Goal: Transaction & Acquisition: Purchase product/service

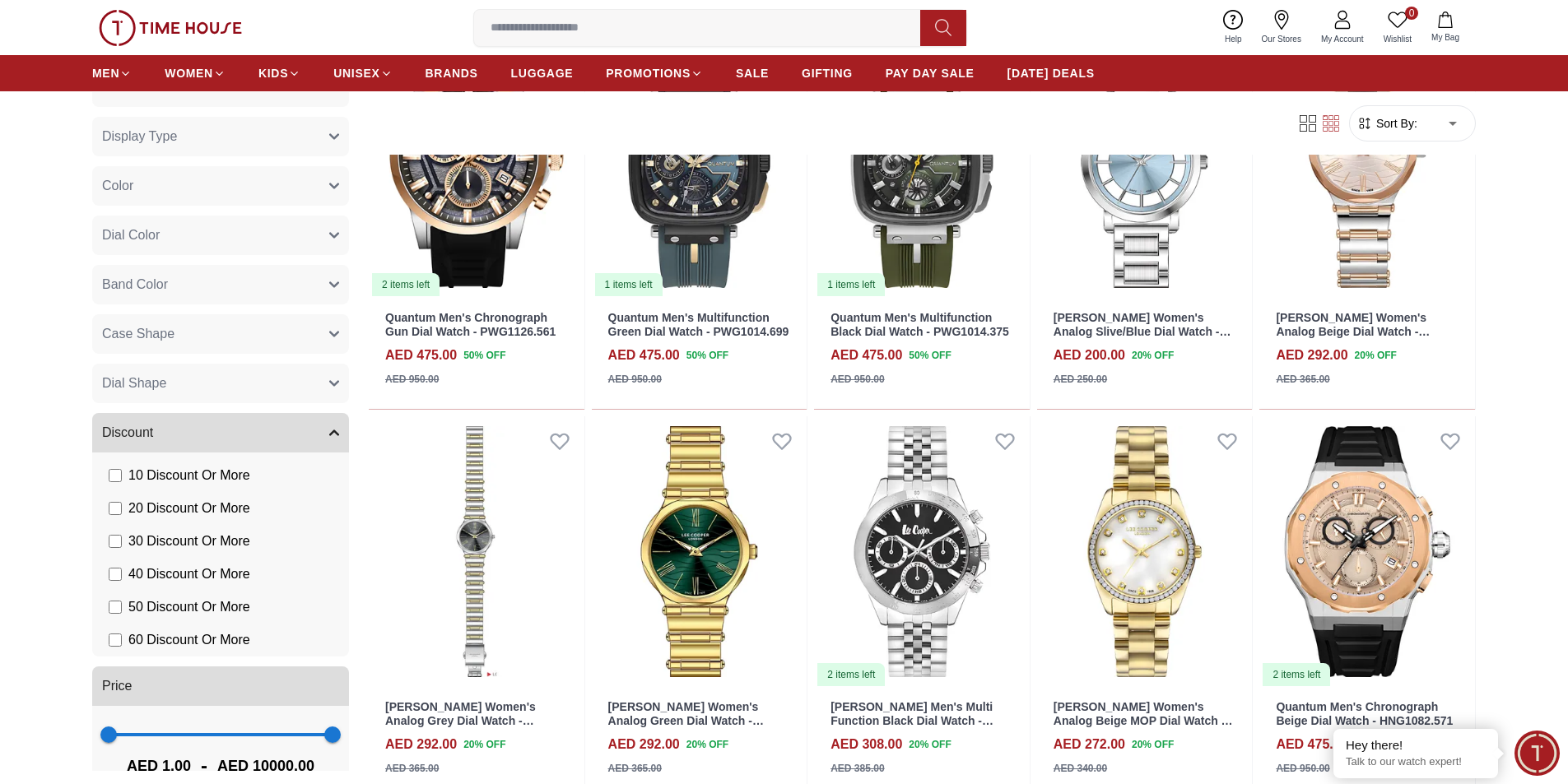
scroll to position [732, 0]
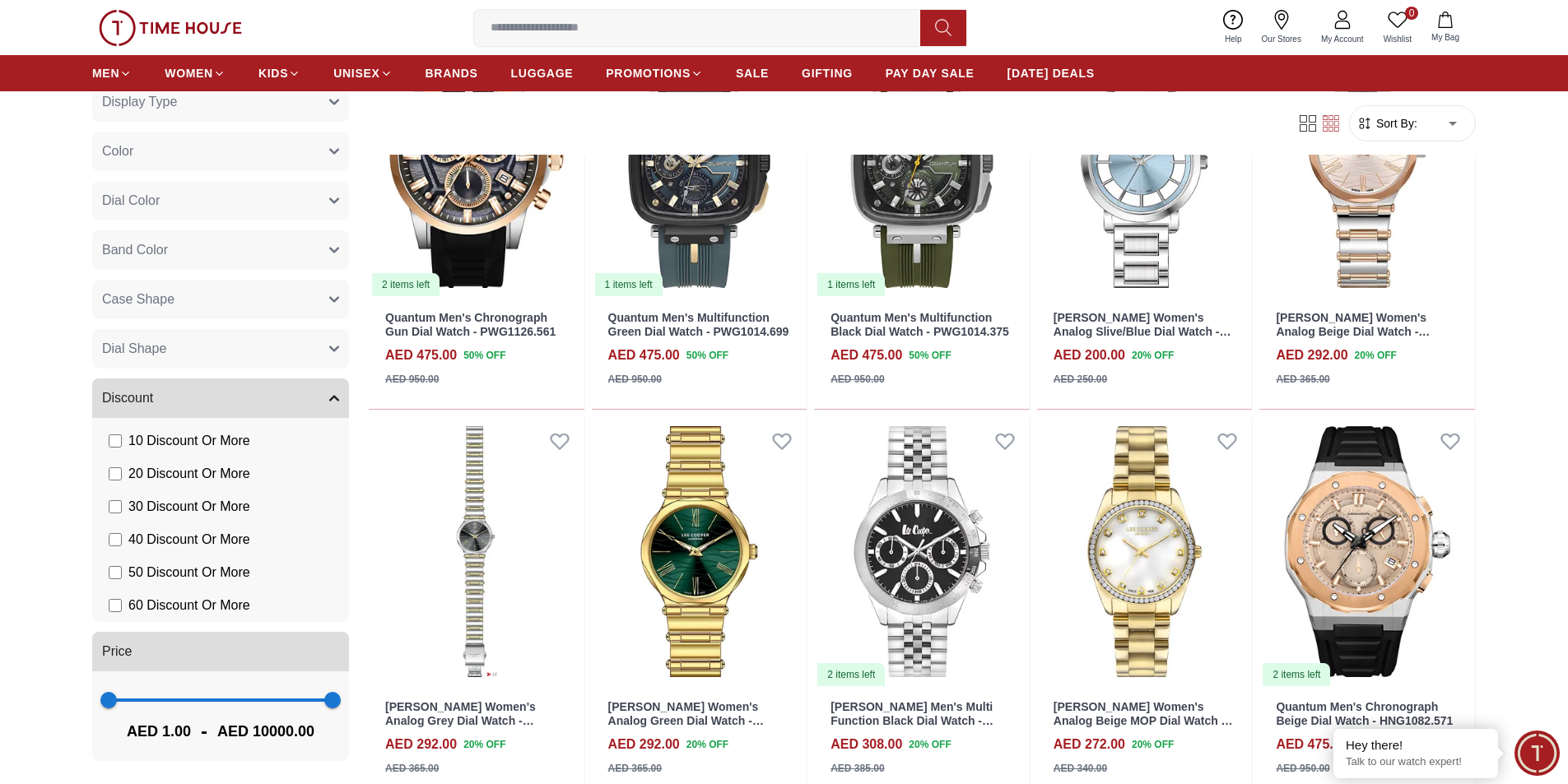
click at [117, 593] on li "60 Discount Or More" at bounding box center [224, 605] width 250 height 33
click at [122, 609] on label "60 Discount Or More" at bounding box center [179, 605] width 142 height 20
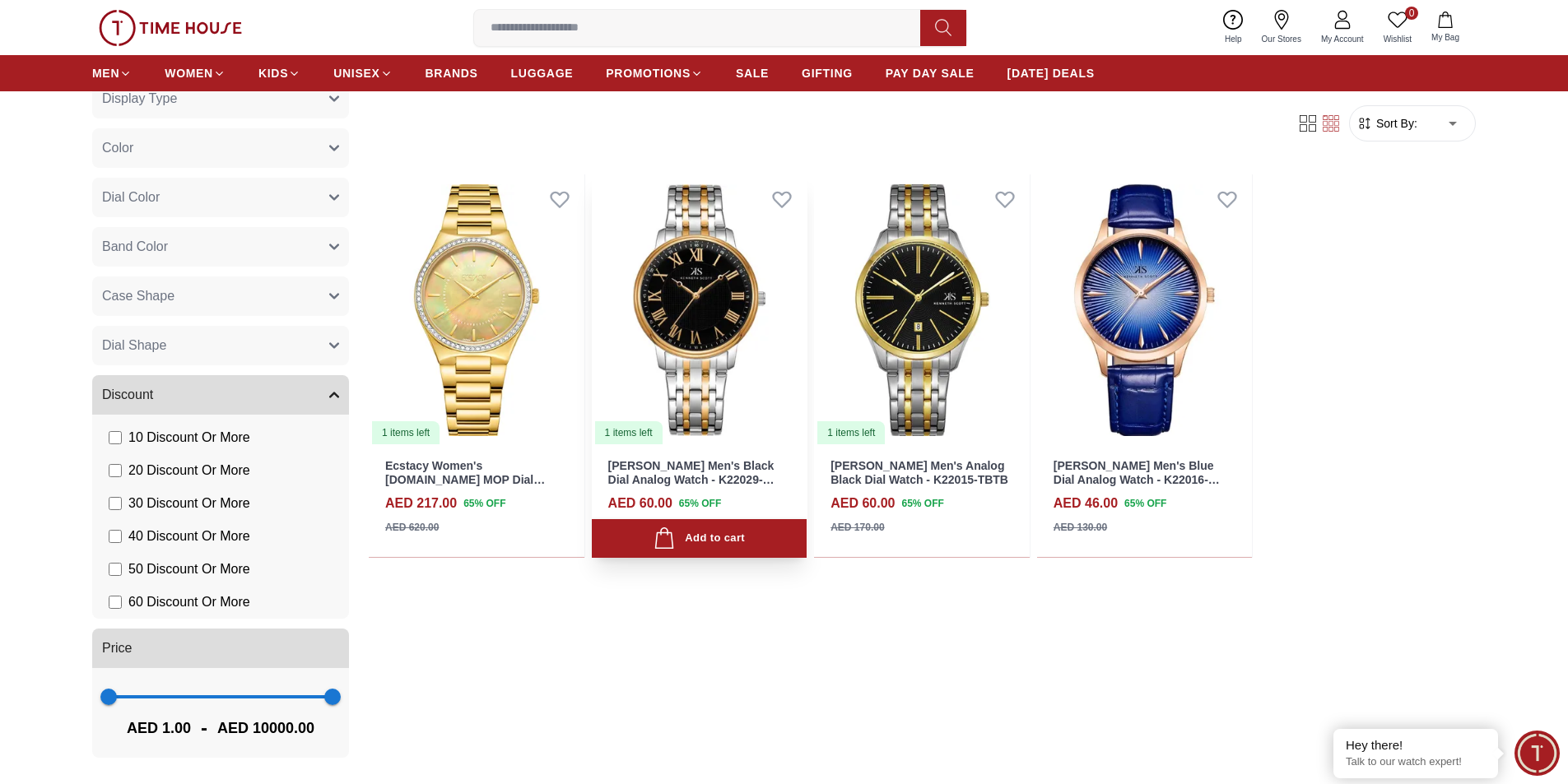
scroll to position [576, 0]
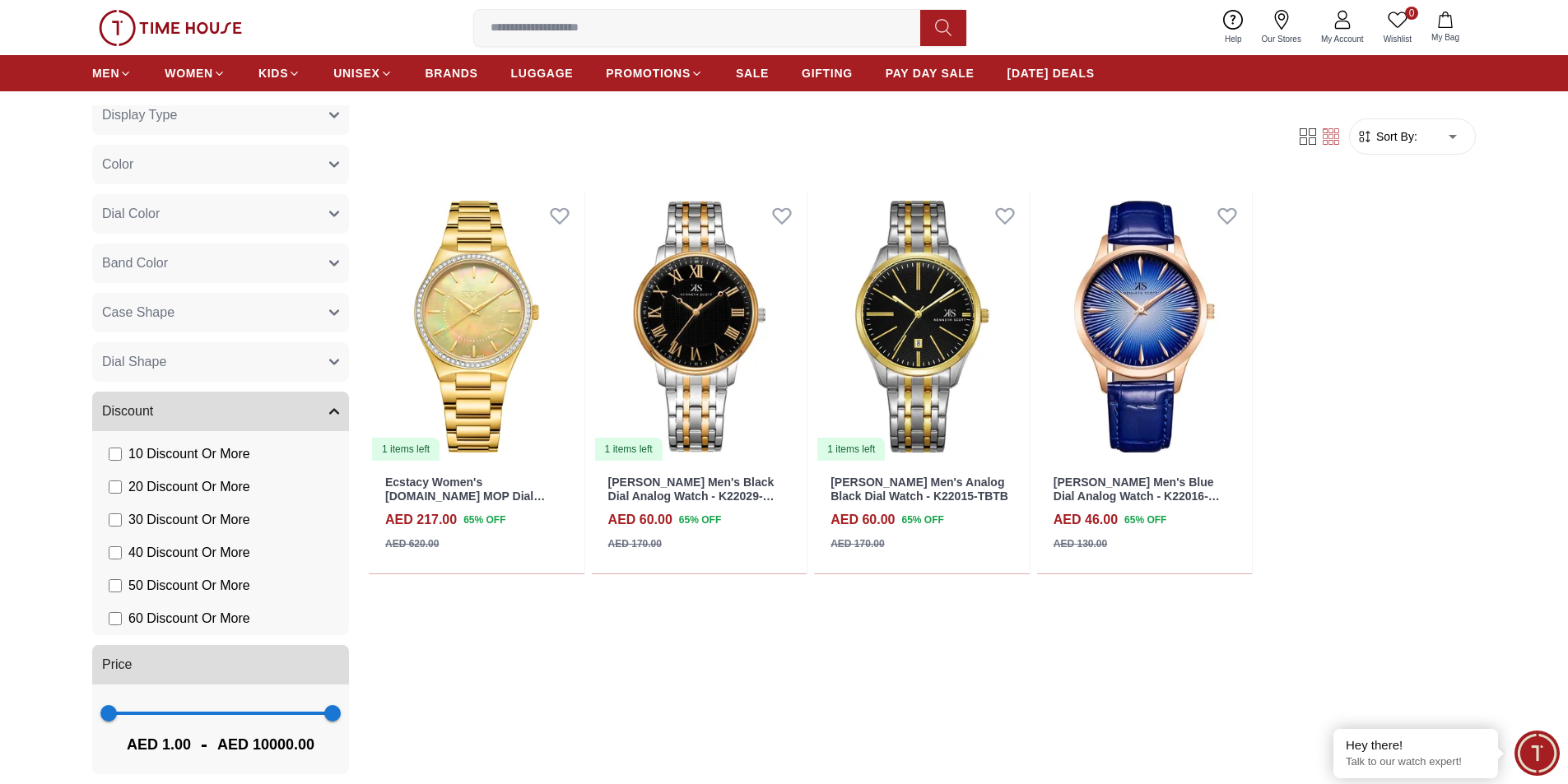
click at [124, 587] on label "50 Discount Or More" at bounding box center [179, 585] width 142 height 20
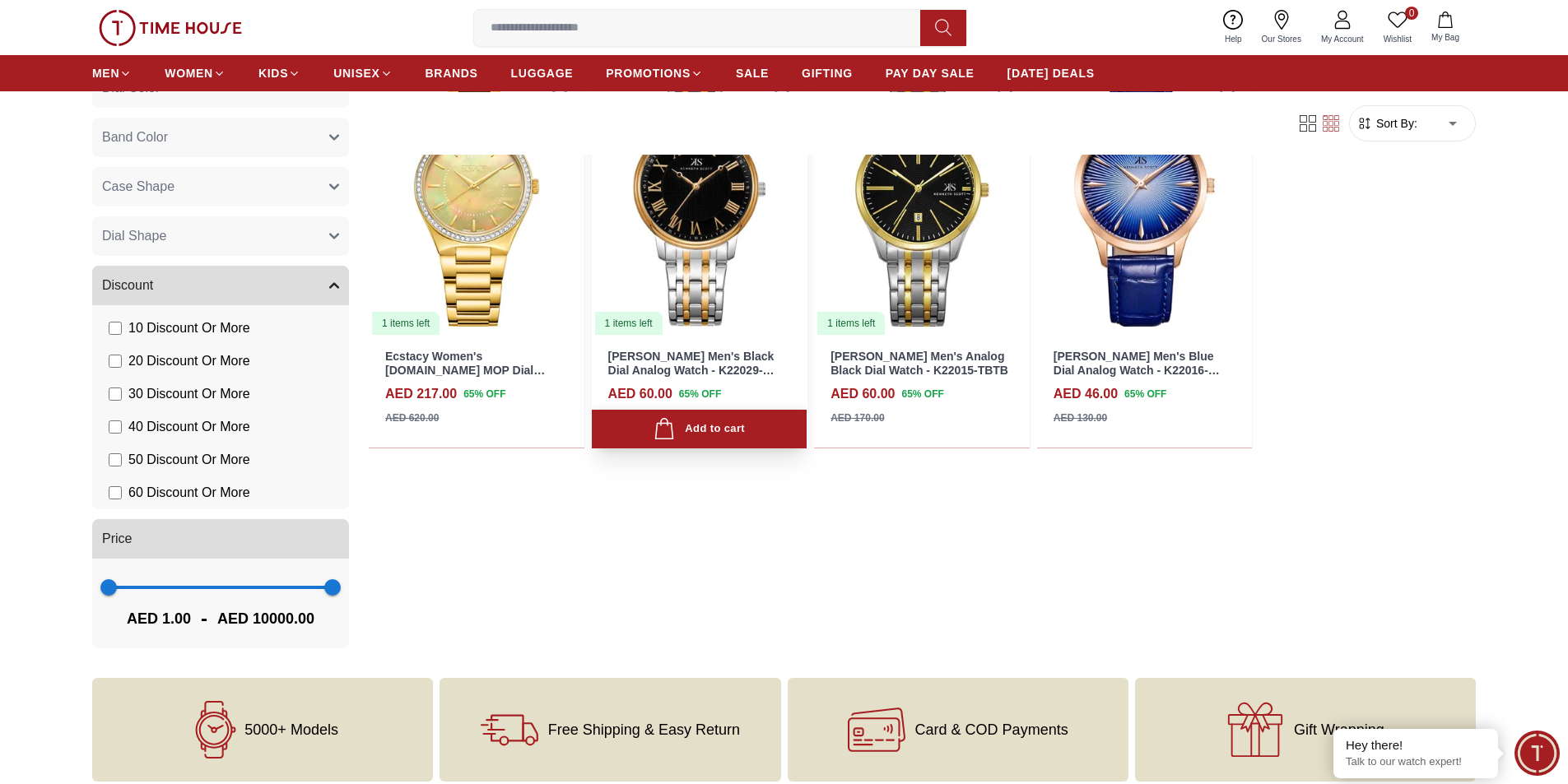
scroll to position [987, 0]
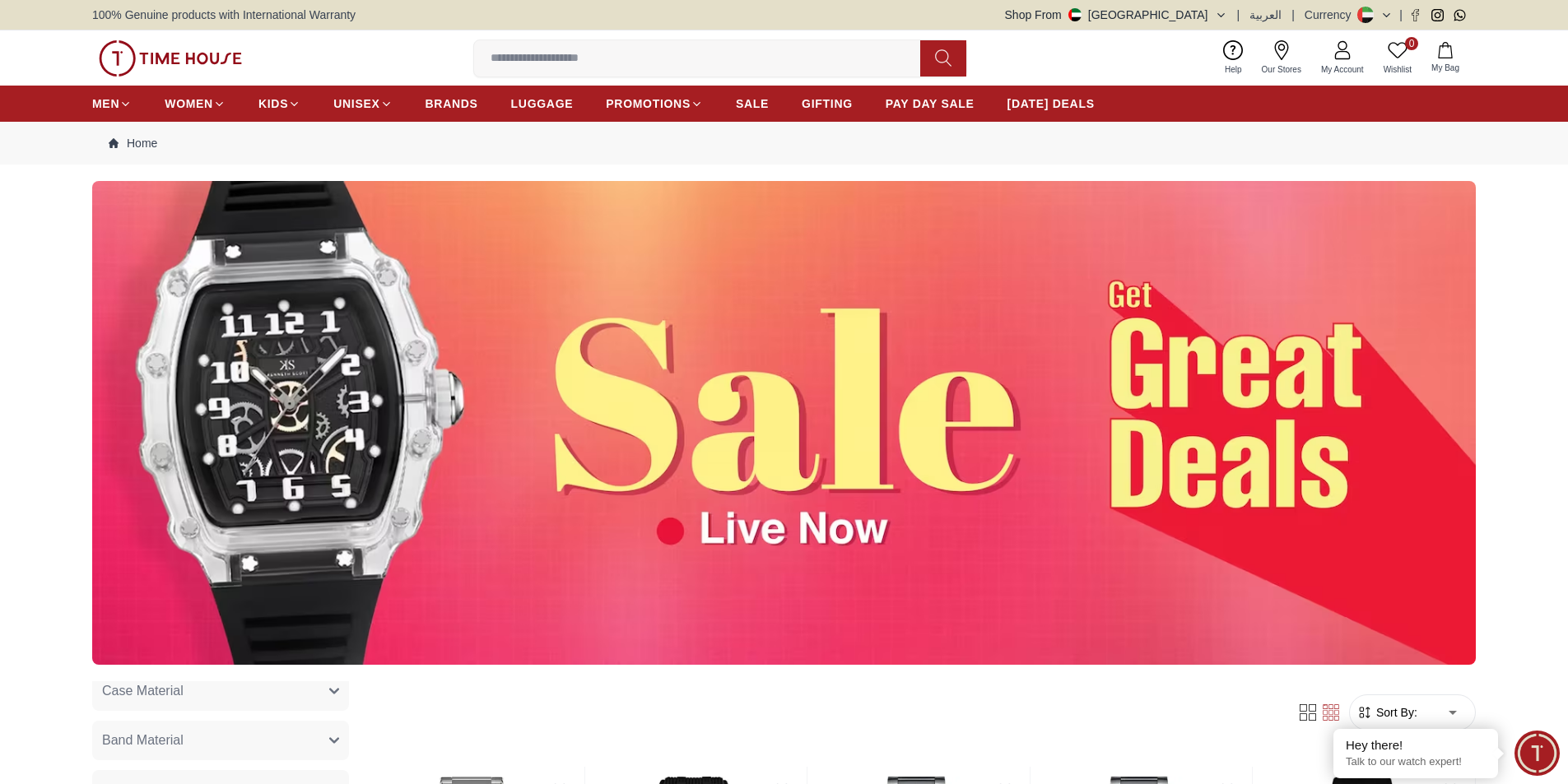
scroll to position [667, 0]
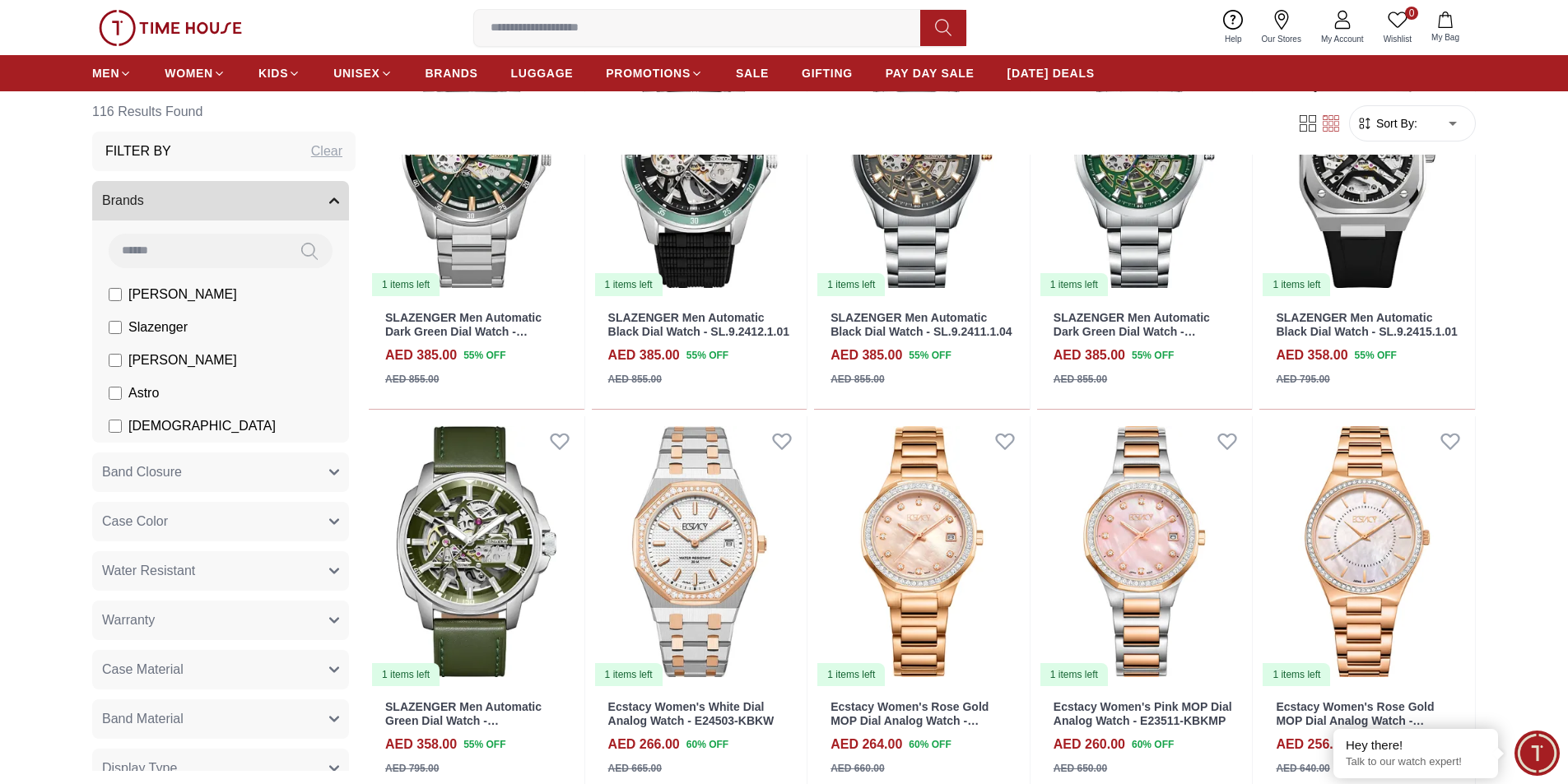
scroll to position [658, 0]
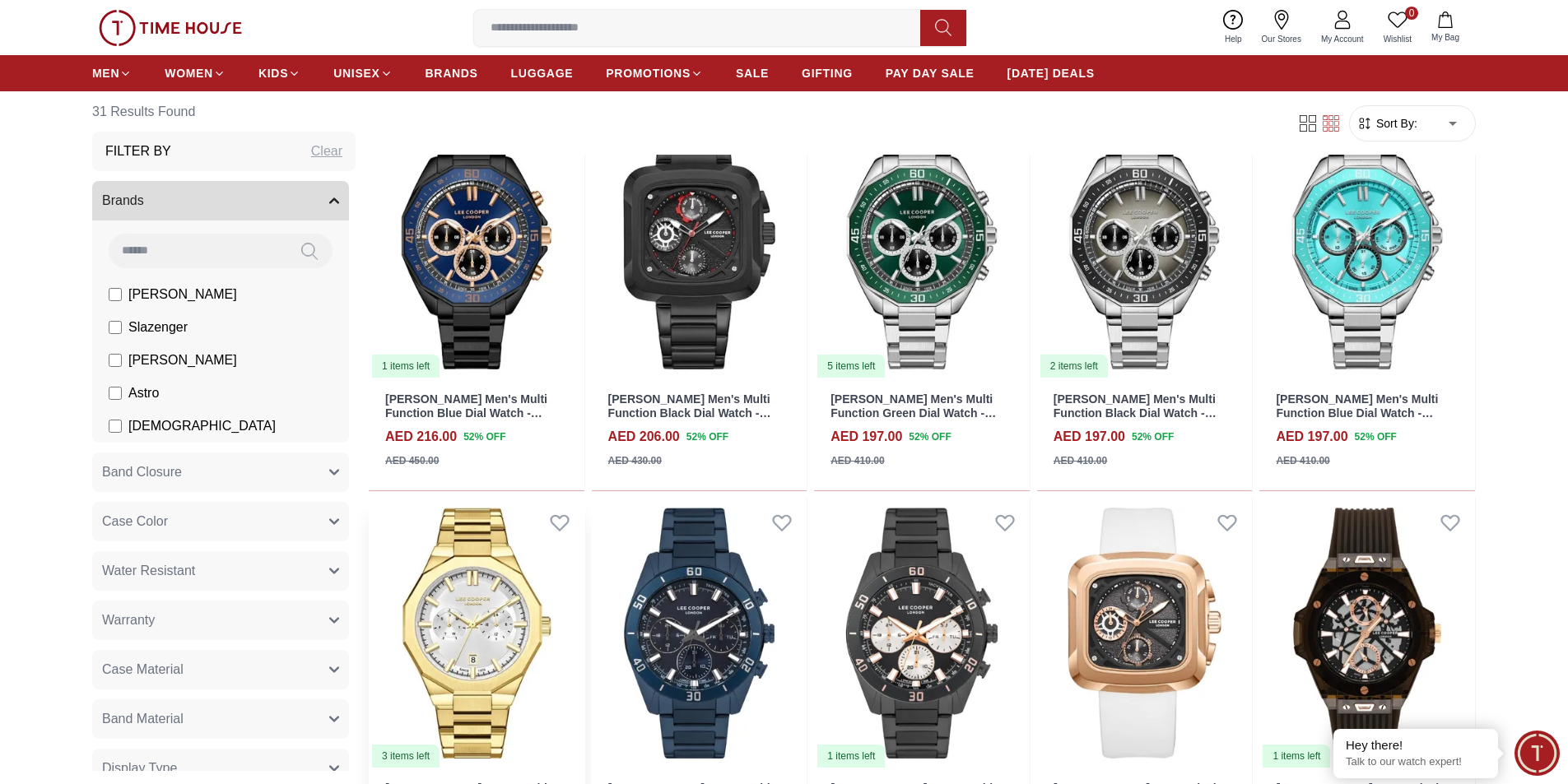
scroll to position [658, 0]
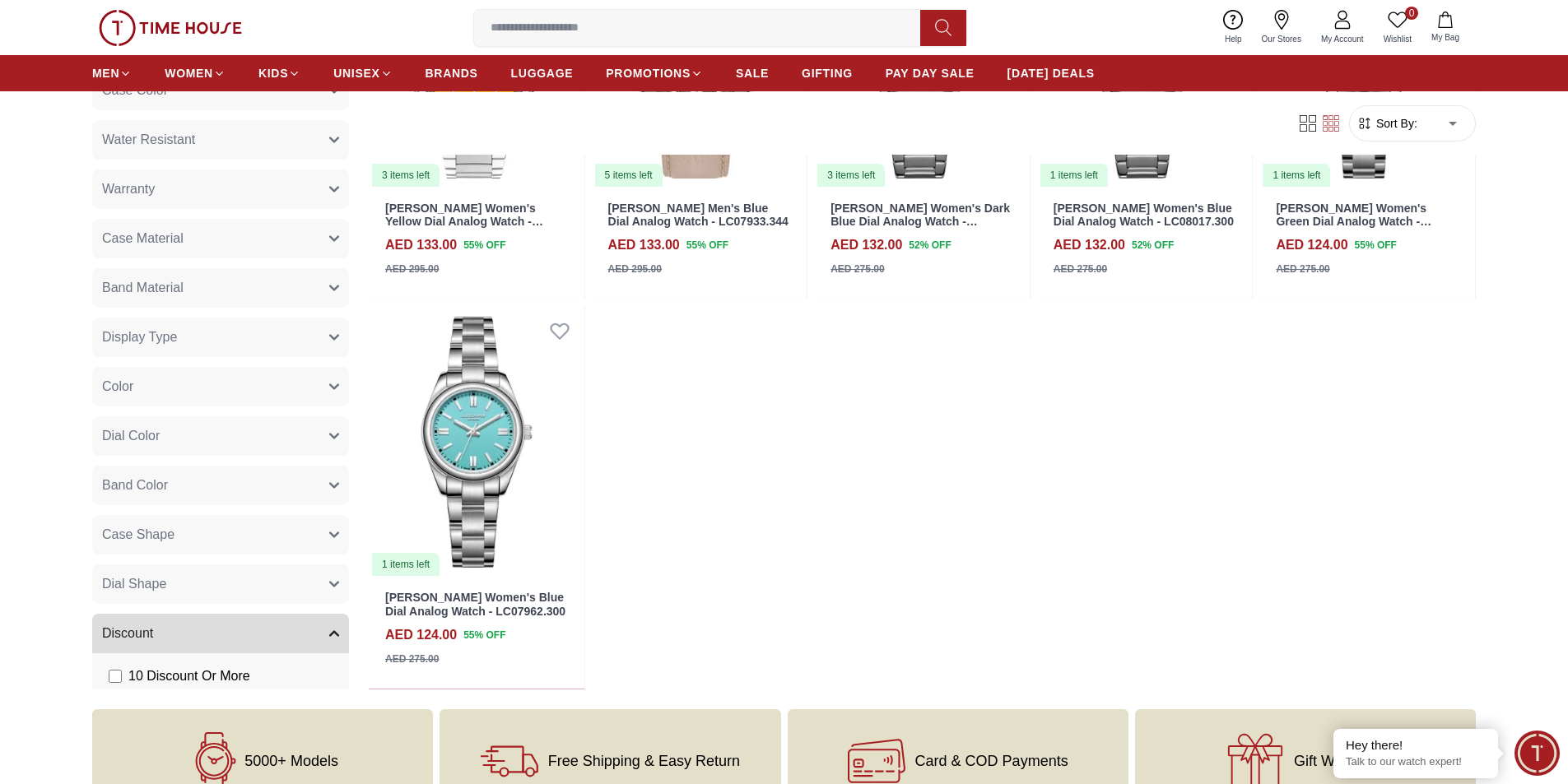
scroll to position [576, 0]
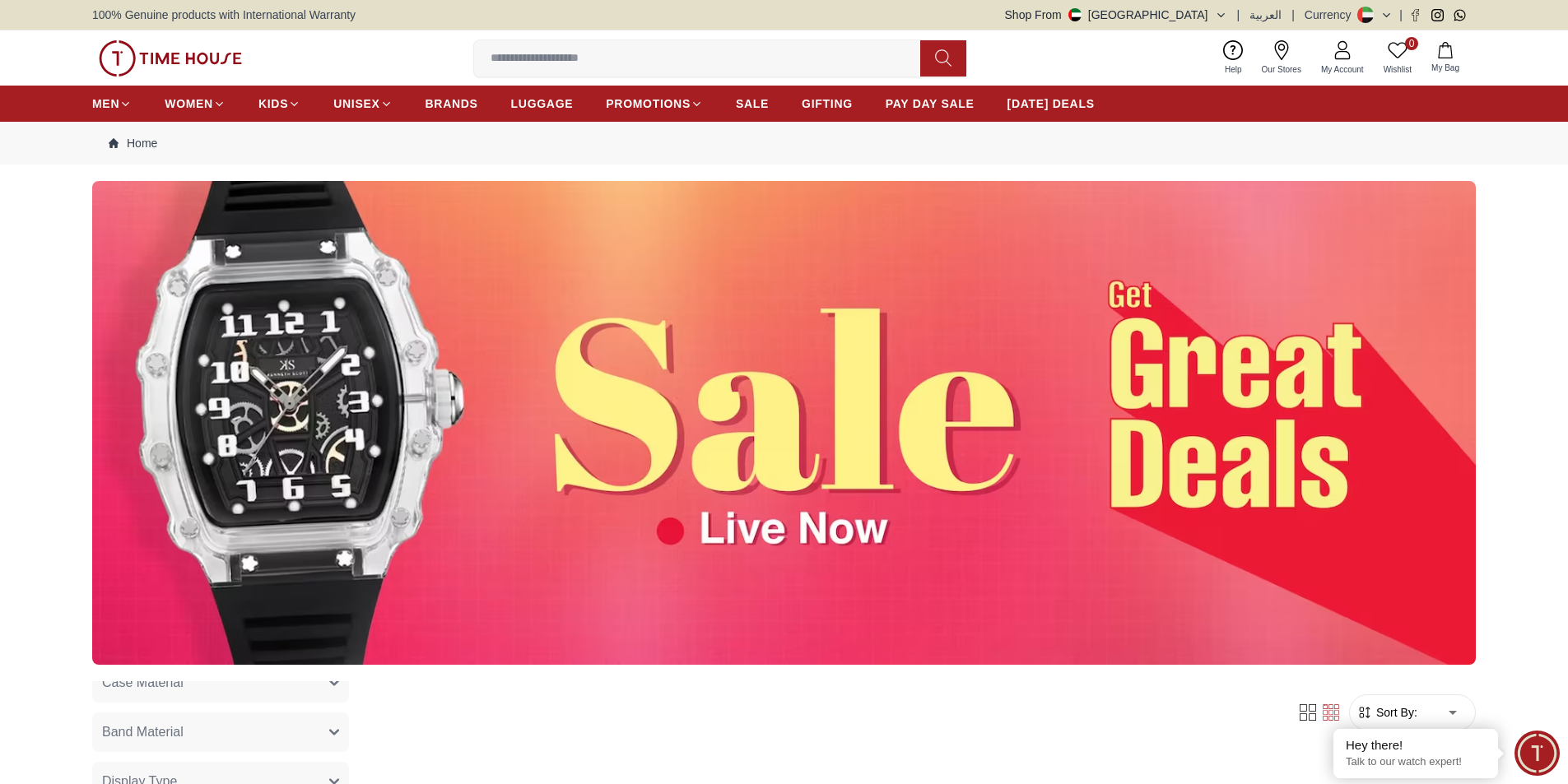
click at [120, 571] on img at bounding box center [784, 422] width 1383 height 484
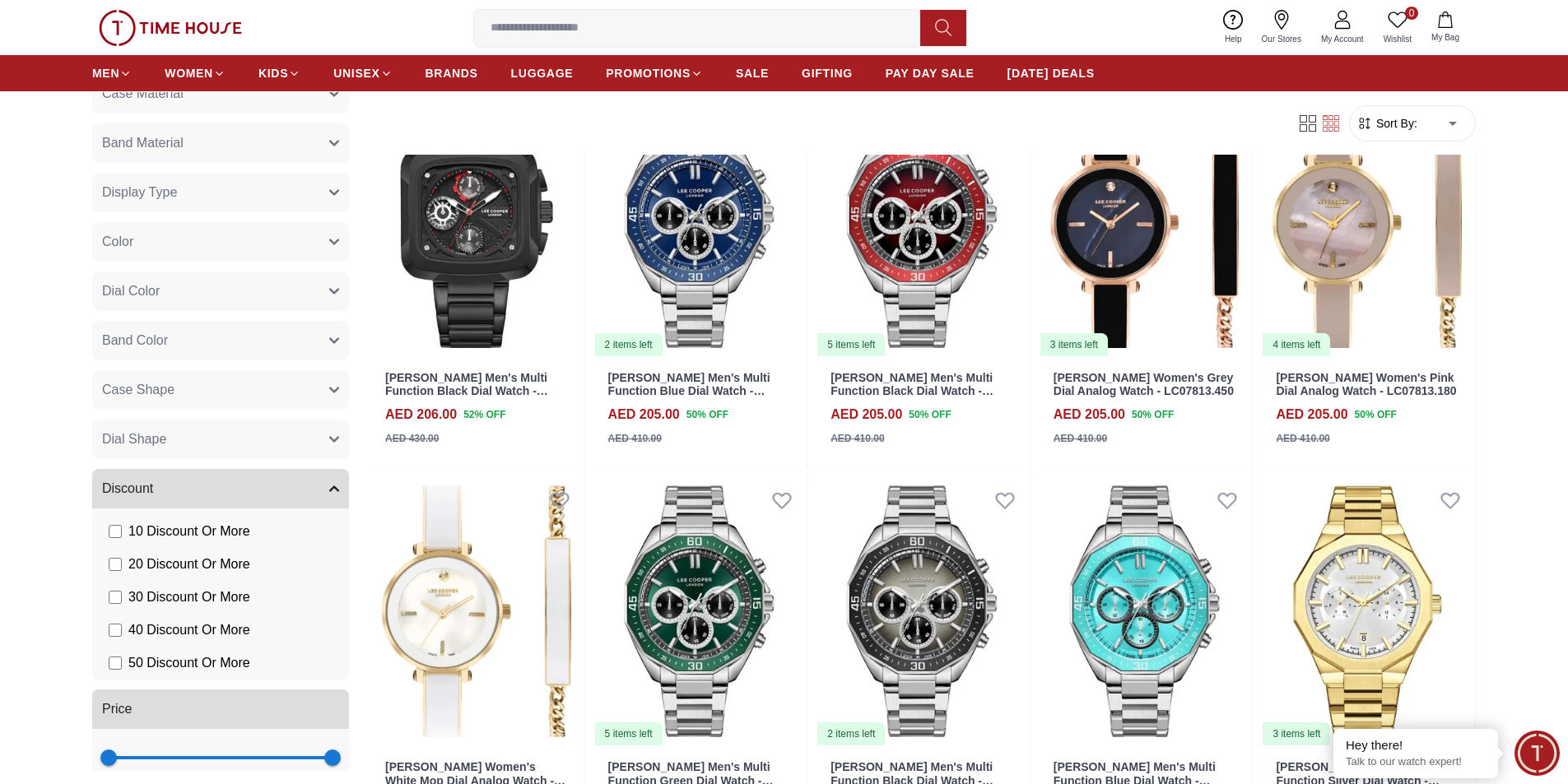
scroll to position [1480, 0]
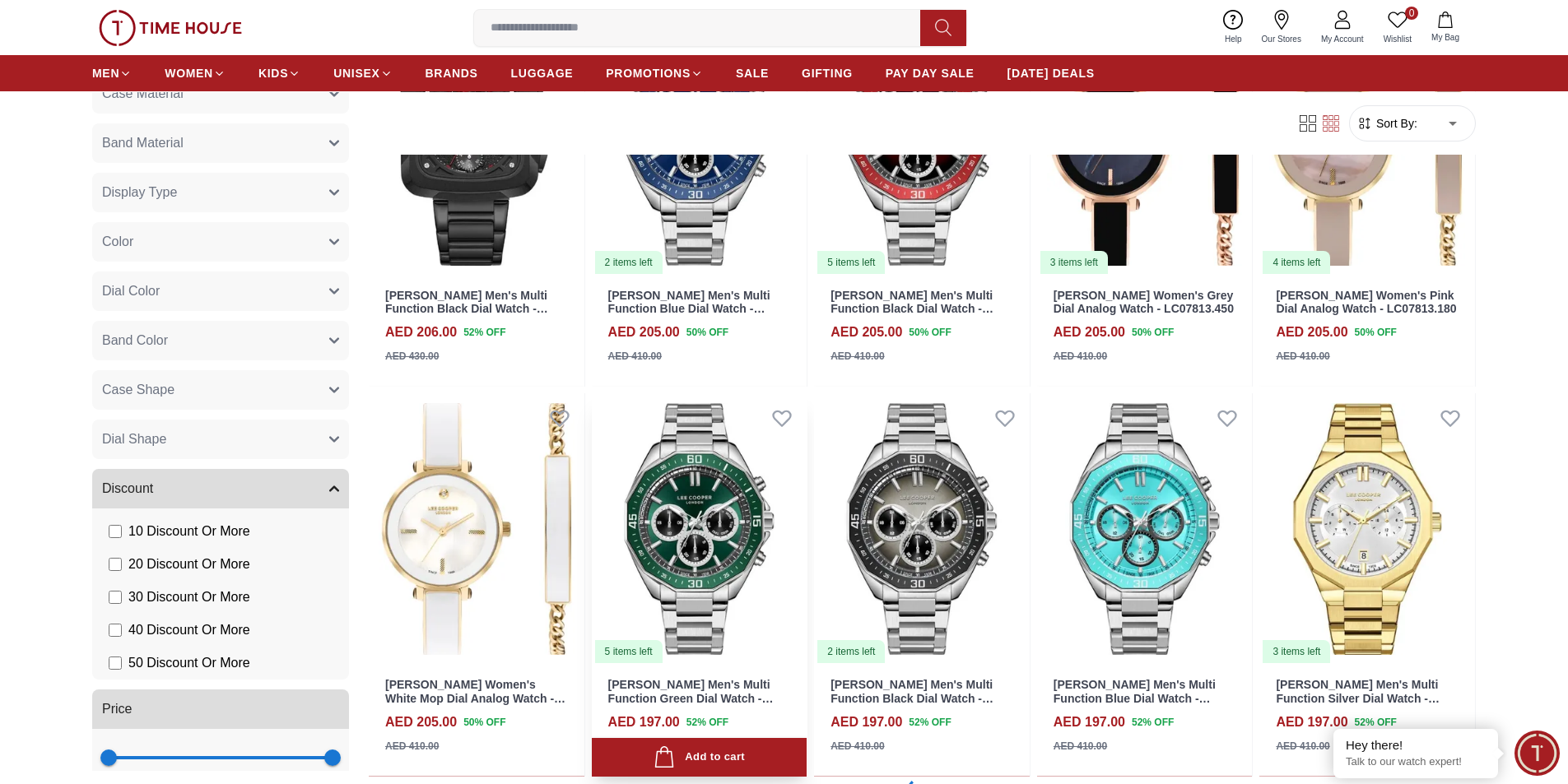
scroll to position [1727, 0]
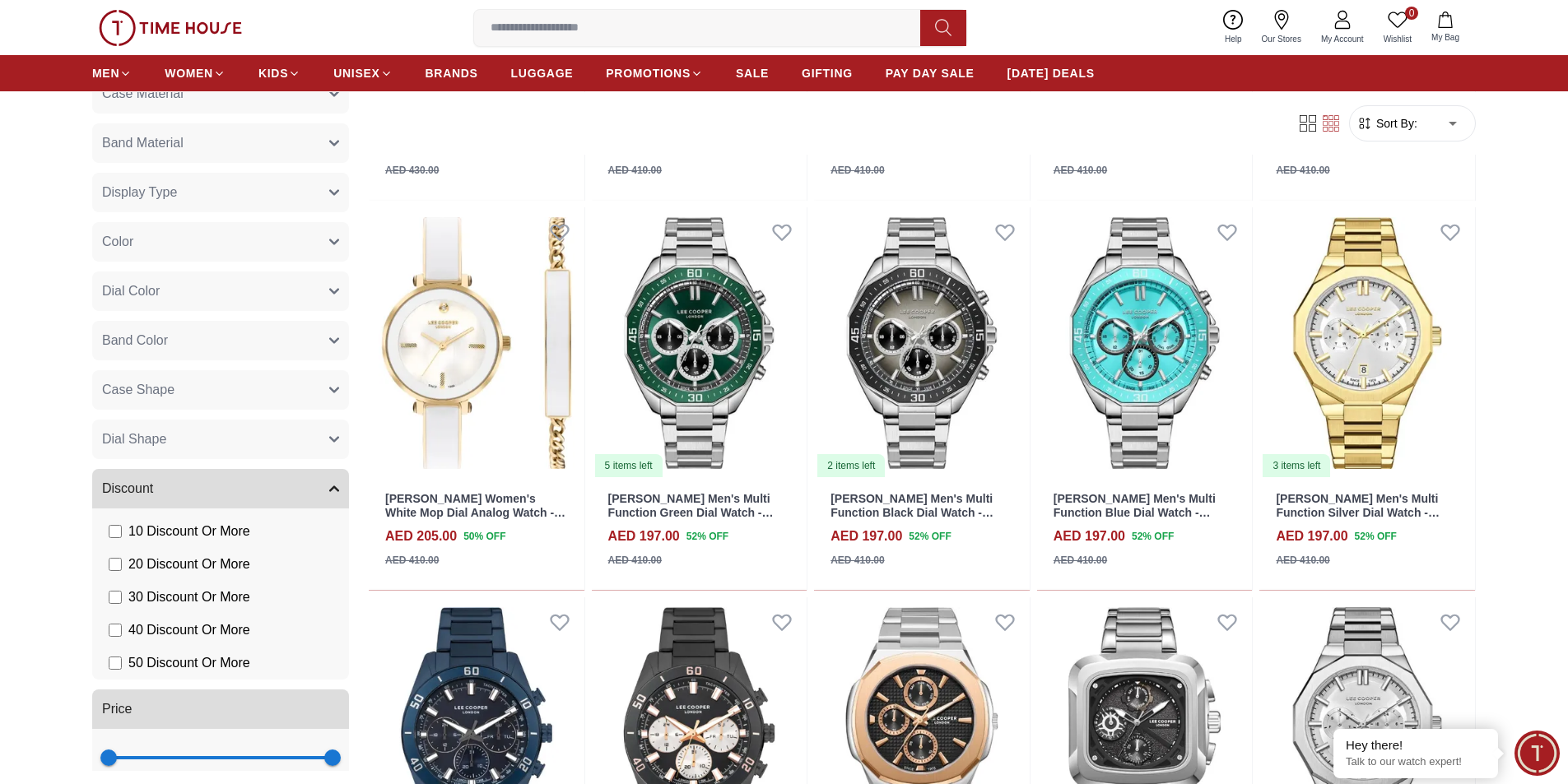
click at [126, 596] on label "30 Discount Or More" at bounding box center [179, 597] width 142 height 20
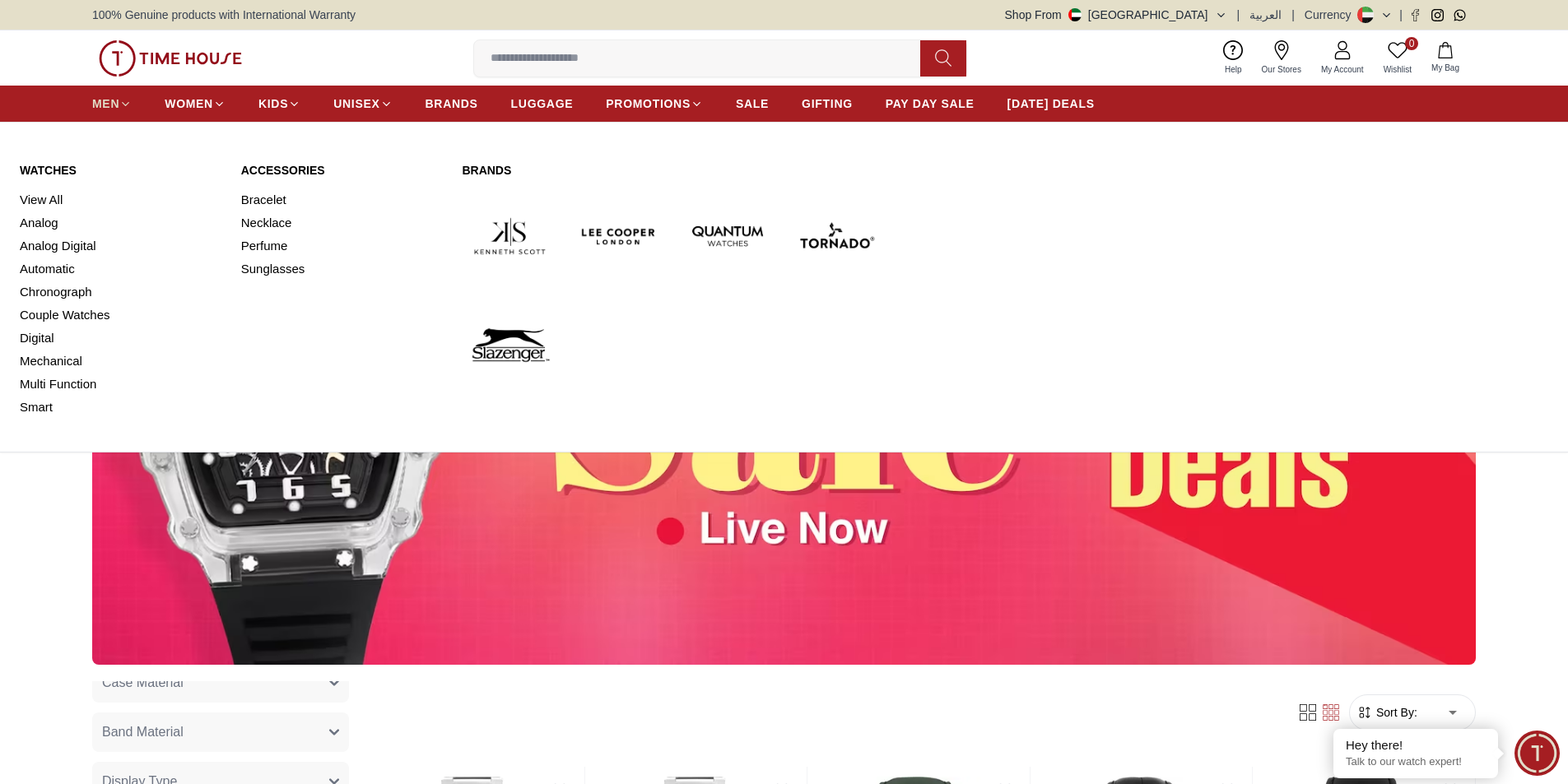
click at [126, 104] on icon at bounding box center [125, 103] width 7 height 4
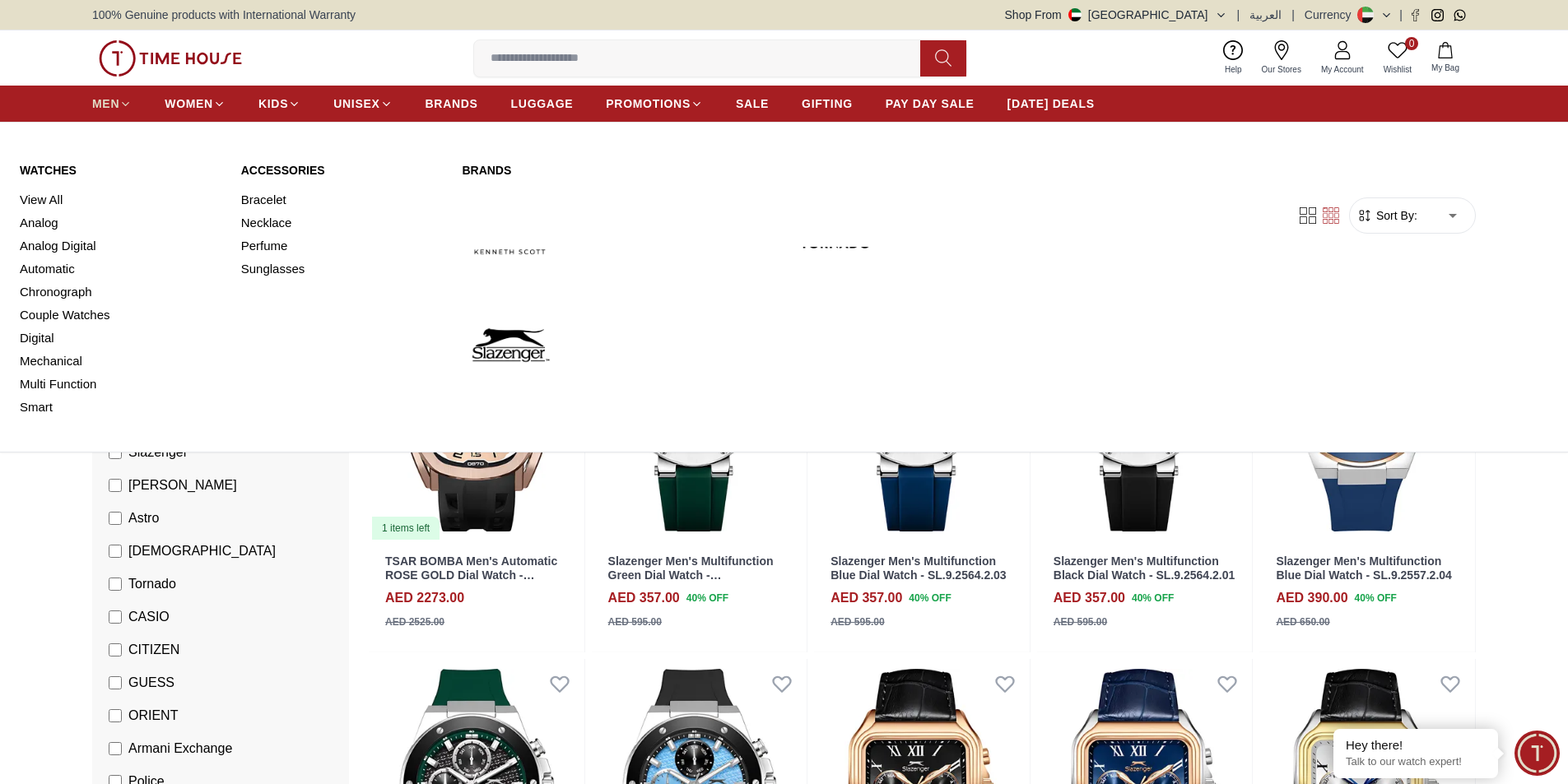
click at [114, 104] on span "MEN" at bounding box center [105, 103] width 27 height 17
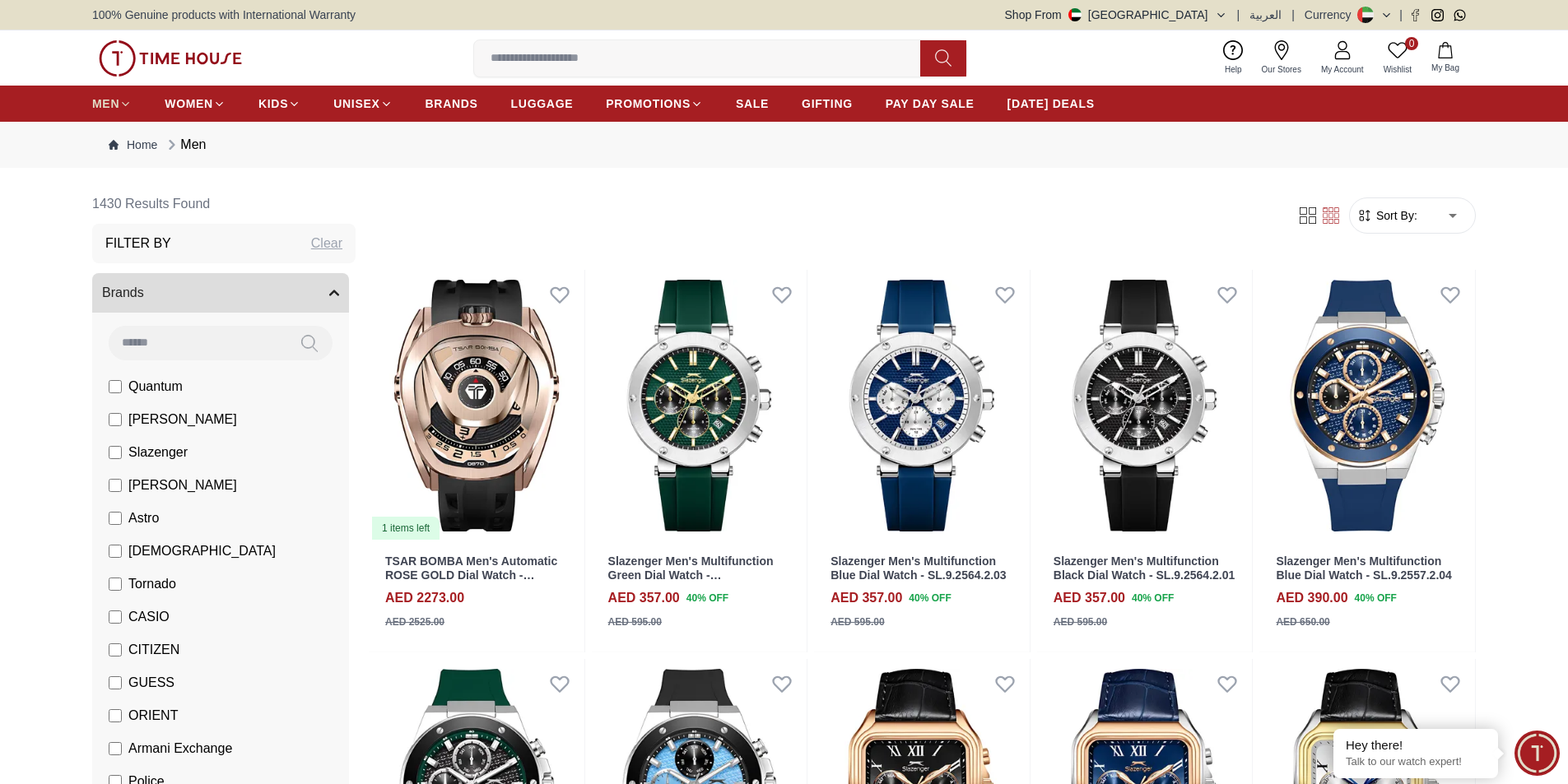
click at [114, 104] on span "MEN" at bounding box center [105, 103] width 27 height 17
click at [116, 103] on span "MEN" at bounding box center [105, 103] width 27 height 17
click at [122, 103] on icon at bounding box center [125, 103] width 12 height 12
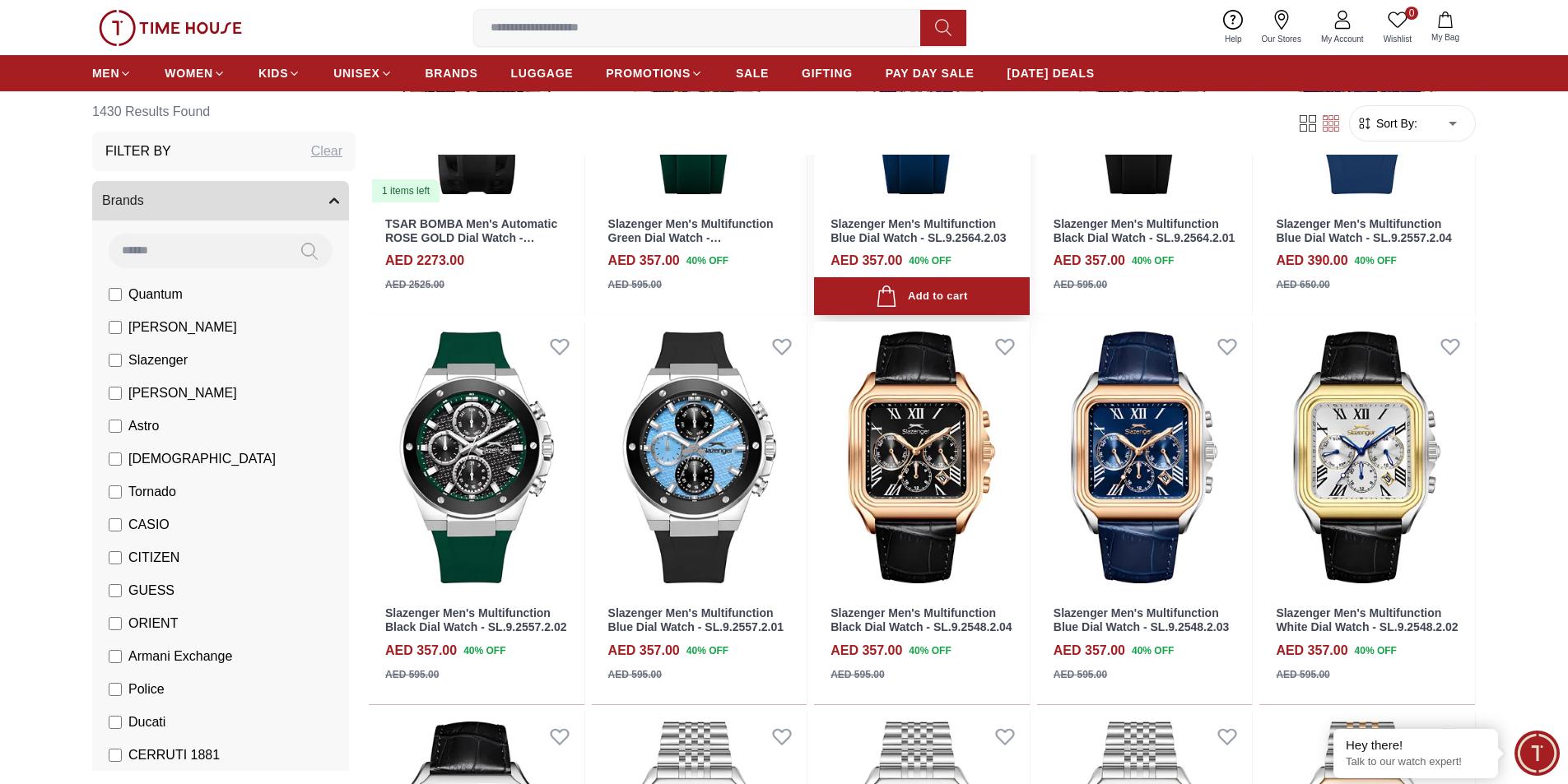
scroll to position [411, 0]
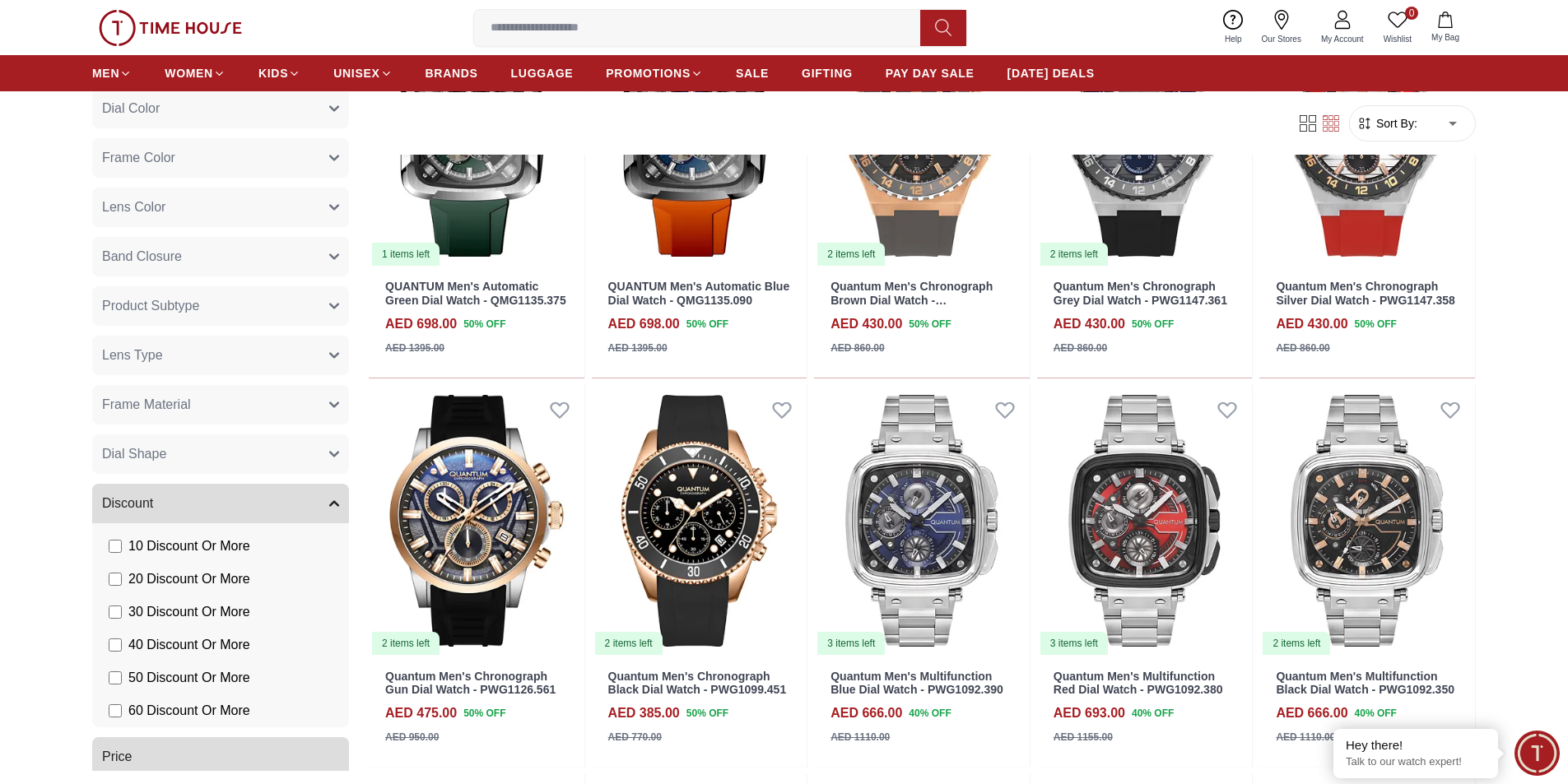
scroll to position [1670, 0]
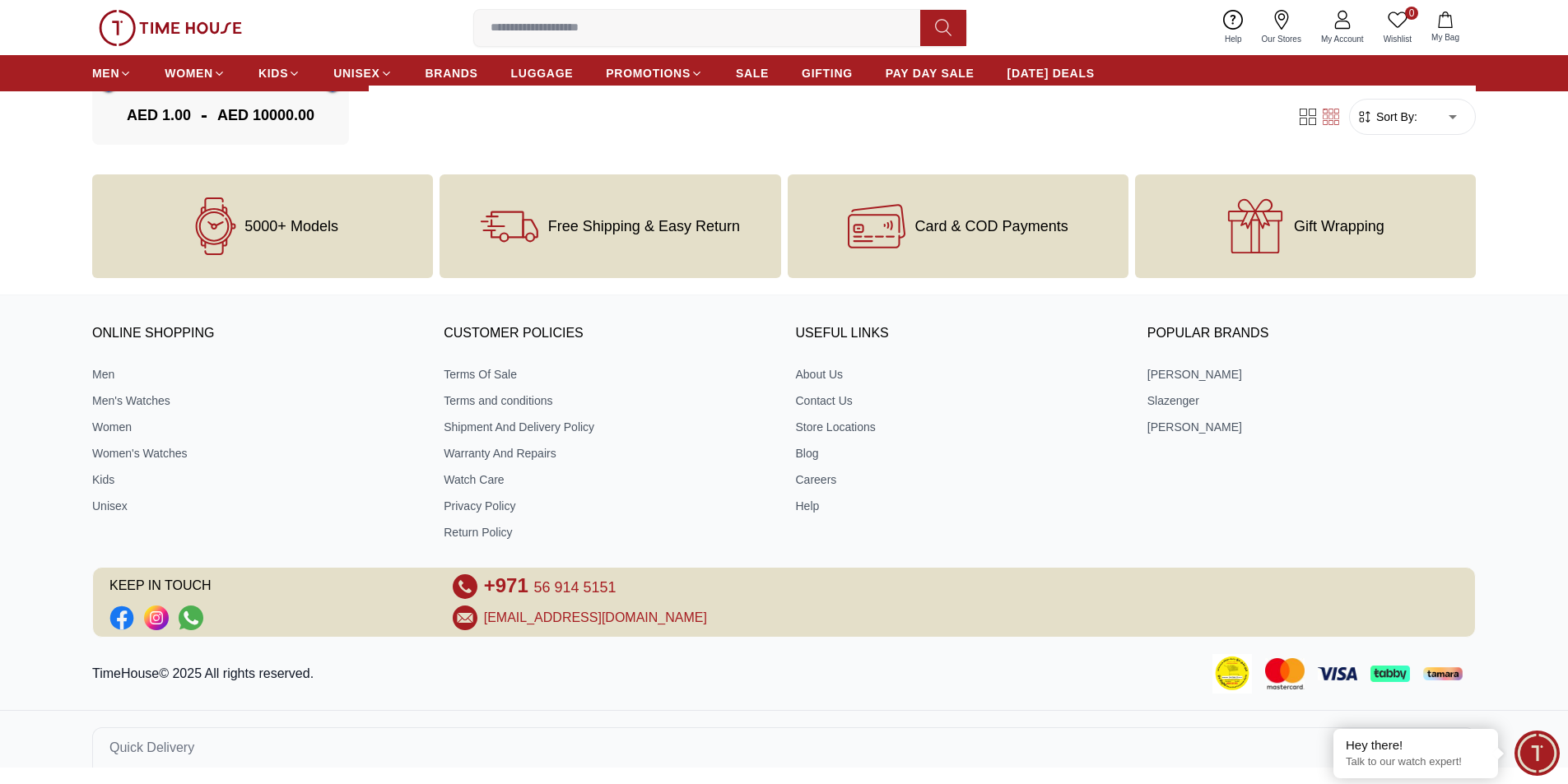
scroll to position [708, 0]
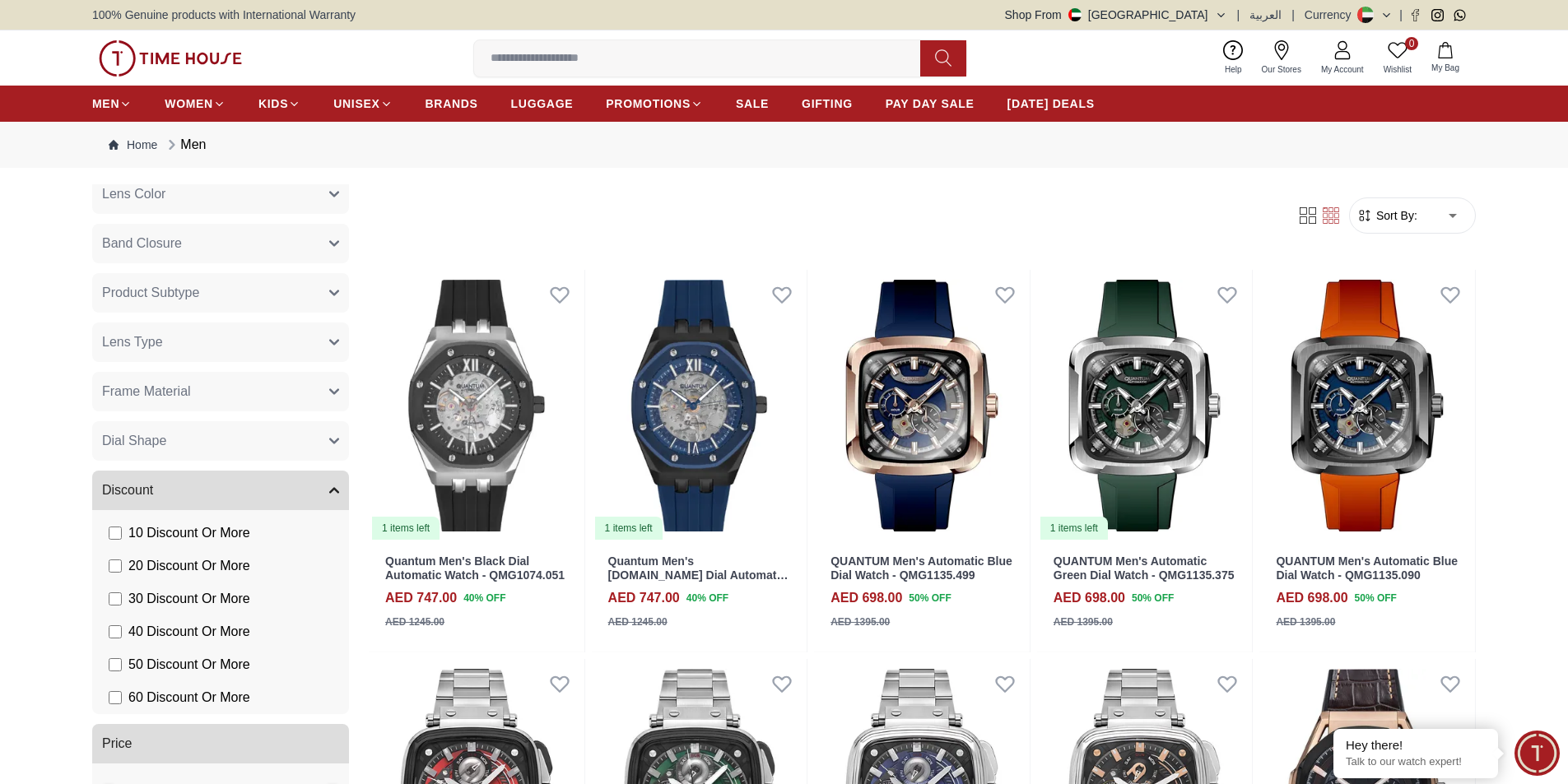
scroll to position [1275, 0]
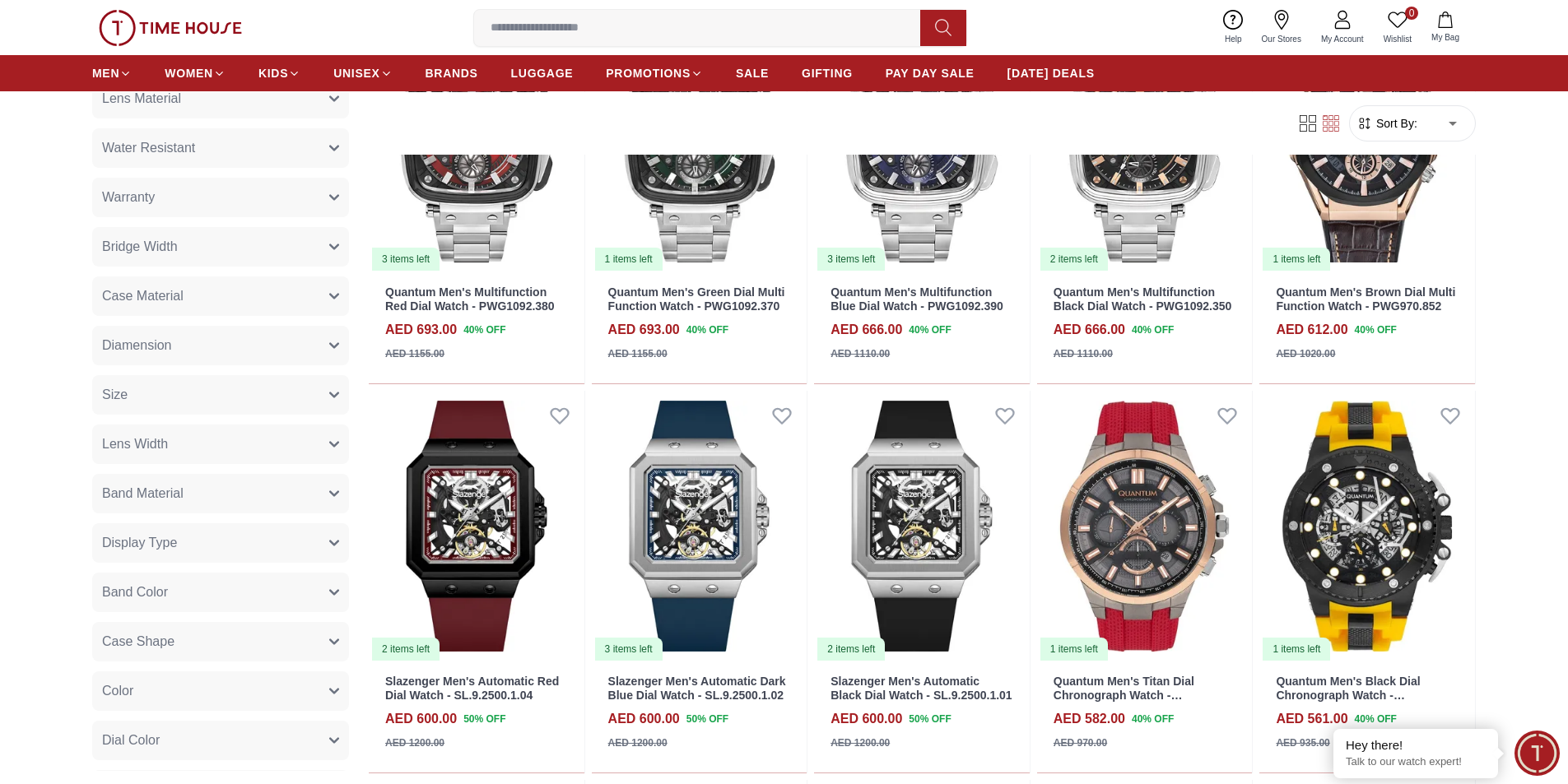
scroll to position [534, 0]
click at [214, 406] on button "Size" at bounding box center [220, 398] width 257 height 39
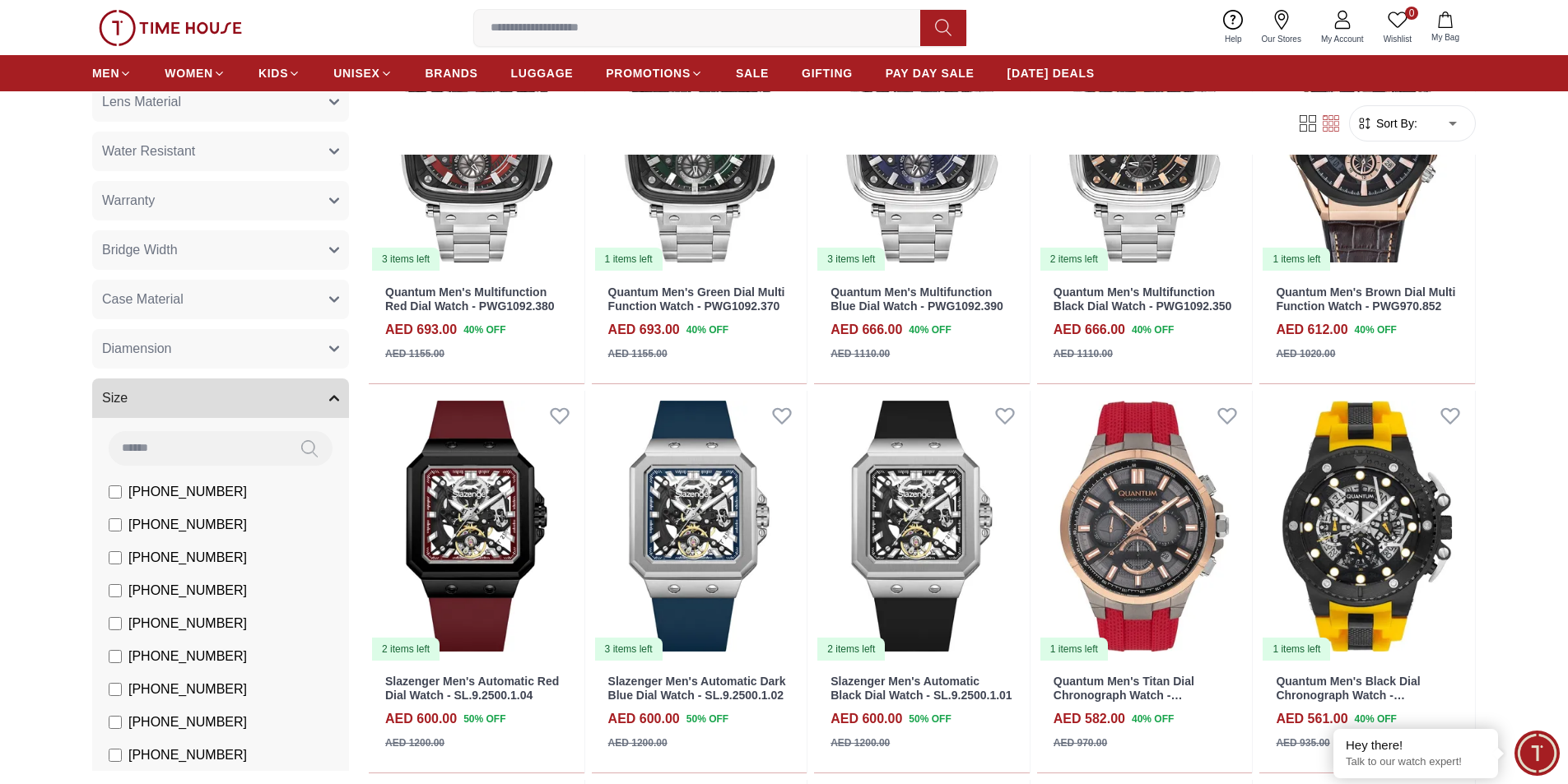
click at [25, 365] on section "316 Results Found Filter By Clear Brands Quantum [PERSON_NAME] Slazenger [PERSO…" at bounding box center [784, 365] width 1568 height 1678
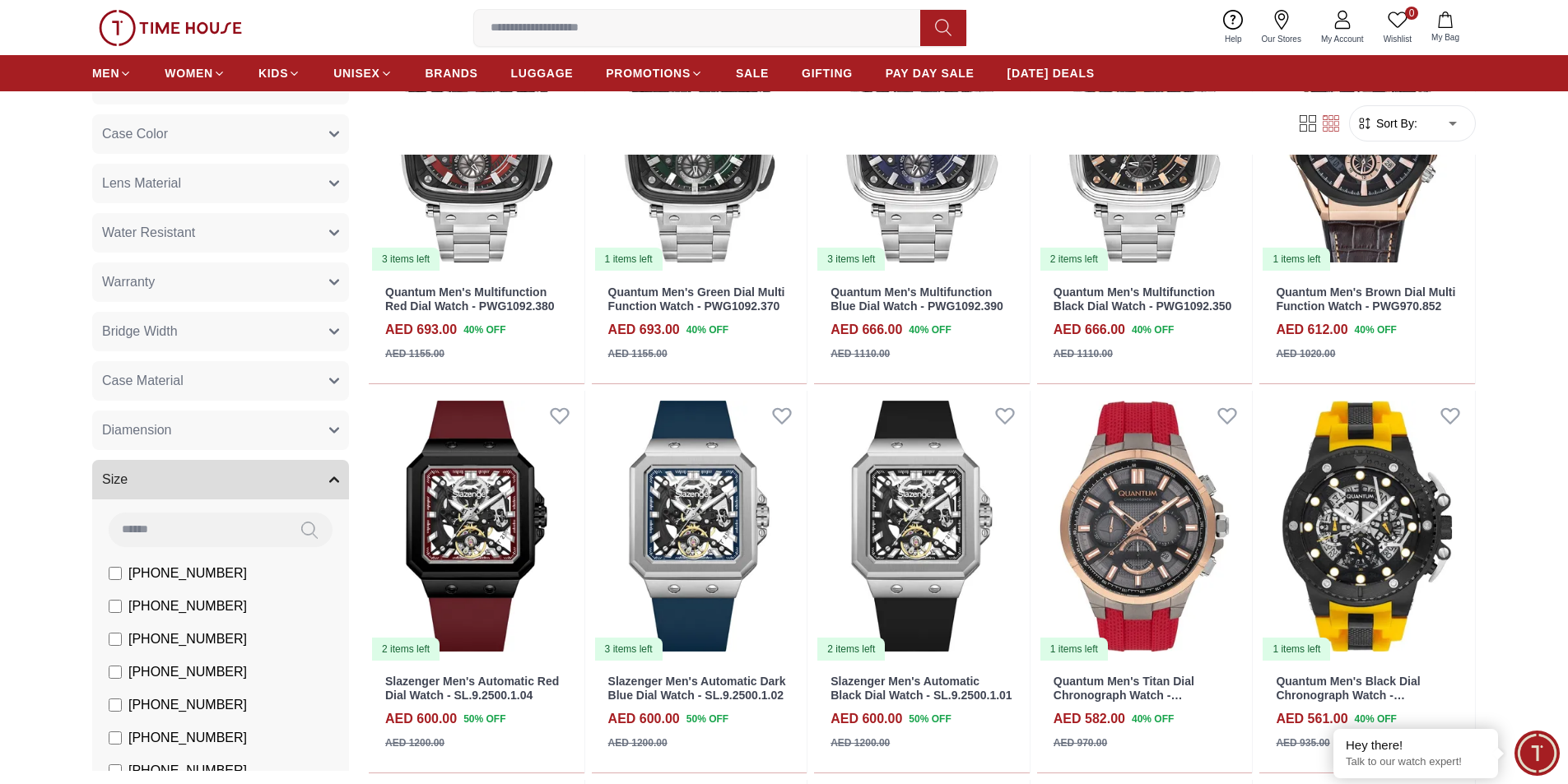
scroll to position [288, 0]
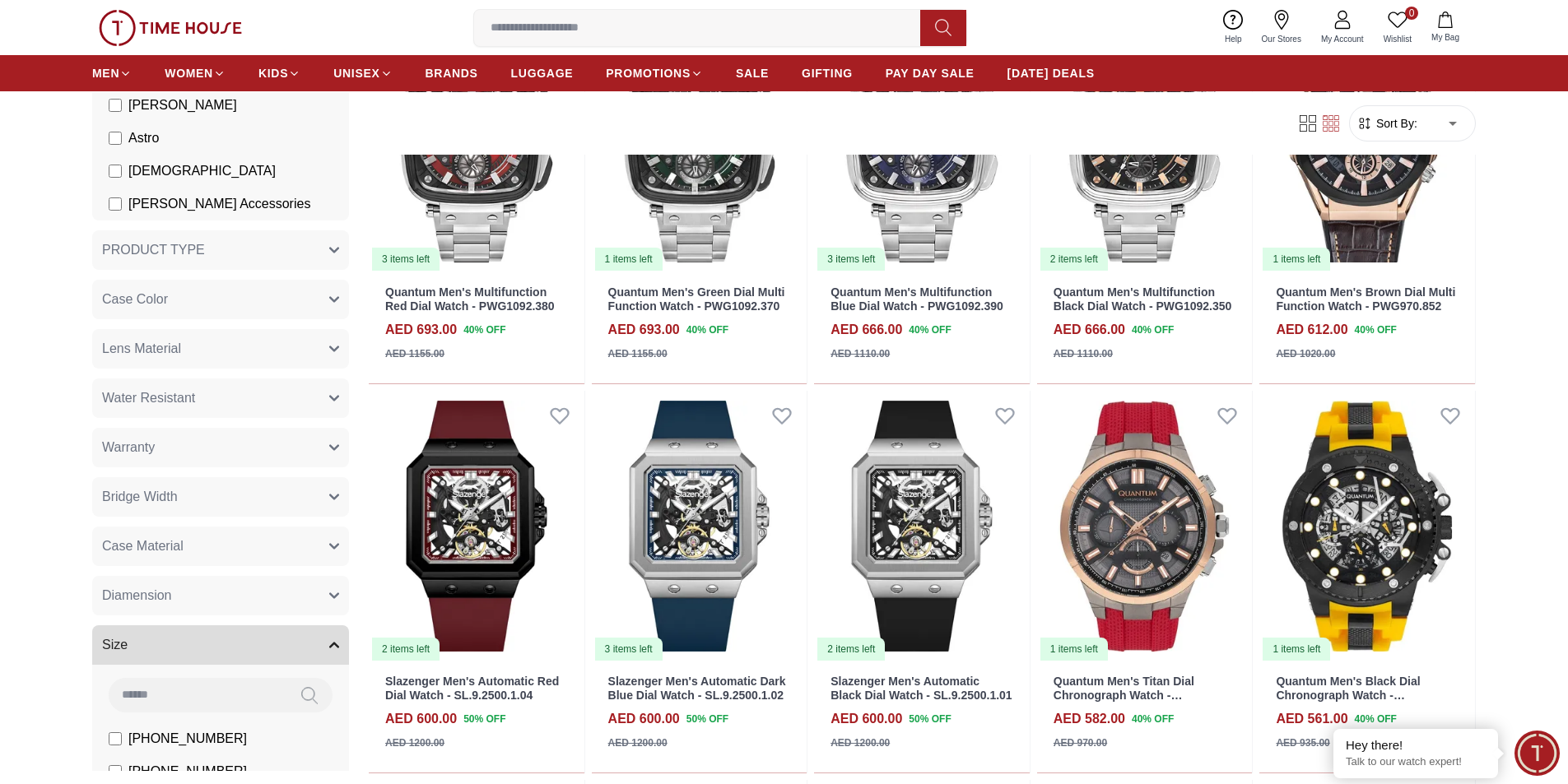
click at [231, 495] on button "Bridge Width" at bounding box center [220, 497] width 257 height 39
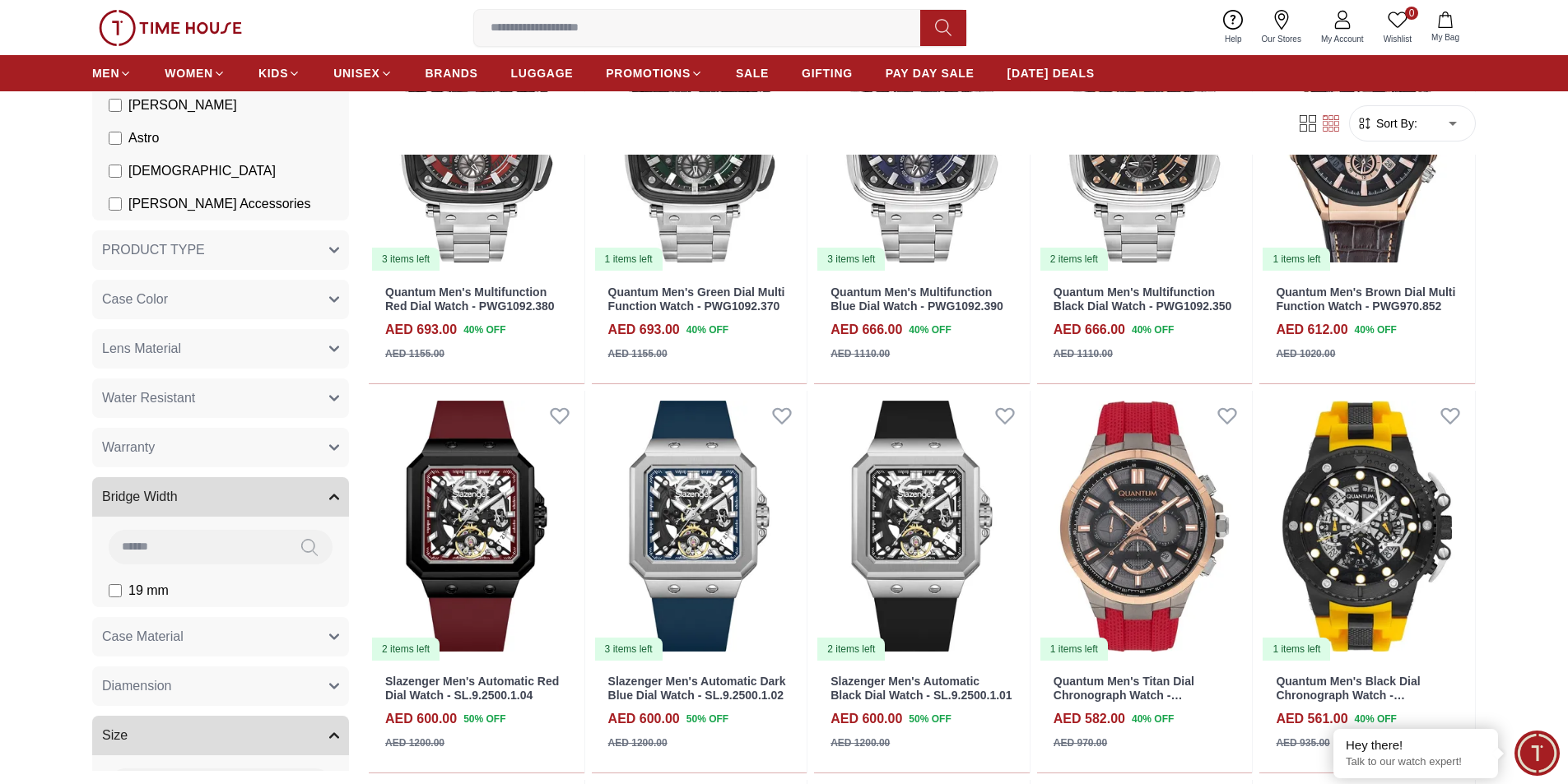
click at [262, 307] on button "Case Color" at bounding box center [220, 299] width 257 height 39
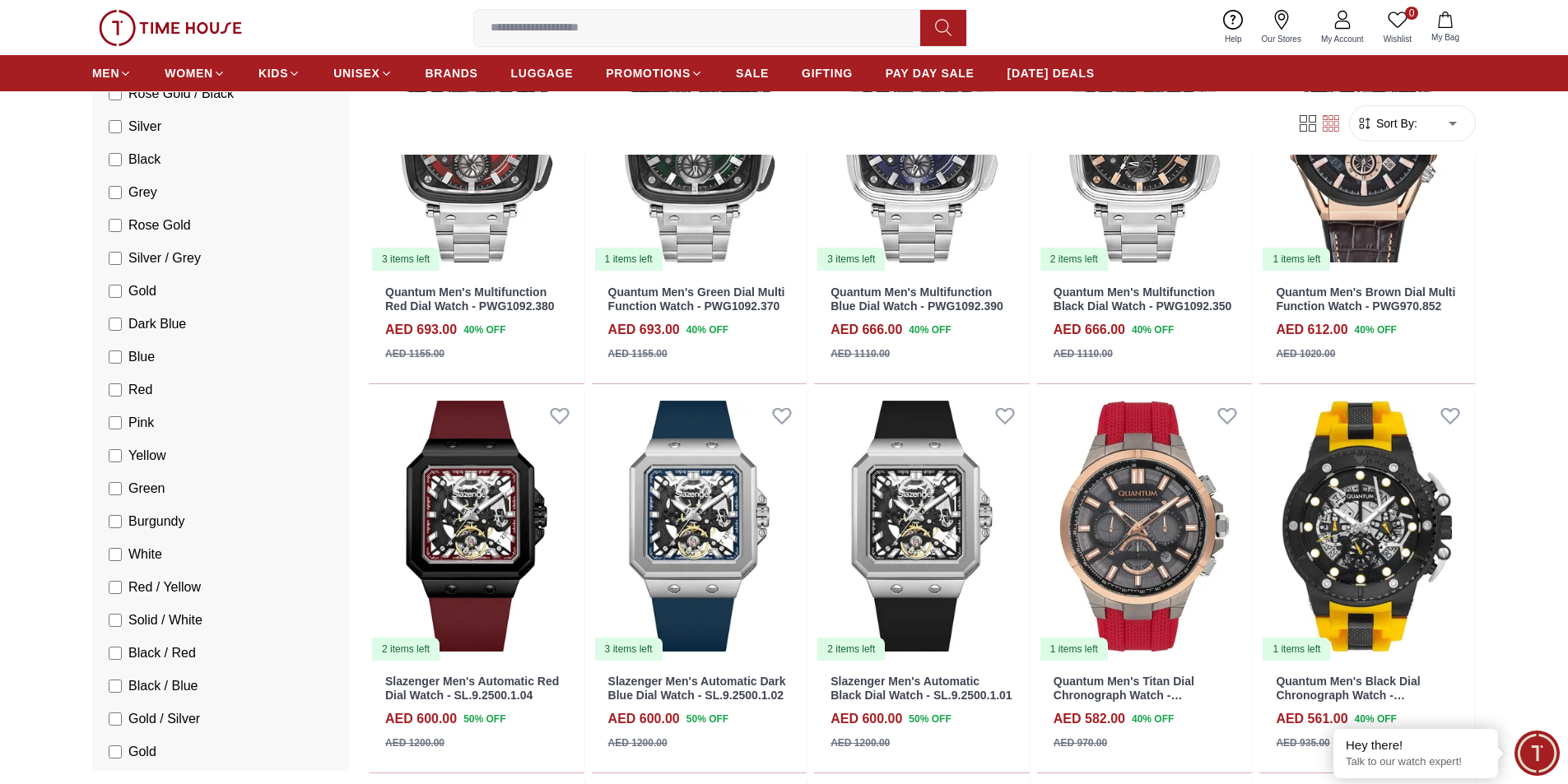
scroll to position [617, 0]
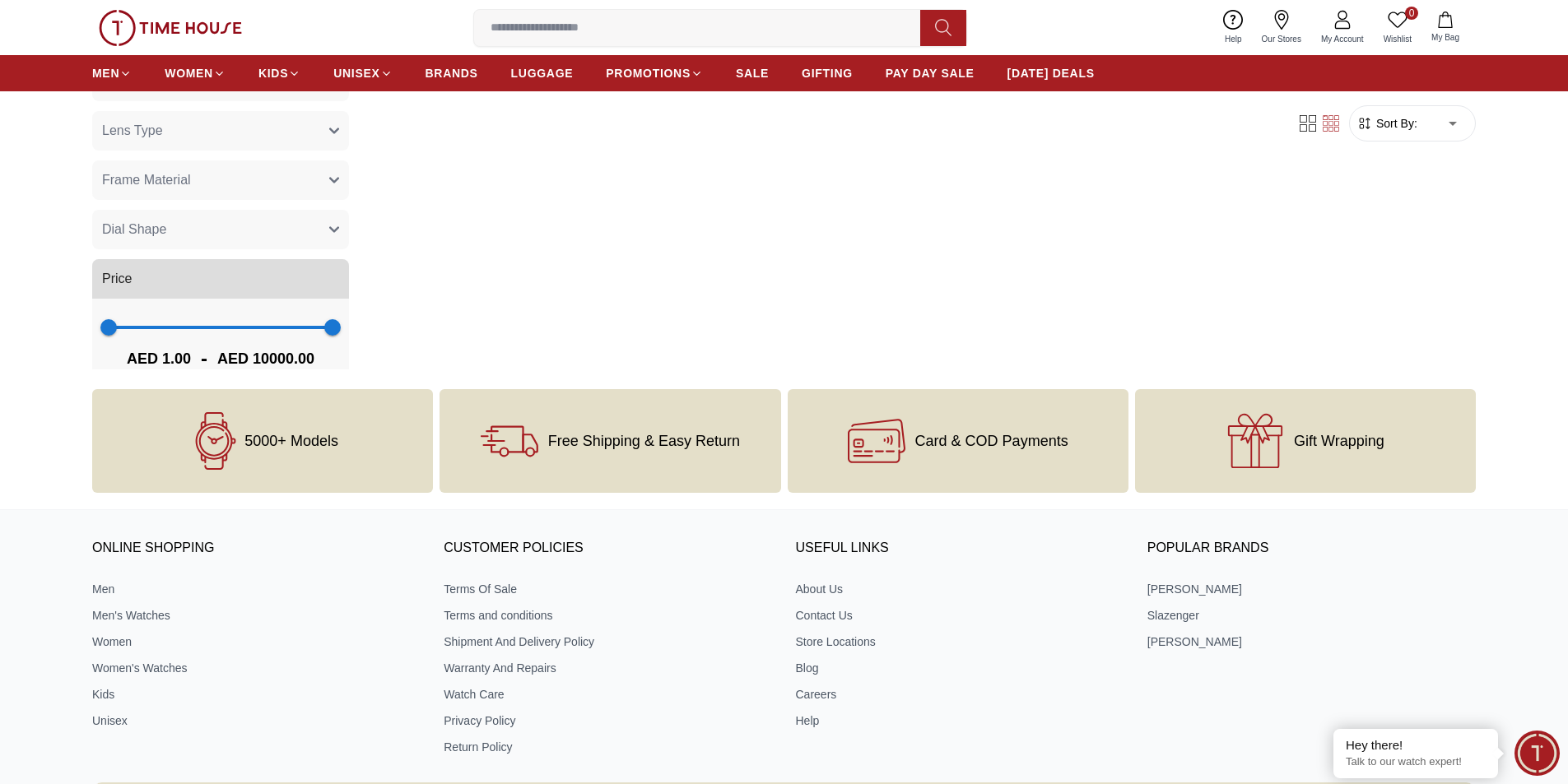
scroll to position [3925, 0]
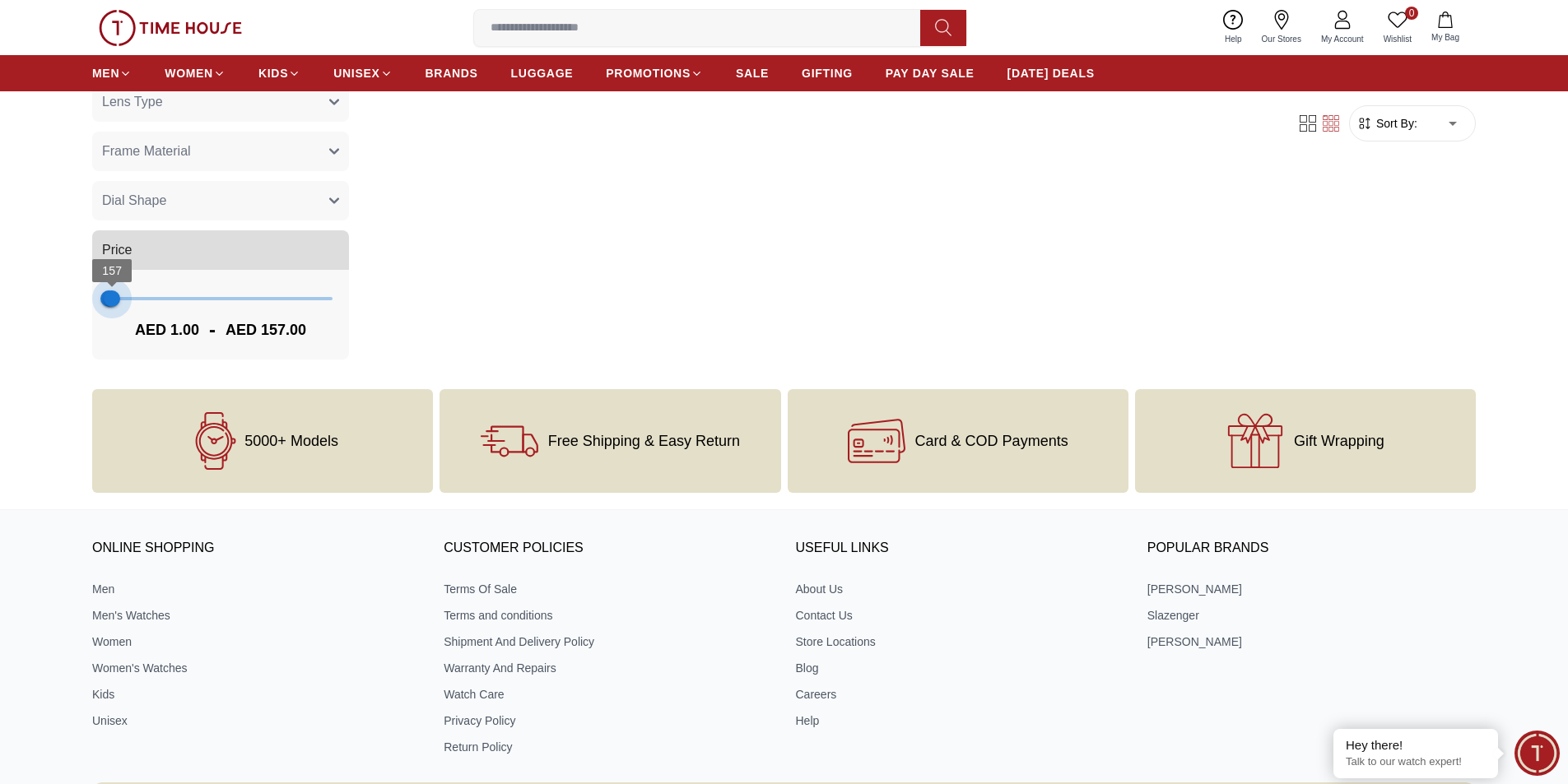
drag, startPoint x: 315, startPoint y: 299, endPoint x: 112, endPoint y: 296, distance: 203.0
click at [112, 296] on span "157" at bounding box center [112, 298] width 17 height 17
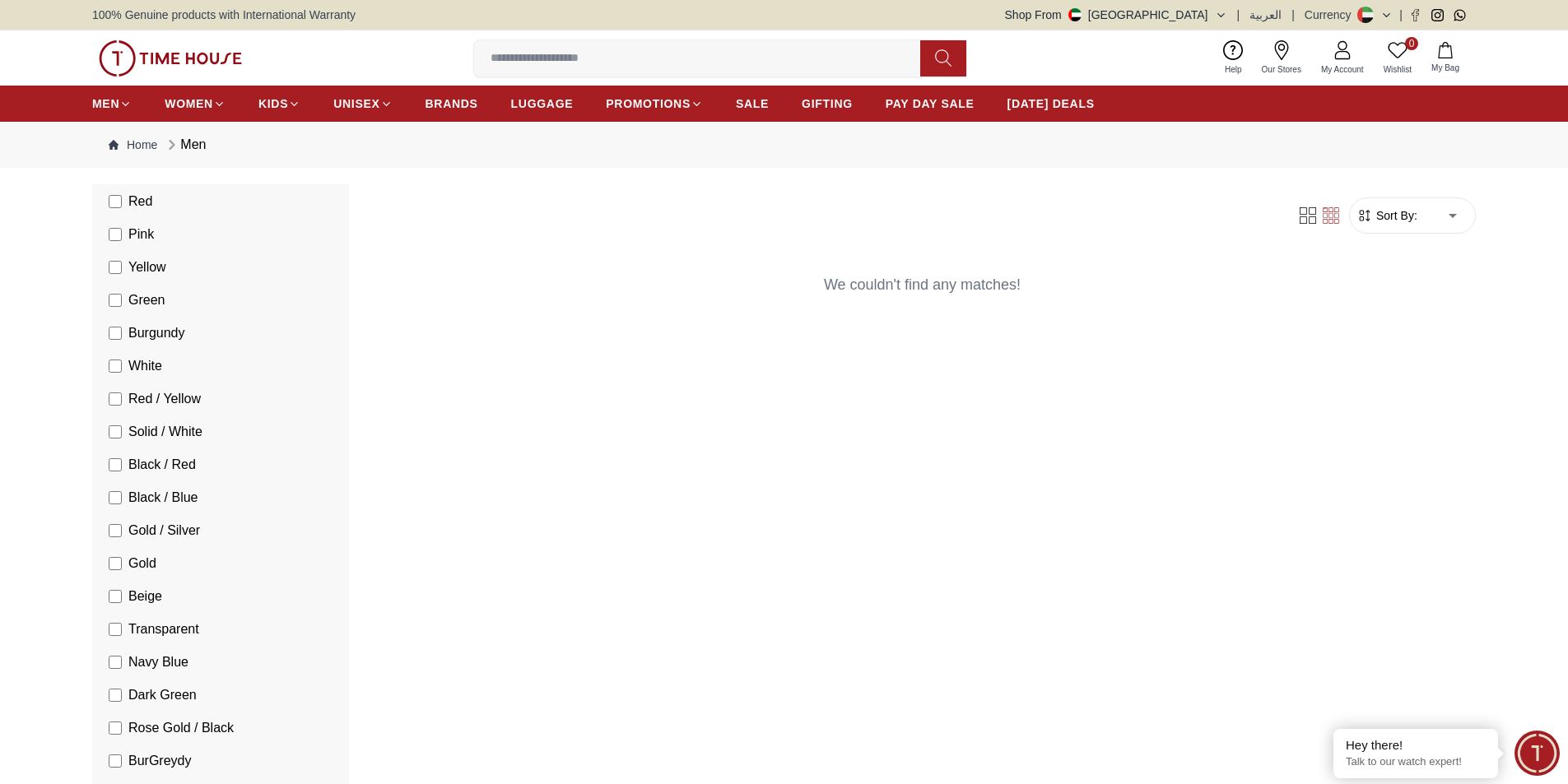
scroll to position [635, 0]
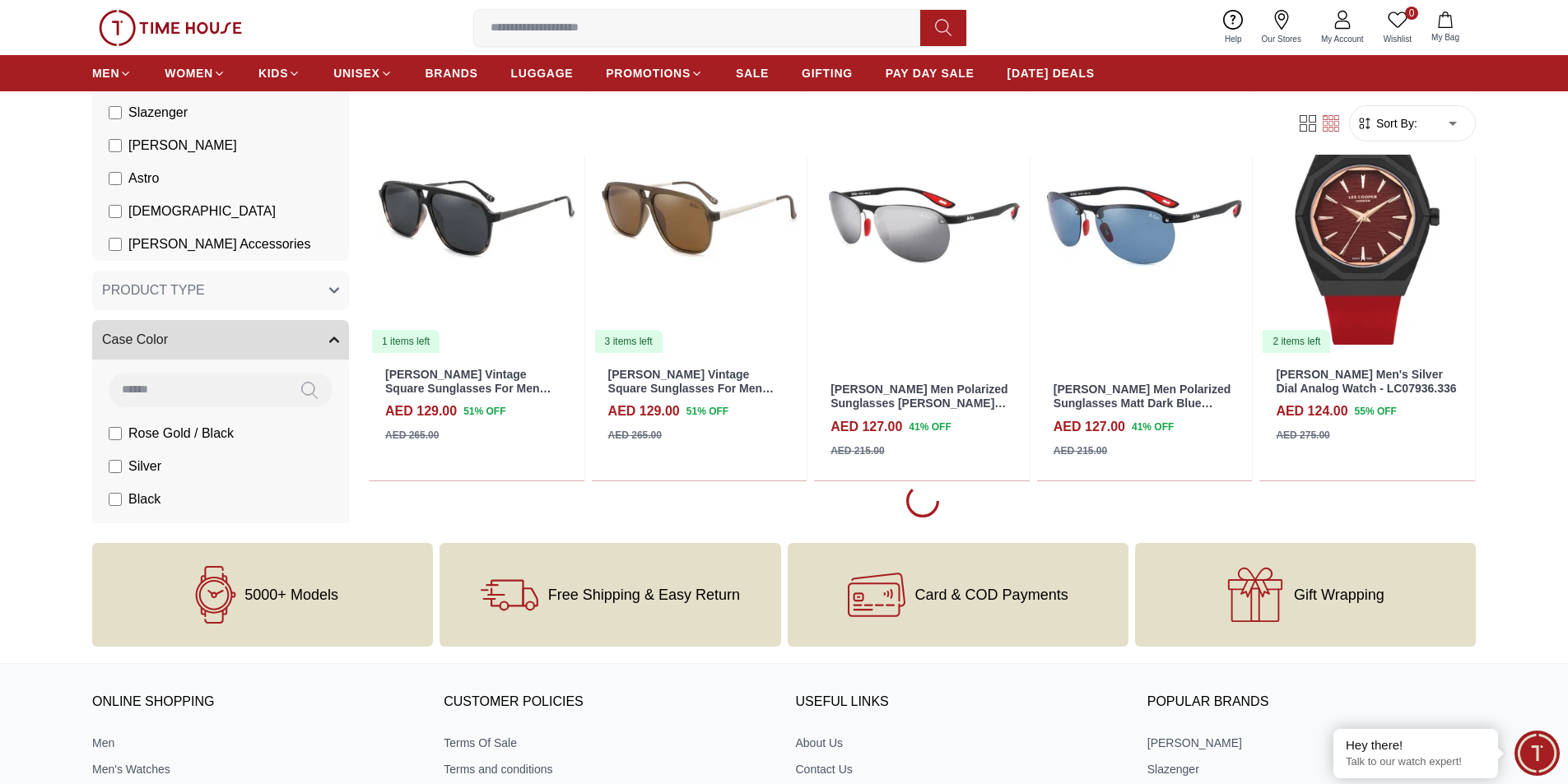
scroll to position [1480, 0]
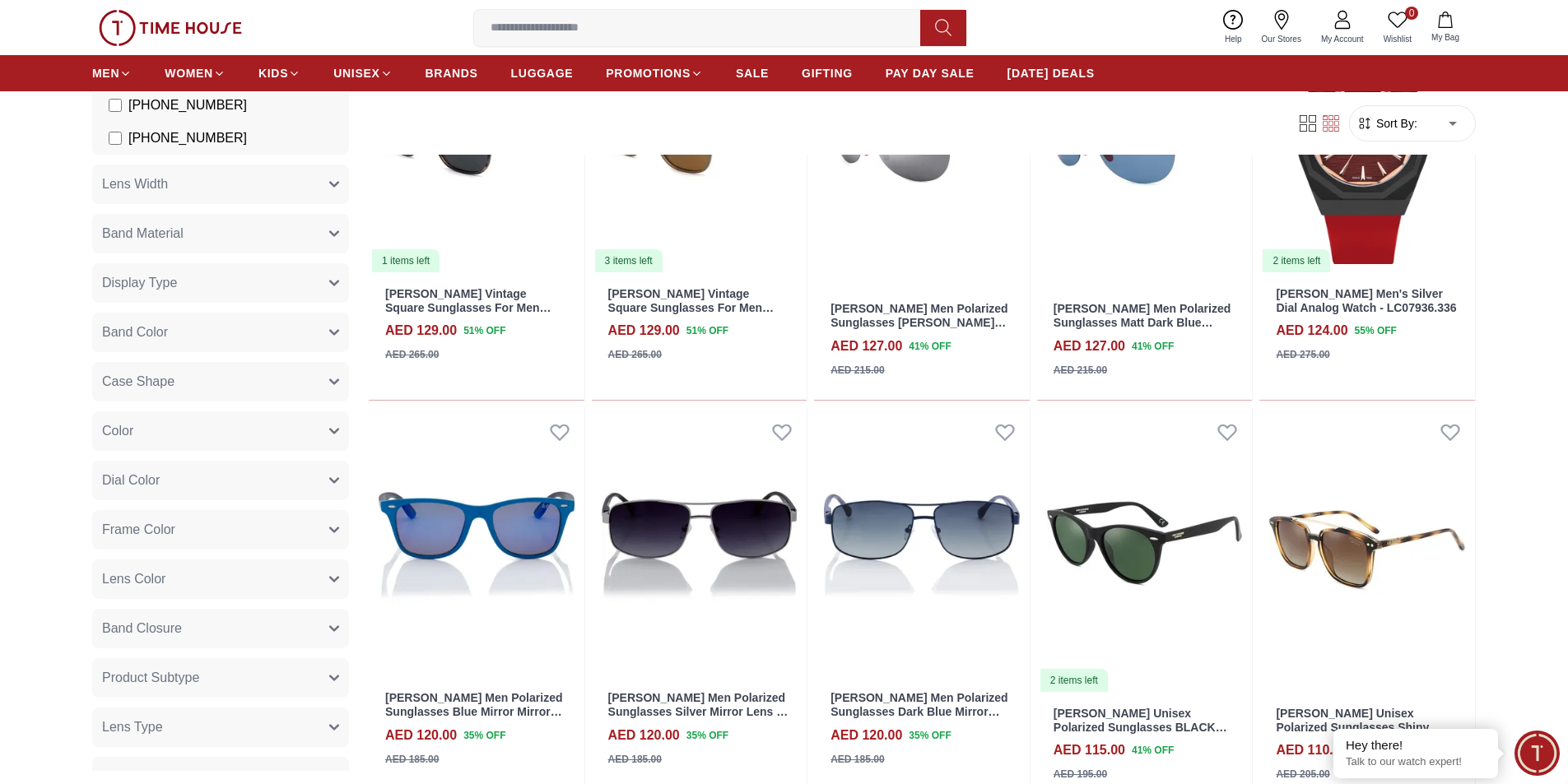
scroll to position [4178, 0]
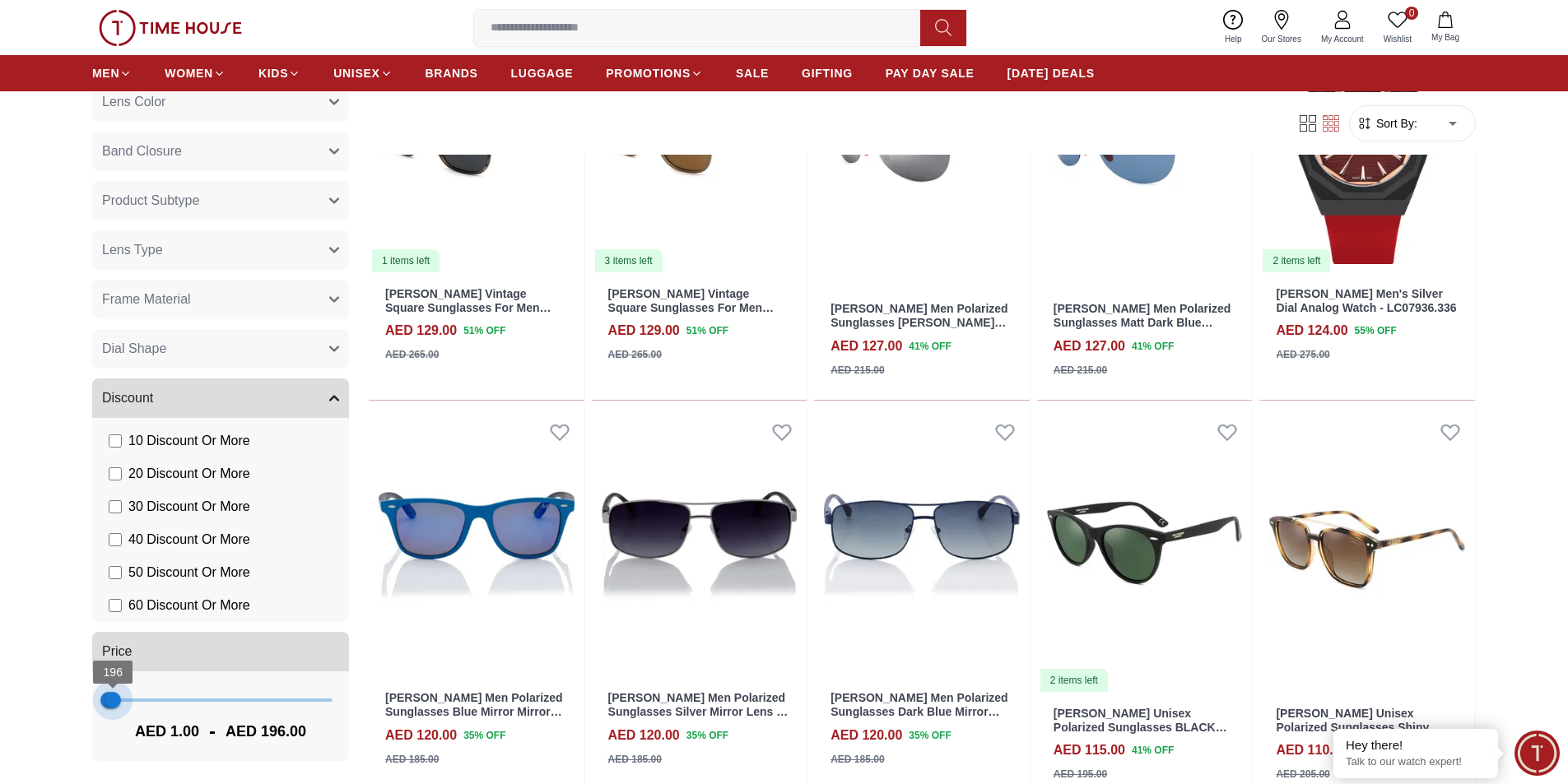
type input "***"
click at [114, 705] on span "196" at bounding box center [113, 700] width 17 height 17
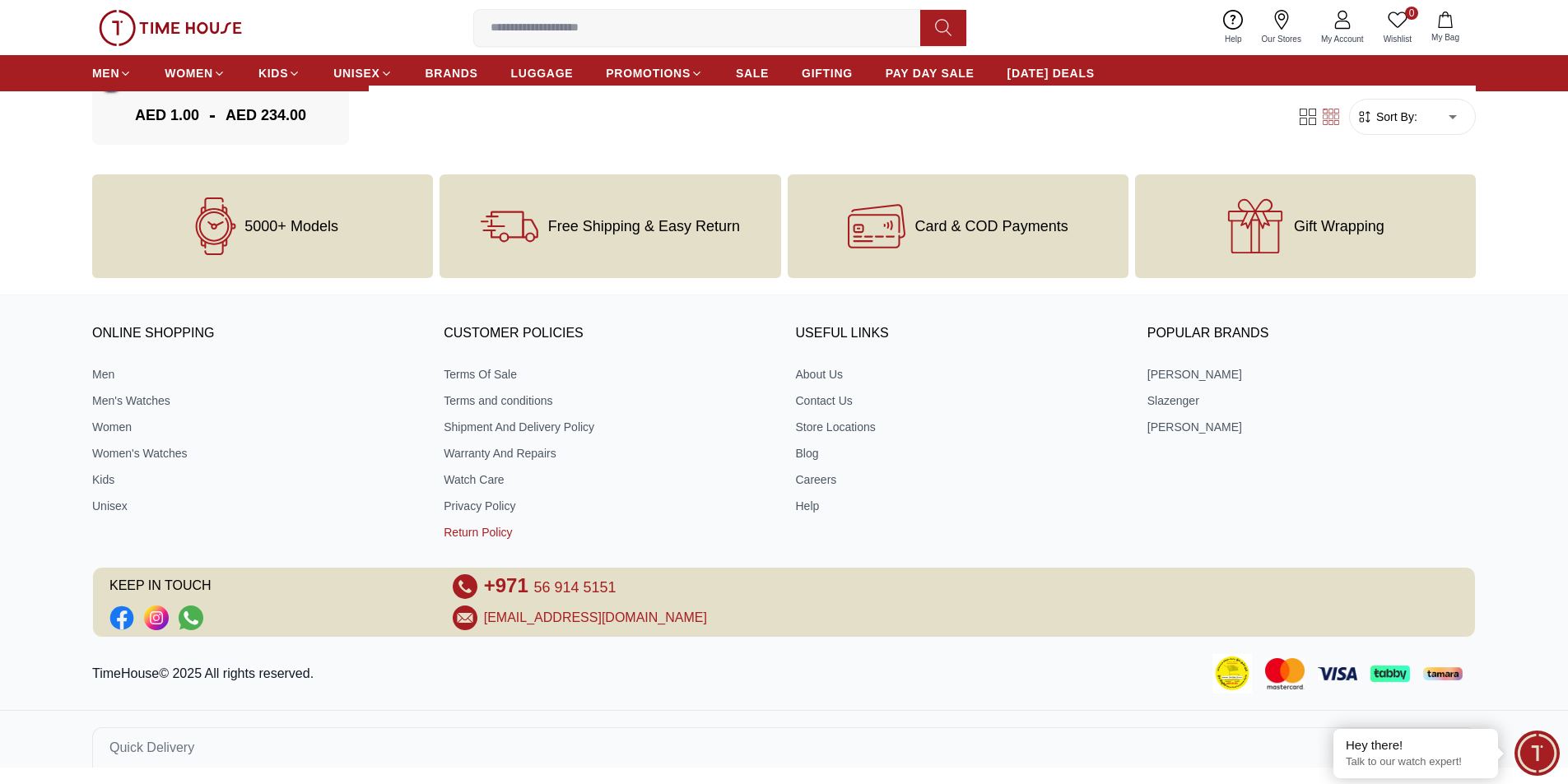
scroll to position [708, 0]
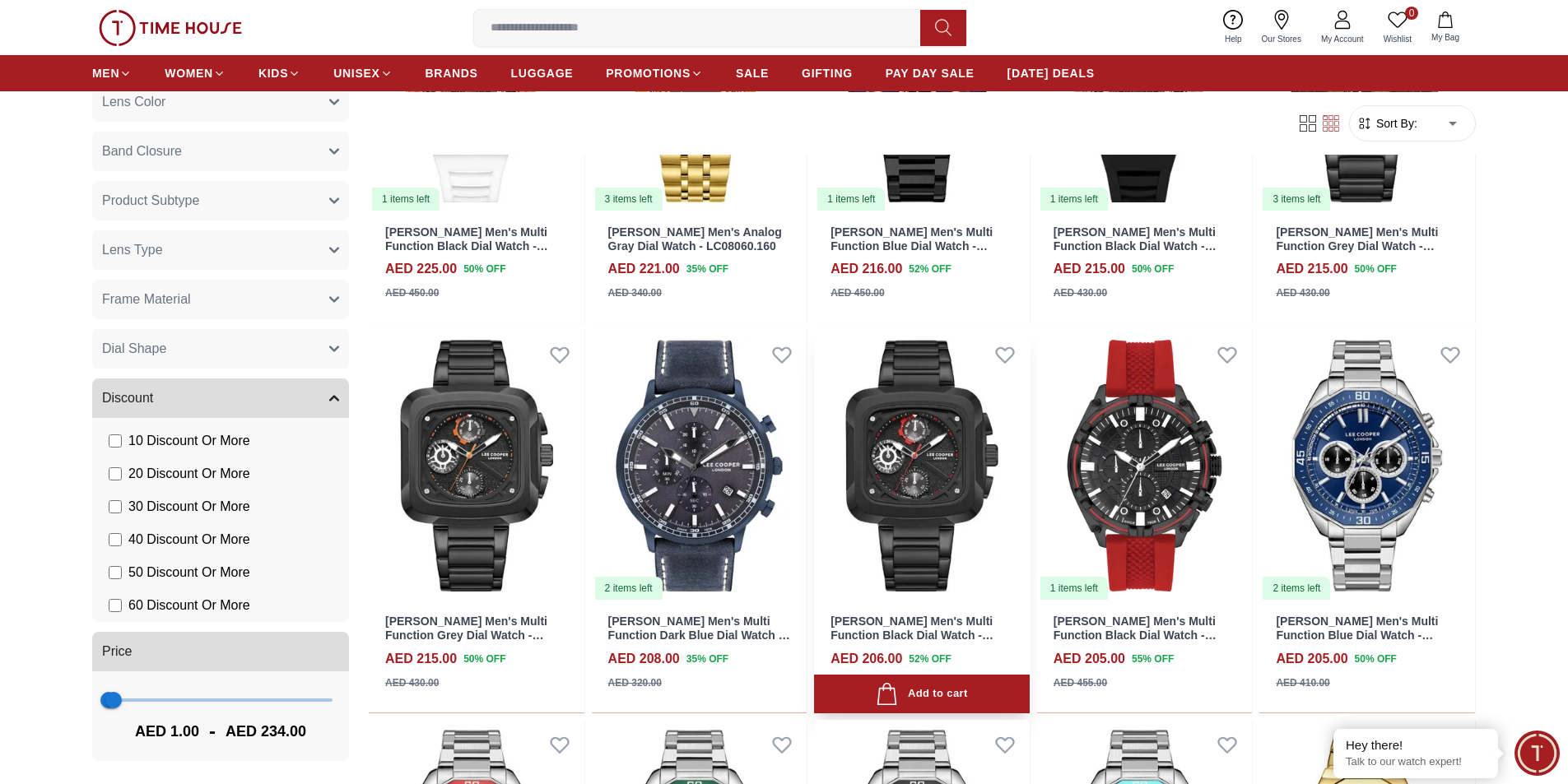
scroll to position [493, 0]
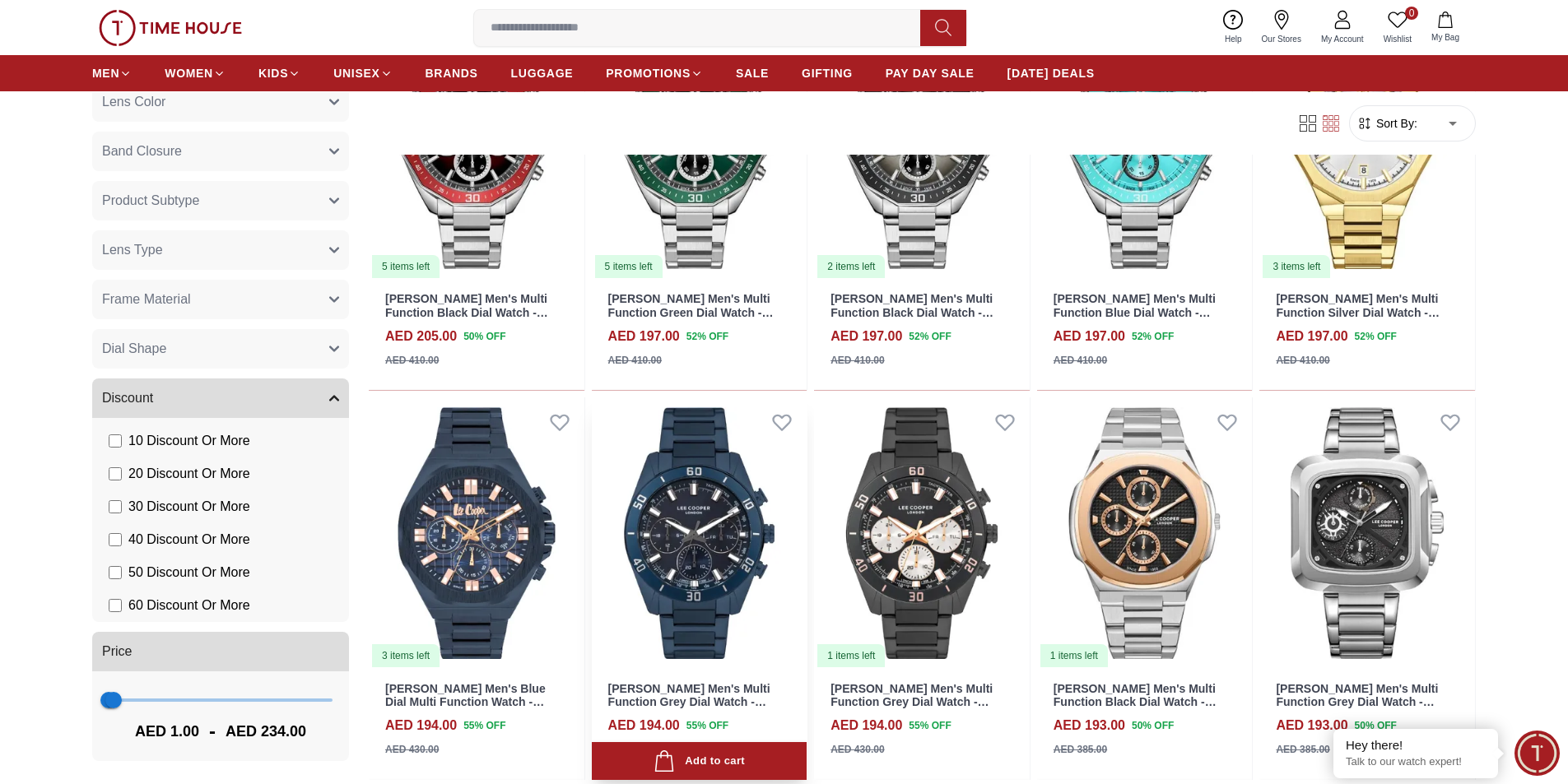
scroll to position [1151, 0]
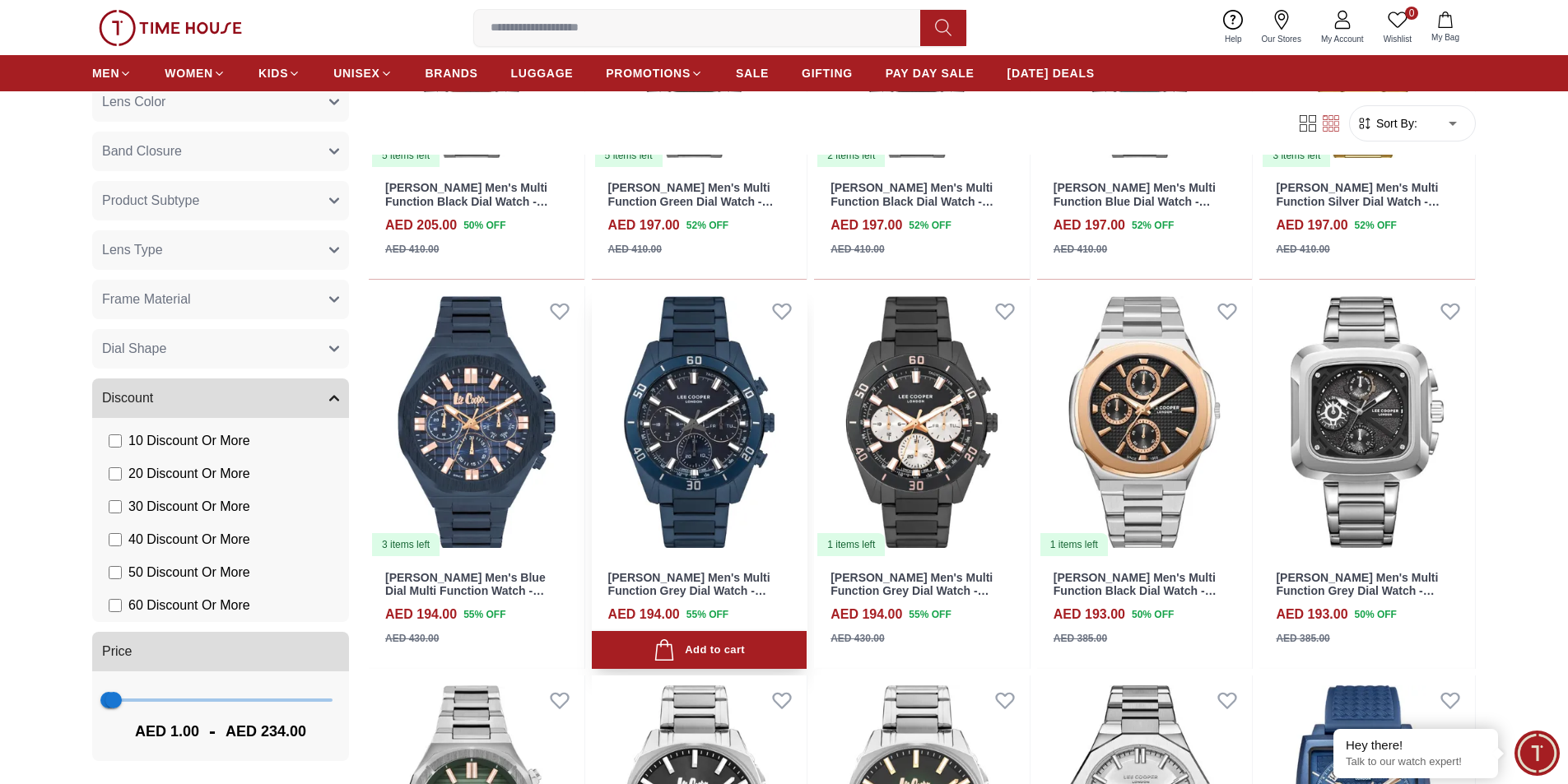
click at [730, 562] on div "[PERSON_NAME] Men's Multi Function Grey Dial Watch - LC07948.060 AED 194.00 55 …" at bounding box center [699, 613] width 215 height 112
click at [738, 576] on link "[PERSON_NAME] Men's Multi Function Grey Dial Watch - LC07948.060" at bounding box center [689, 591] width 162 height 41
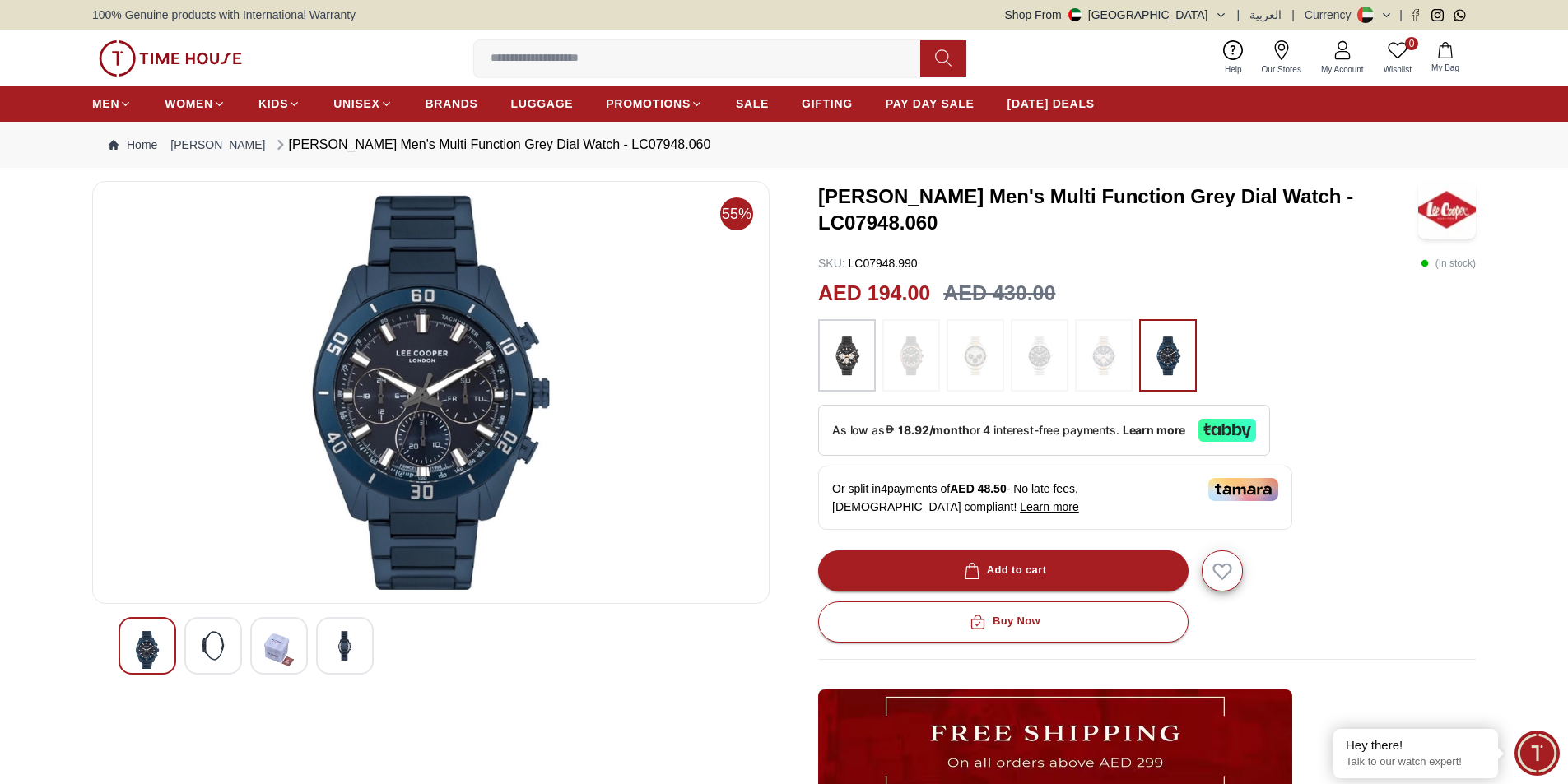
click at [217, 638] on img at bounding box center [214, 646] width 30 height 30
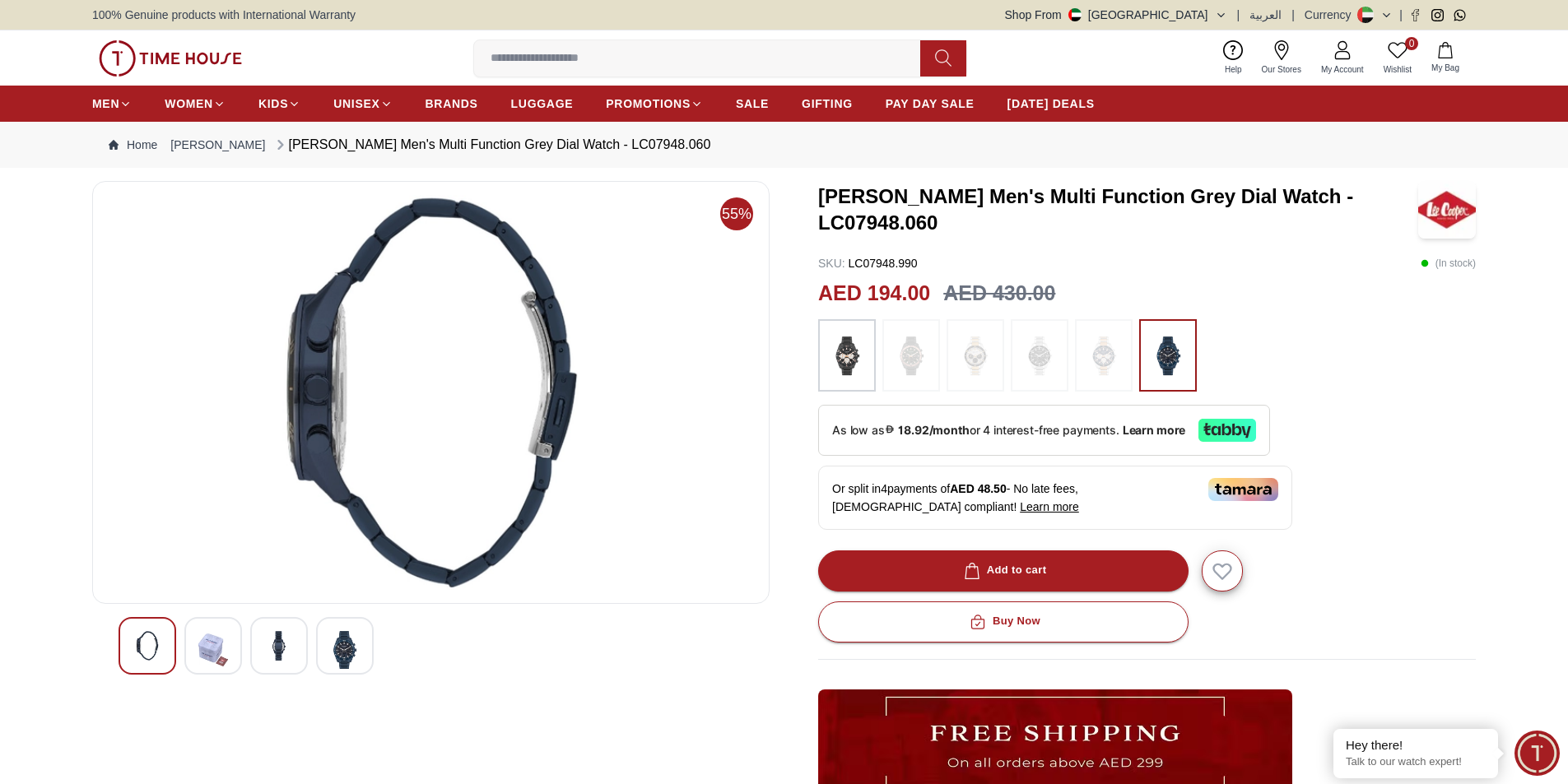
click at [289, 660] on img at bounding box center [279, 646] width 30 height 30
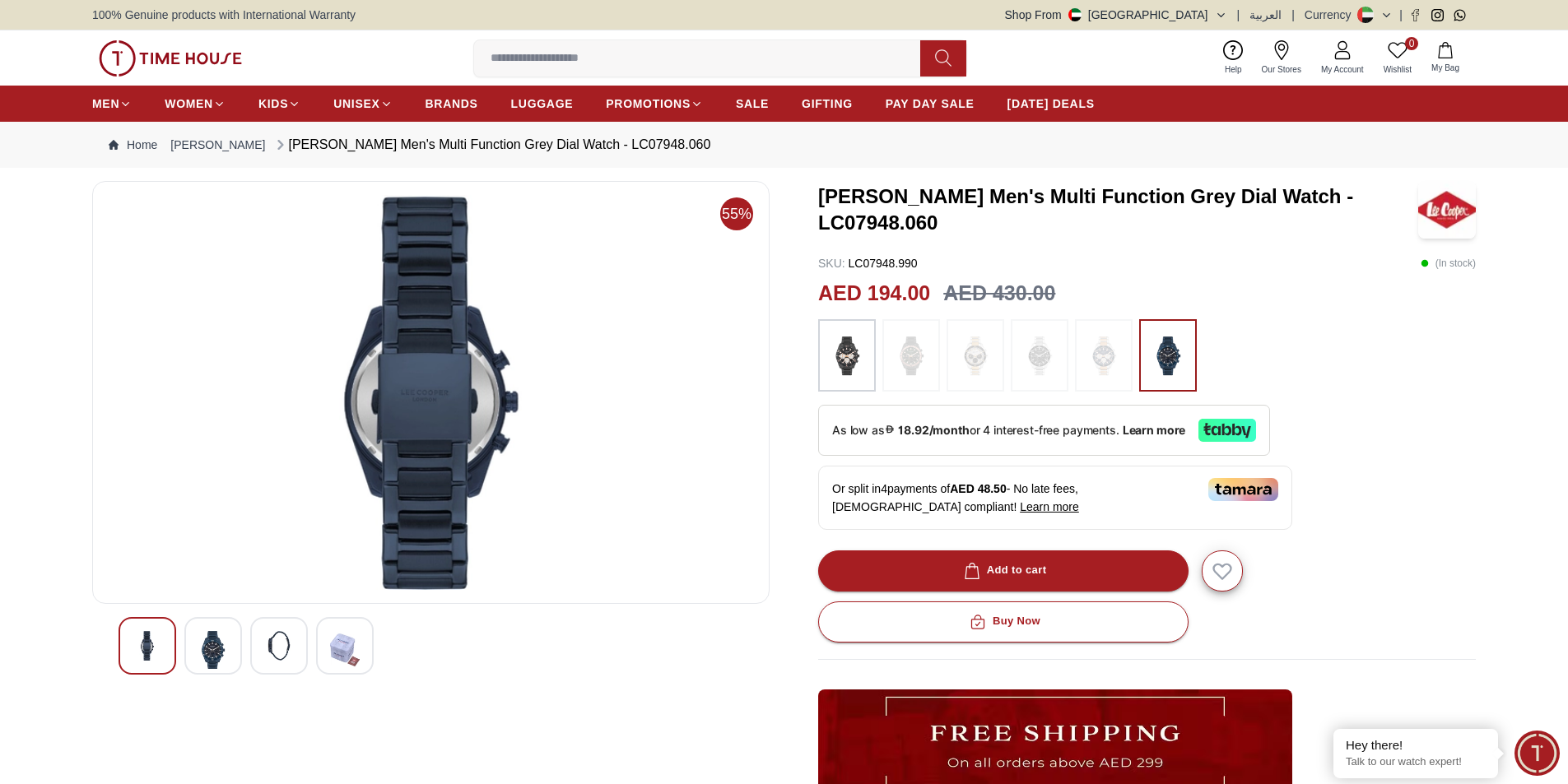
click at [318, 656] on div at bounding box center [345, 646] width 58 height 58
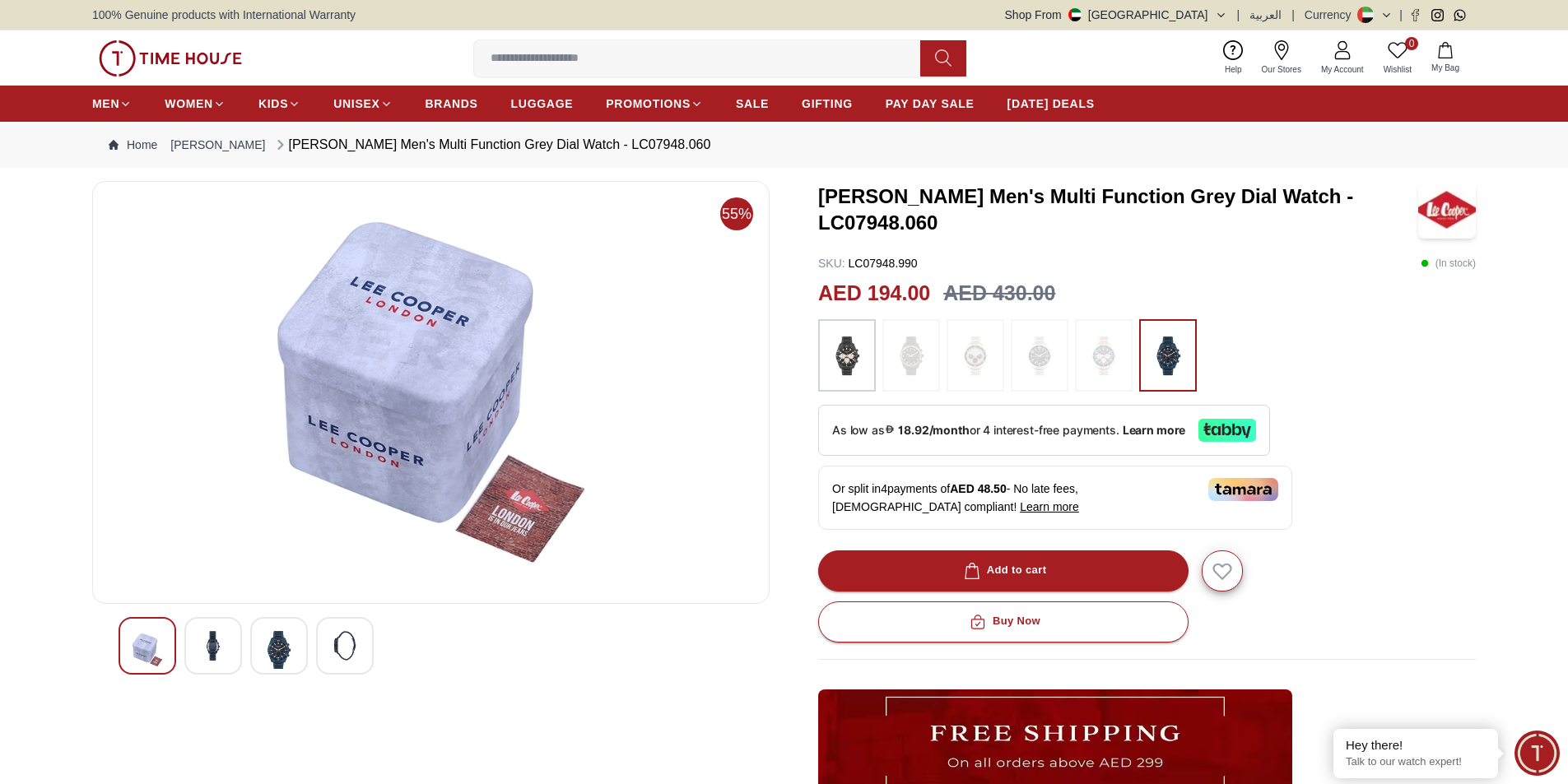
click at [113, 654] on div at bounding box center [431, 649] width 677 height 64
click at [179, 664] on div at bounding box center [431, 646] width 625 height 58
click at [317, 644] on div at bounding box center [345, 646] width 58 height 58
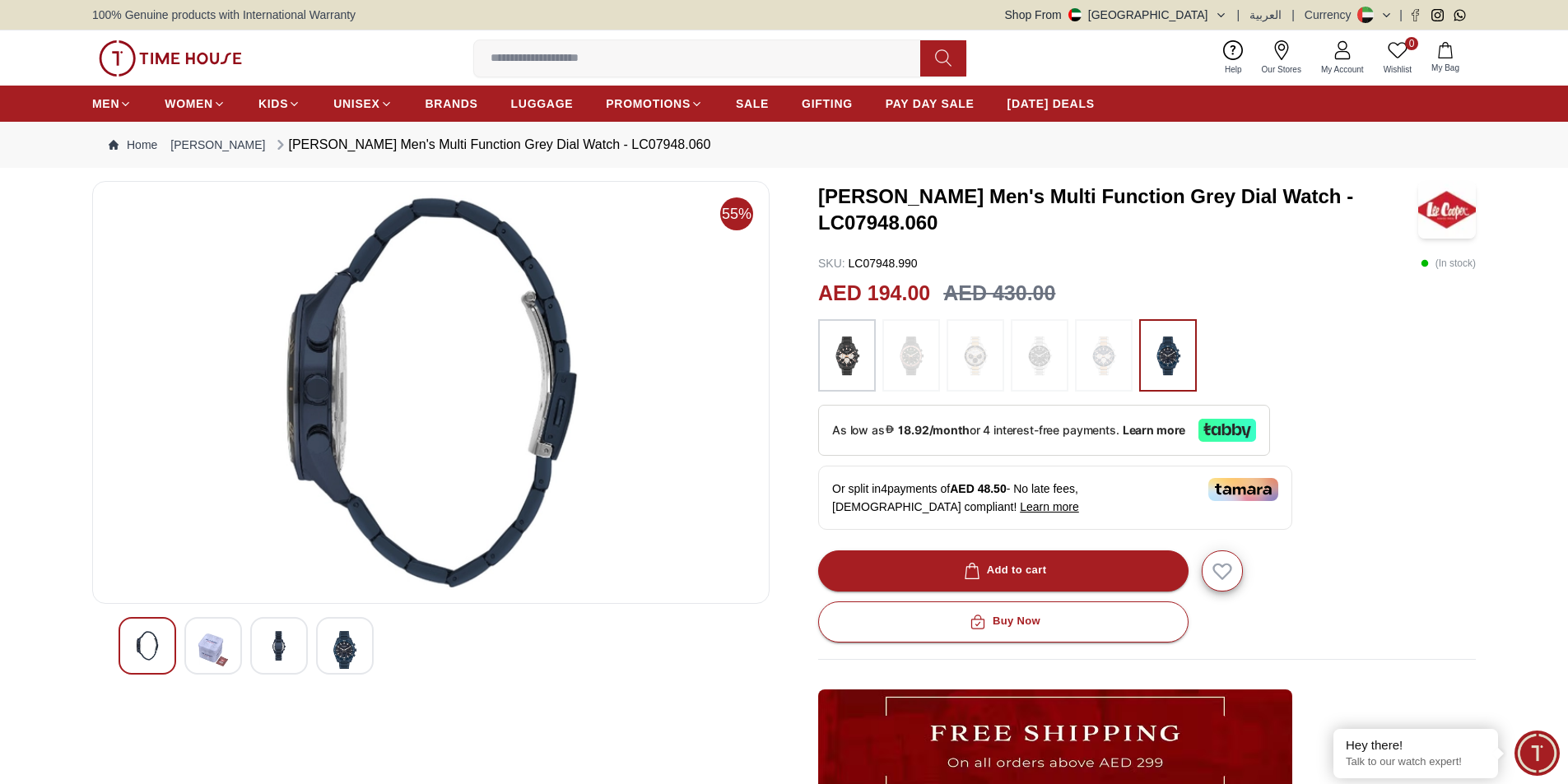
click at [339, 641] on img at bounding box center [345, 650] width 30 height 38
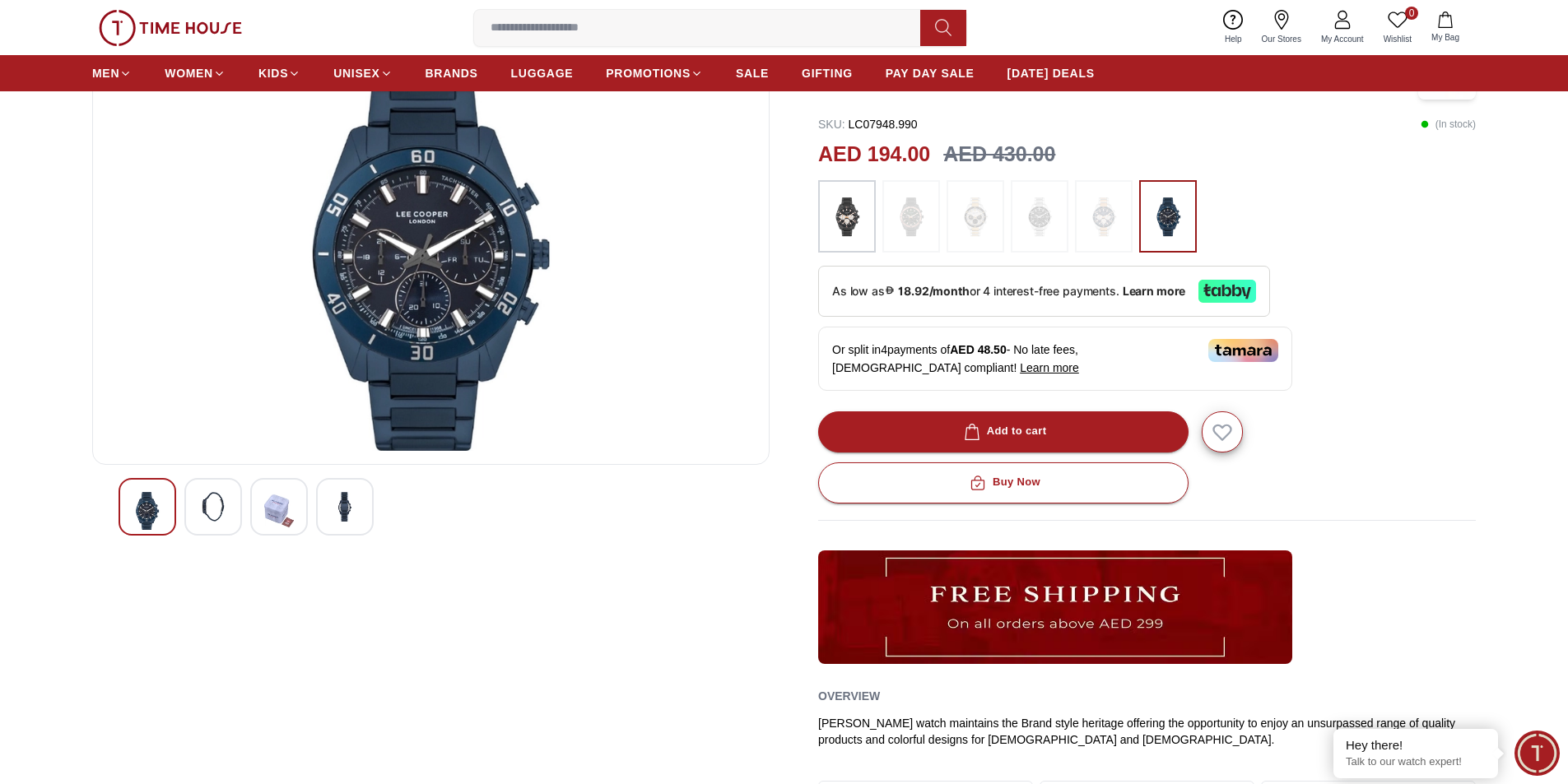
scroll to position [164, 0]
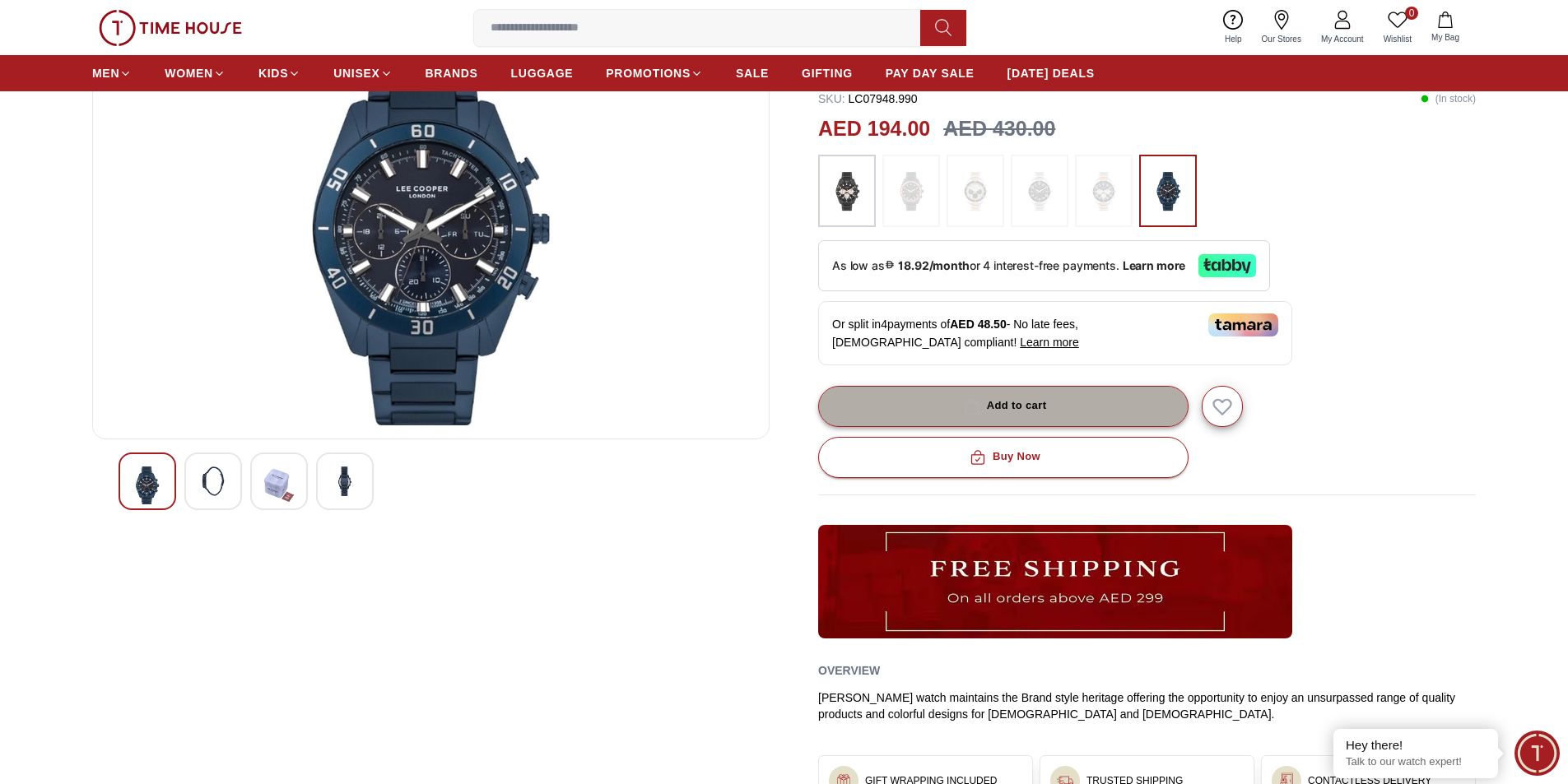
click at [1045, 402] on div "Add to cart" at bounding box center [1004, 406] width 87 height 19
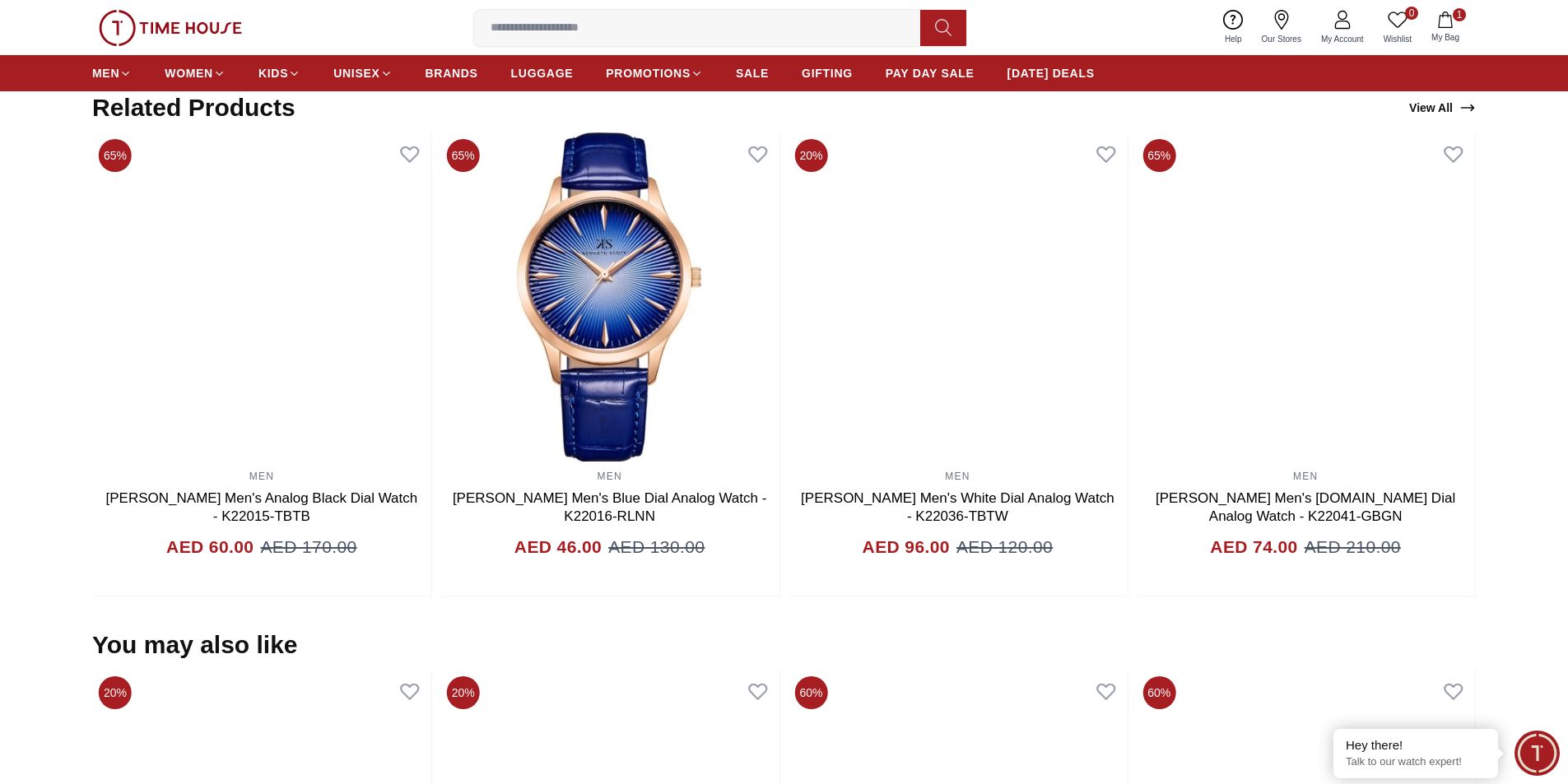
scroll to position [1069, 0]
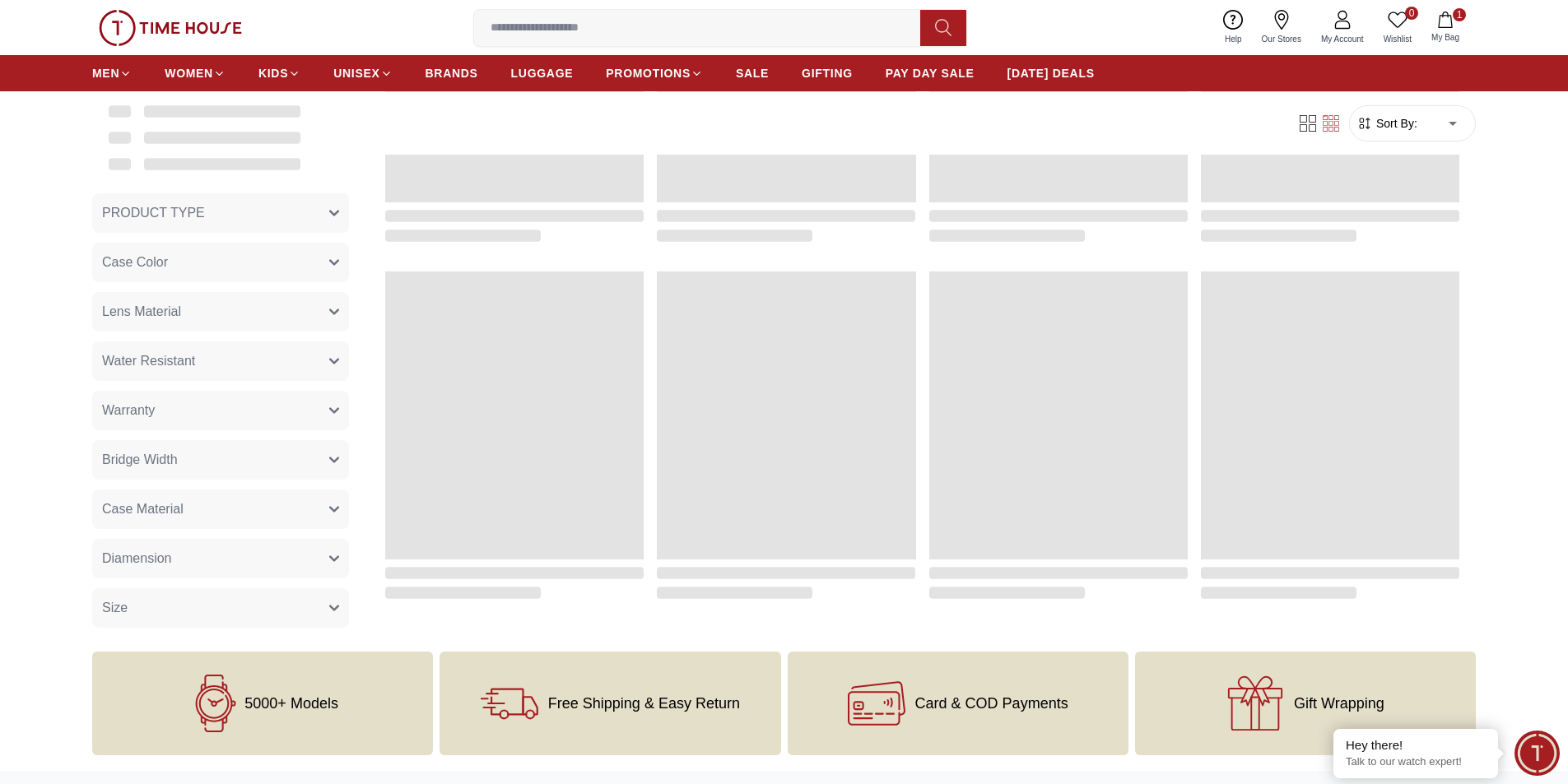
scroll to position [1151, 0]
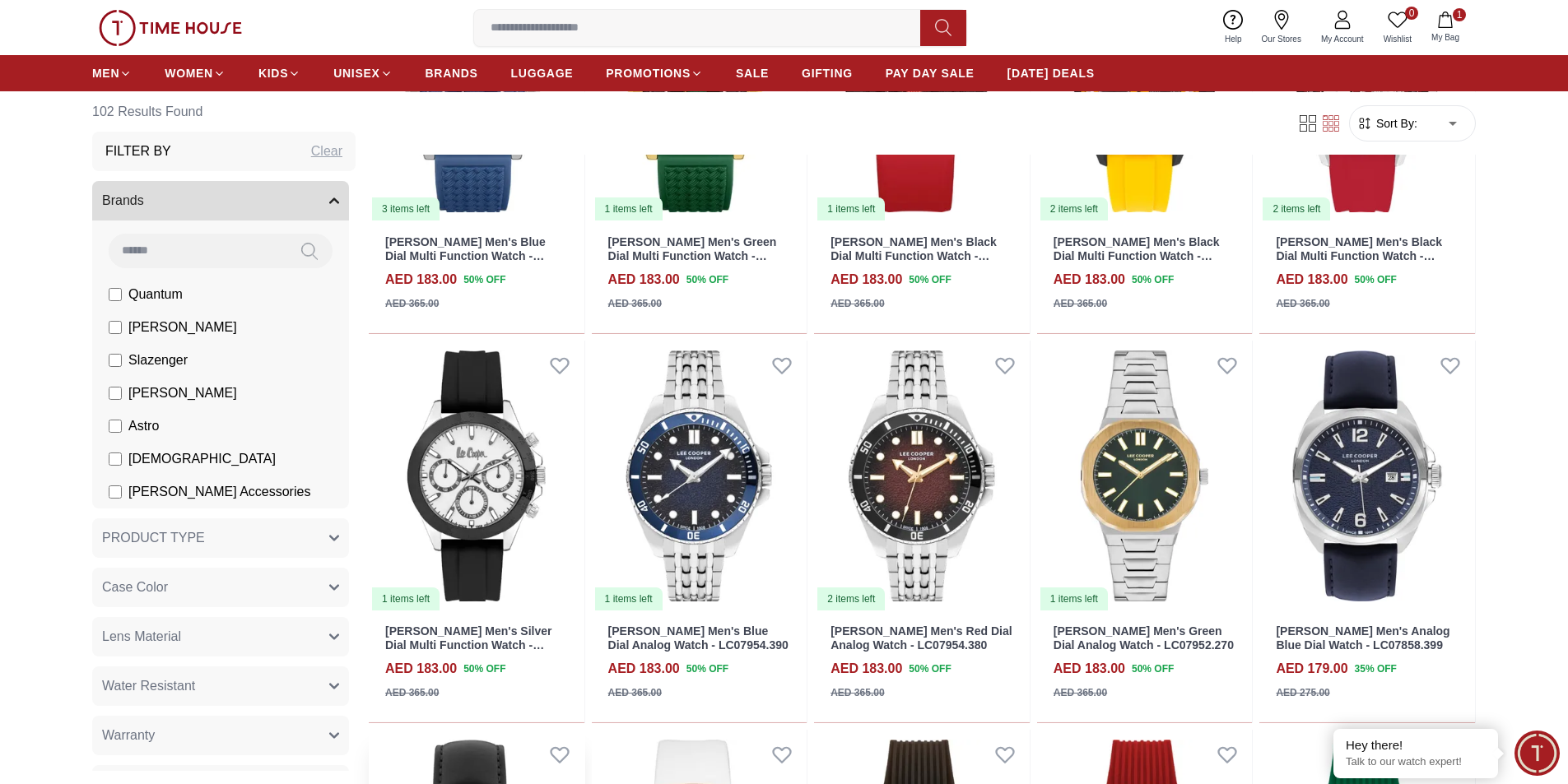
scroll to position [1151, 0]
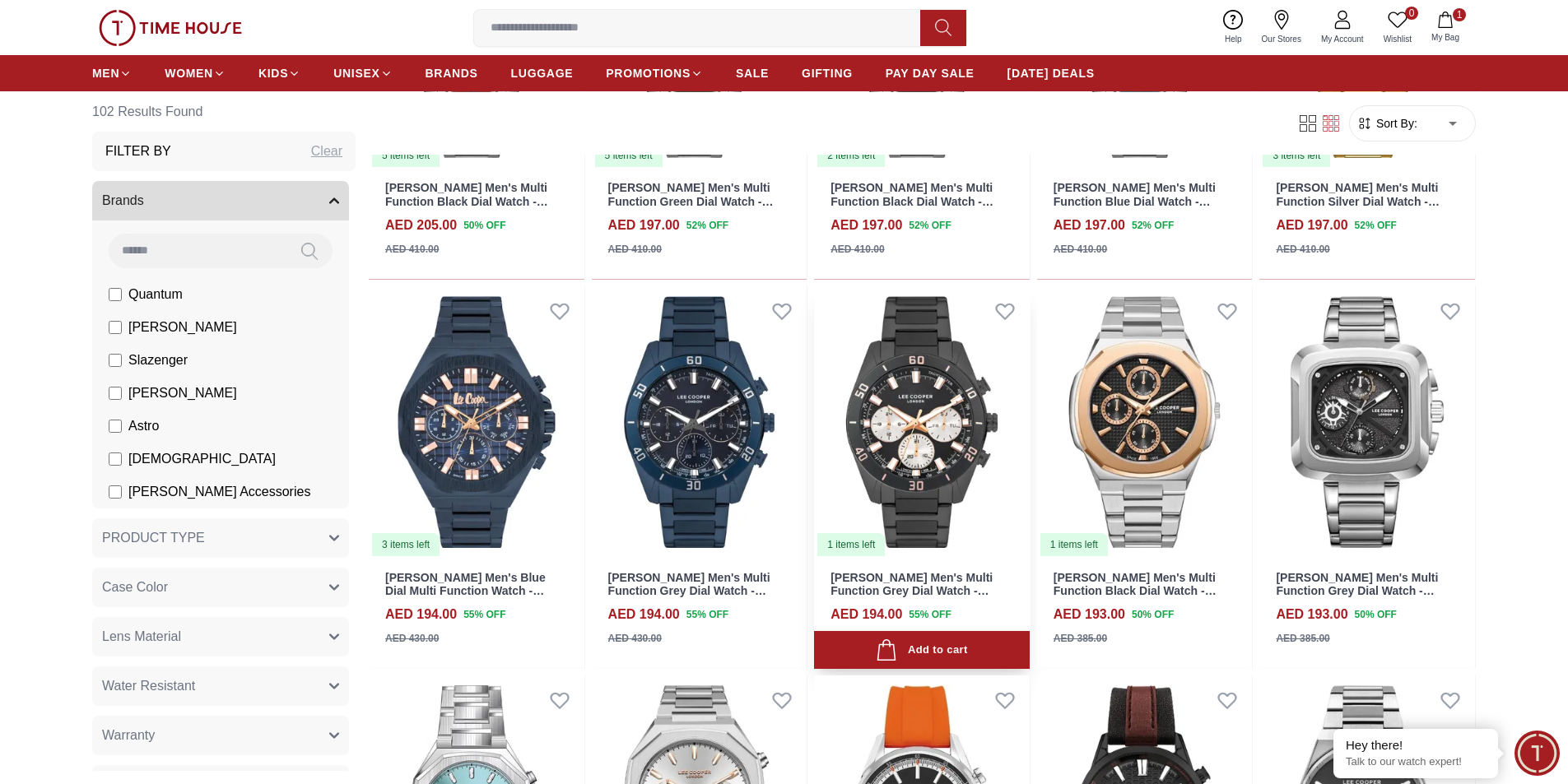
click at [889, 559] on div "[PERSON_NAME] Men's Multi Function Grey Dial Watch - LC07948.060 AED 194.00 55 …" at bounding box center [922, 613] width 215 height 112
click at [932, 541] on img at bounding box center [922, 421] width 215 height 271
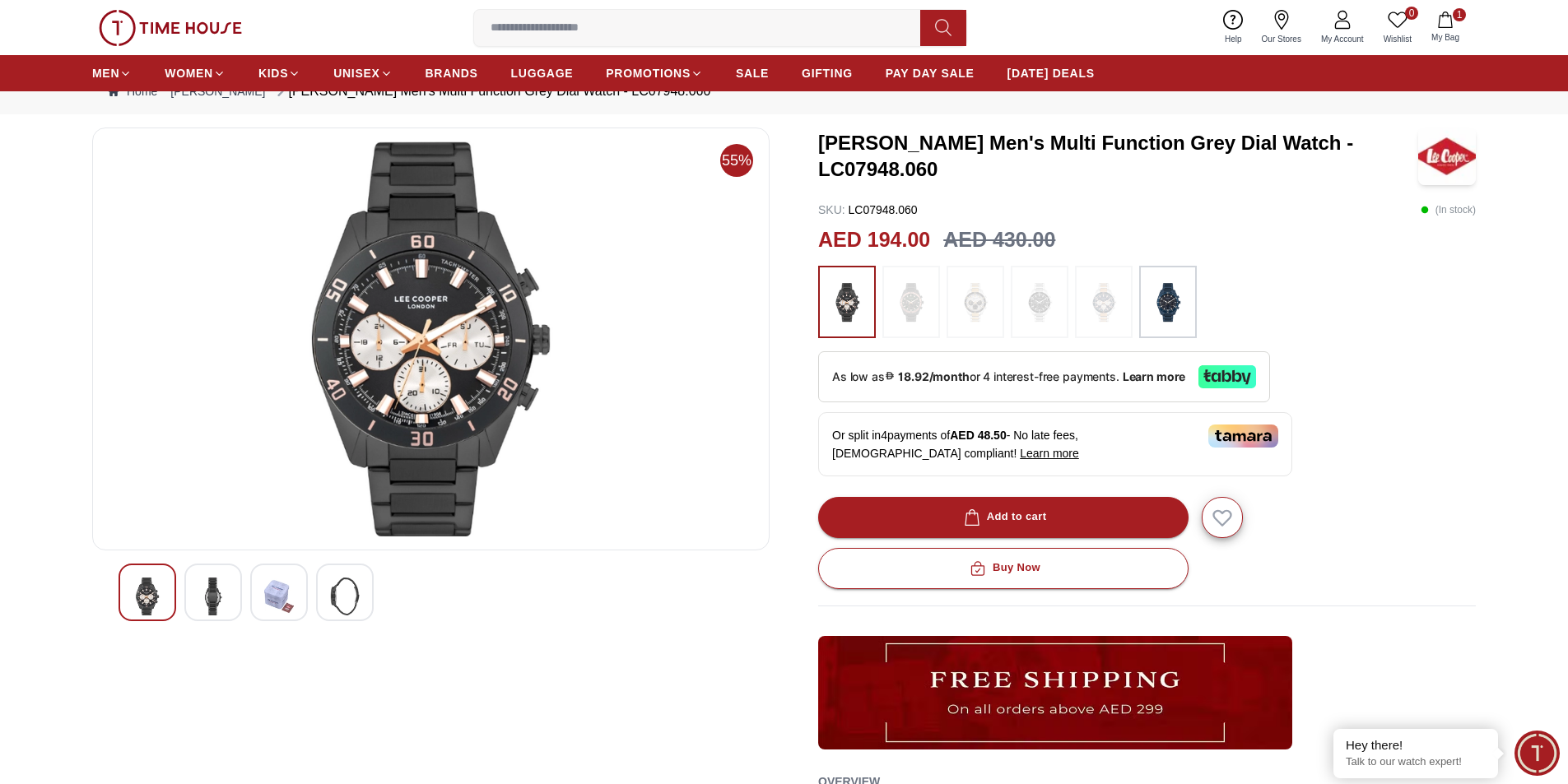
scroll to position [82, 0]
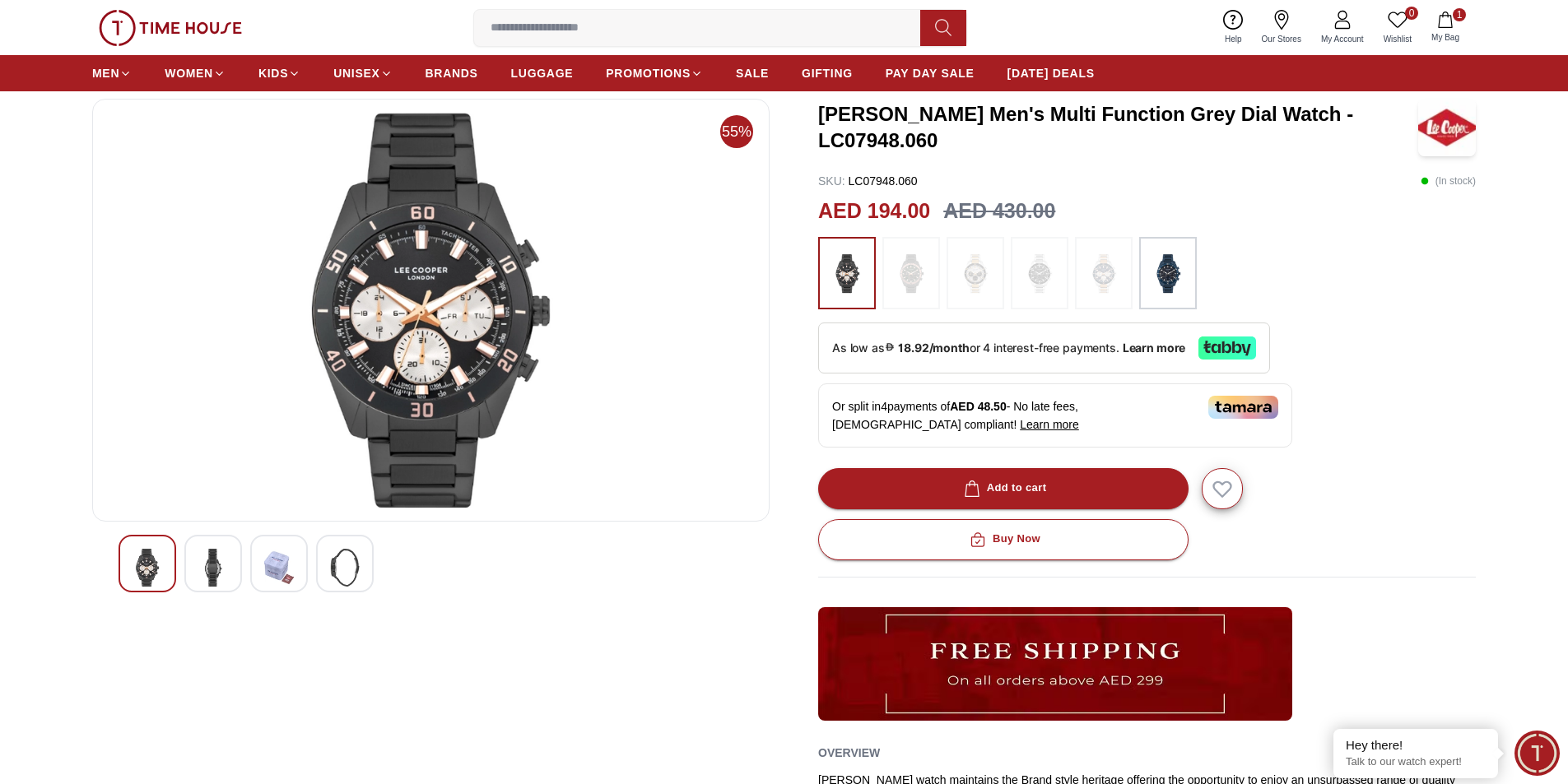
click at [224, 561] on img at bounding box center [214, 567] width 30 height 38
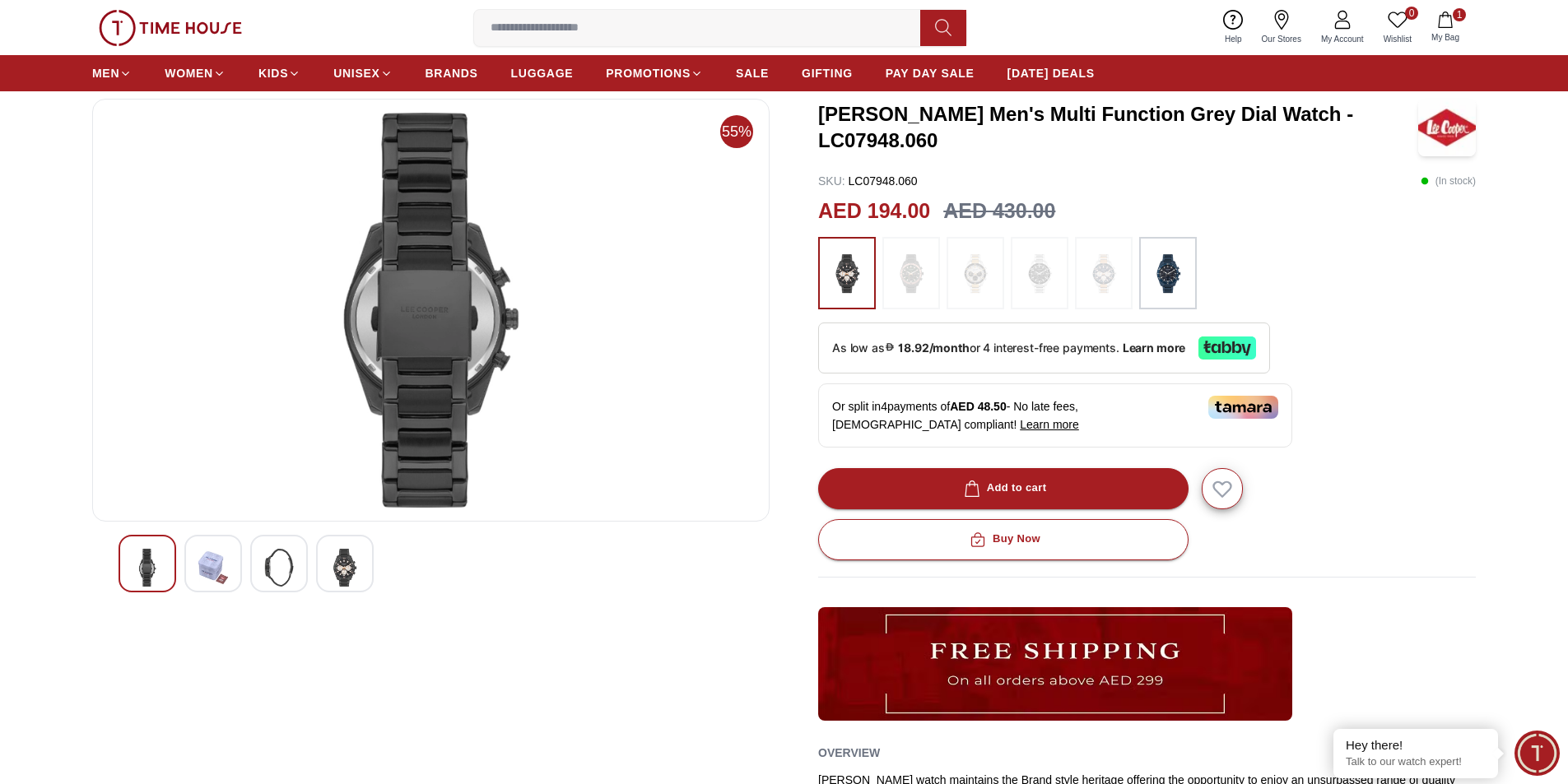
click at [248, 557] on div at bounding box center [431, 563] width 625 height 58
click at [268, 569] on img at bounding box center [279, 567] width 30 height 38
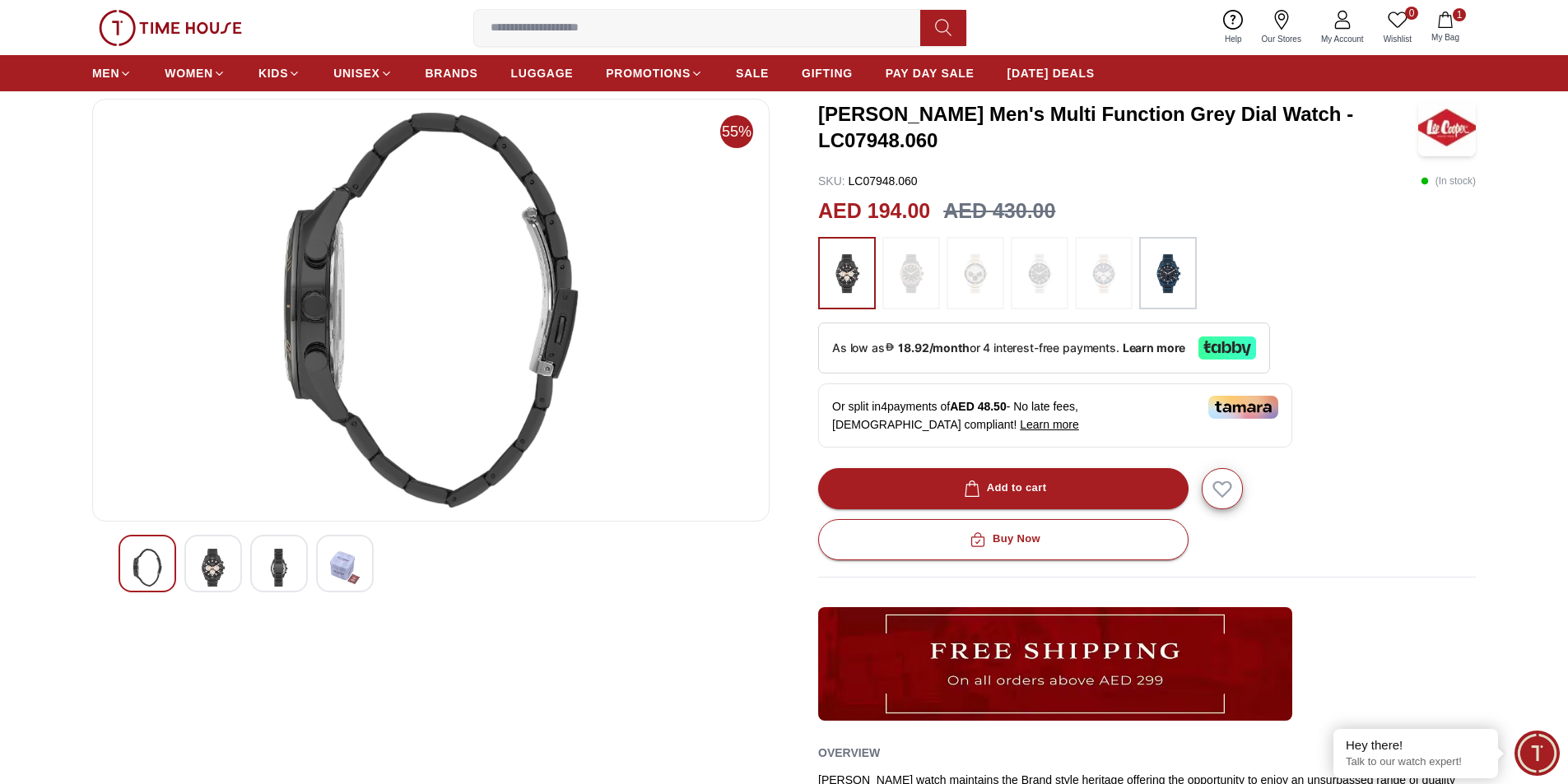
click at [346, 632] on div "55%" at bounding box center [431, 517] width 677 height 838
click at [370, 570] on div at bounding box center [345, 563] width 58 height 58
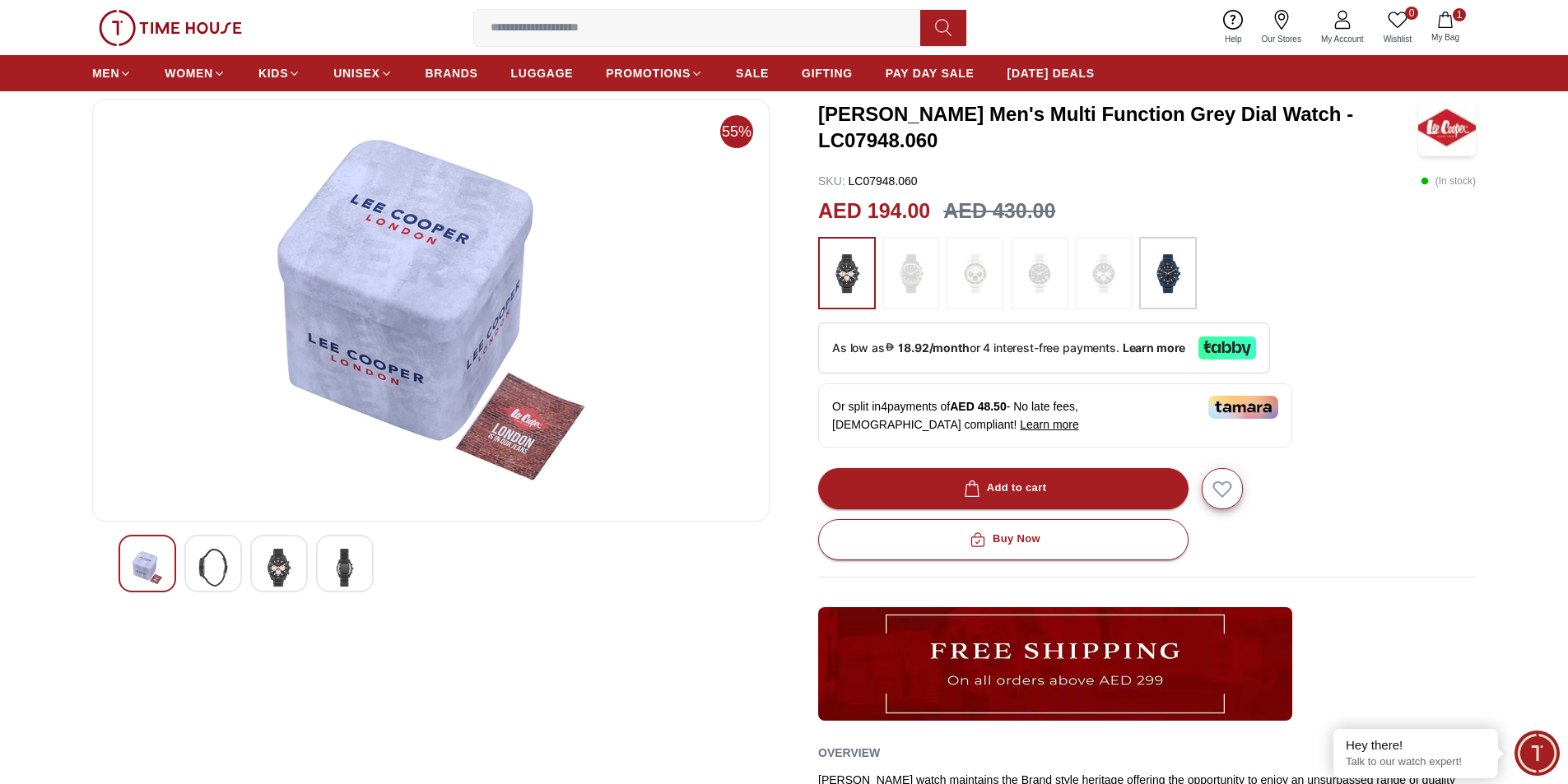
click at [164, 558] on div at bounding box center [147, 563] width 58 height 58
click at [228, 545] on div at bounding box center [214, 563] width 58 height 58
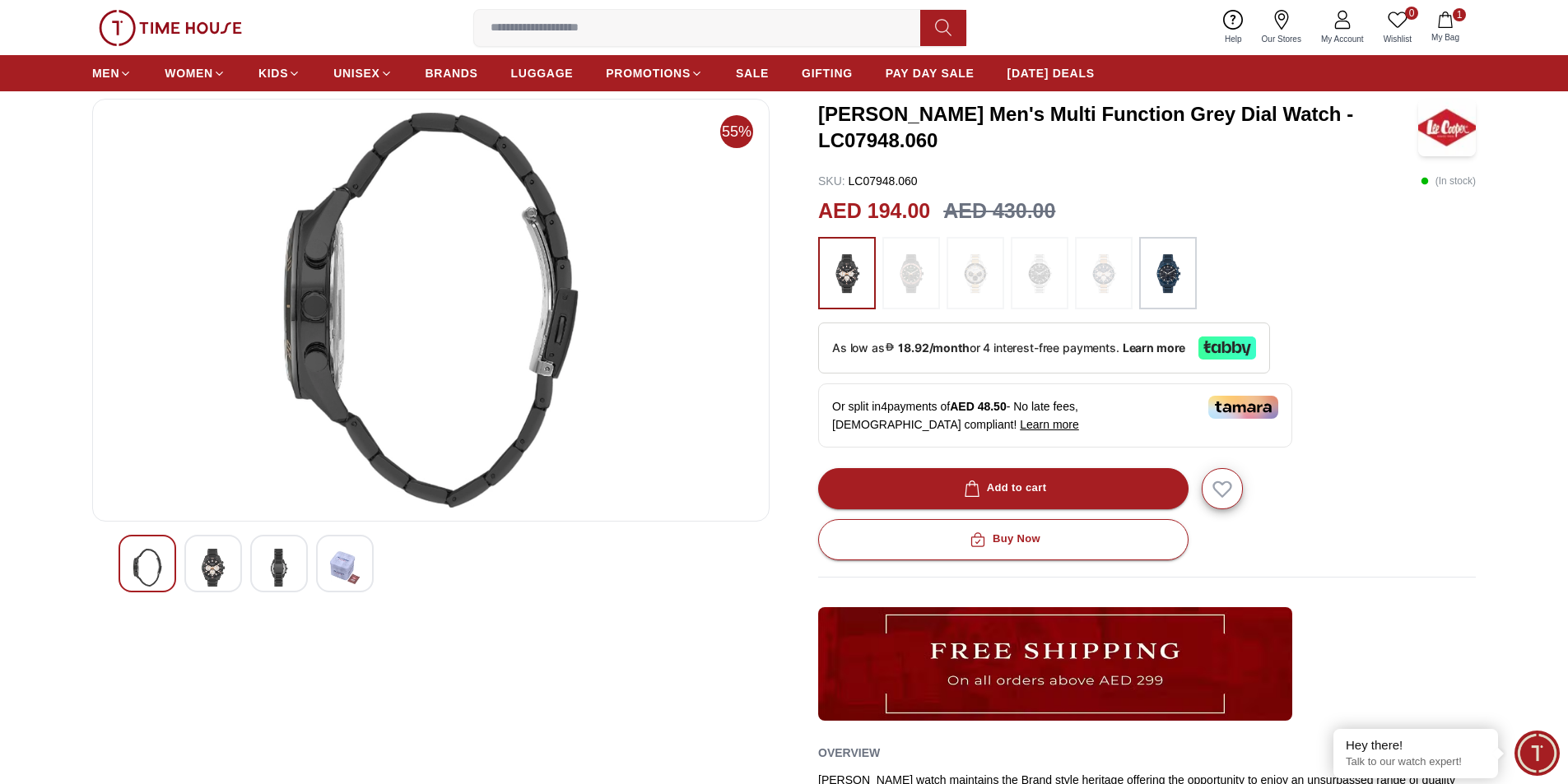
click at [214, 560] on img at bounding box center [214, 567] width 30 height 38
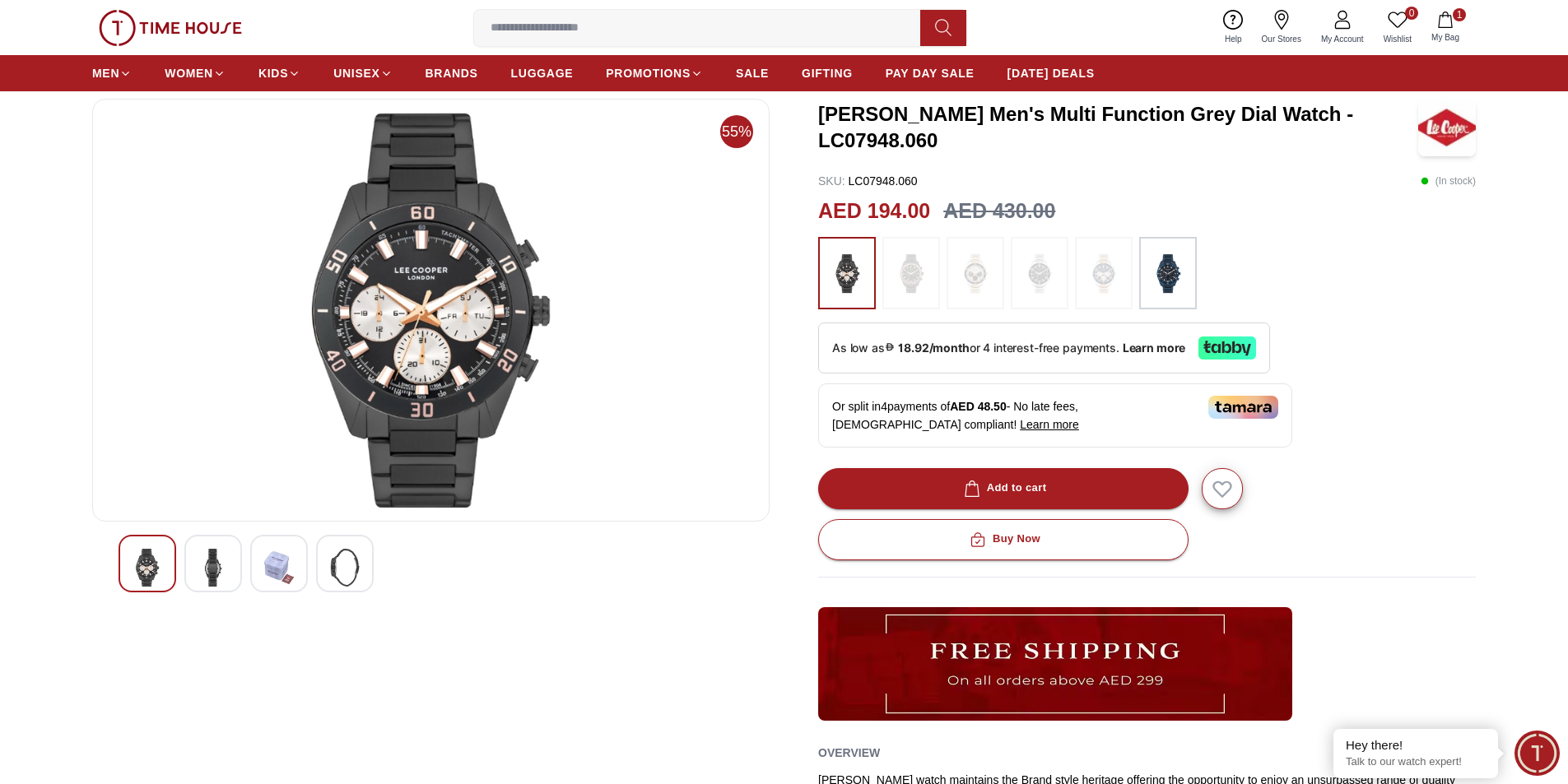
scroll to position [0, 0]
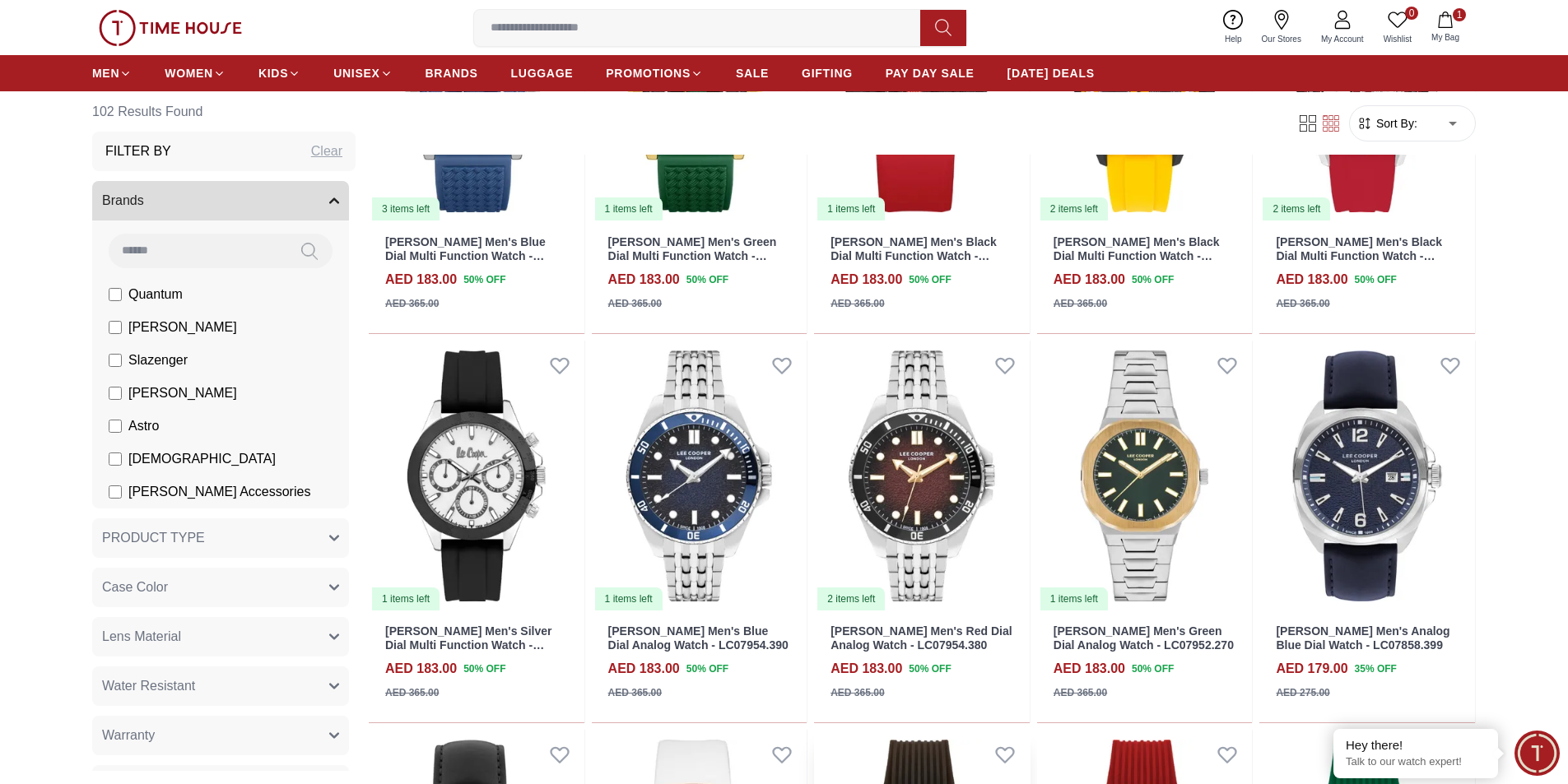
scroll to position [1151, 0]
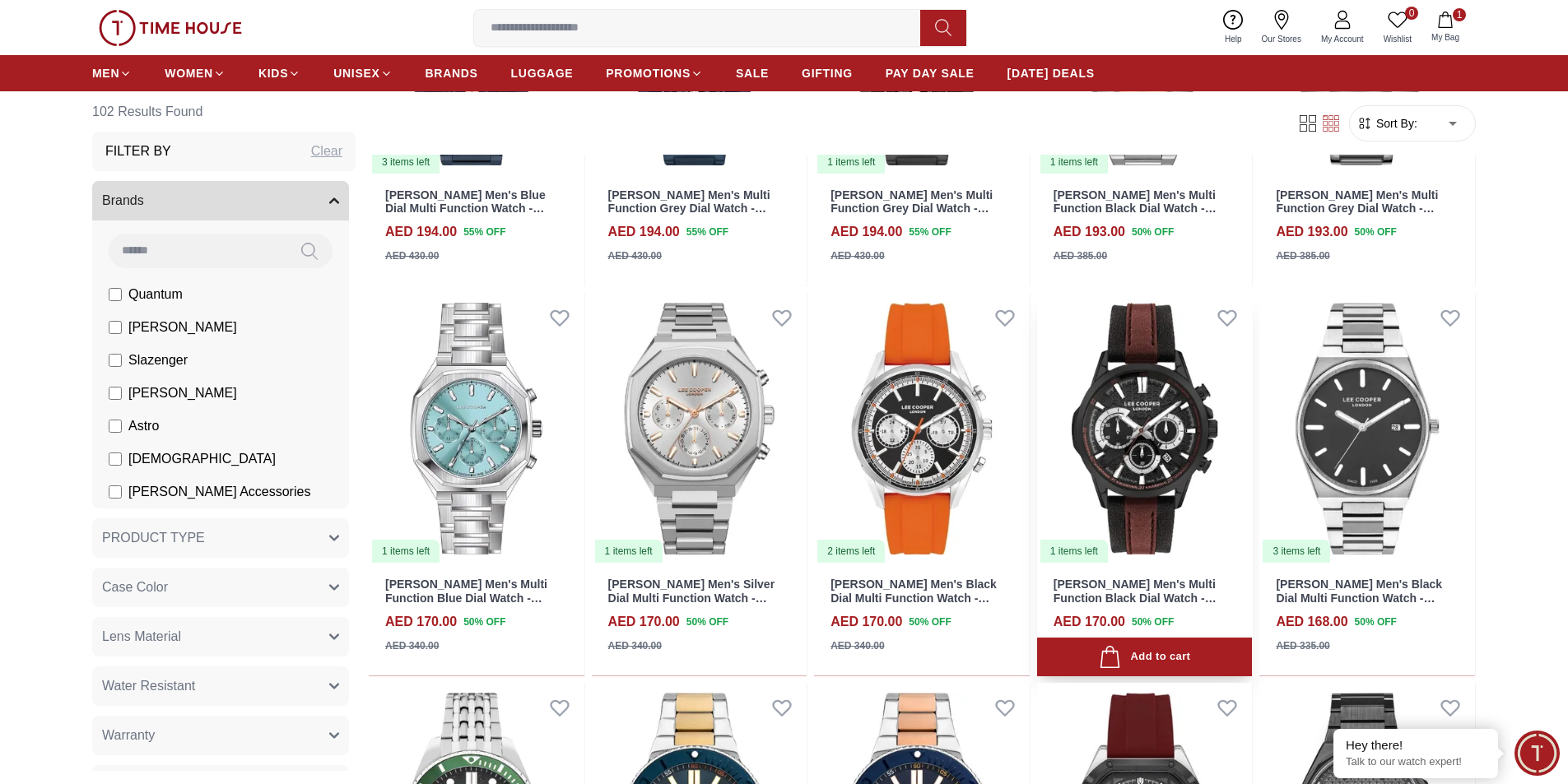
scroll to position [1562, 0]
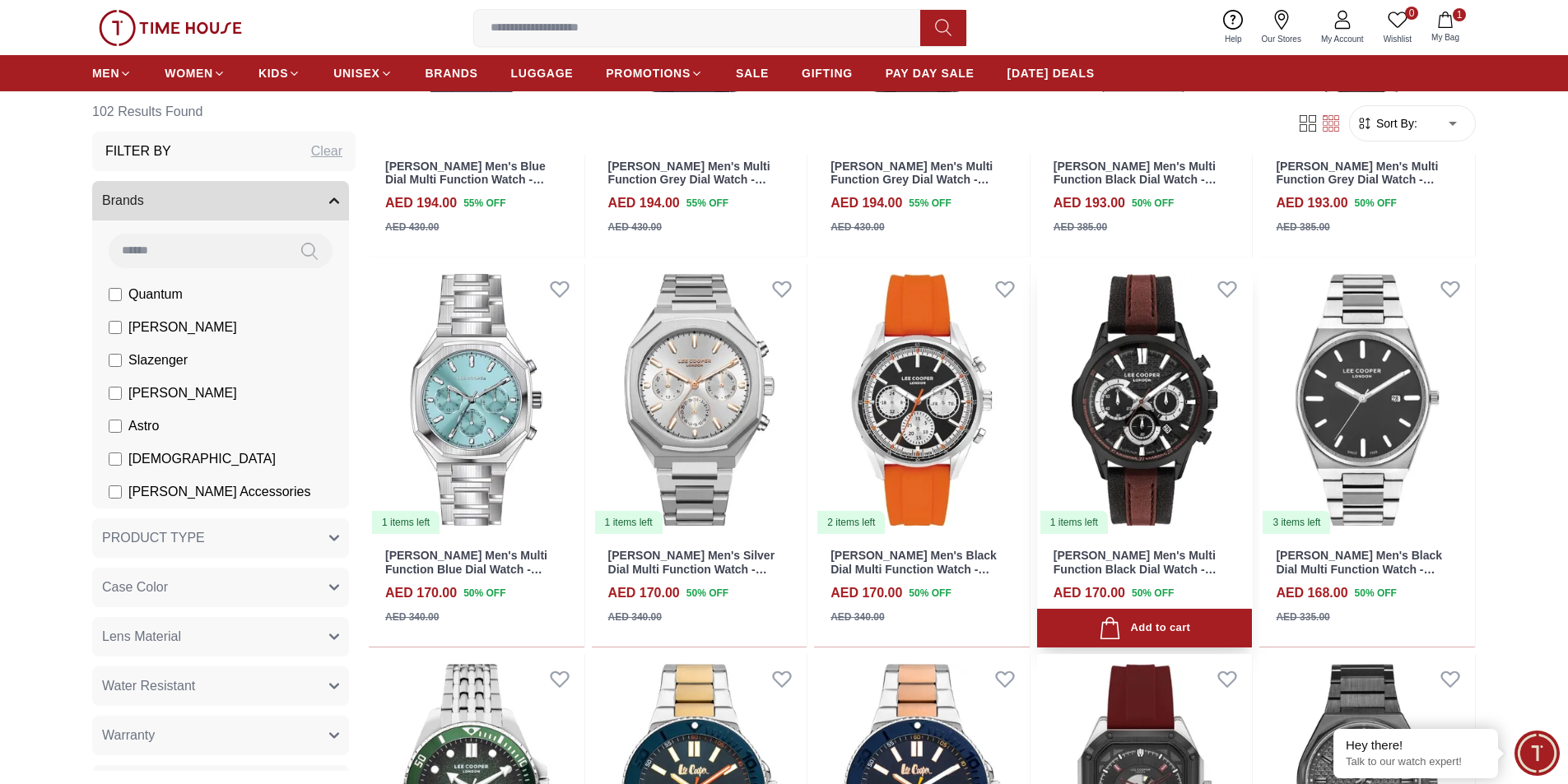
click at [1159, 498] on img at bounding box center [1145, 399] width 215 height 271
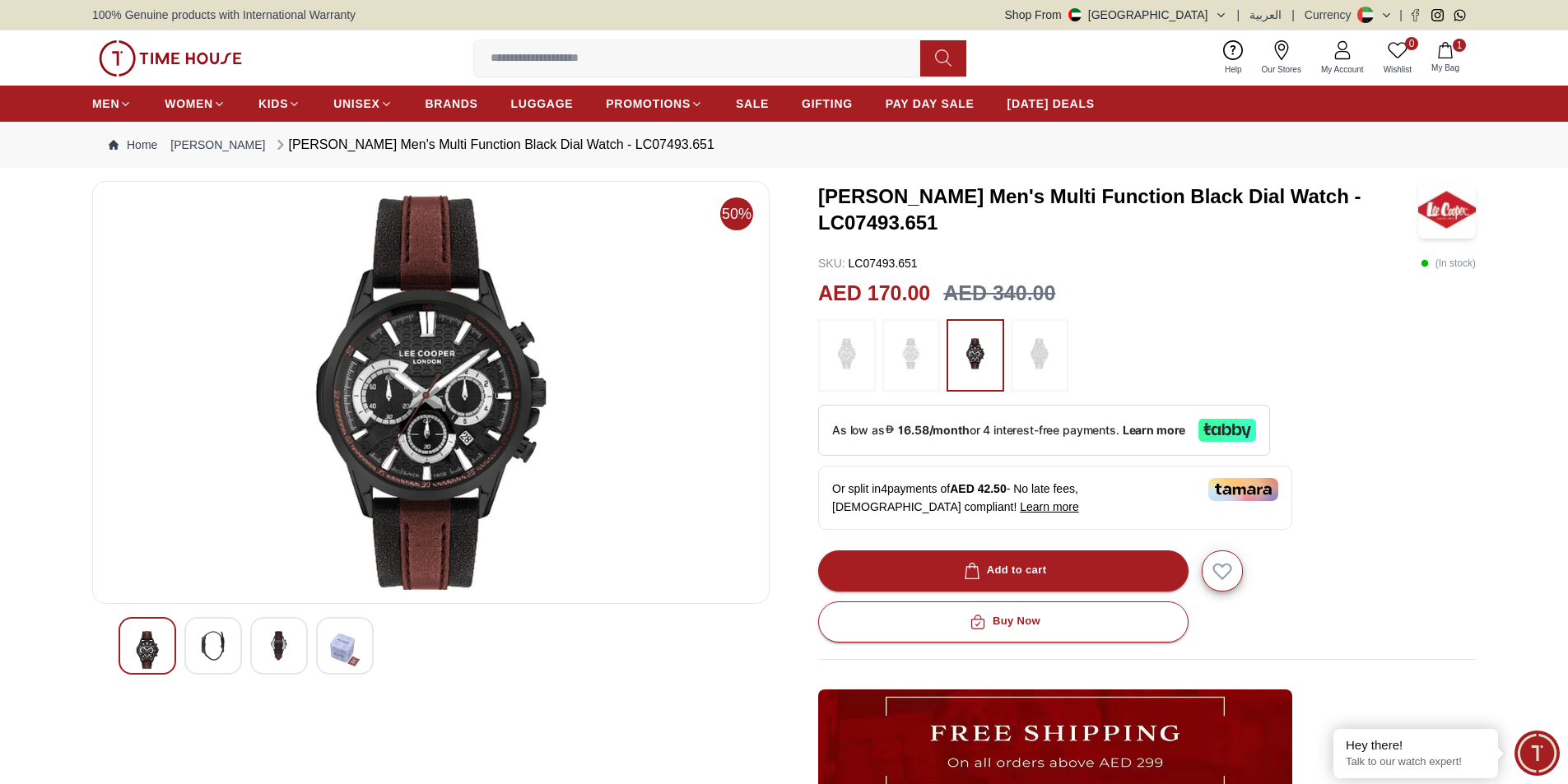
scroll to position [247, 0]
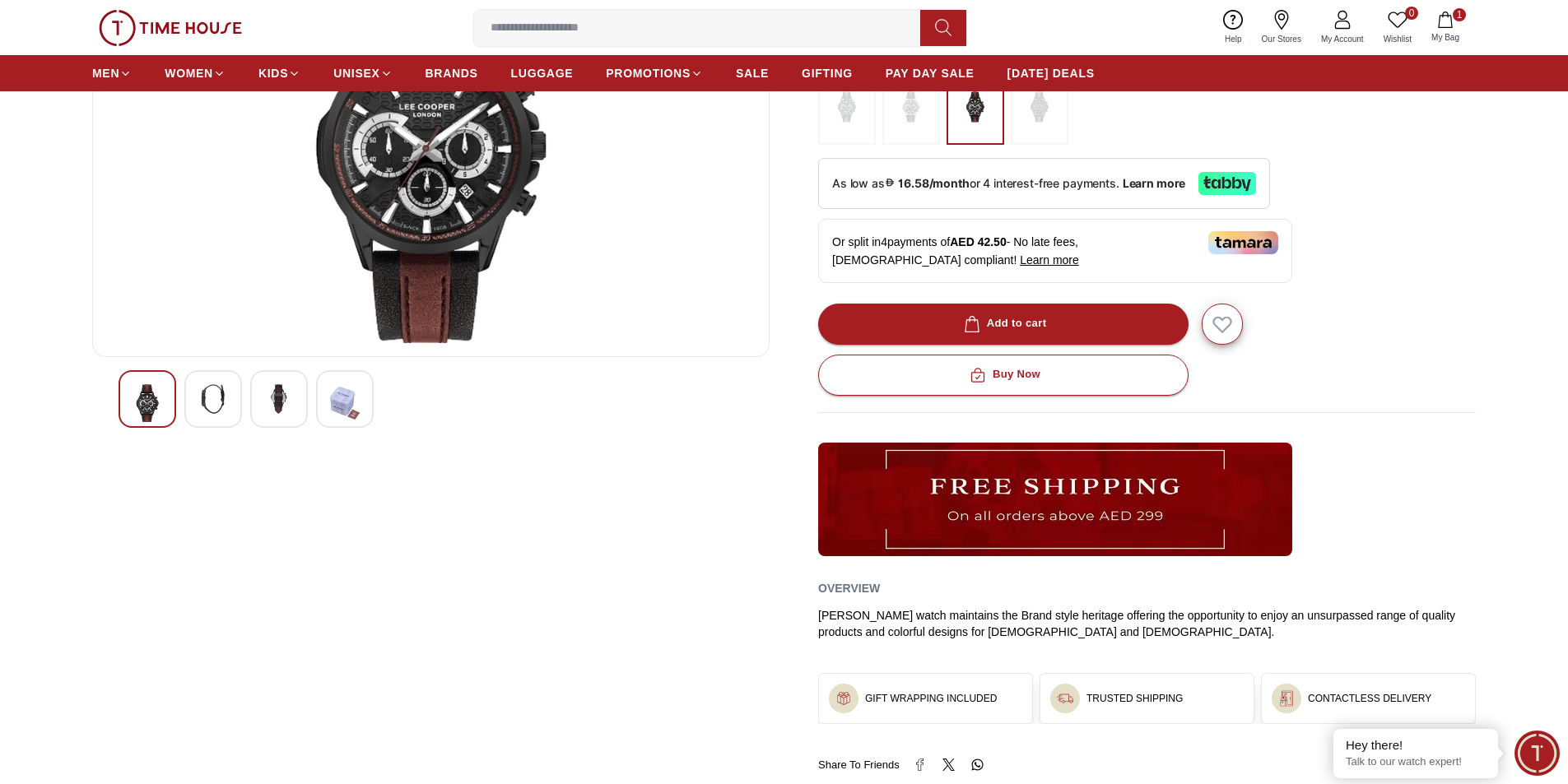
click at [199, 399] on img at bounding box center [214, 399] width 30 height 30
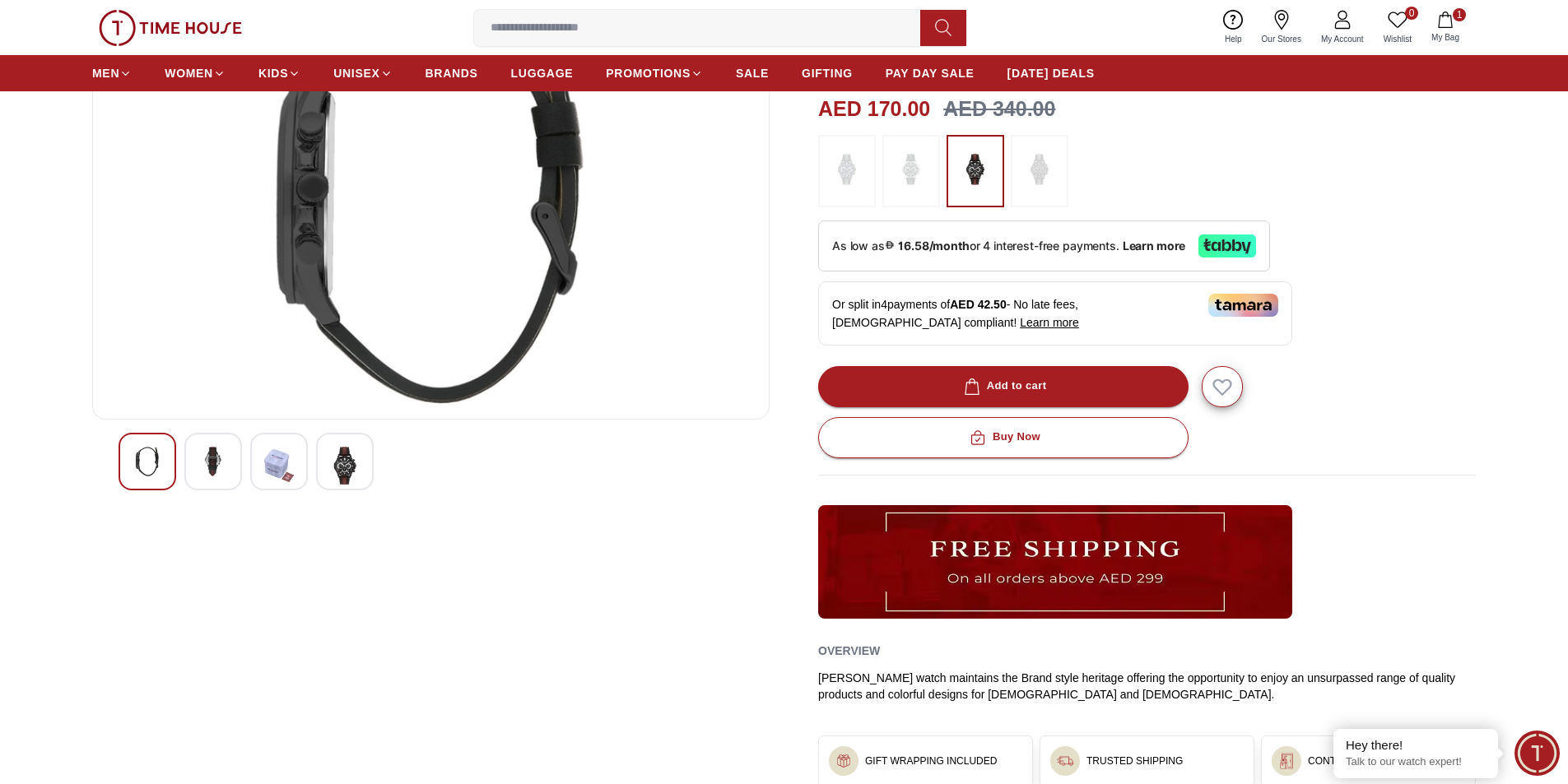
scroll to position [82, 0]
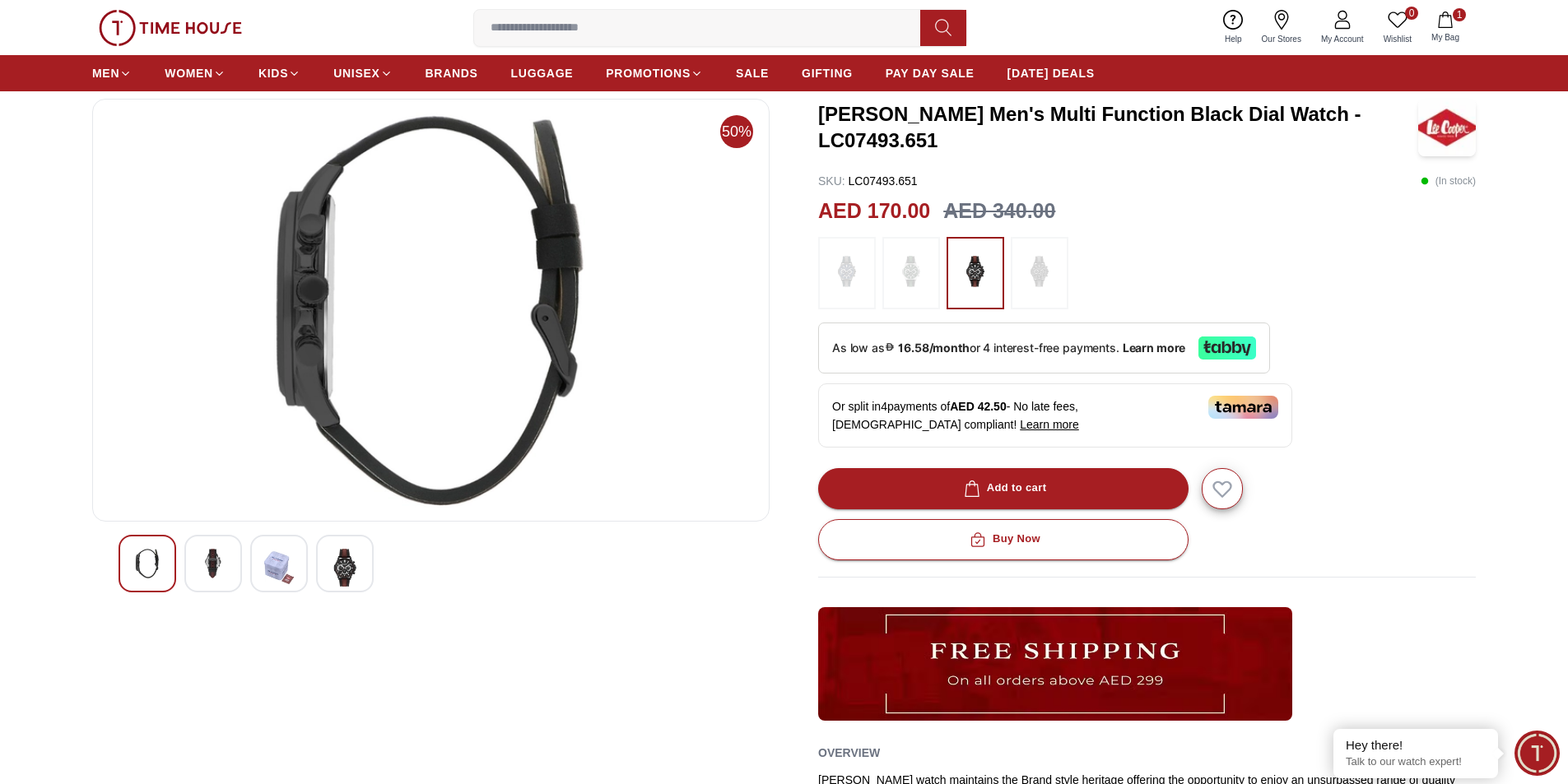
click at [288, 553] on img at bounding box center [279, 567] width 30 height 38
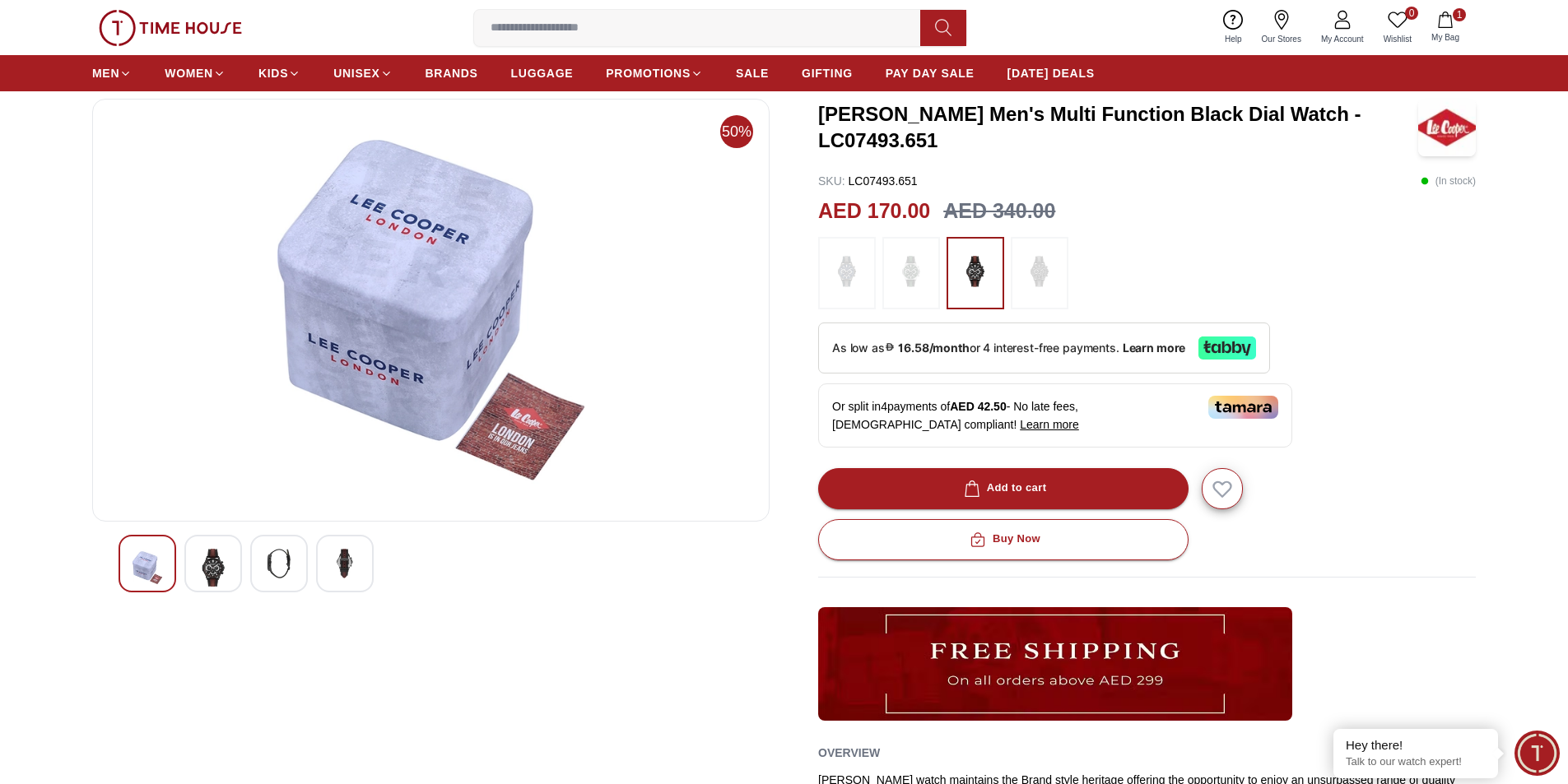
click at [329, 548] on div at bounding box center [345, 563] width 58 height 58
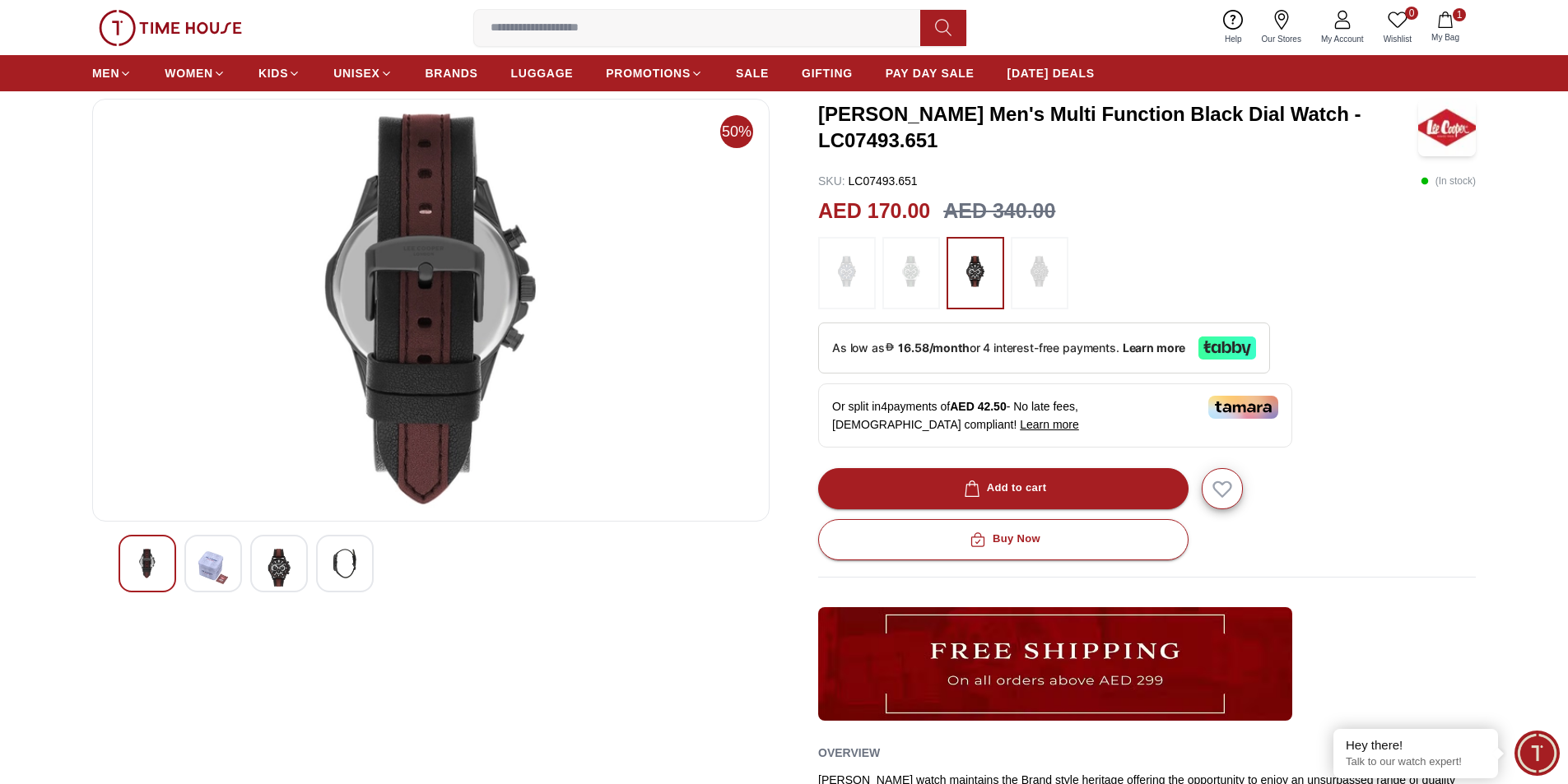
click at [136, 574] on img at bounding box center [147, 563] width 30 height 30
click at [111, 533] on div "50%" at bounding box center [431, 517] width 677 height 838
click at [289, 570] on img at bounding box center [279, 567] width 30 height 38
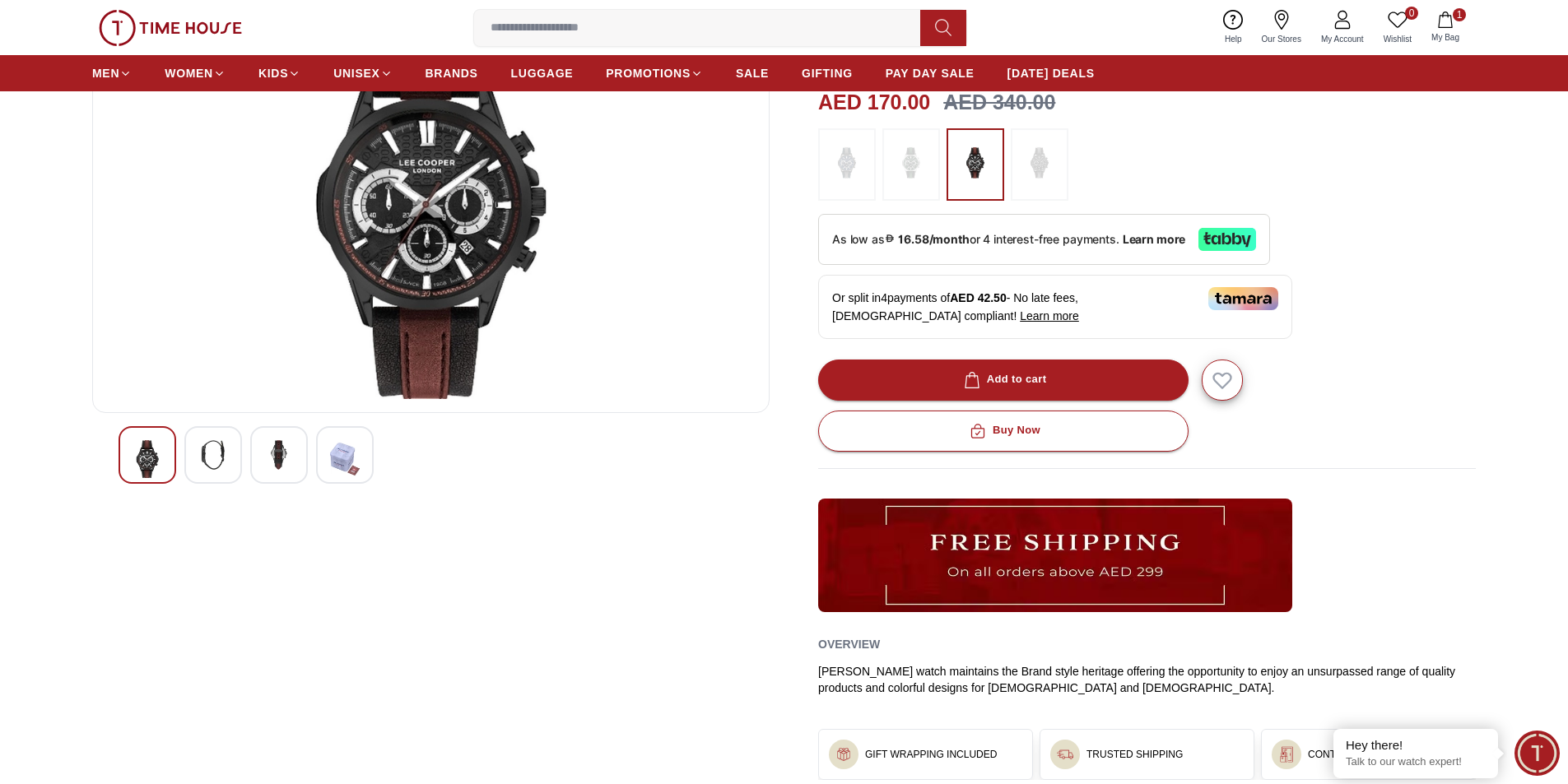
scroll to position [0, 0]
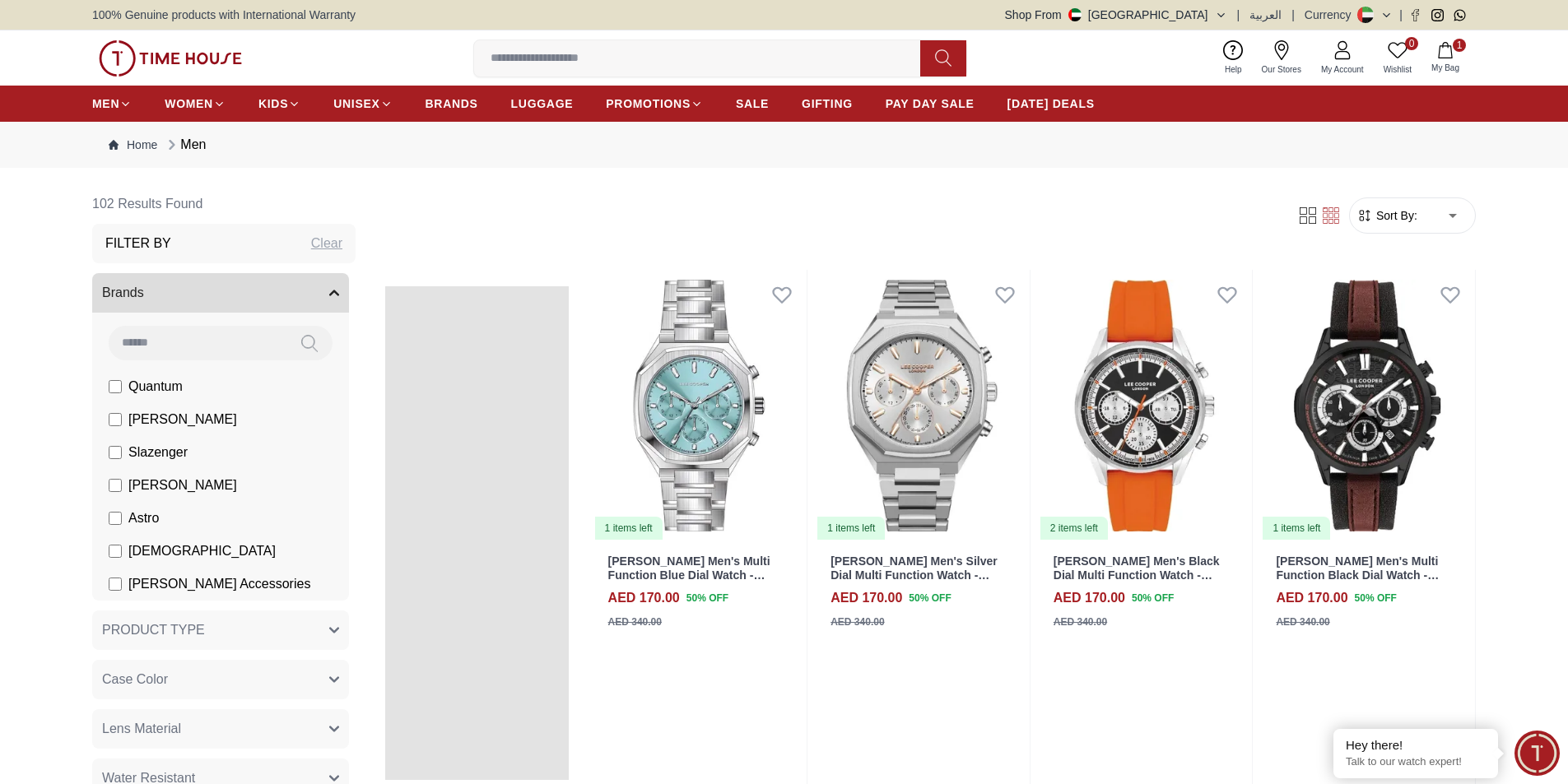
scroll to position [1547, 0]
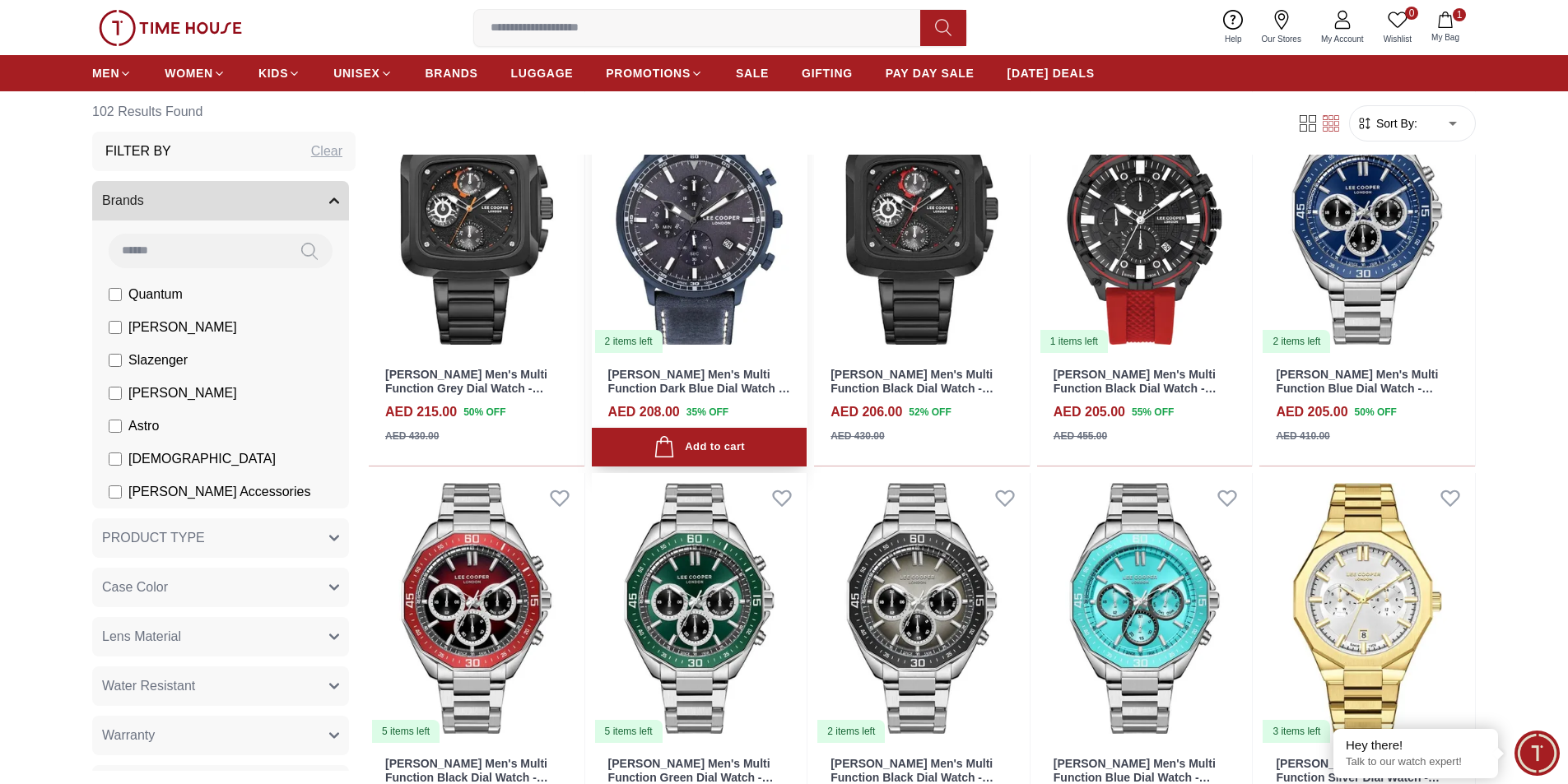
scroll to position [987, 0]
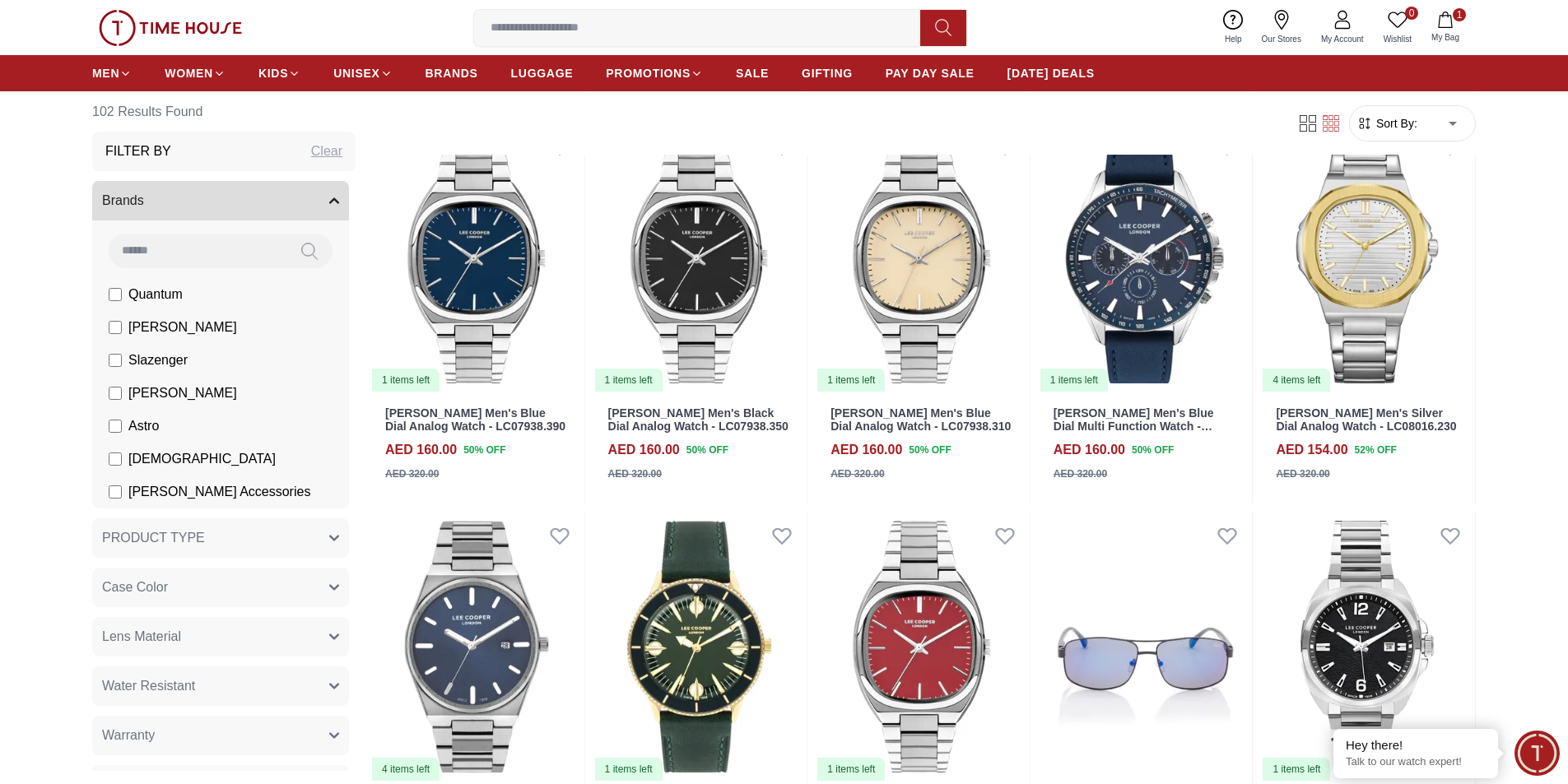
scroll to position [2550, 0]
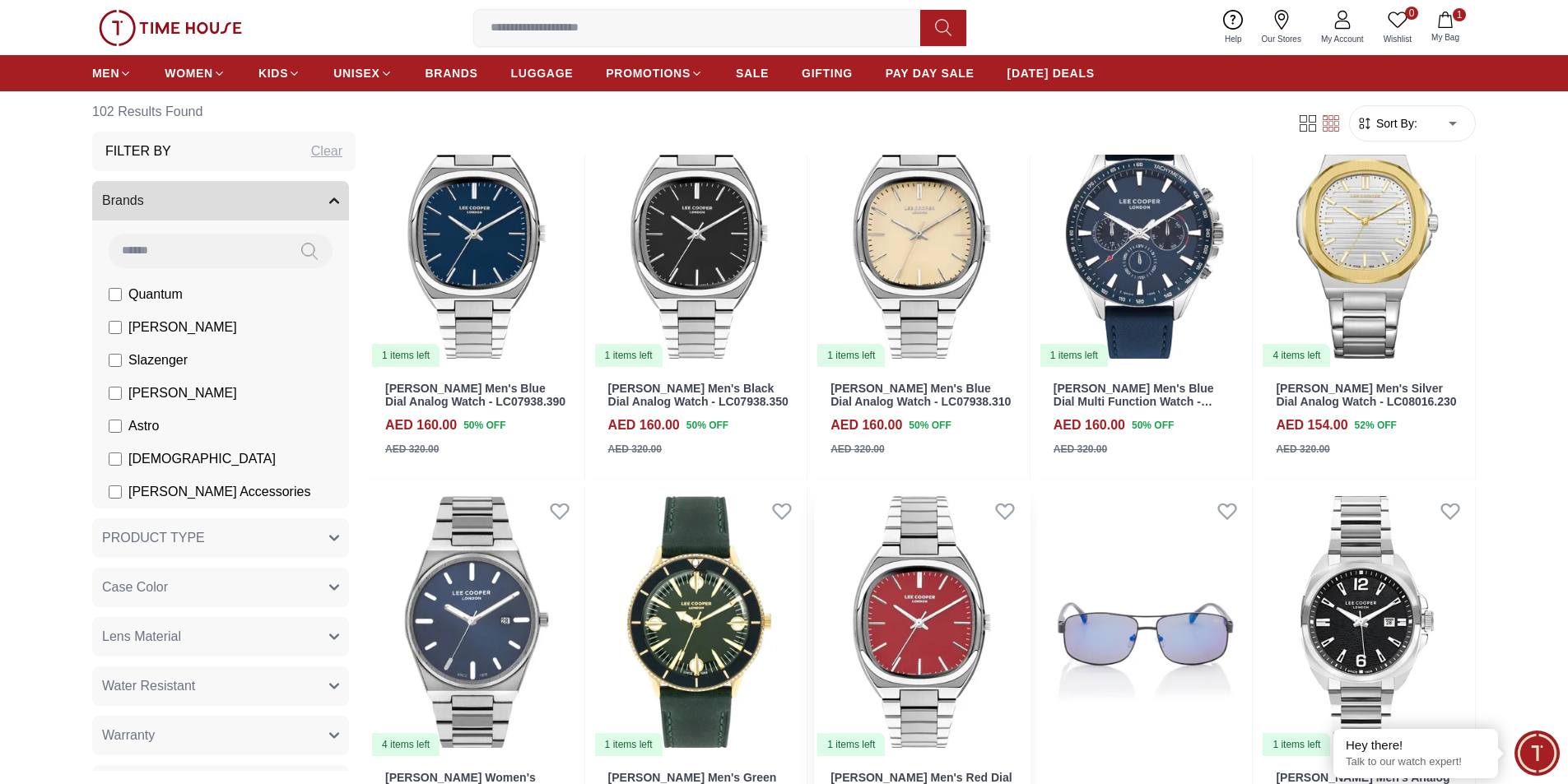
scroll to position [2386, 0]
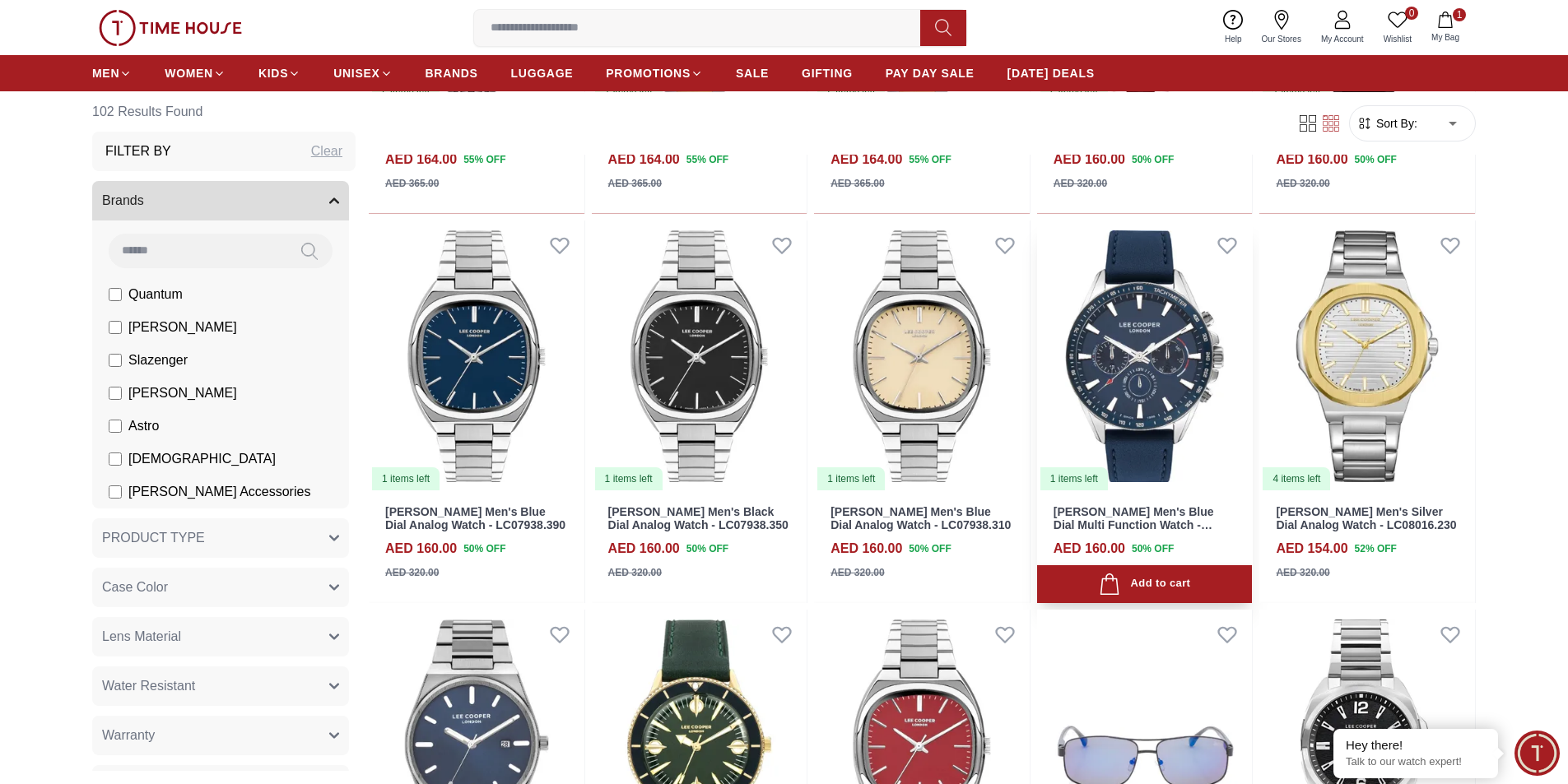
click at [1203, 337] on img at bounding box center [1145, 355] width 215 height 271
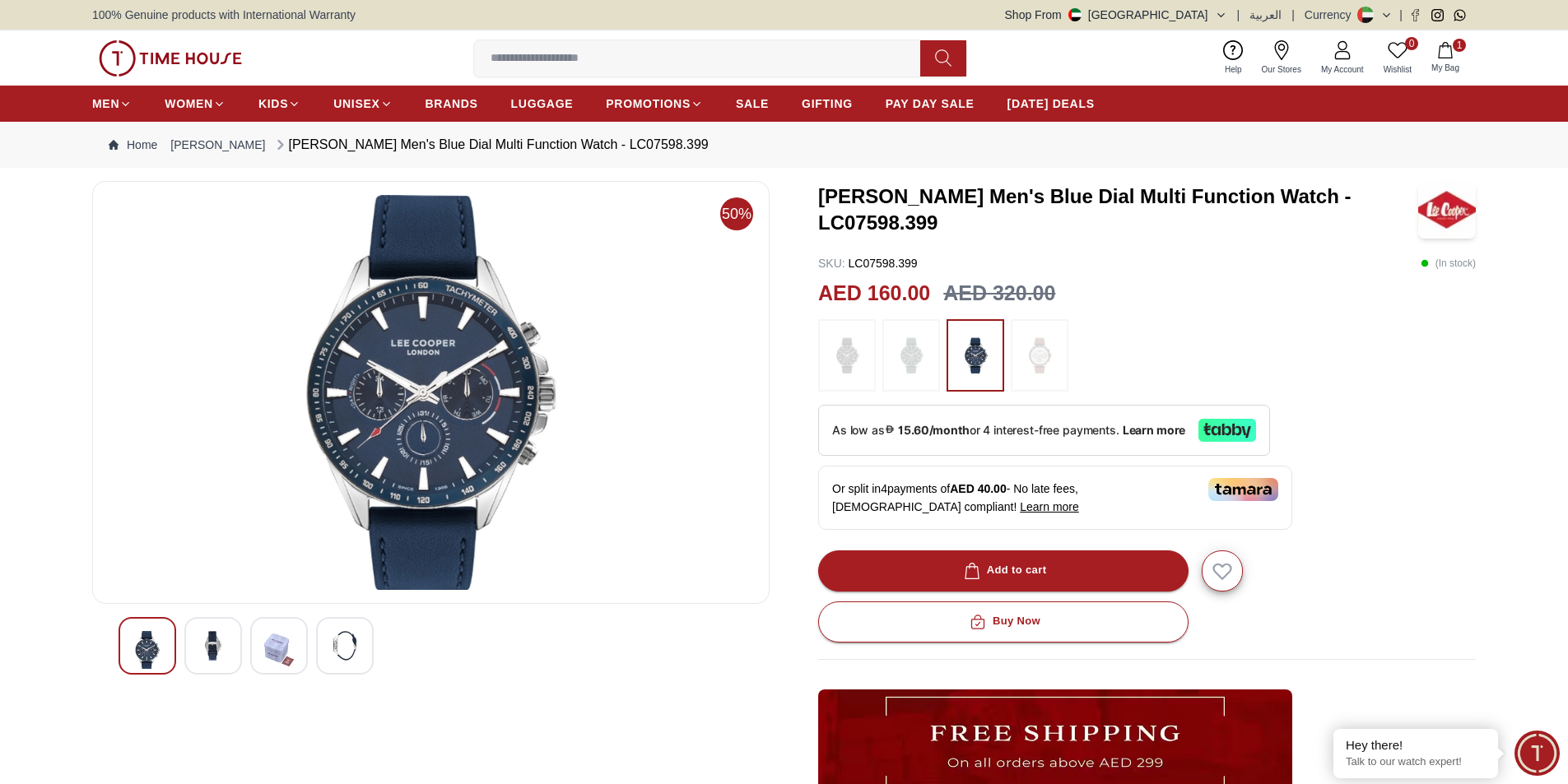
click at [223, 639] on img at bounding box center [214, 646] width 30 height 30
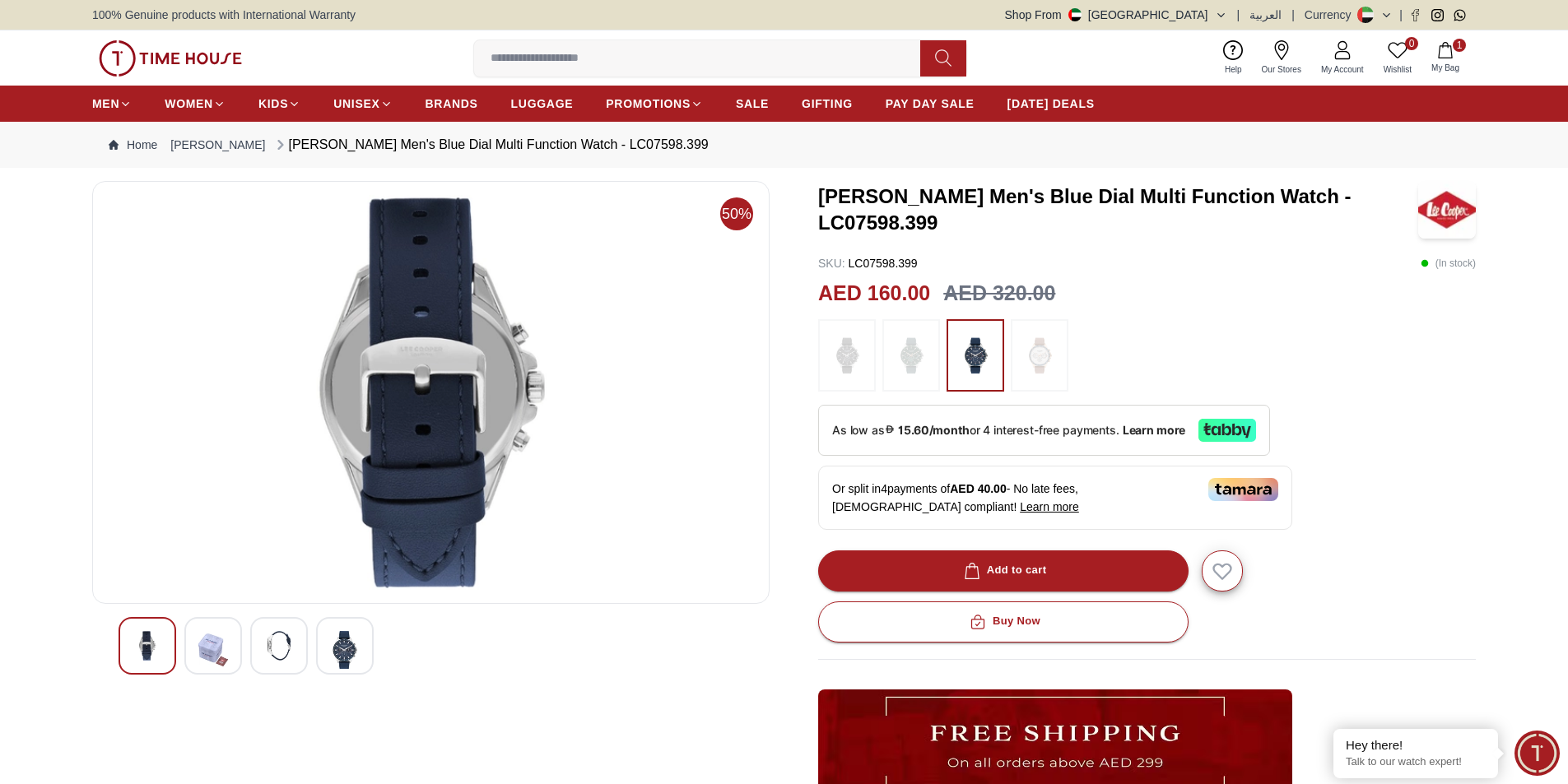
click at [251, 645] on div at bounding box center [279, 646] width 58 height 58
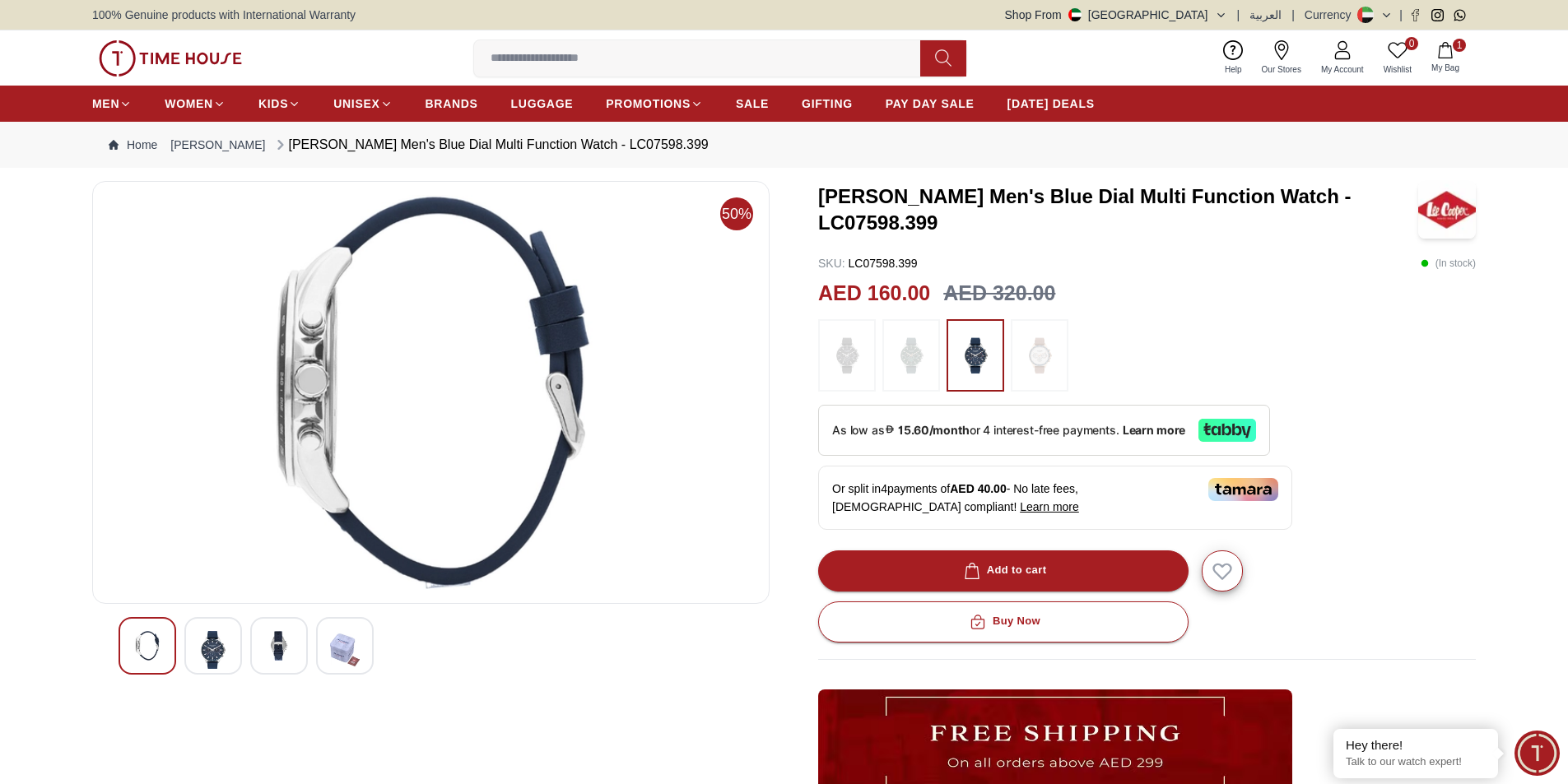
click at [140, 652] on img at bounding box center [147, 646] width 30 height 30
click at [226, 645] on img at bounding box center [214, 650] width 30 height 38
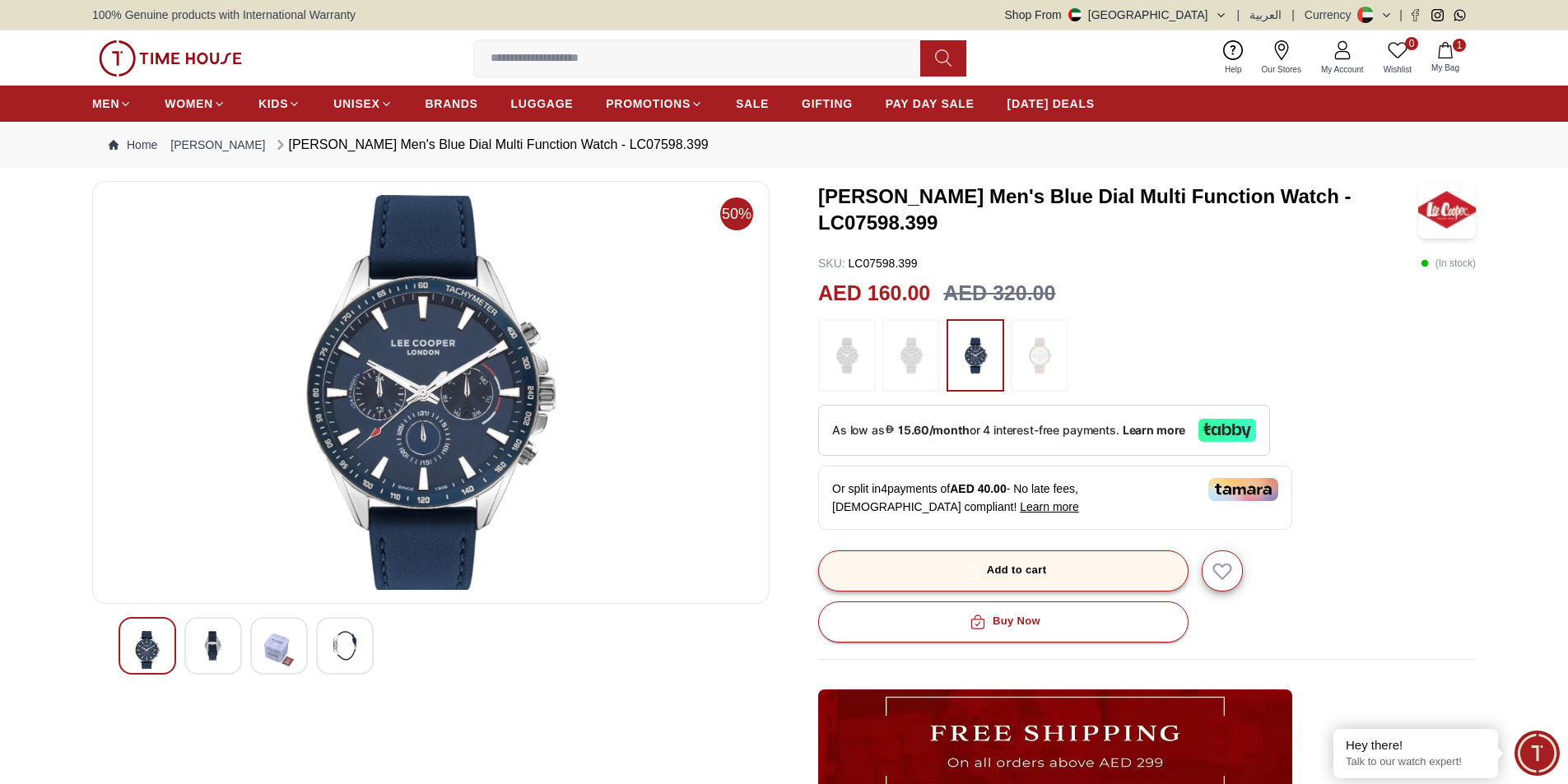
click at [1058, 563] on button "Add to cart" at bounding box center [1003, 571] width 370 height 41
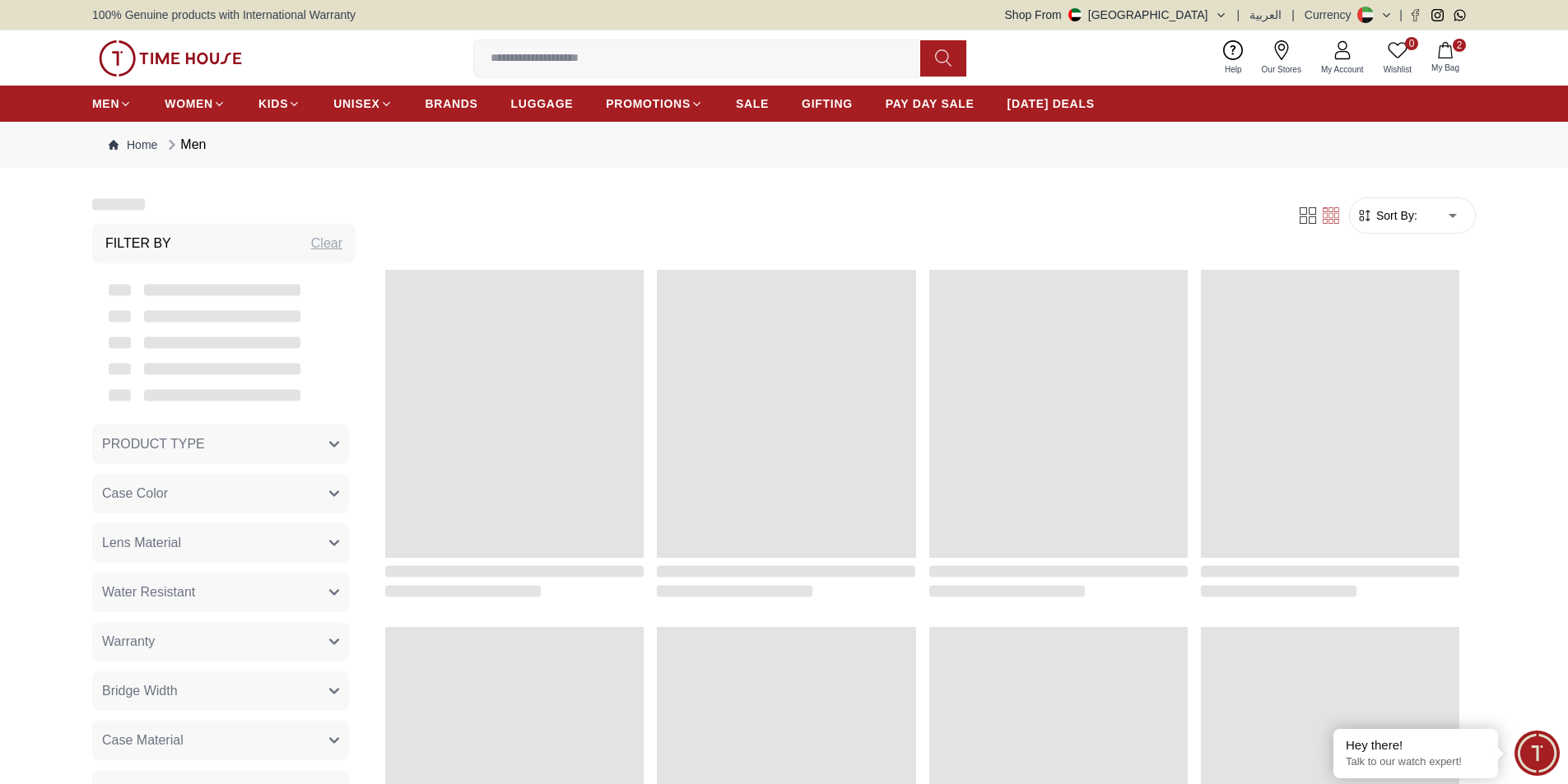
scroll to position [1547, 0]
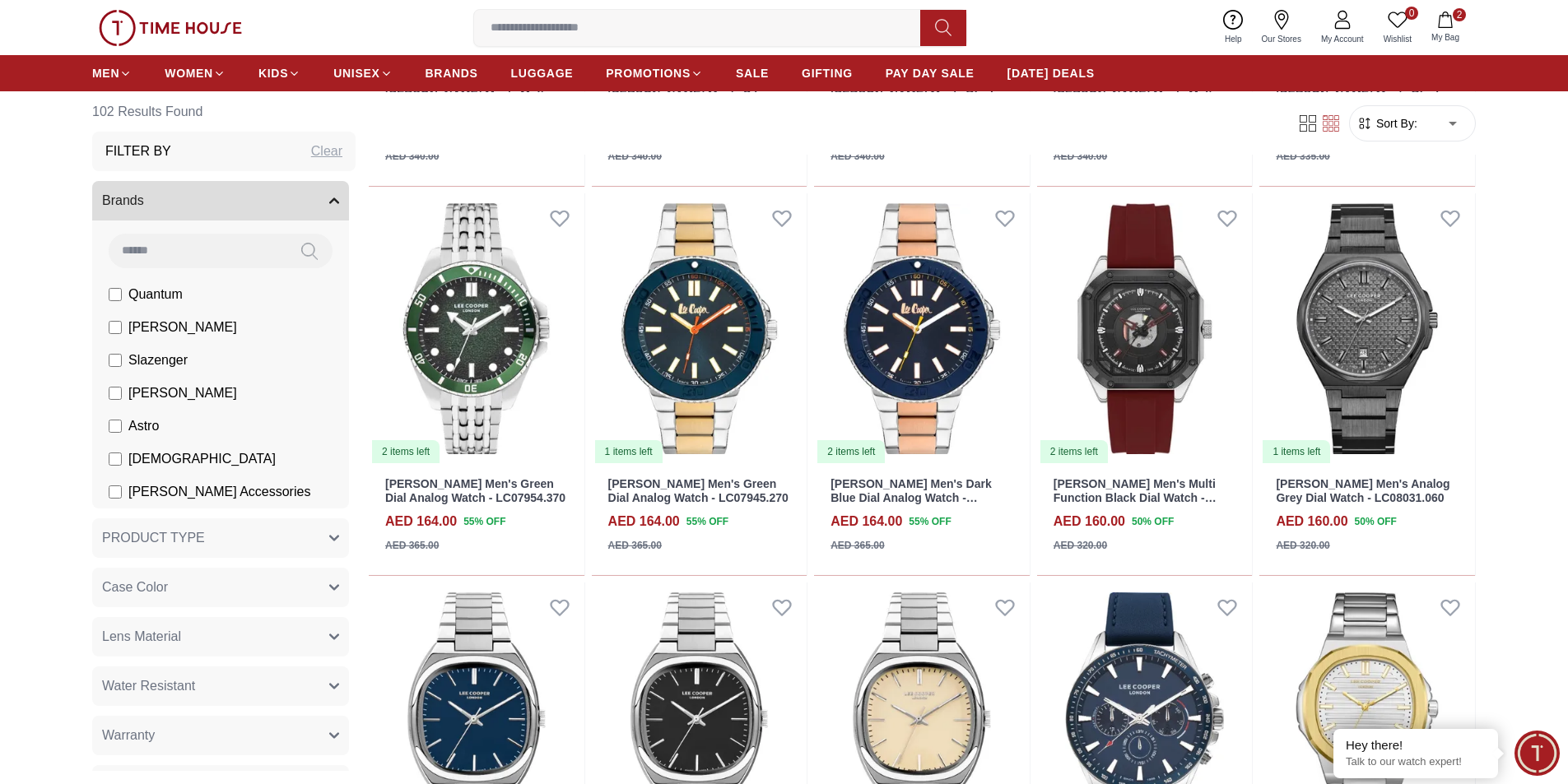
scroll to position [2040, 0]
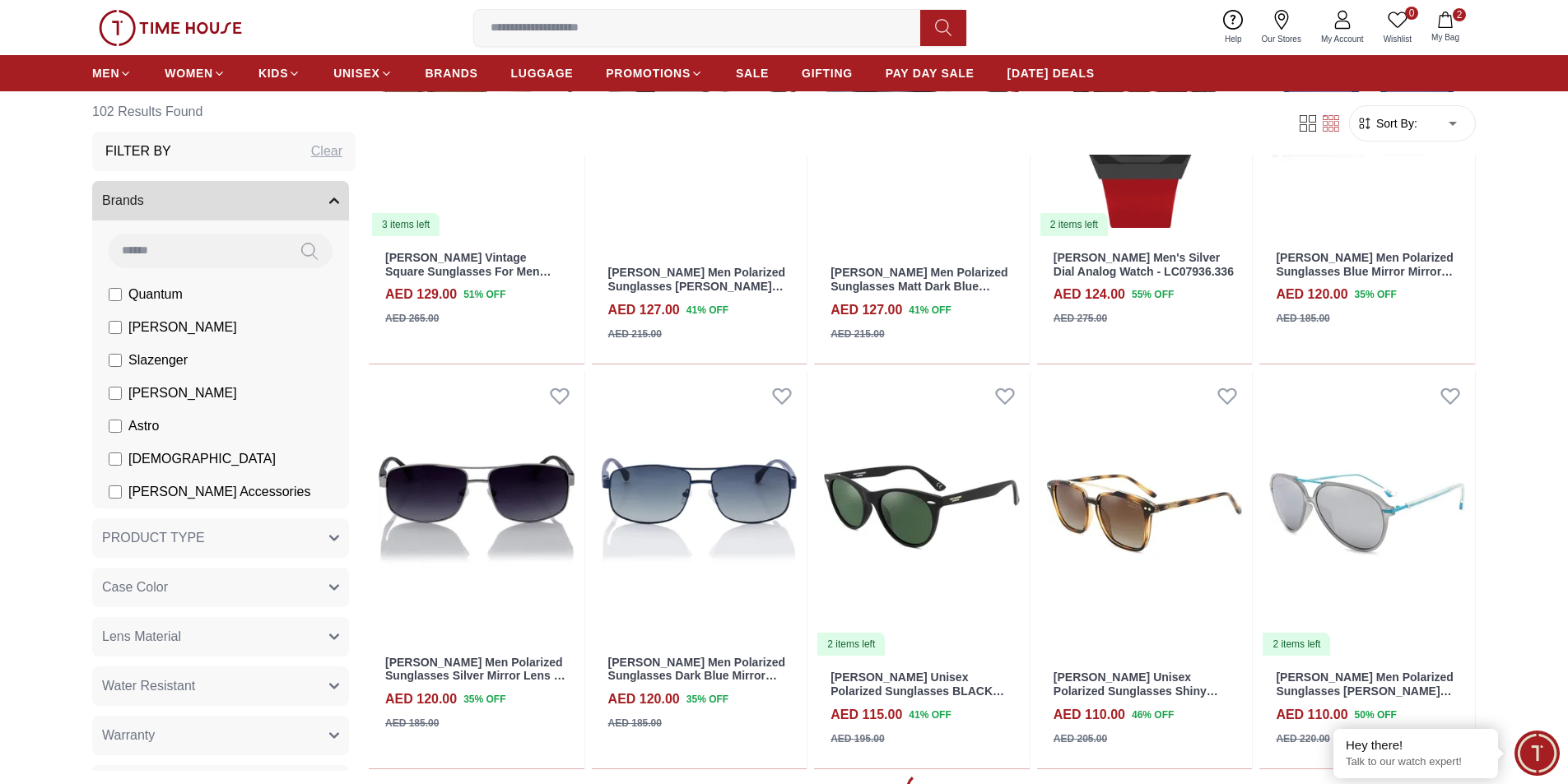
scroll to position [4589, 0]
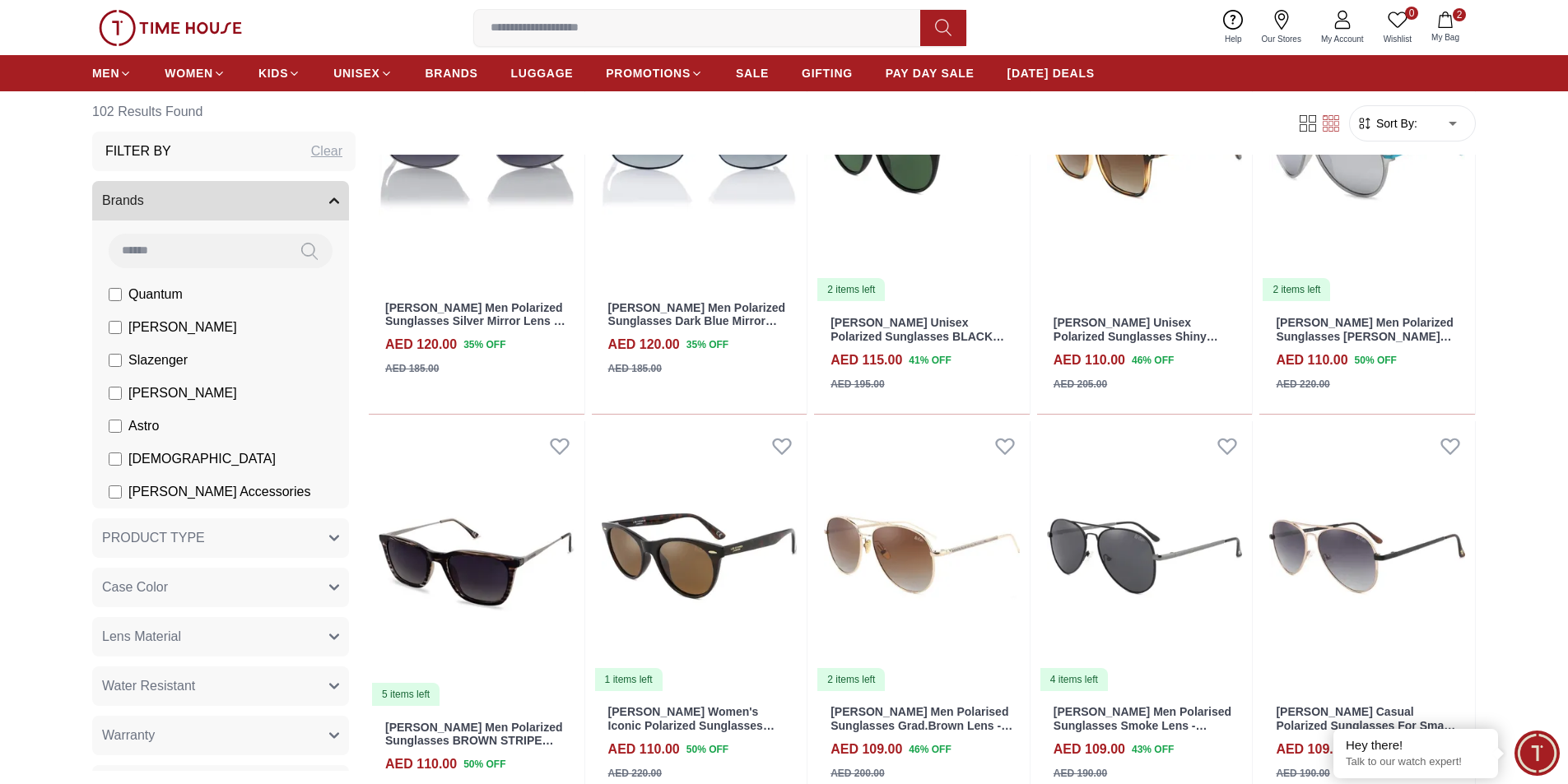
scroll to position [4349, 0]
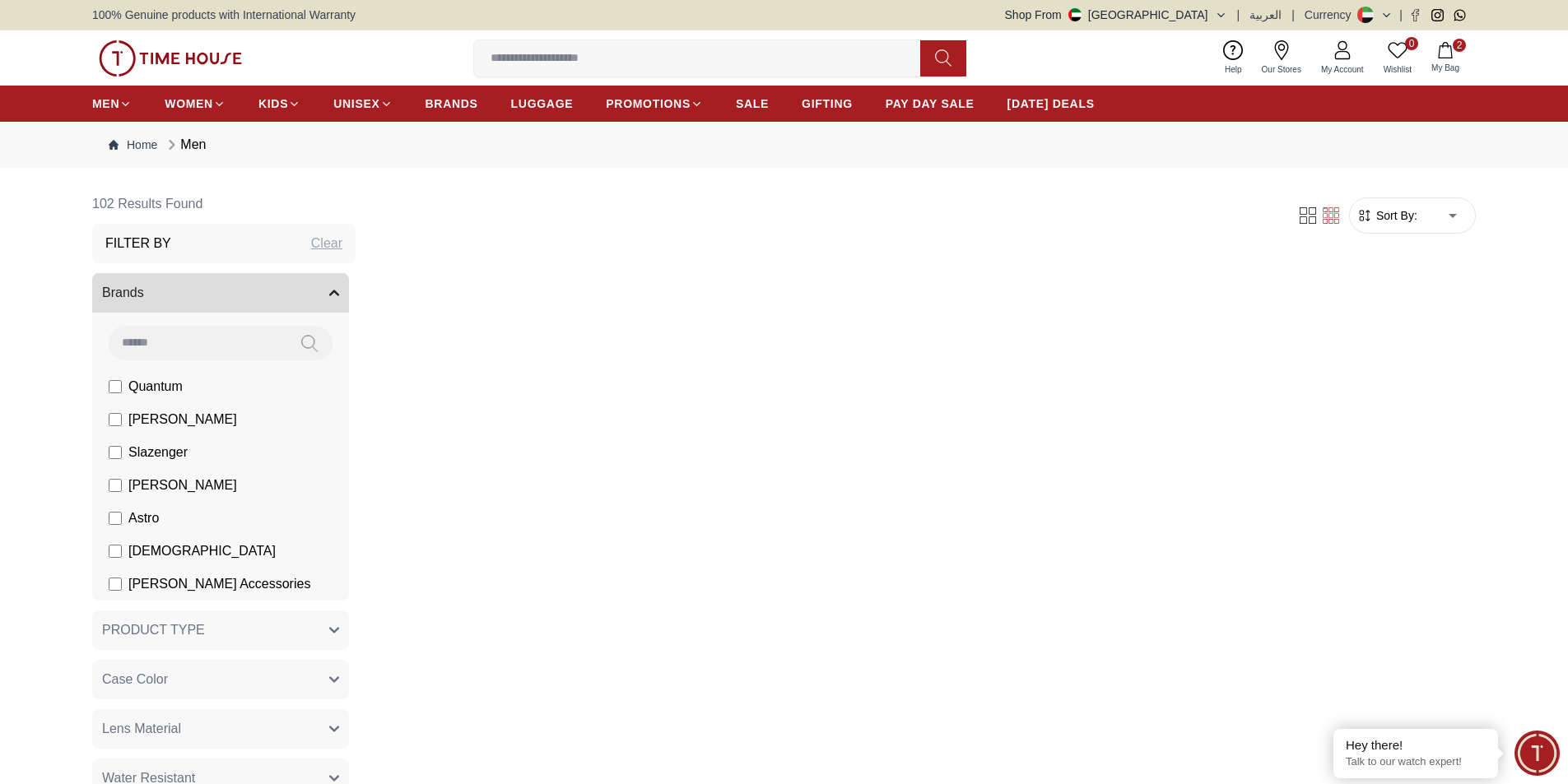
click at [116, 317] on div "Brands Quantum [PERSON_NAME] Slazenger [PERSON_NAME] Ecstacy [PERSON_NAME] Acce…" at bounding box center [220, 436] width 257 height 327
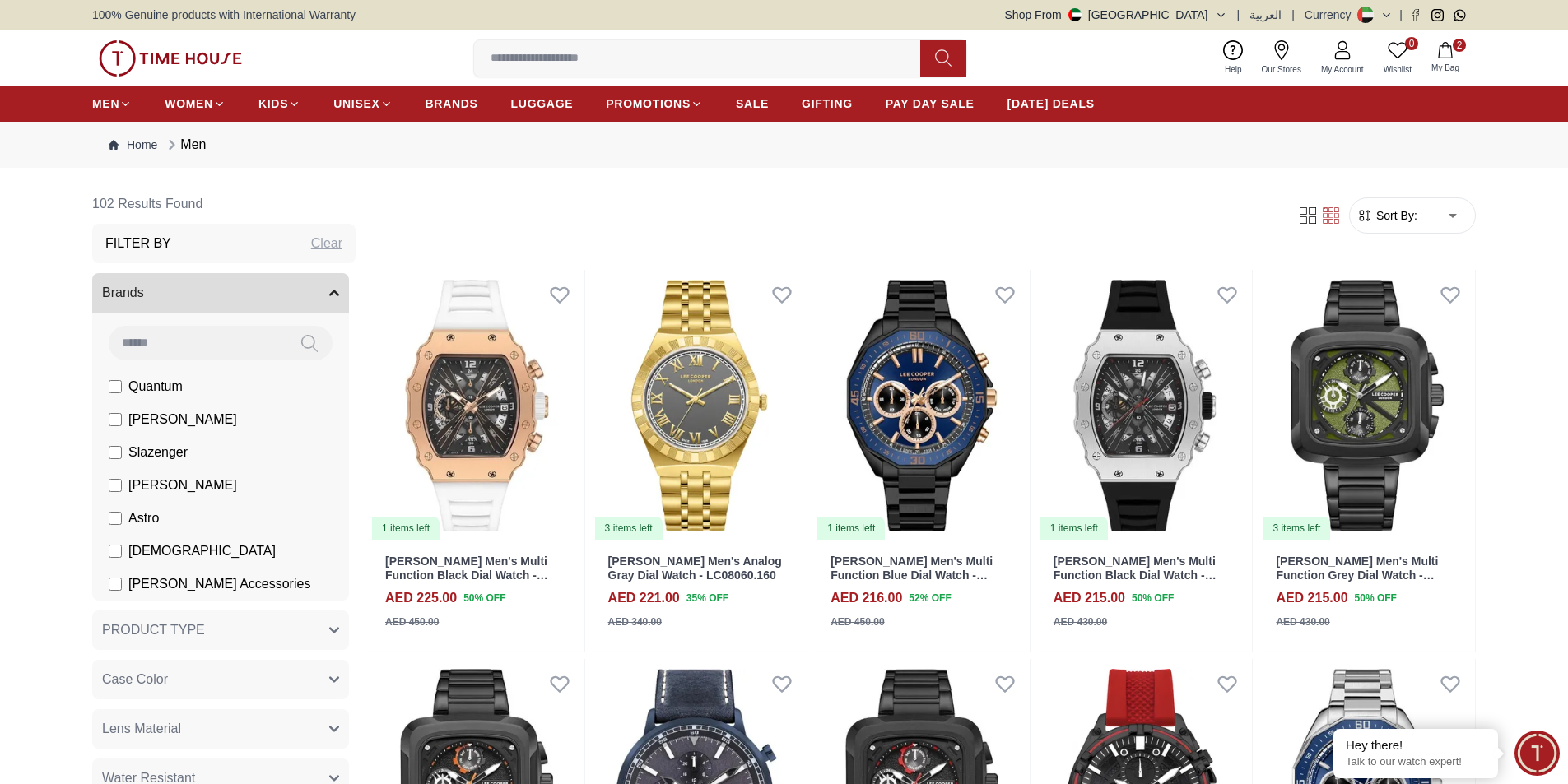
click at [128, 424] on label "[PERSON_NAME]" at bounding box center [173, 419] width 129 height 20
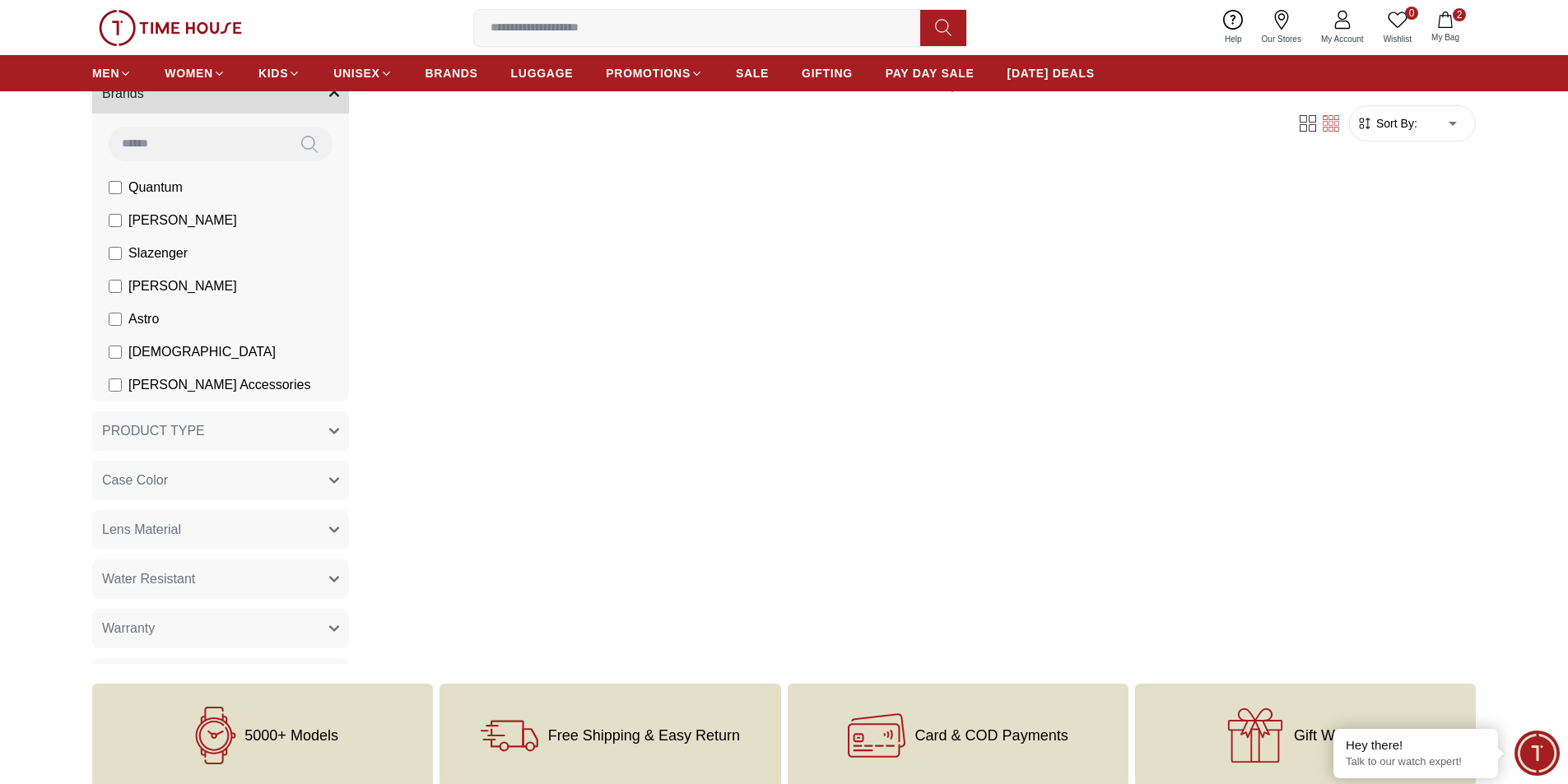
scroll to position [247, 0]
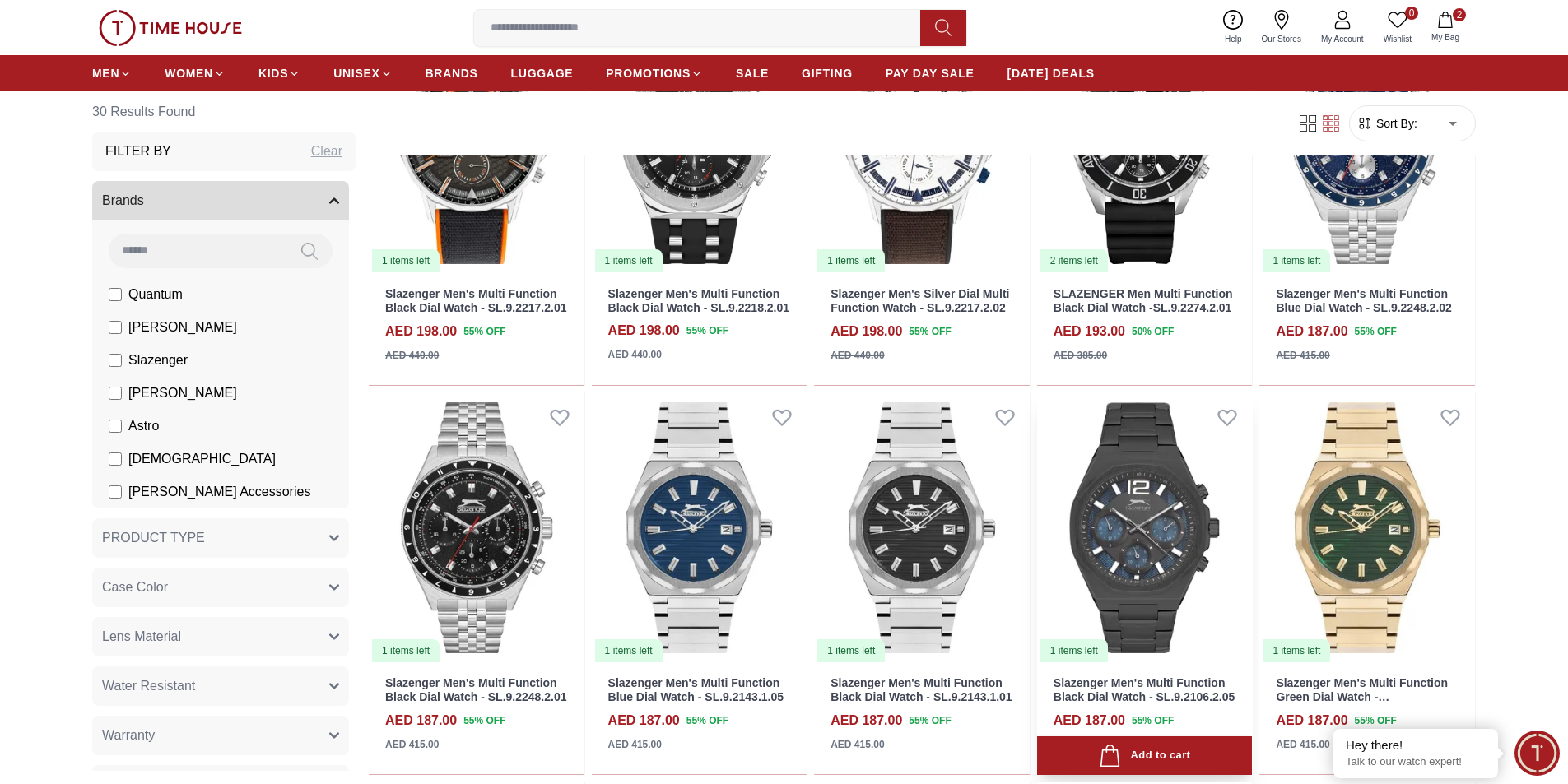
scroll to position [658, 0]
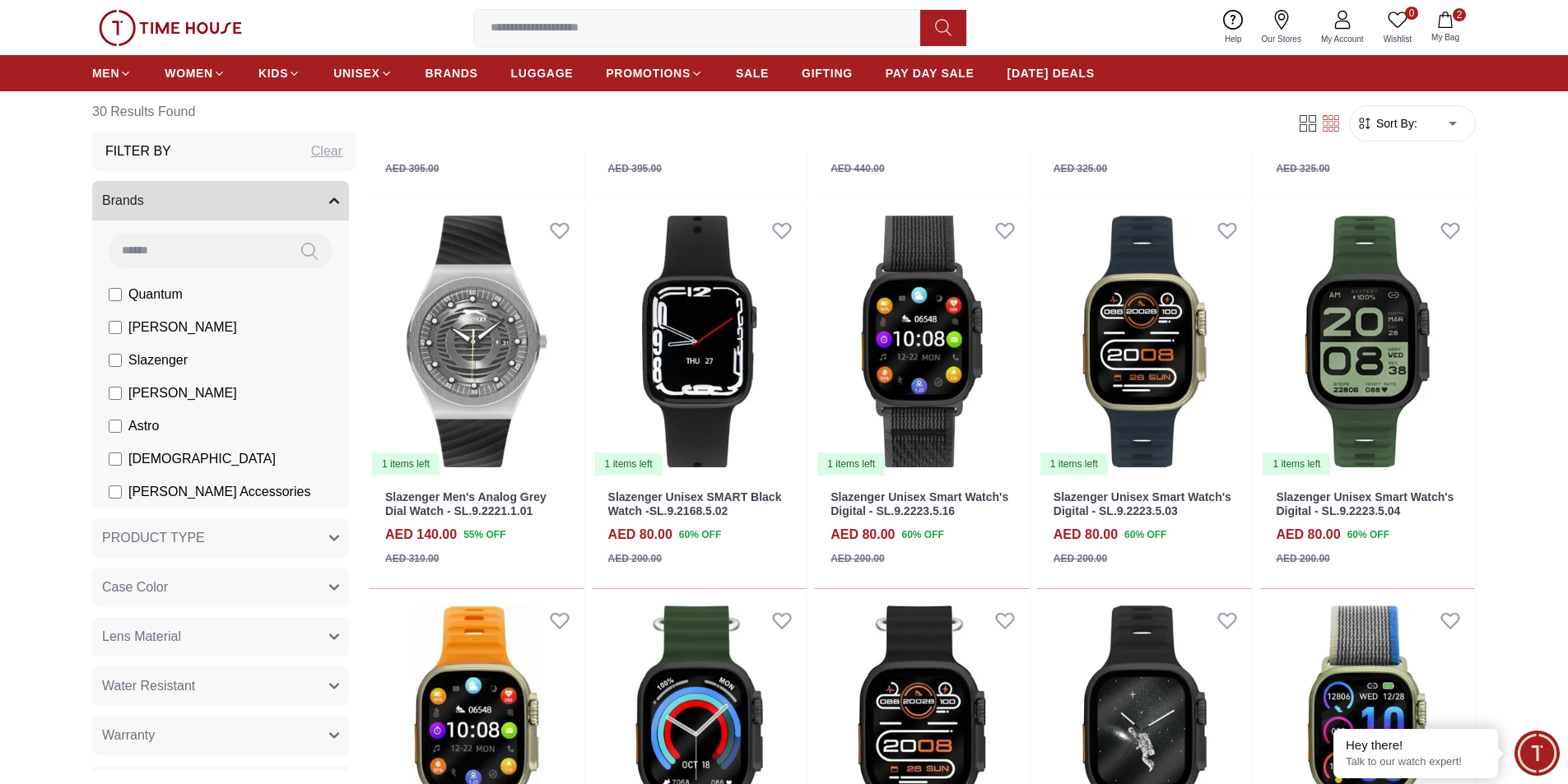
scroll to position [1562, 0]
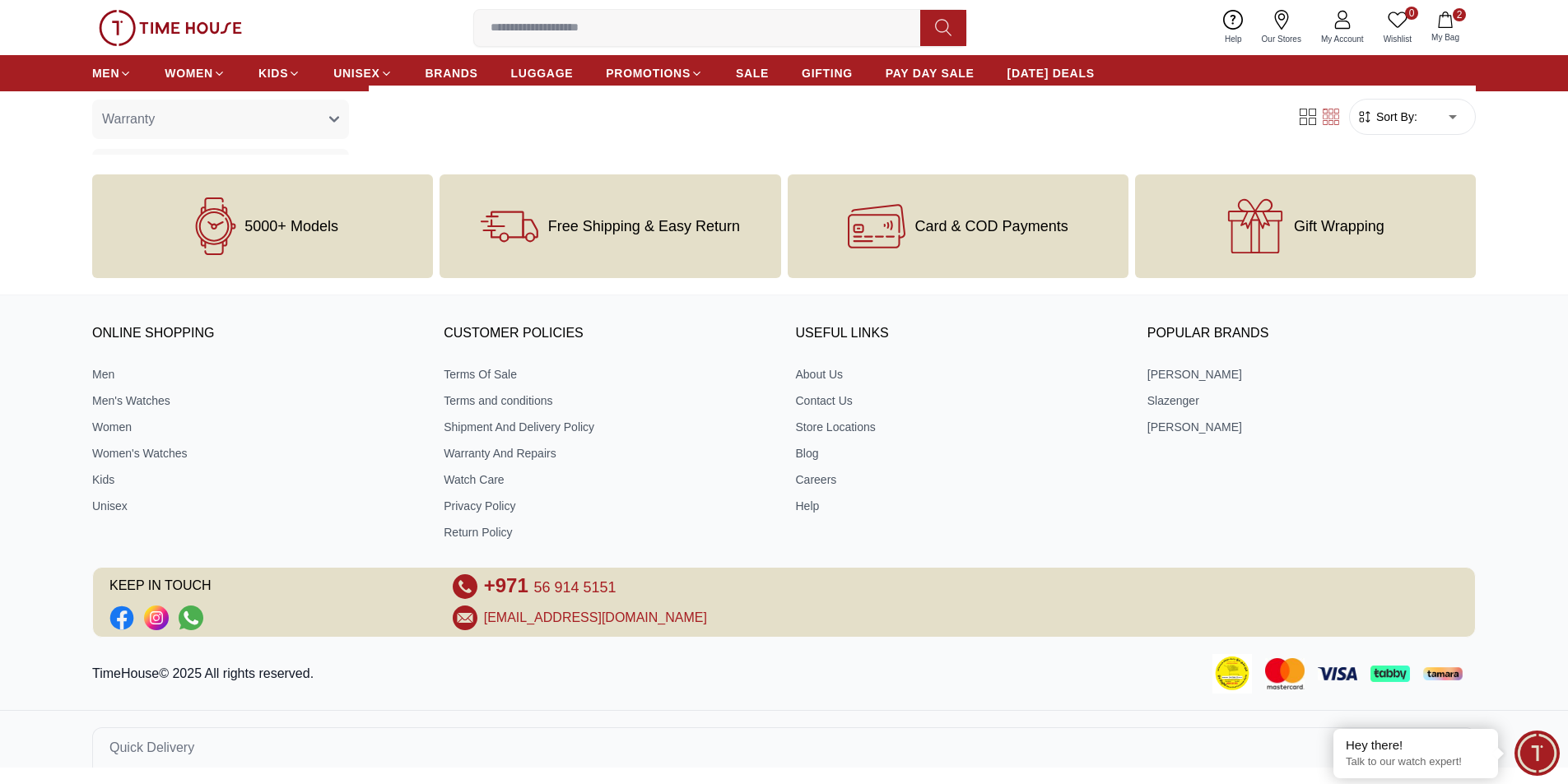
scroll to position [708, 0]
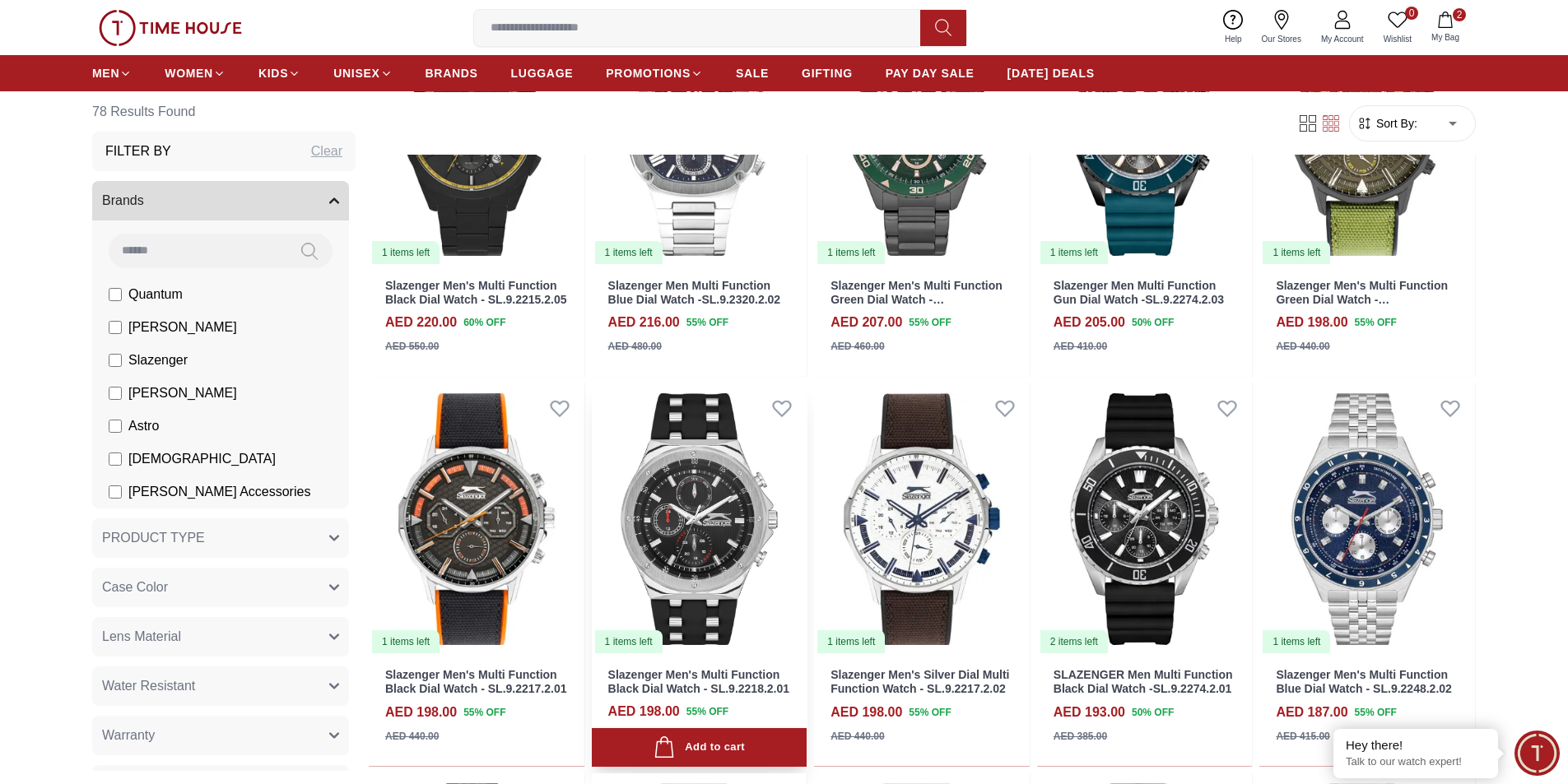
scroll to position [247, 0]
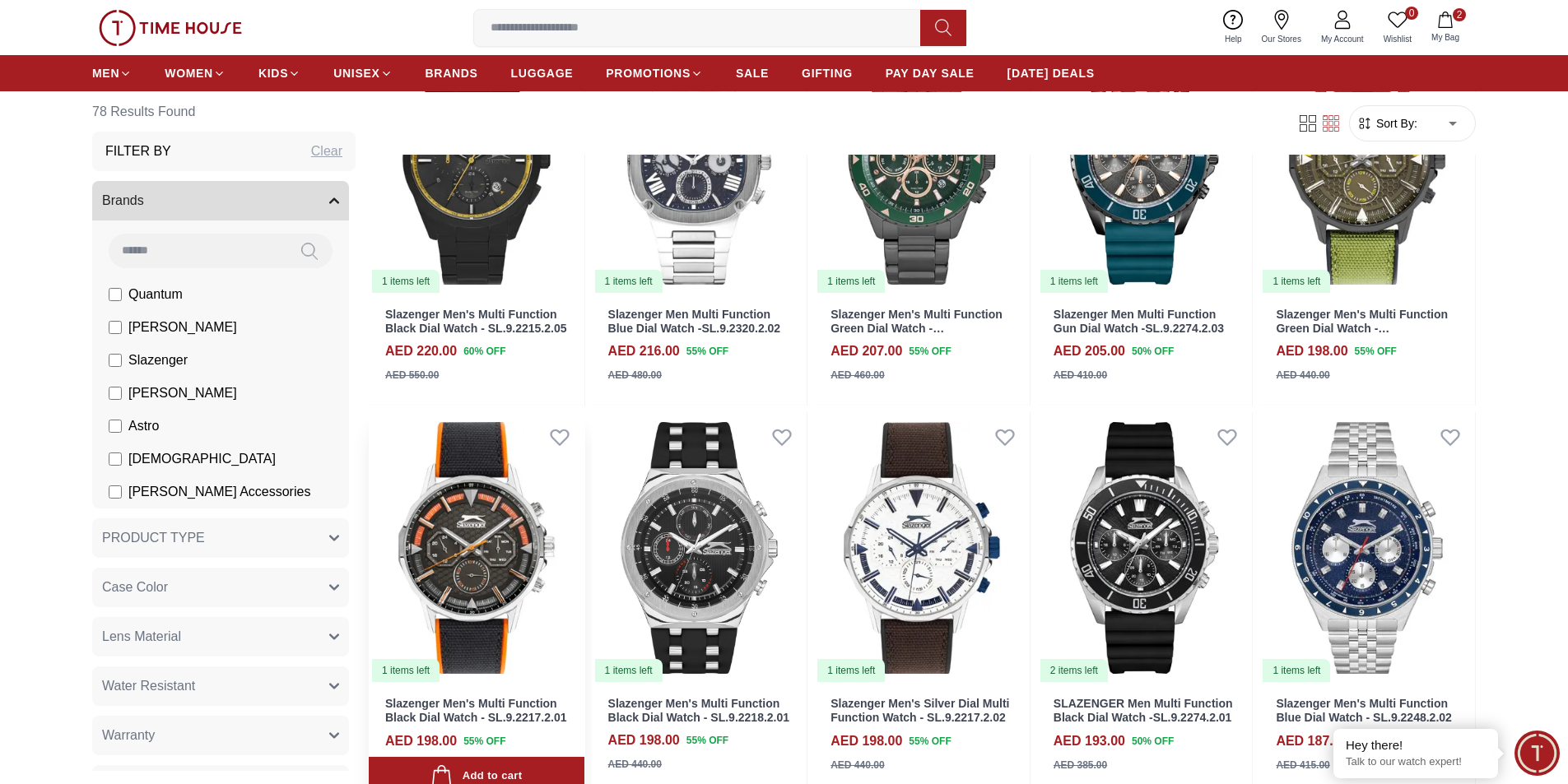
click at [522, 630] on img at bounding box center [476, 547] width 215 height 271
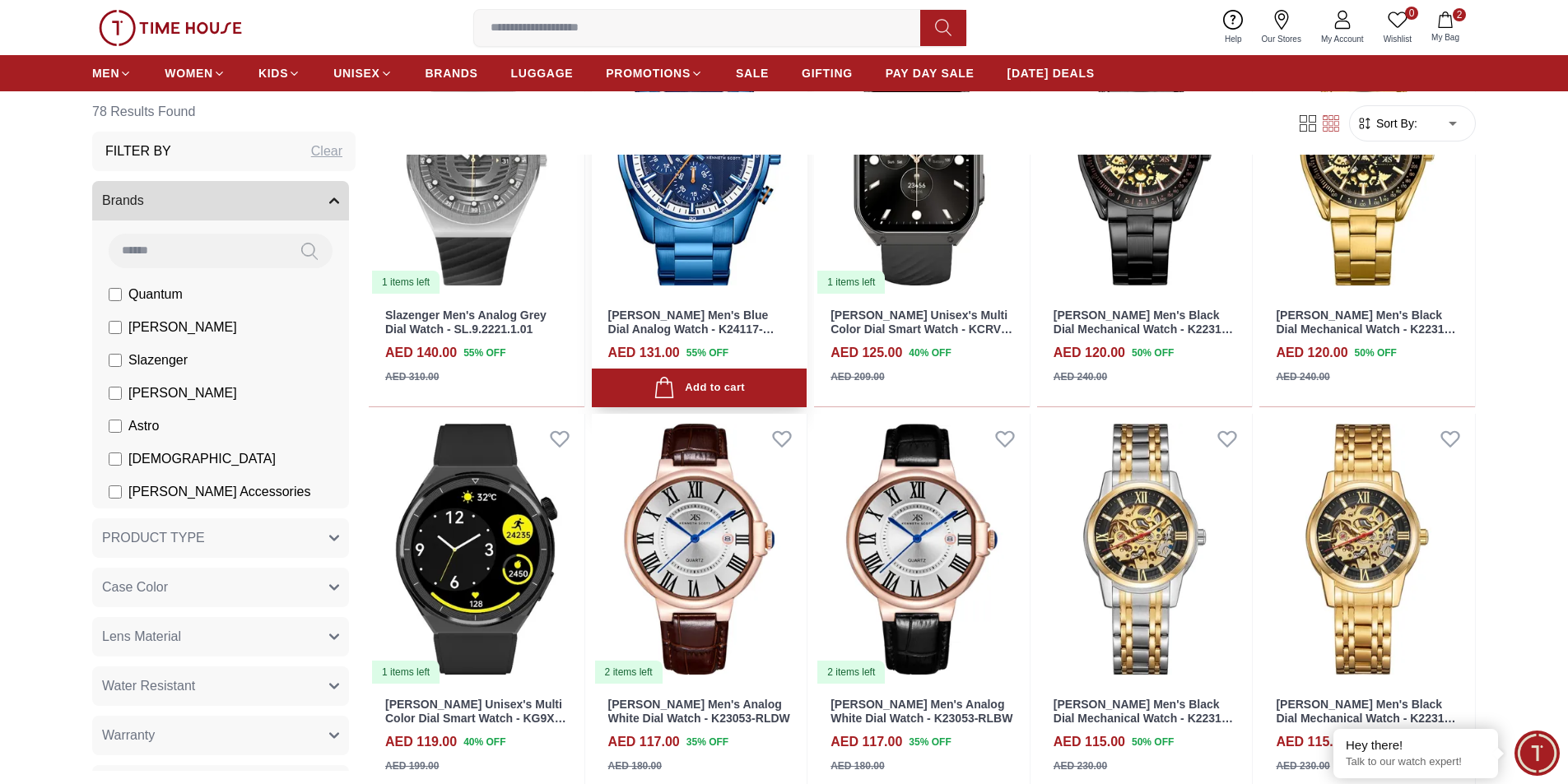
scroll to position [1809, 0]
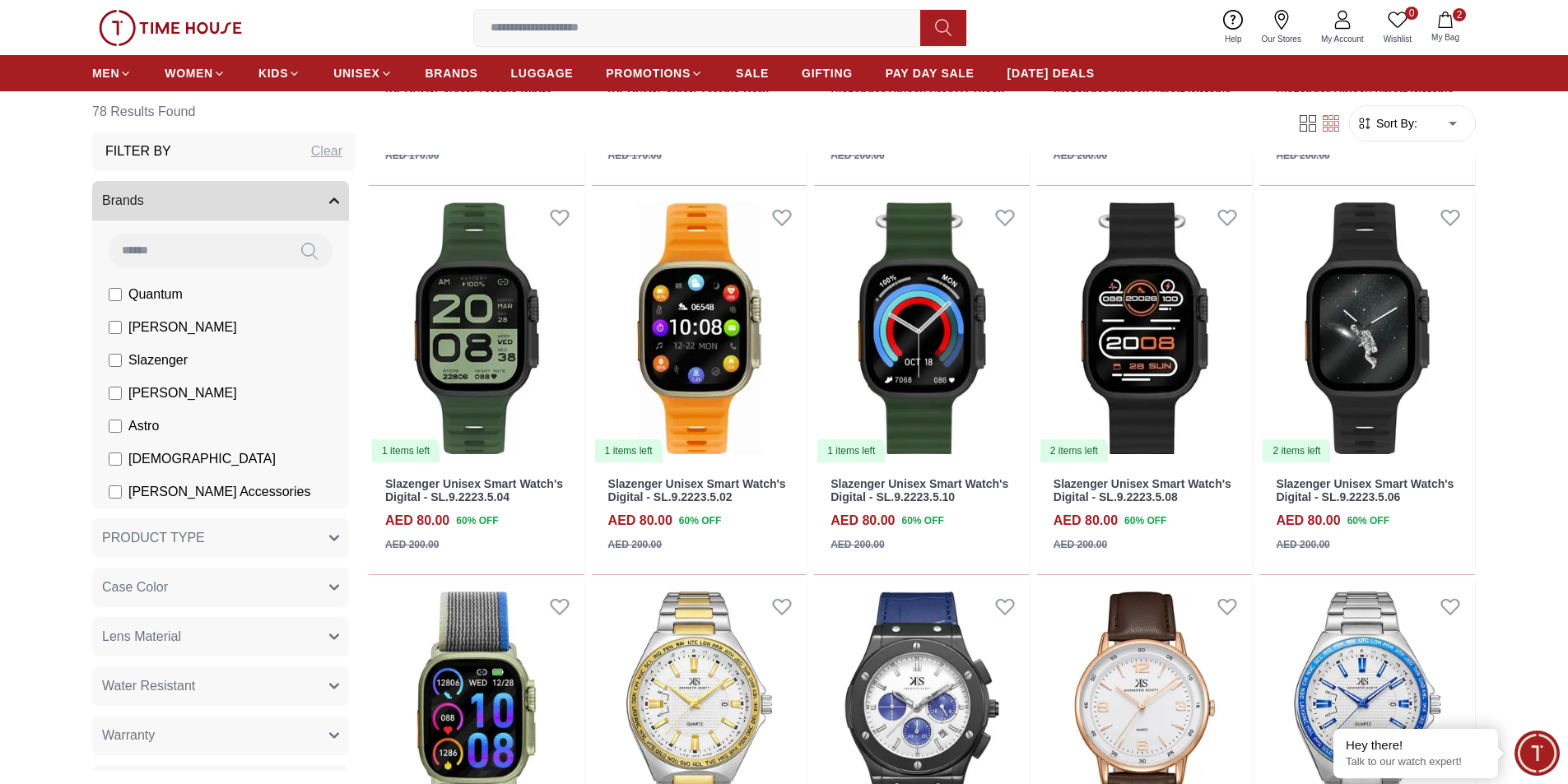
scroll to position [3783, 0]
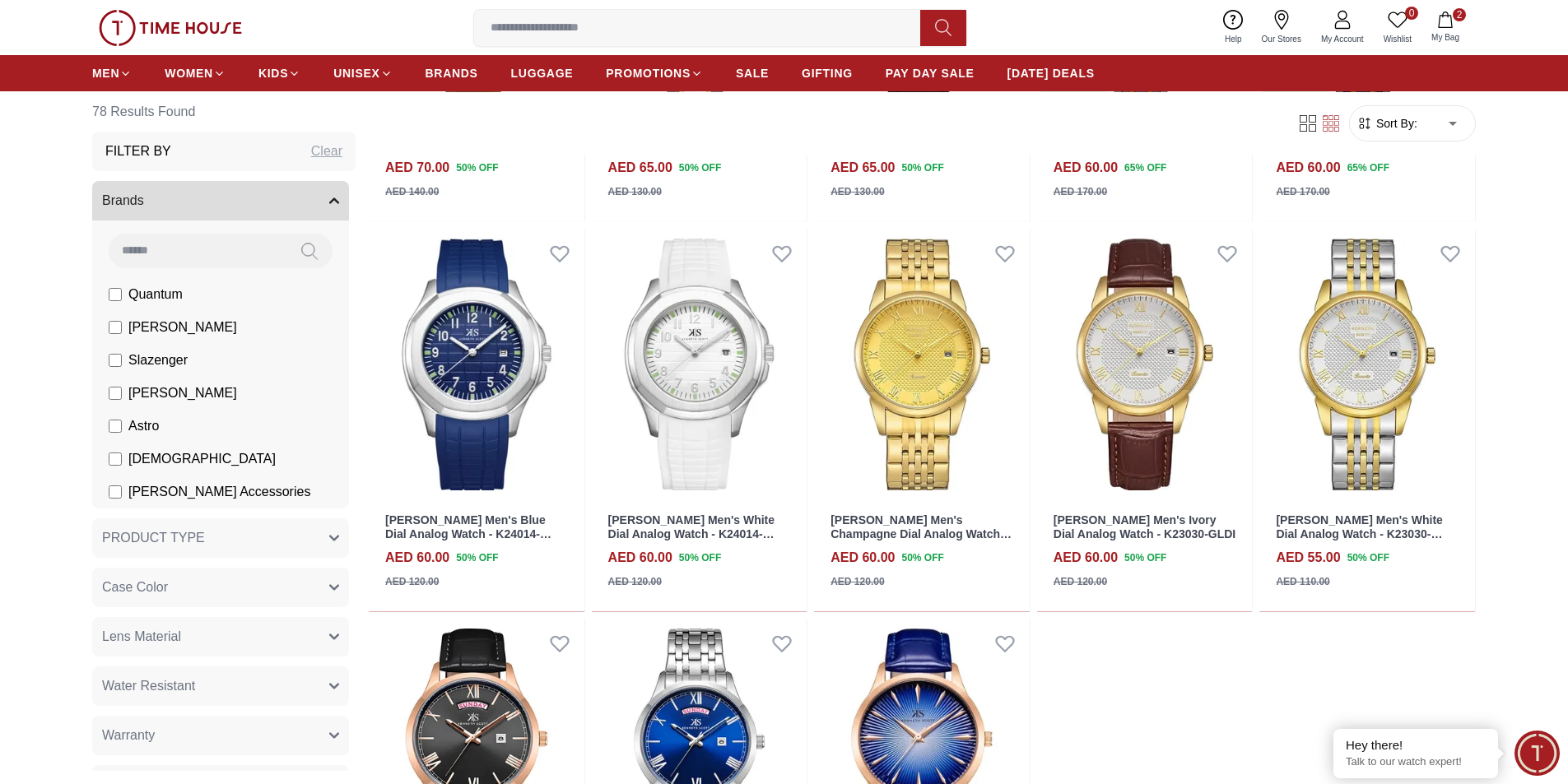
scroll to position [5510, 0]
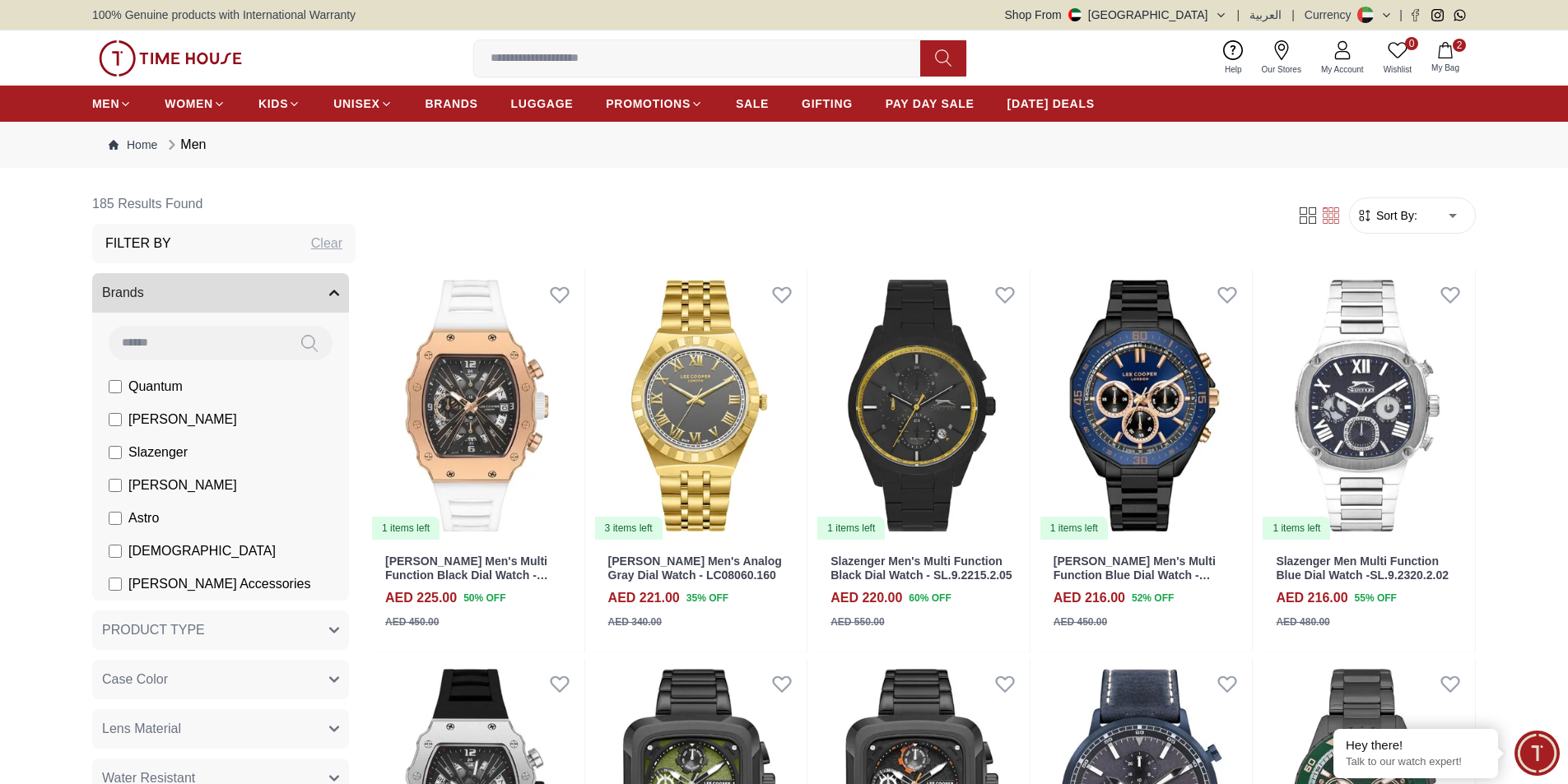
click at [118, 492] on label "[PERSON_NAME]" at bounding box center [173, 485] width 129 height 20
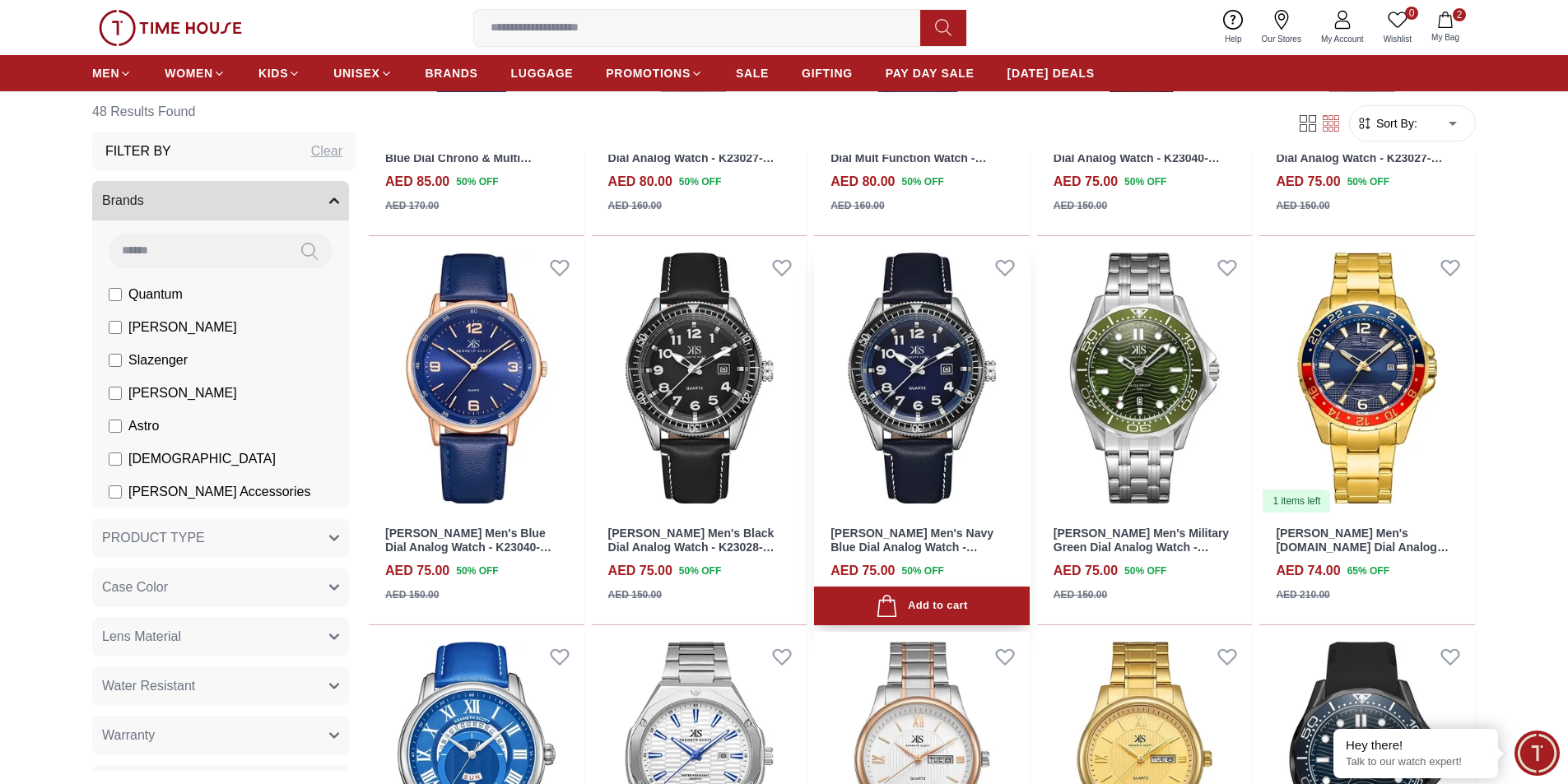
scroll to position [2550, 0]
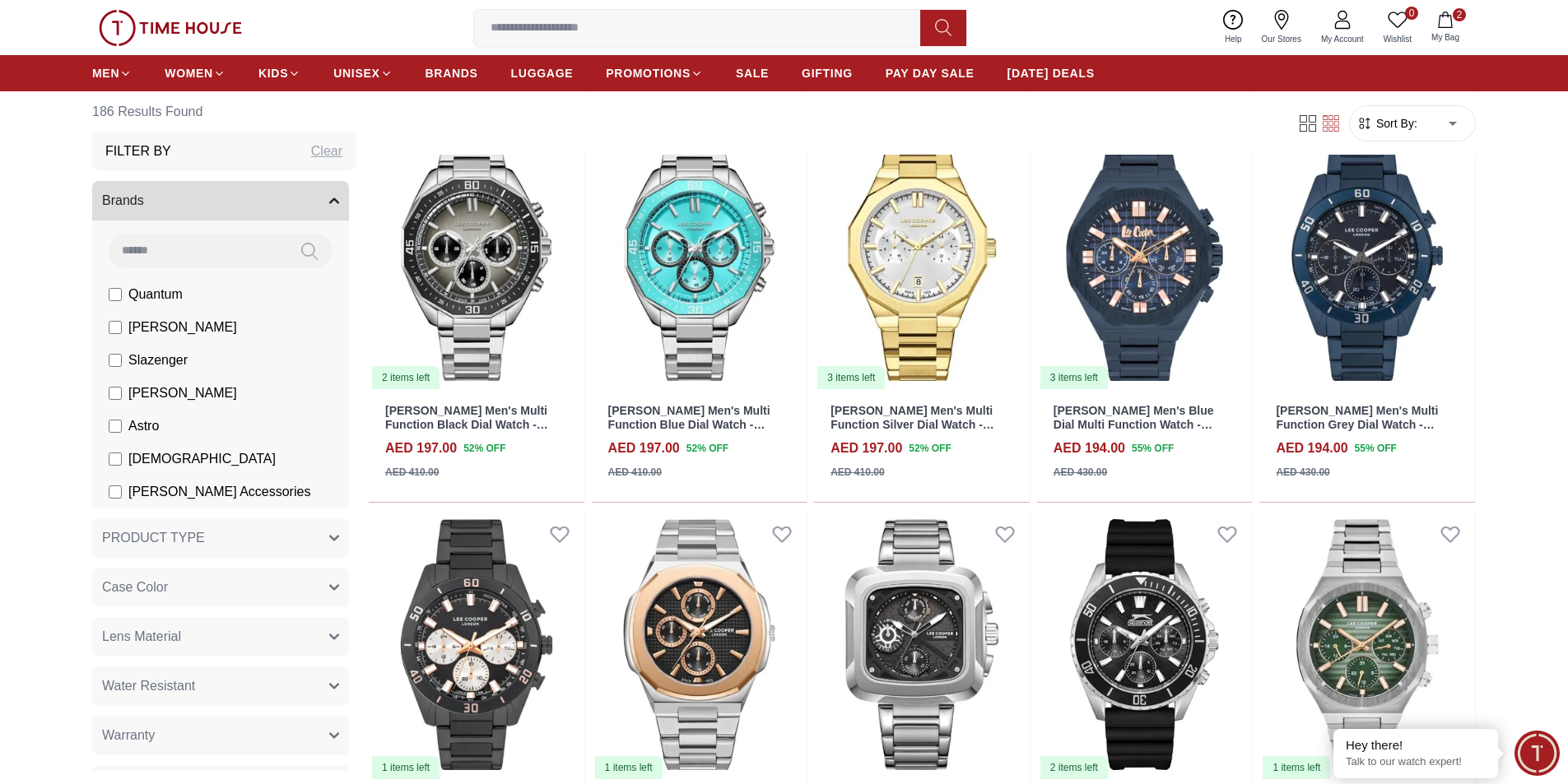
scroll to position [2550, 0]
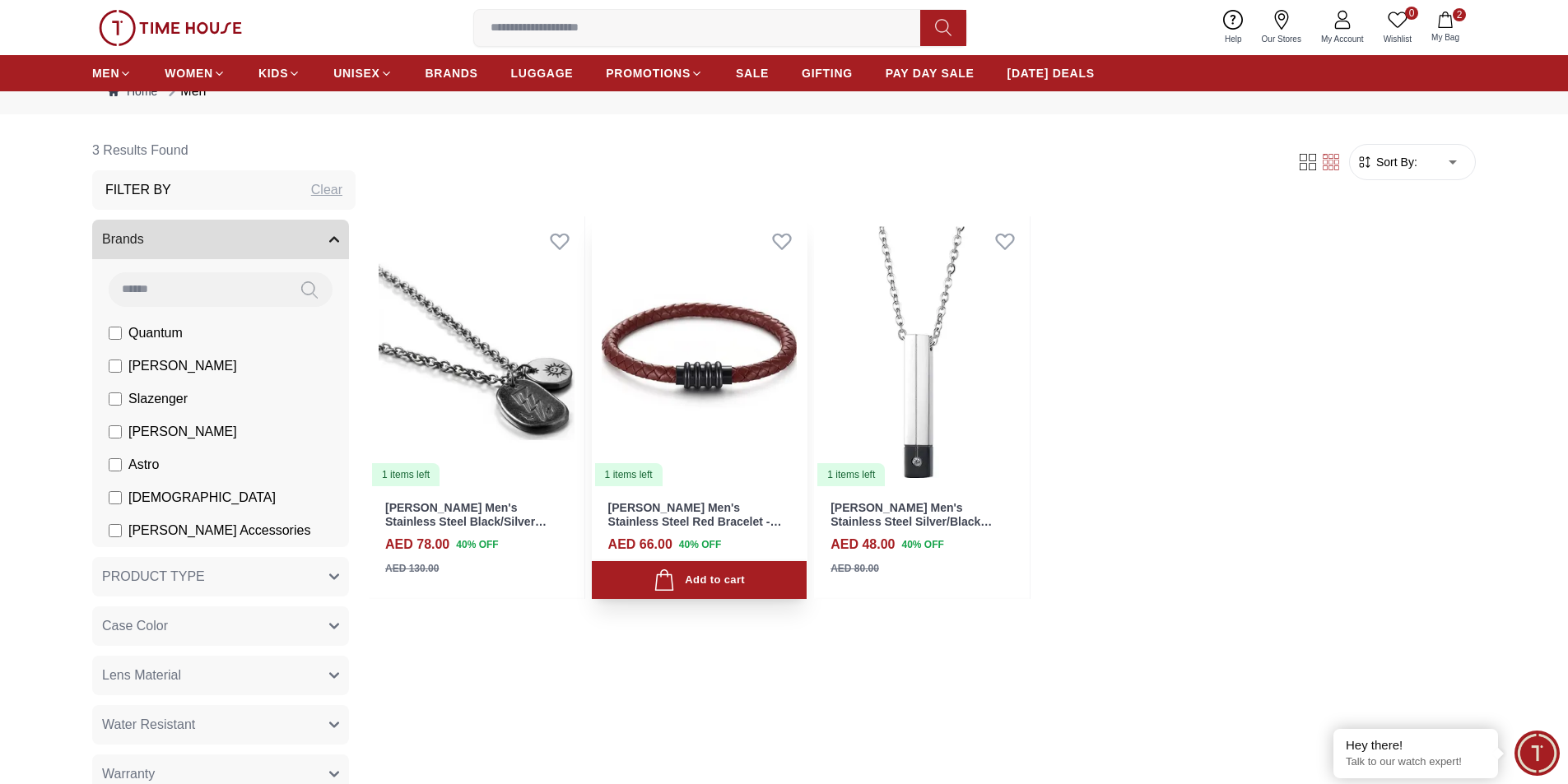
scroll to position [82, 0]
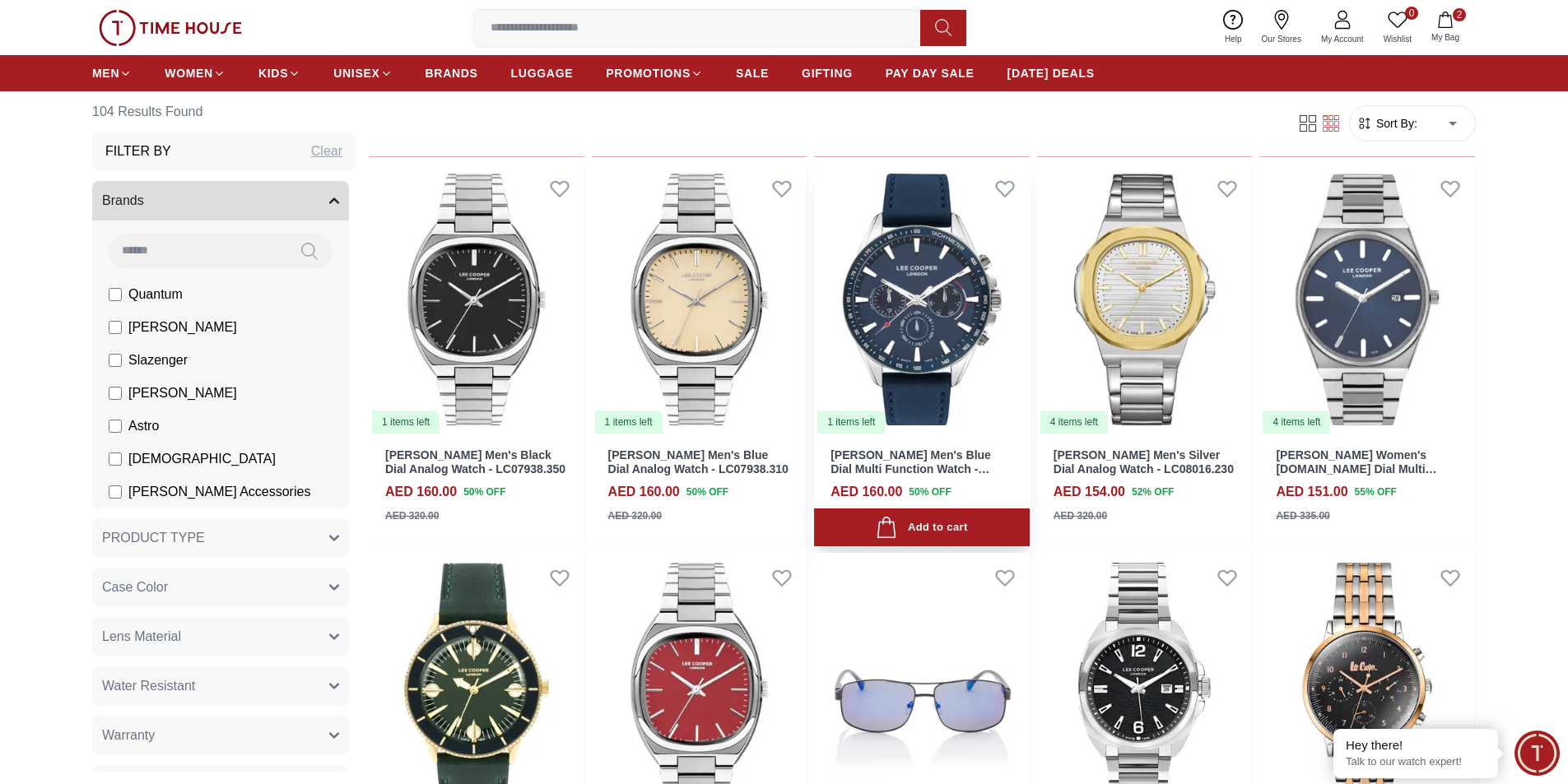
scroll to position [4030, 0]
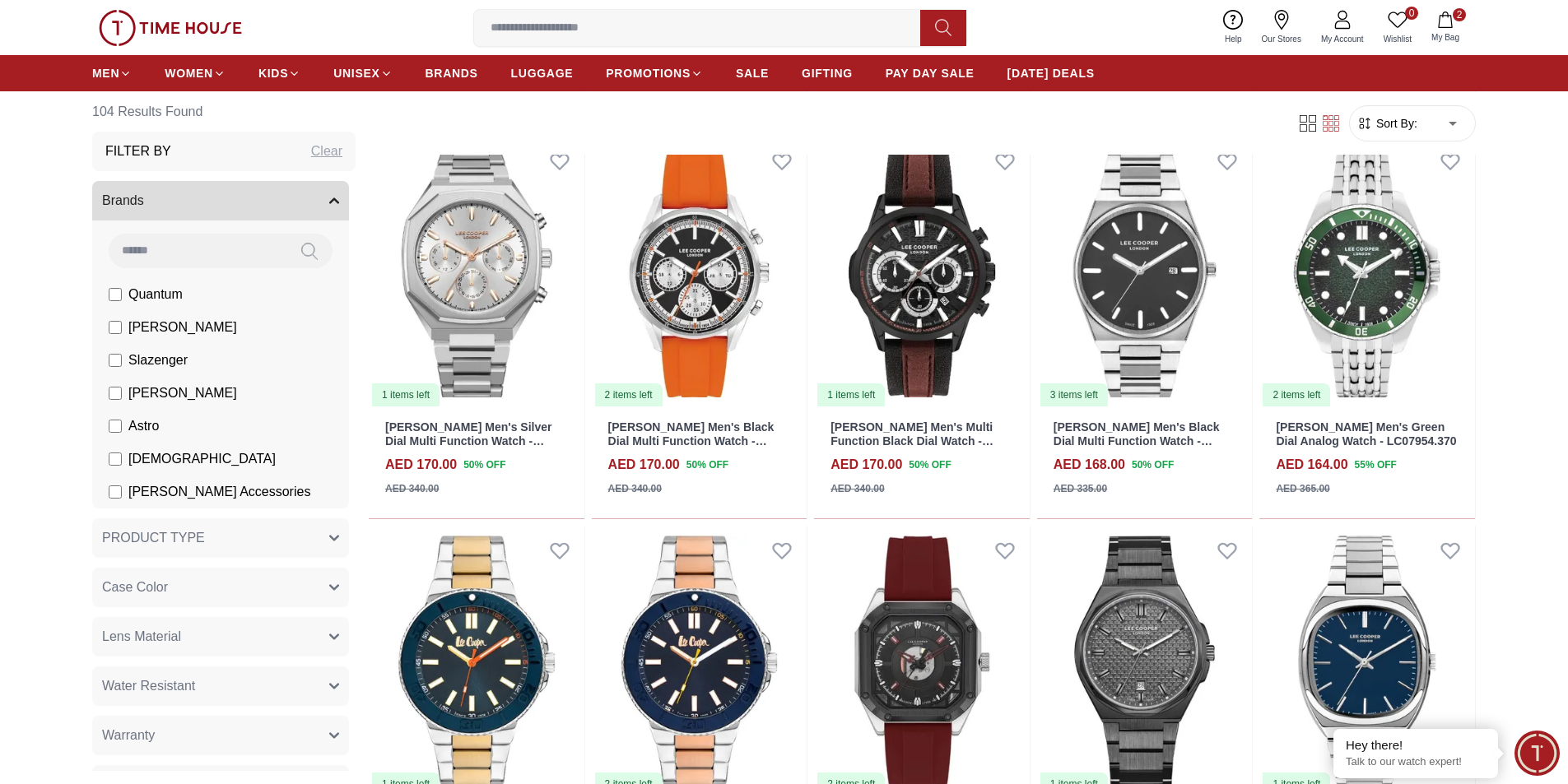
scroll to position [3208, 0]
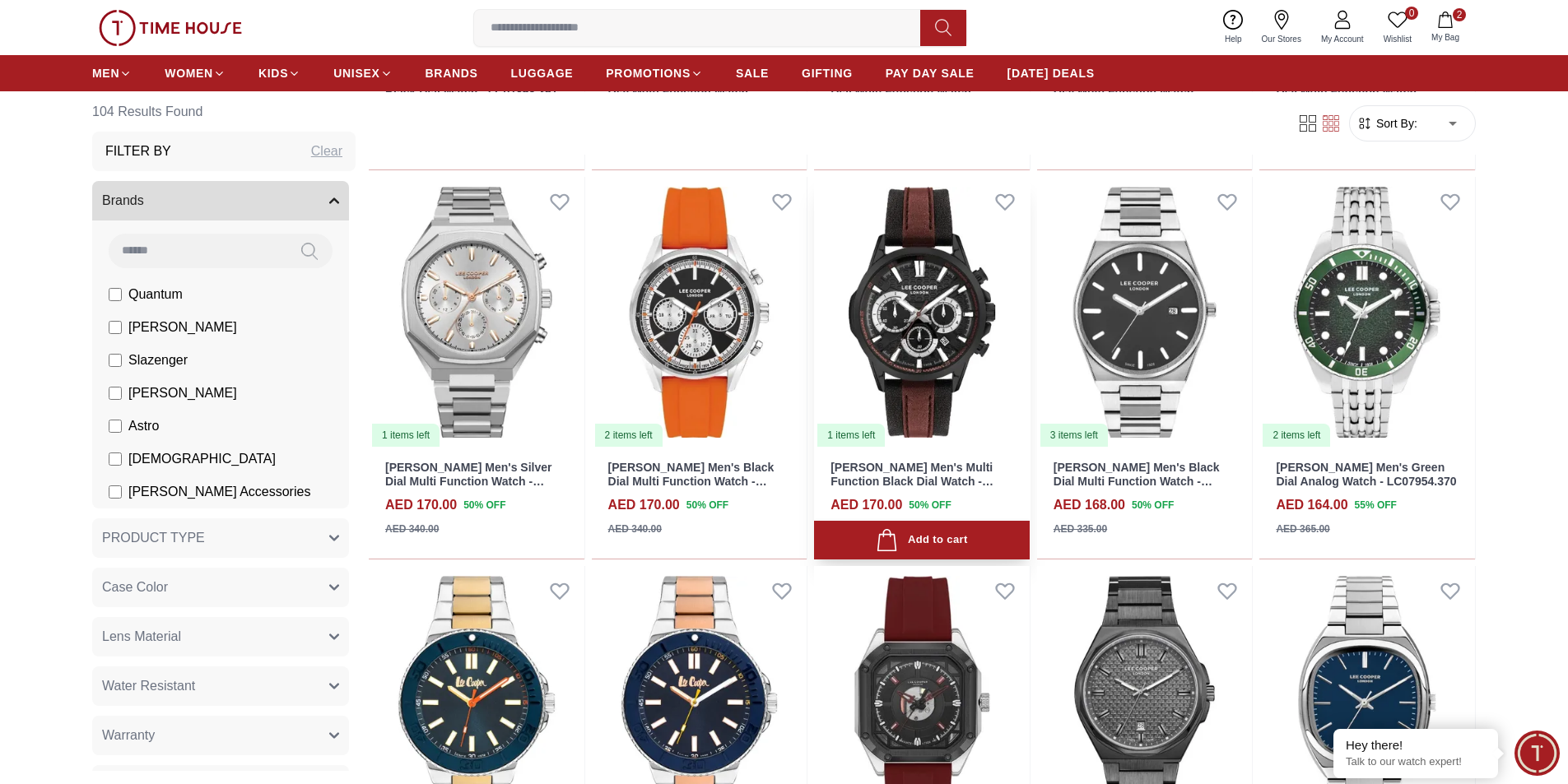
click at [941, 421] on img at bounding box center [922, 312] width 215 height 271
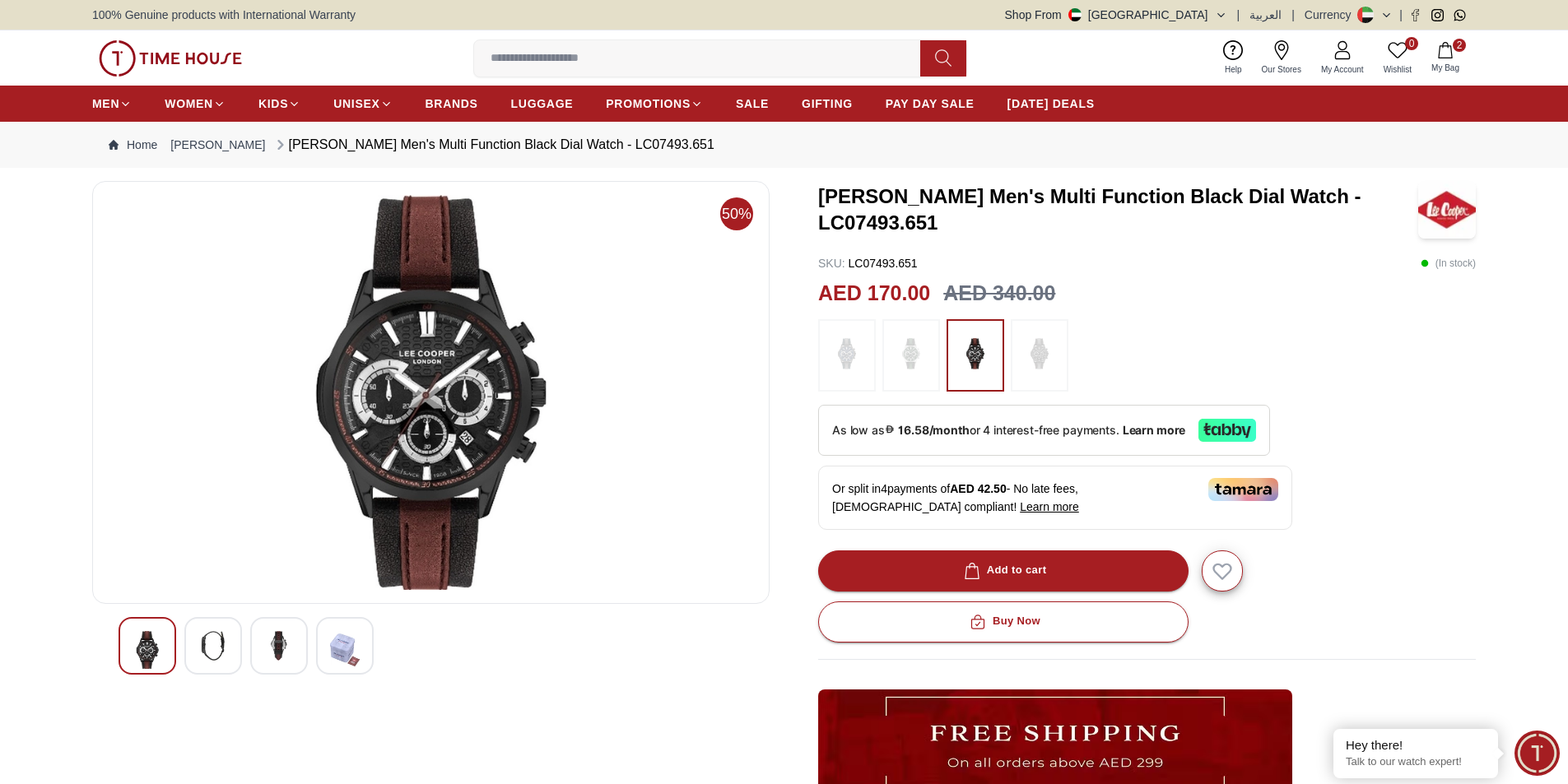
click at [210, 633] on img at bounding box center [214, 646] width 30 height 30
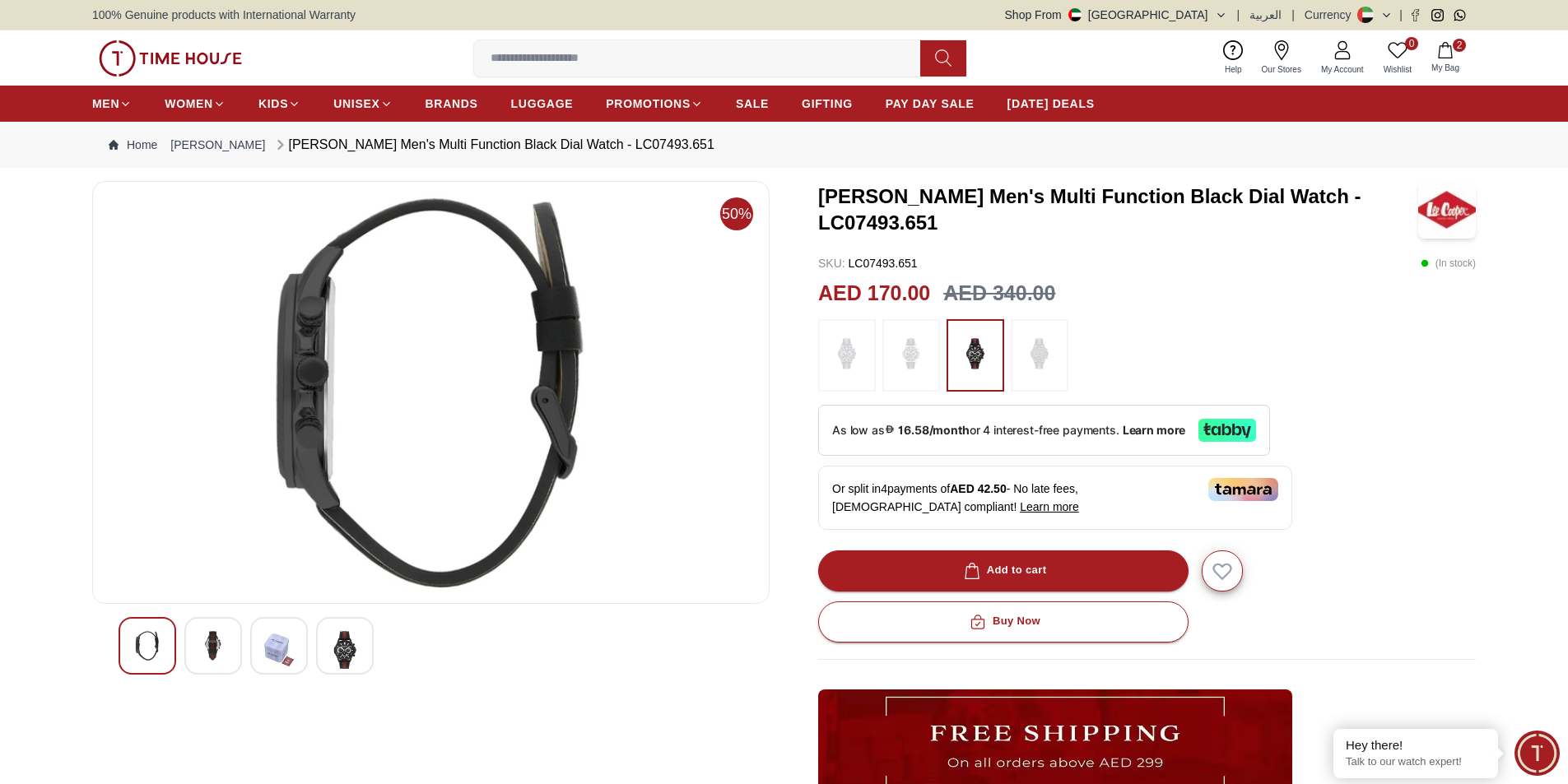
click at [366, 644] on div at bounding box center [345, 646] width 58 height 58
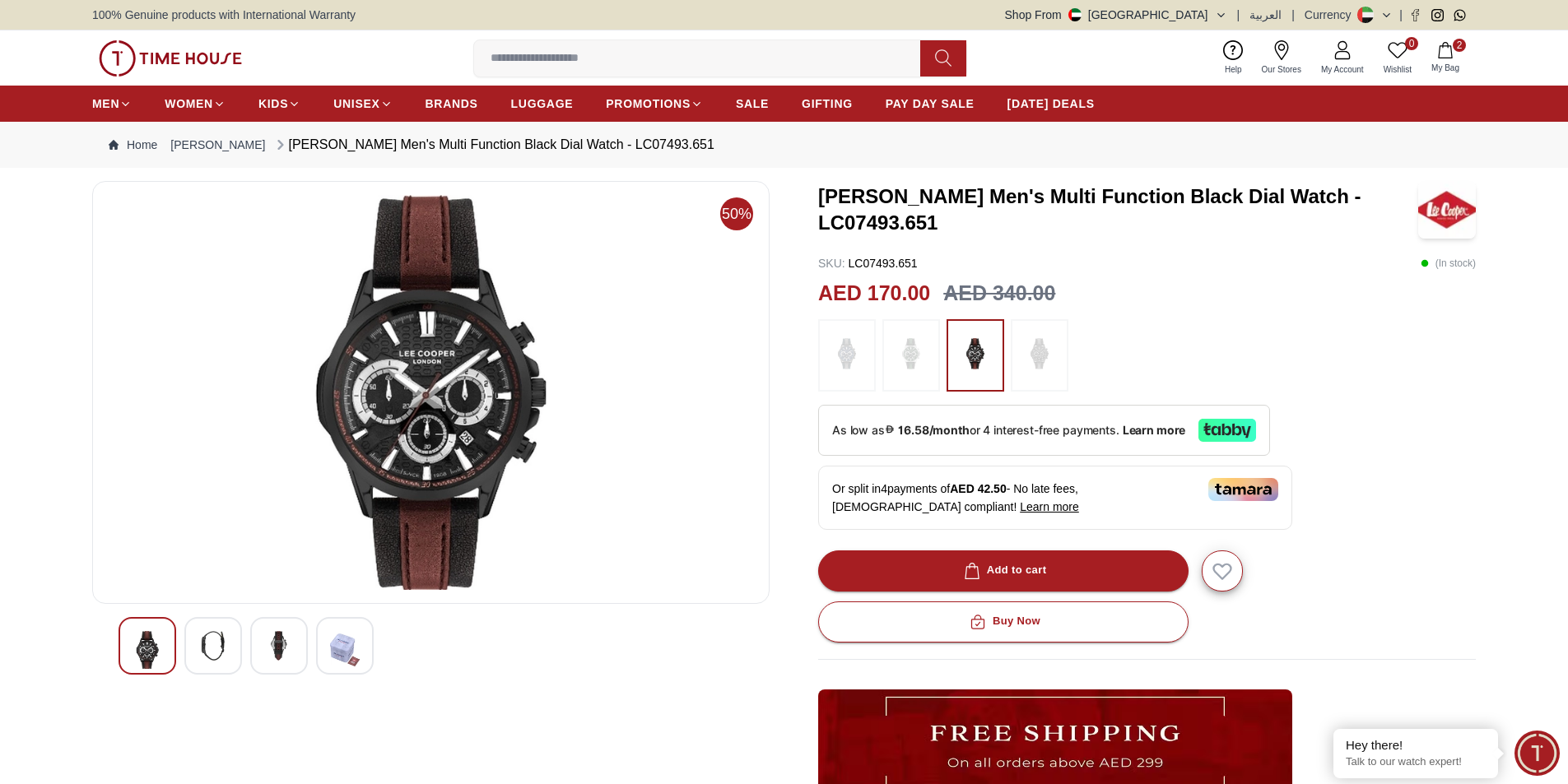
click at [275, 642] on img at bounding box center [279, 646] width 30 height 30
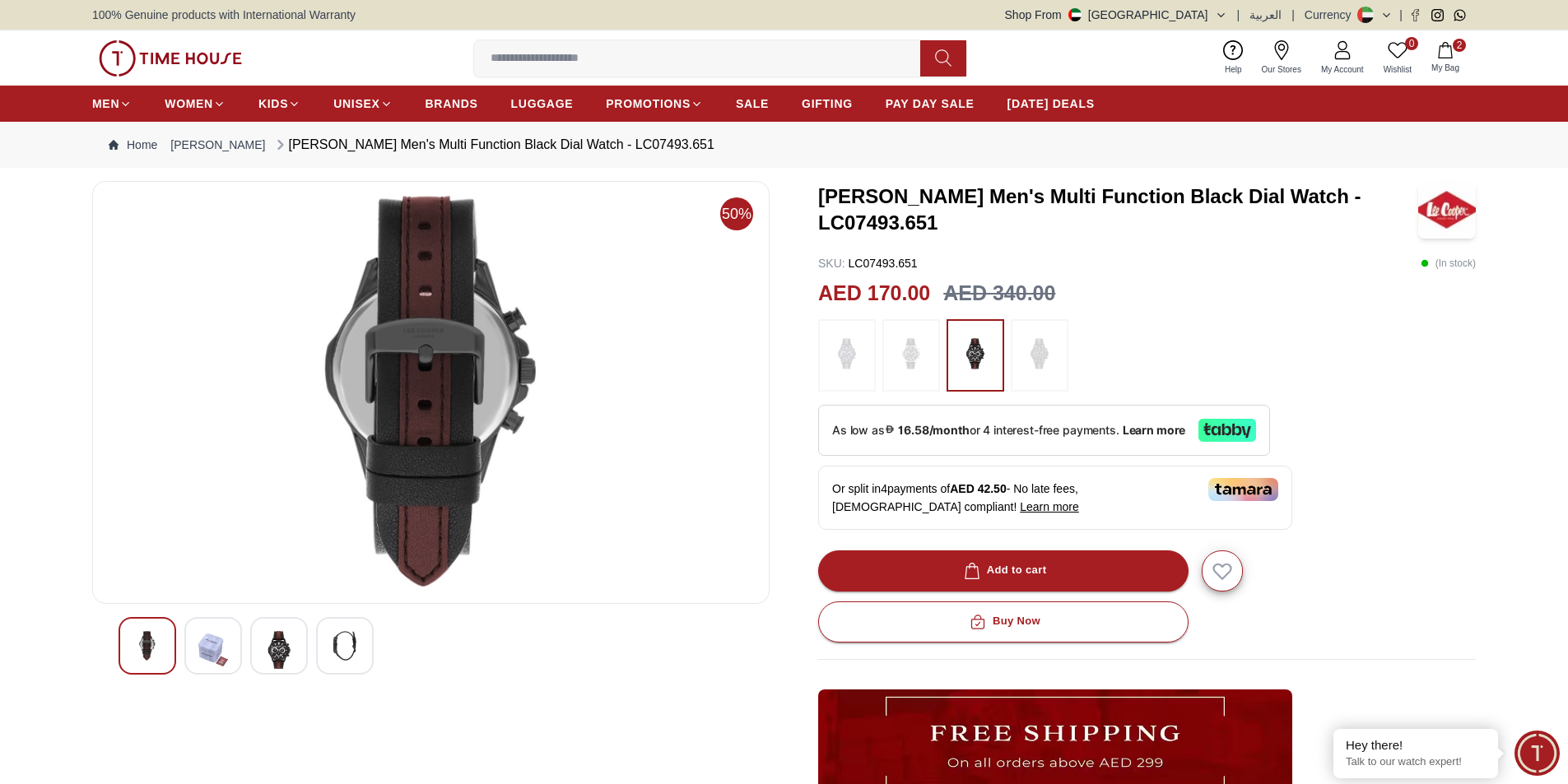
click at [237, 645] on div at bounding box center [214, 646] width 58 height 58
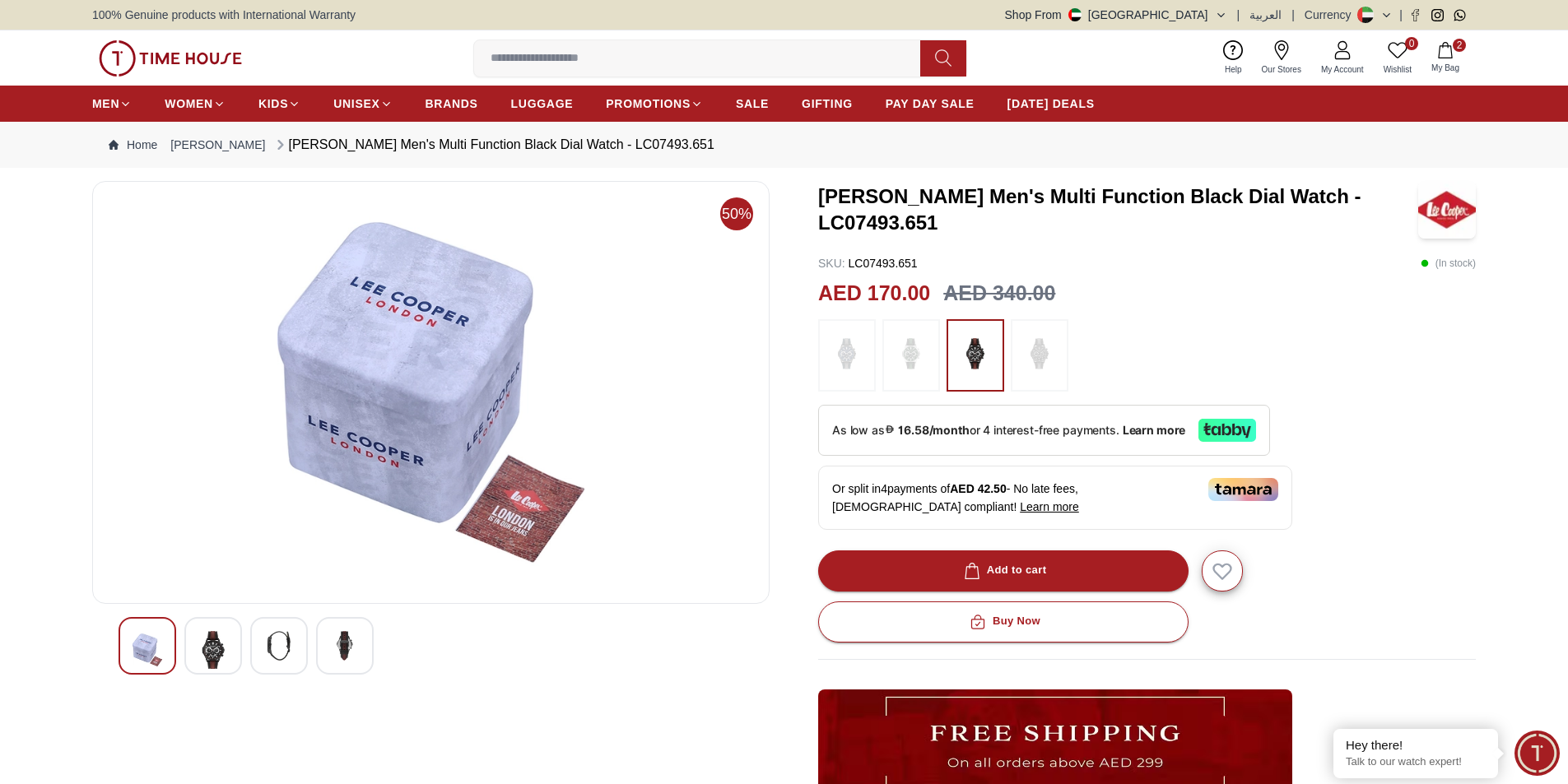
click at [155, 622] on div at bounding box center [147, 646] width 58 height 58
click at [189, 634] on div at bounding box center [214, 646] width 58 height 58
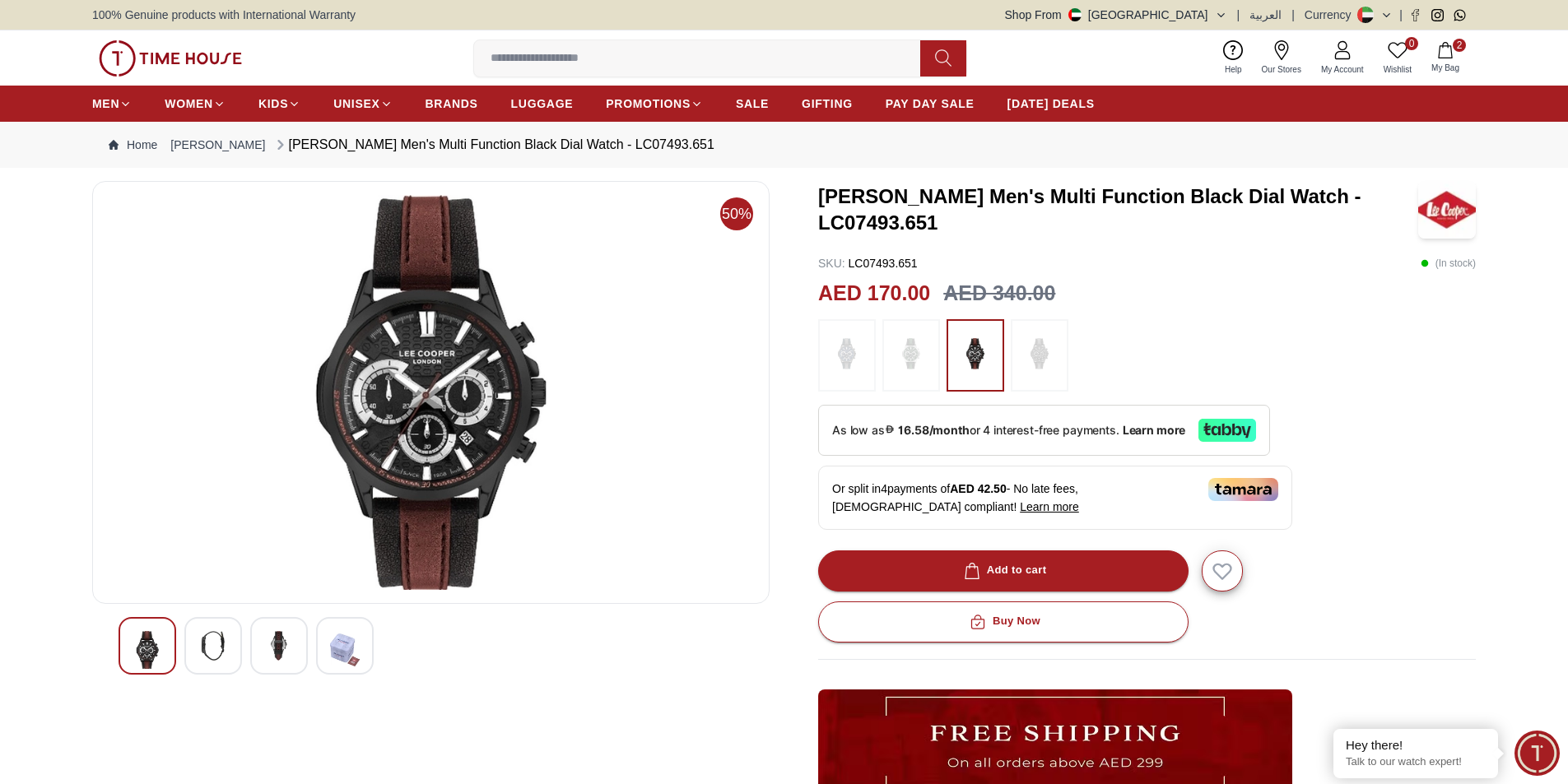
click at [273, 642] on img at bounding box center [279, 646] width 30 height 30
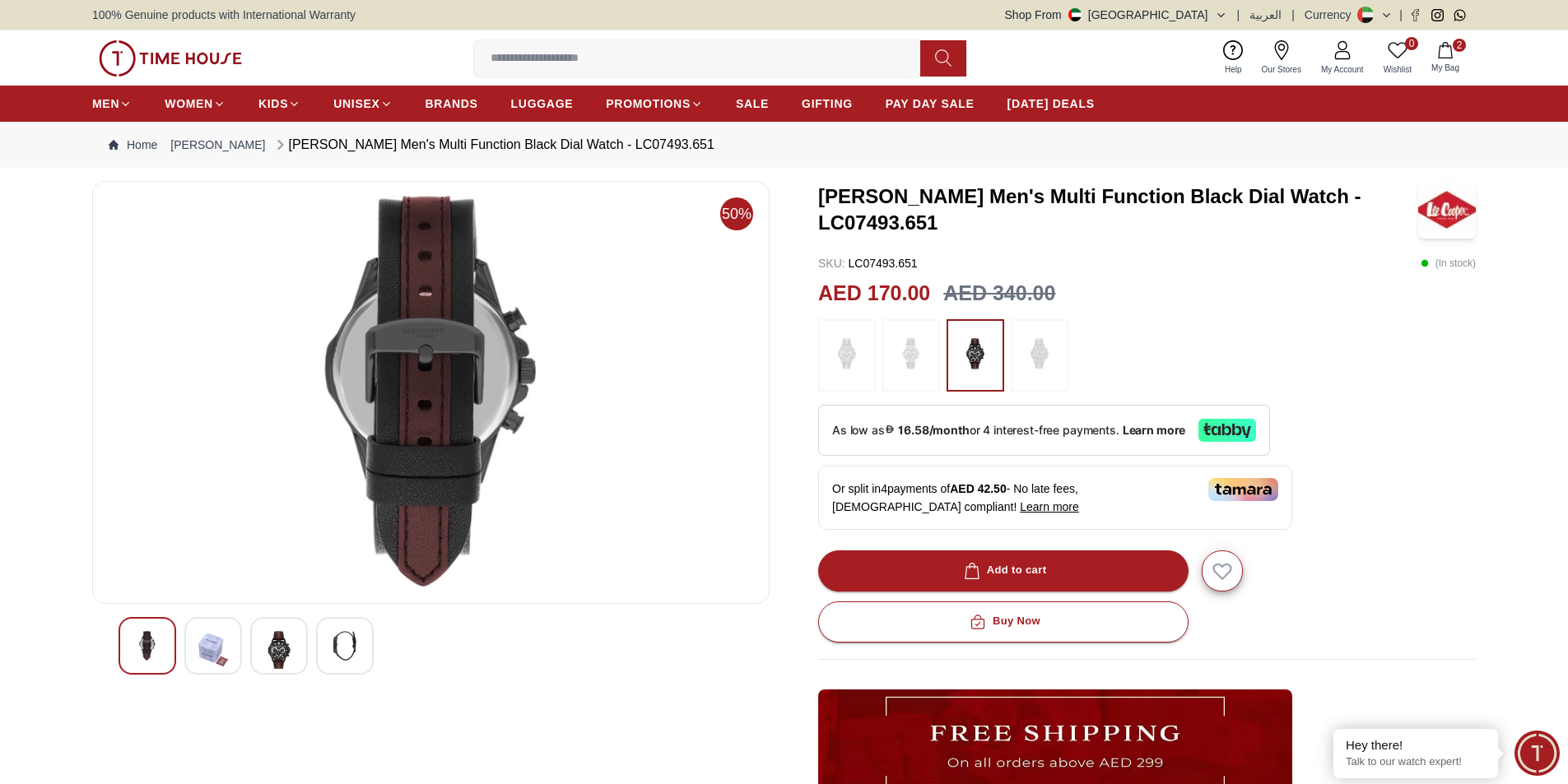
click at [360, 665] on div at bounding box center [345, 646] width 58 height 58
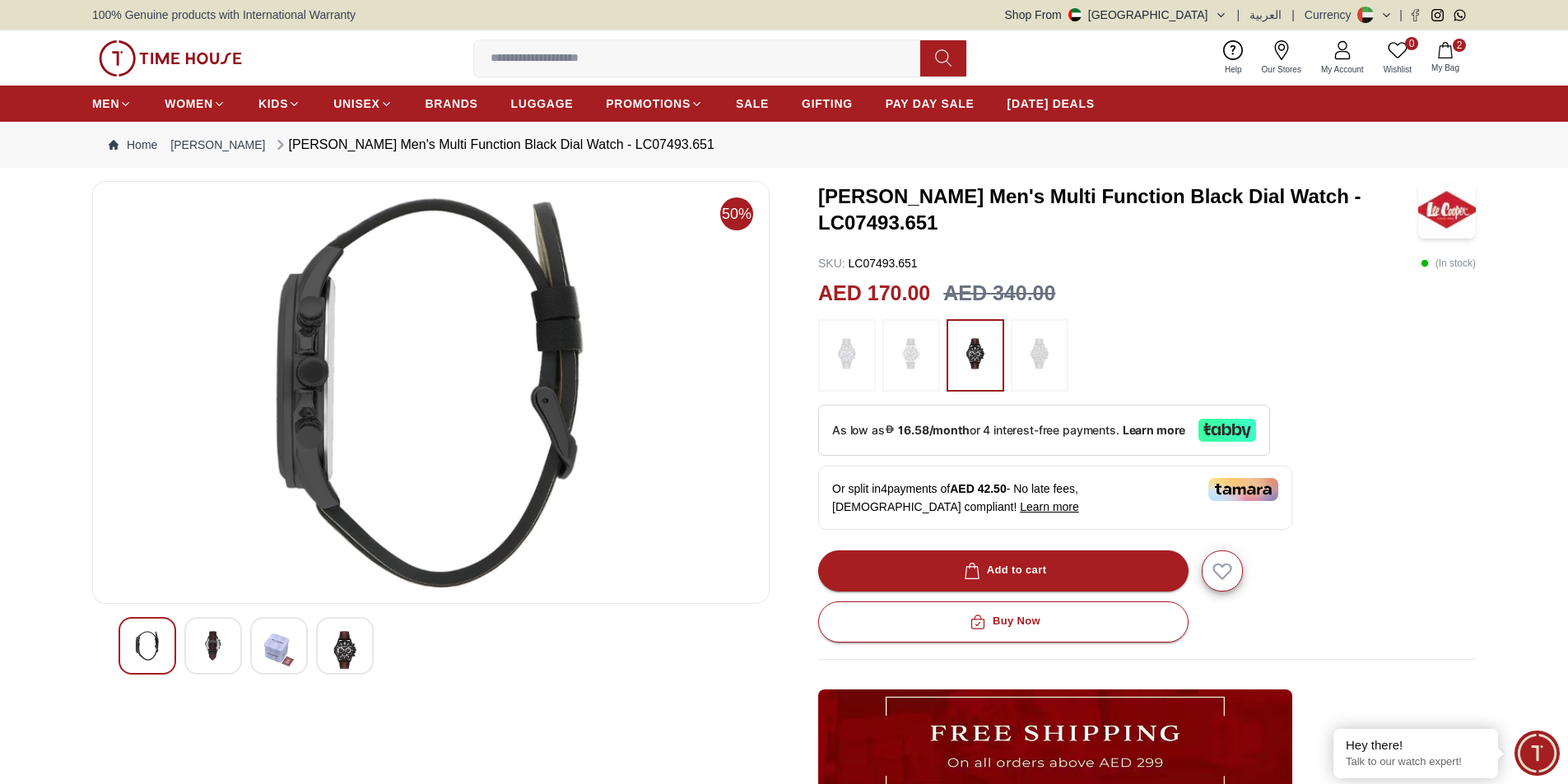
click at [1443, 51] on icon "button" at bounding box center [1445, 50] width 17 height 17
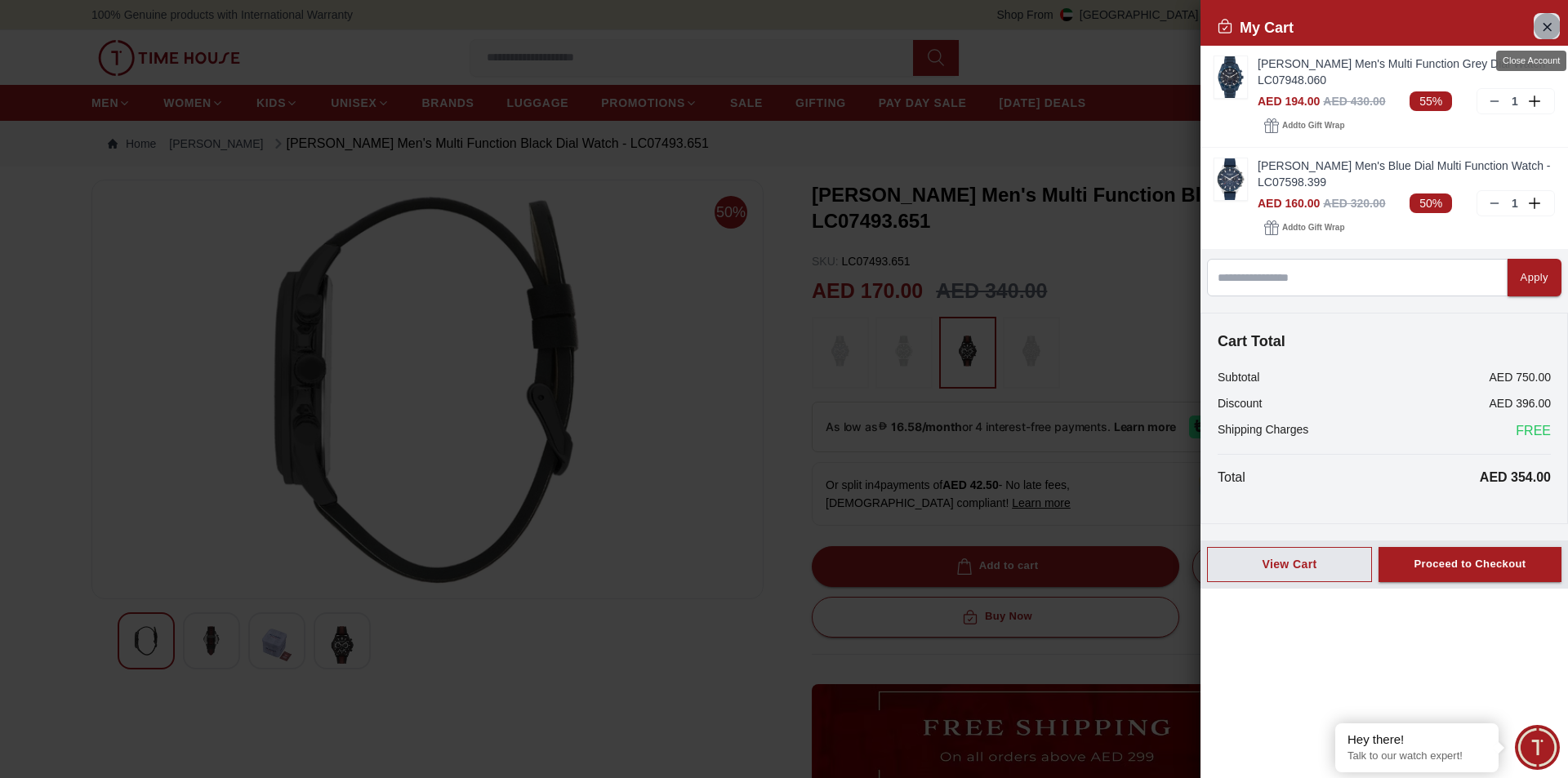
click at [1548, 21] on icon "Close Account" at bounding box center [1547, 27] width 13 height 20
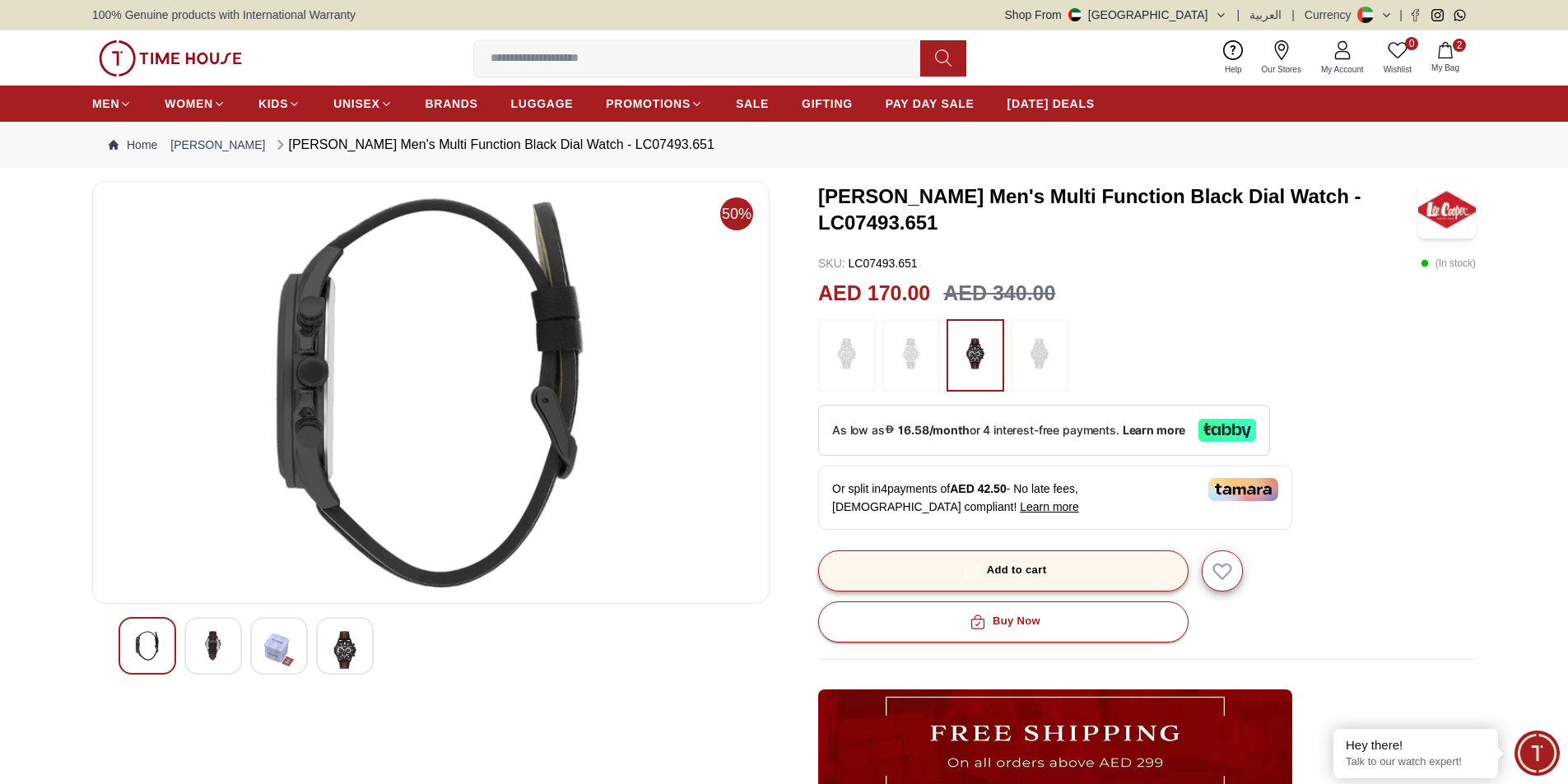
click at [962, 570] on span "button" at bounding box center [972, 571] width 23 height 17
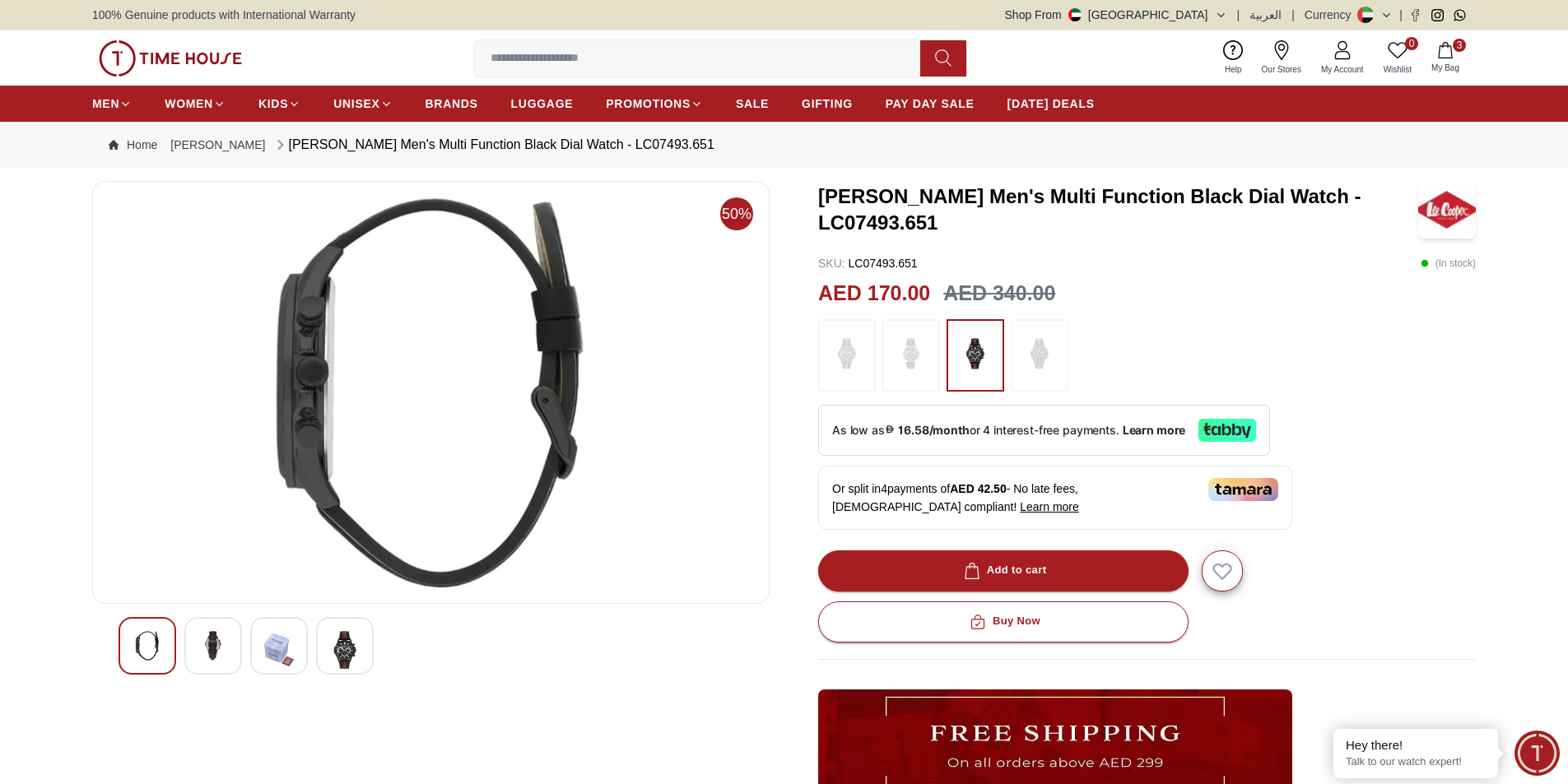
click at [1450, 46] on icon "button" at bounding box center [1444, 50] width 14 height 17
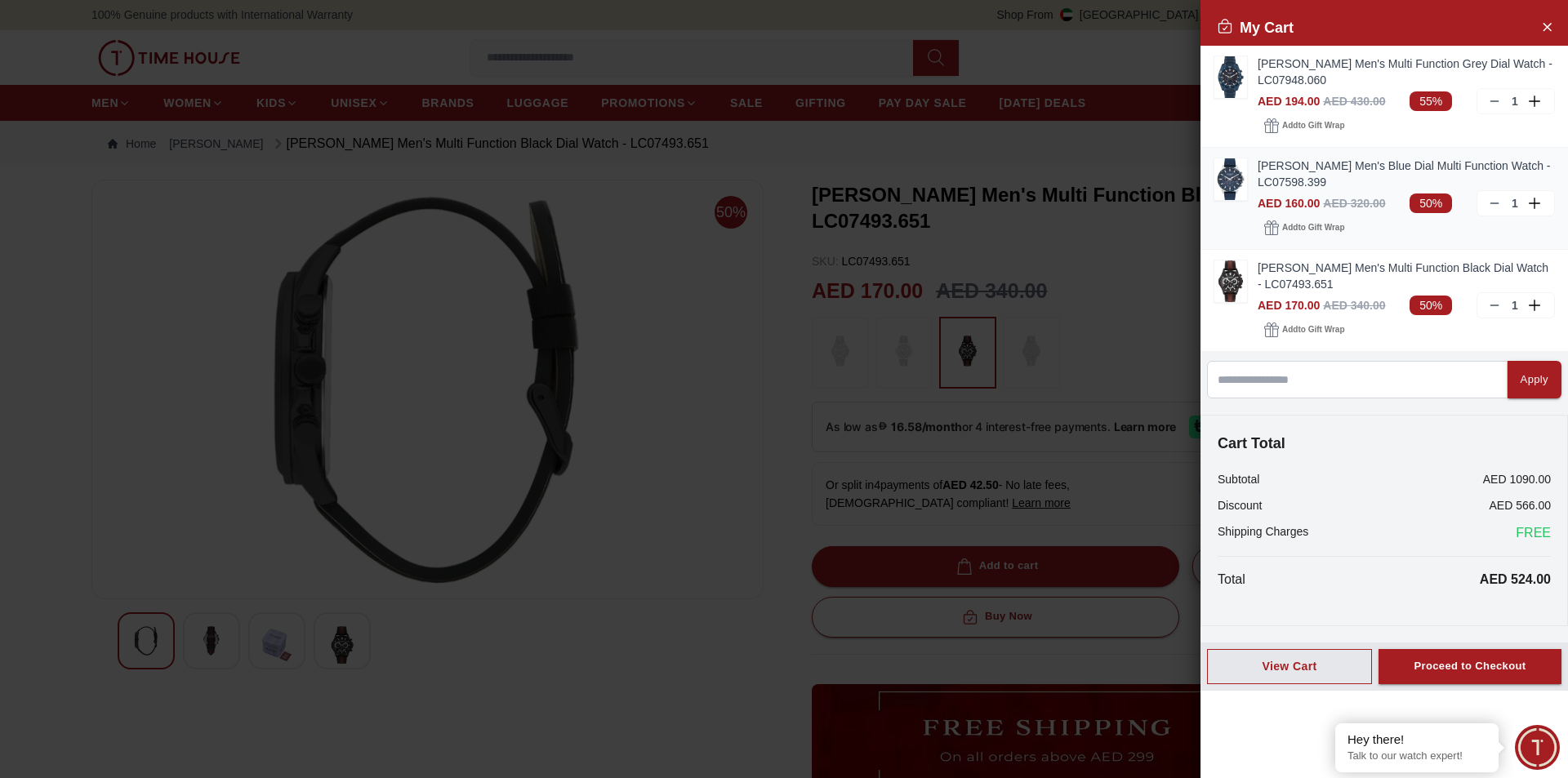
click at [1496, 204] on icon at bounding box center [1495, 204] width 13 height 13
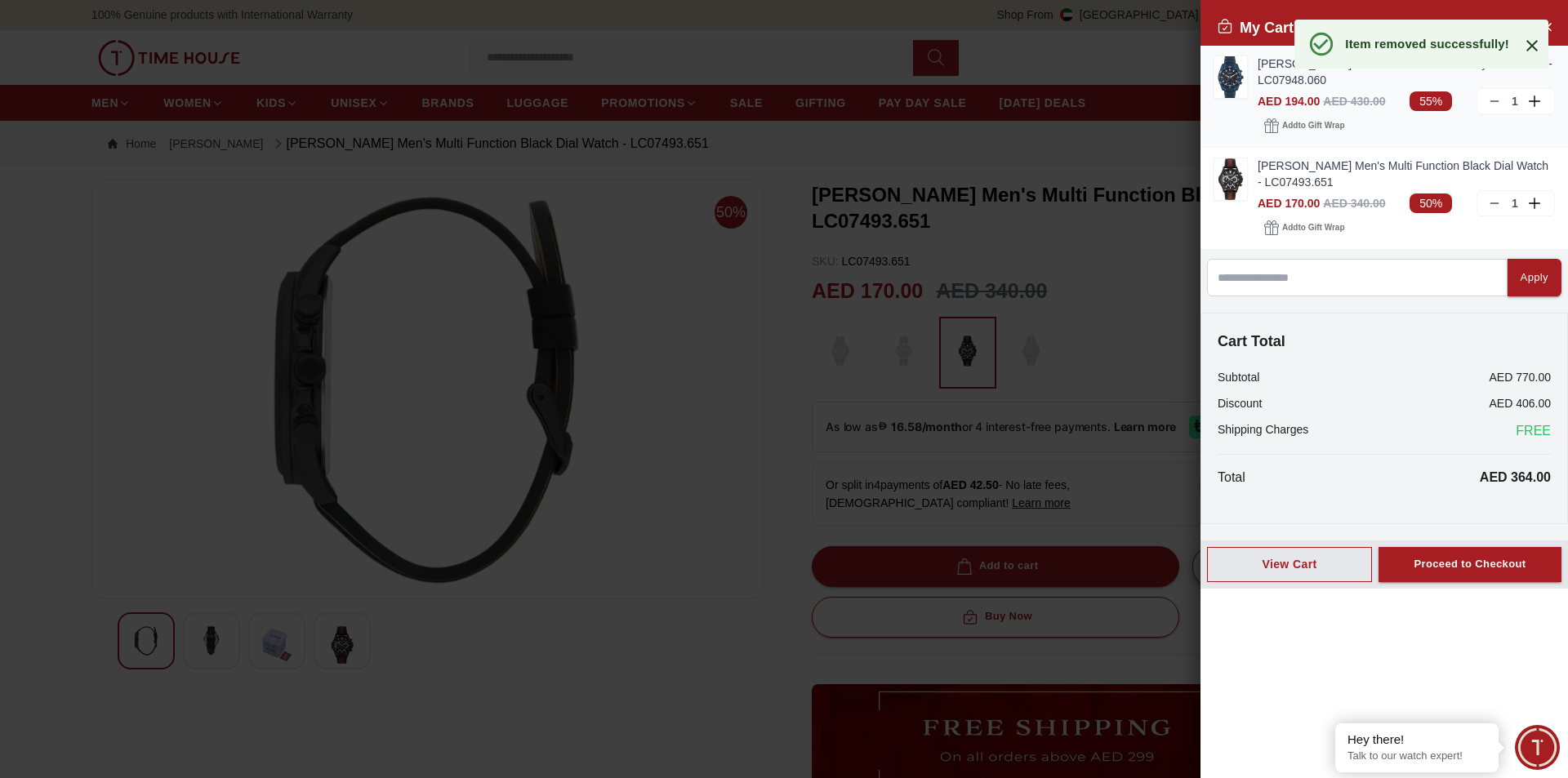
click at [1502, 97] on div "1" at bounding box center [1515, 101] width 79 height 26
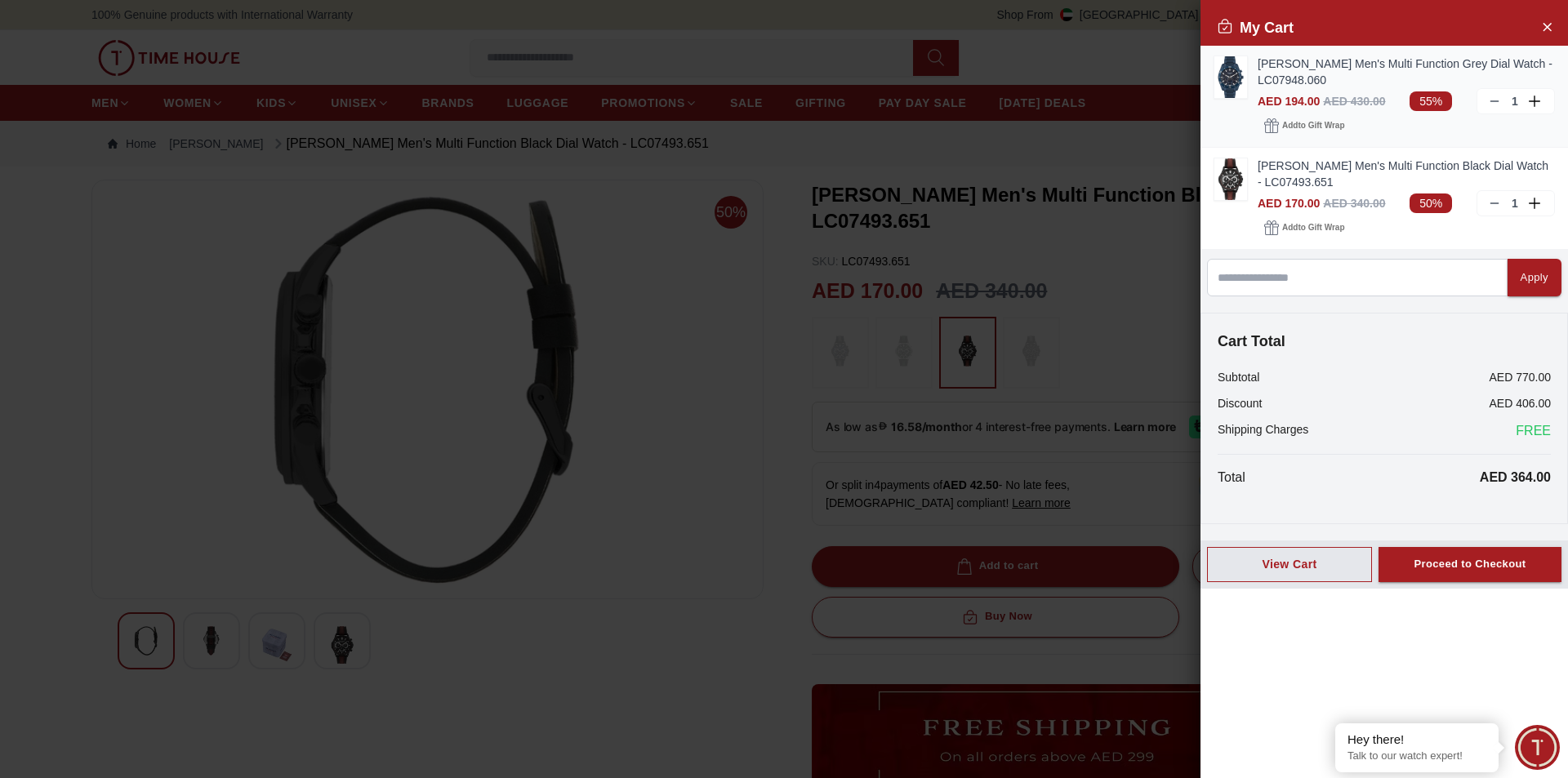
click at [1489, 99] on icon at bounding box center [1495, 101] width 13 height 13
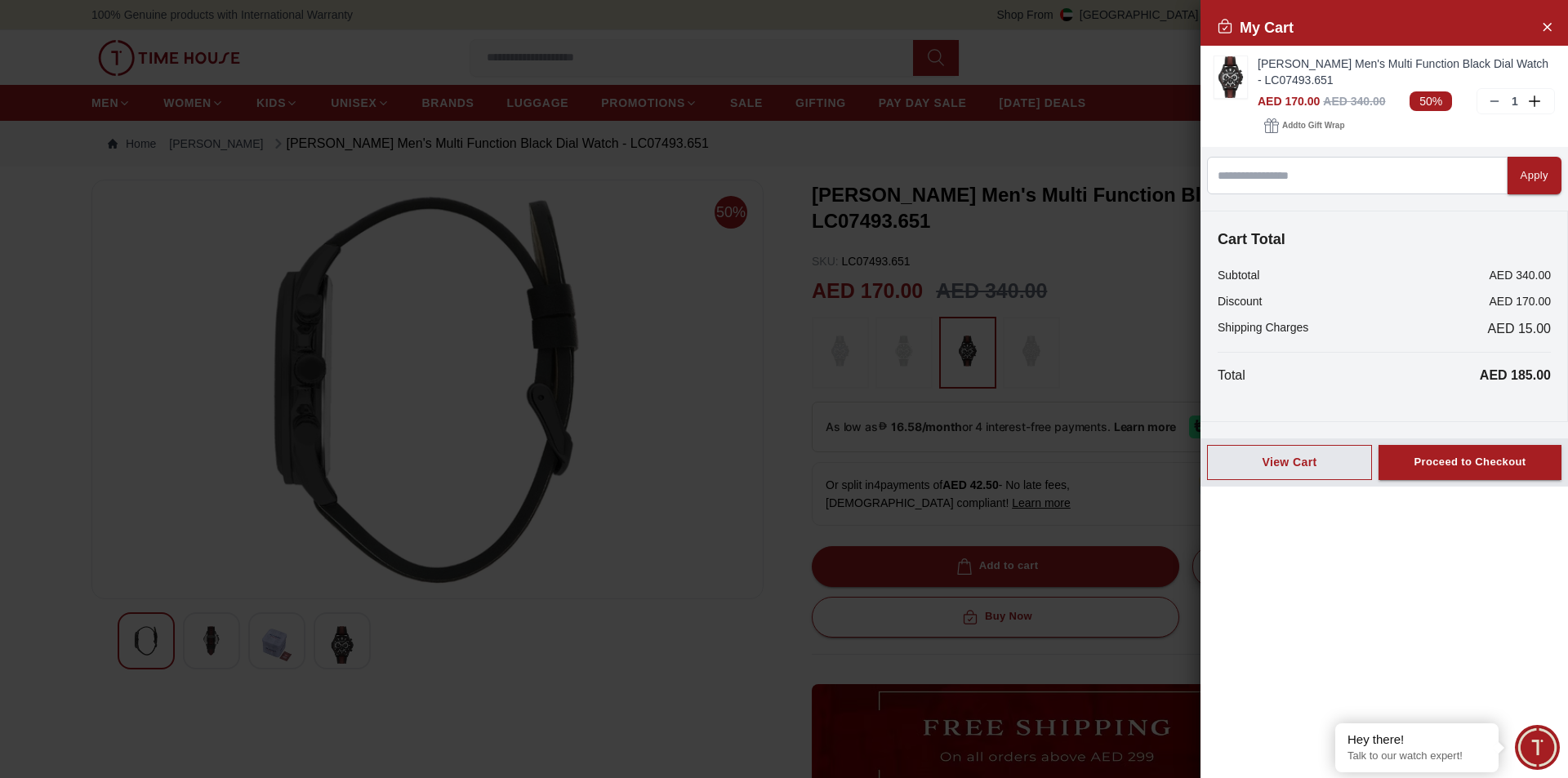
click at [1036, 447] on div at bounding box center [784, 389] width 1568 height 778
click at [1508, 156] on button "Apply" at bounding box center [1535, 175] width 54 height 38
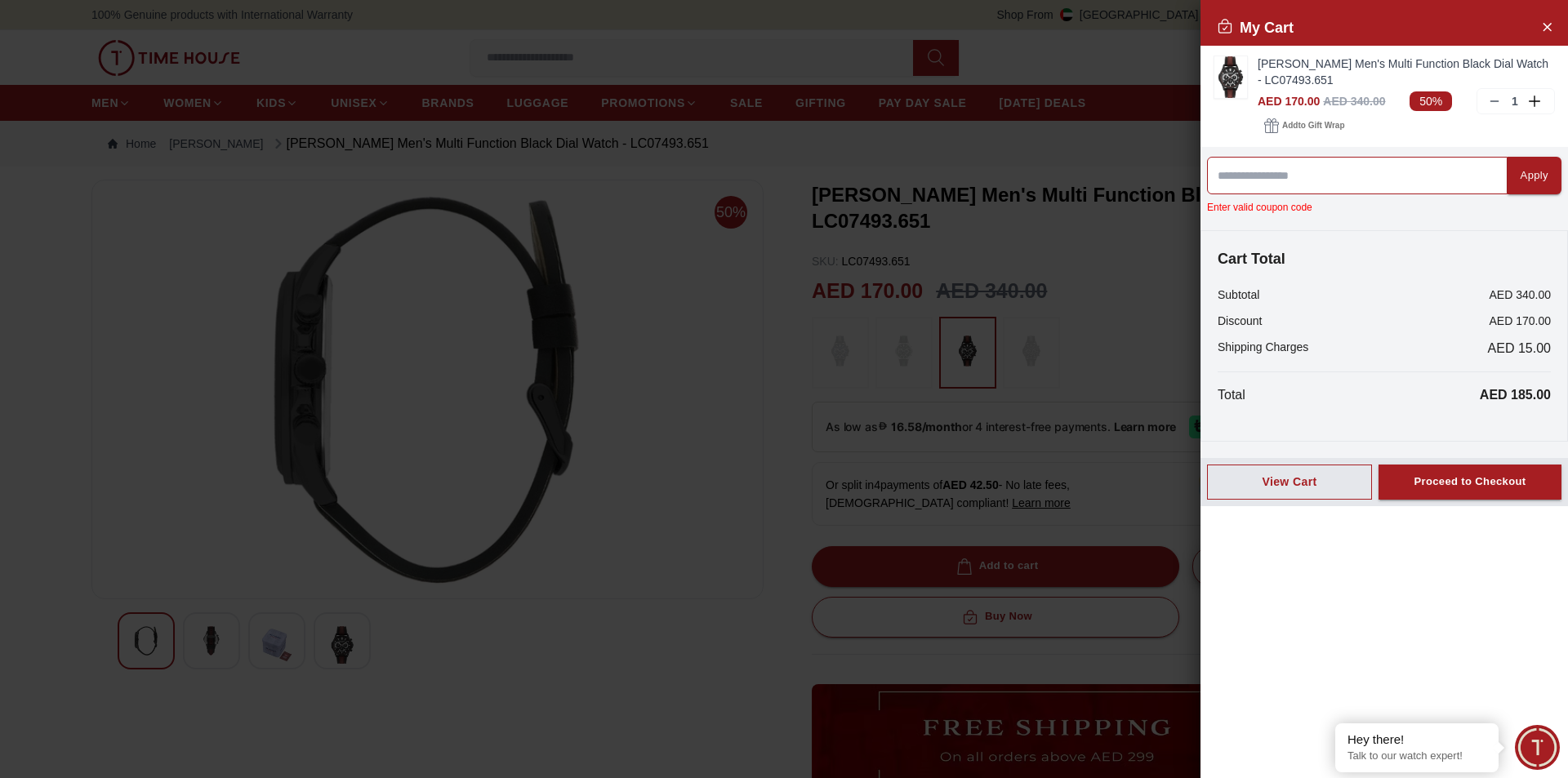
click at [1441, 173] on input at bounding box center [1357, 175] width 301 height 38
click at [1541, 26] on icon "Close Account" at bounding box center [1547, 27] width 13 height 20
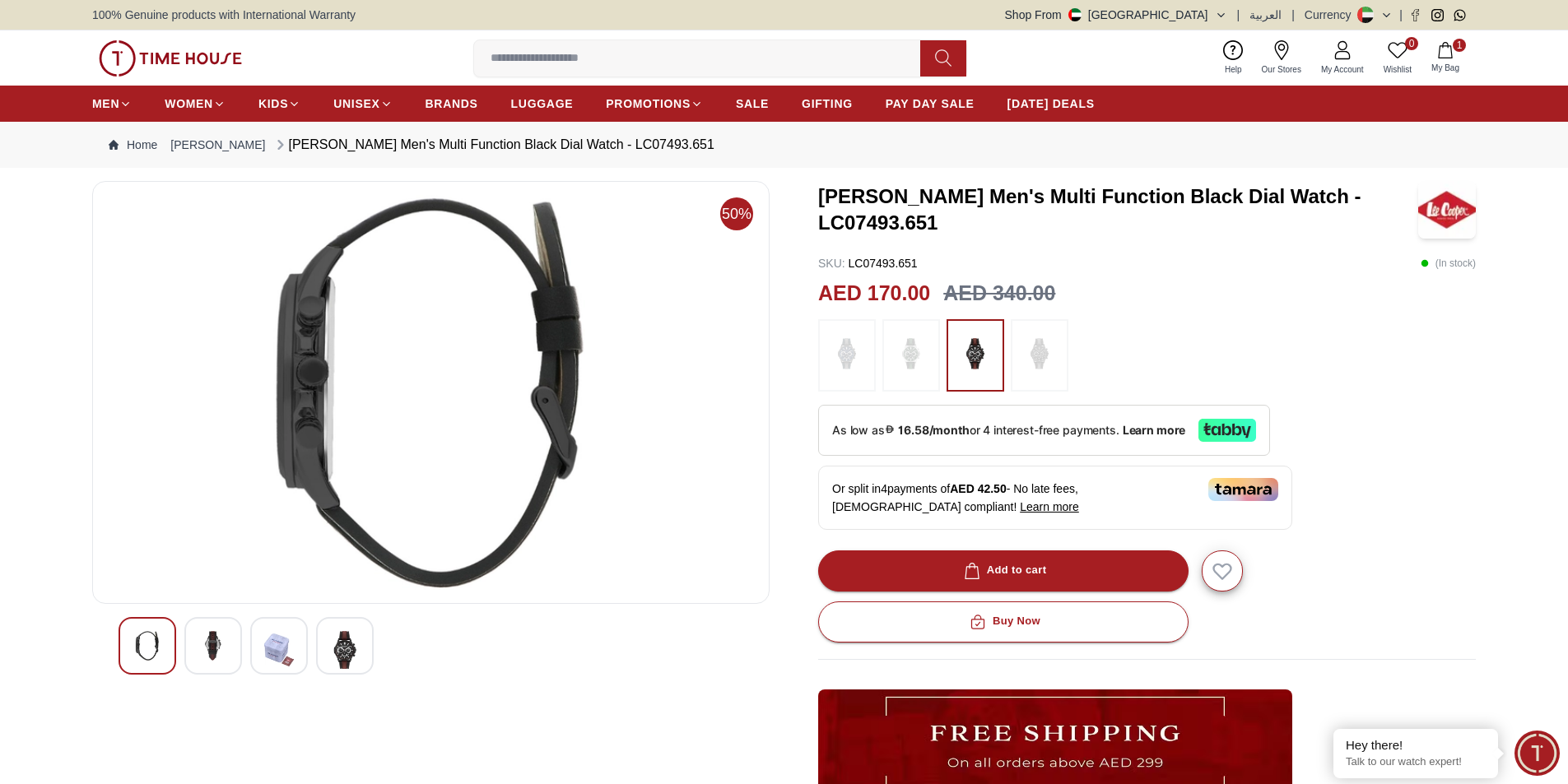
click at [1439, 66] on span "My Bag" at bounding box center [1445, 67] width 41 height 12
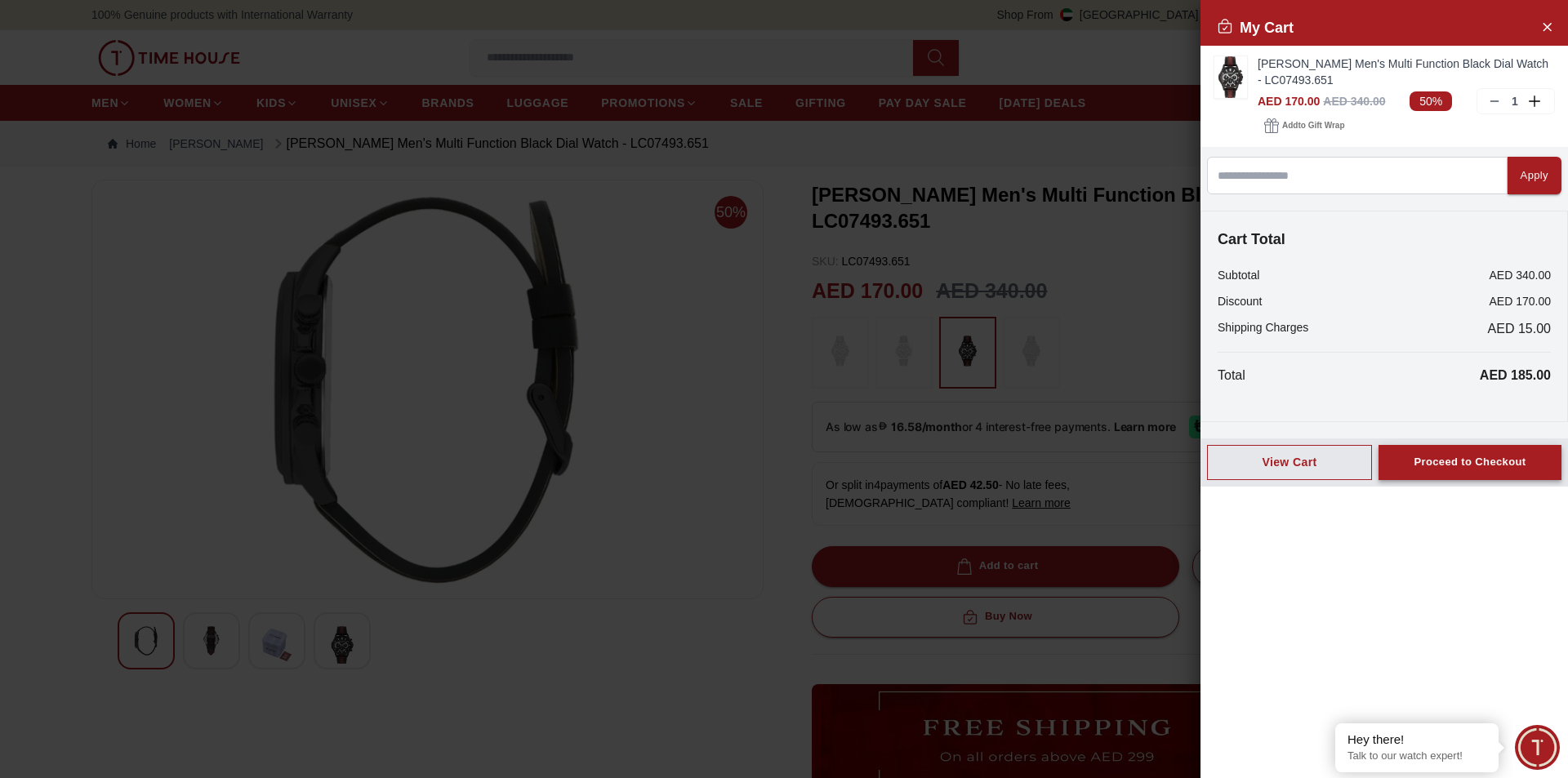
click at [1439, 466] on div "Proceed to Checkout" at bounding box center [1469, 463] width 112 height 19
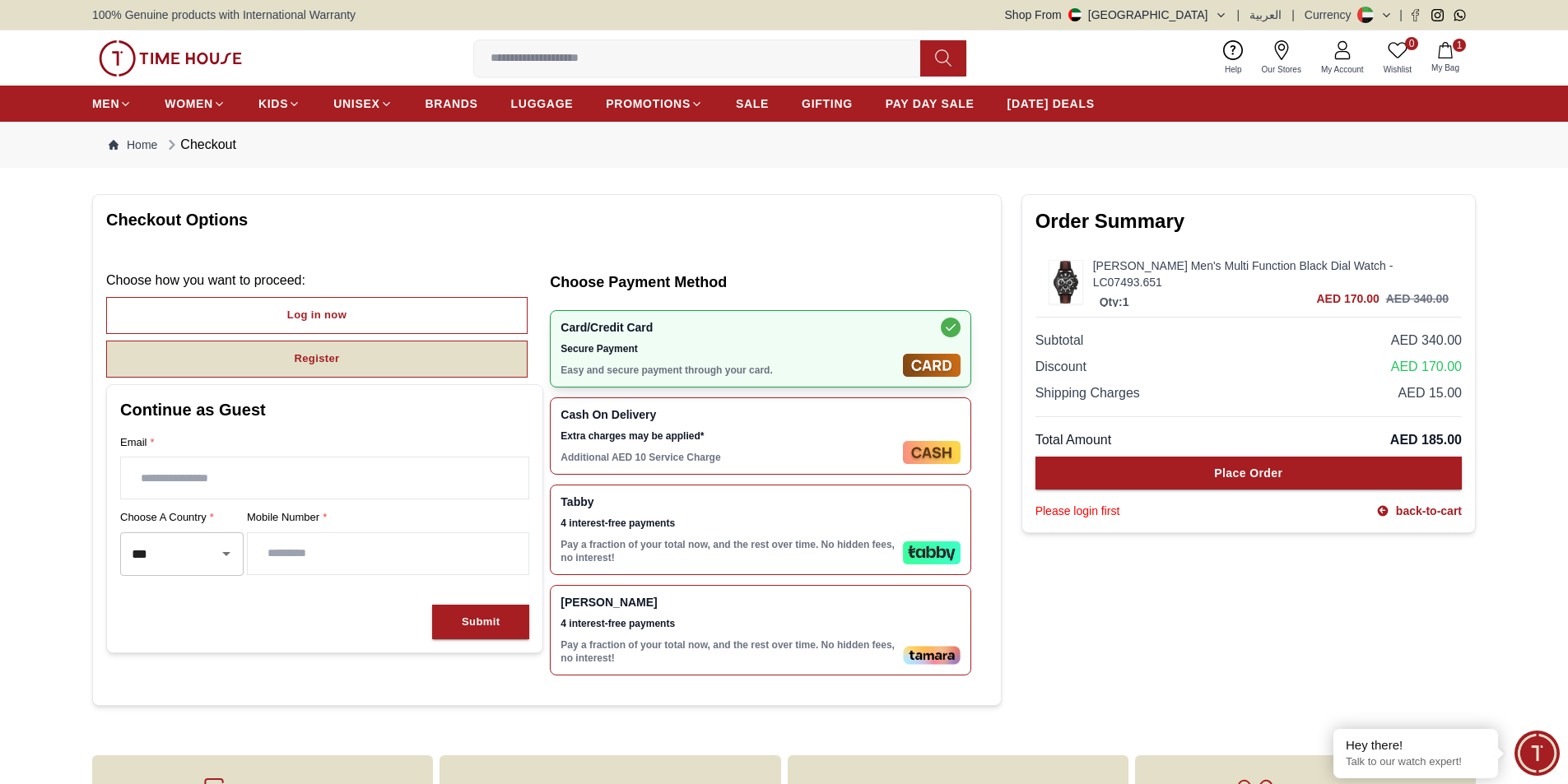
click at [343, 374] on button "Register" at bounding box center [317, 359] width 422 height 37
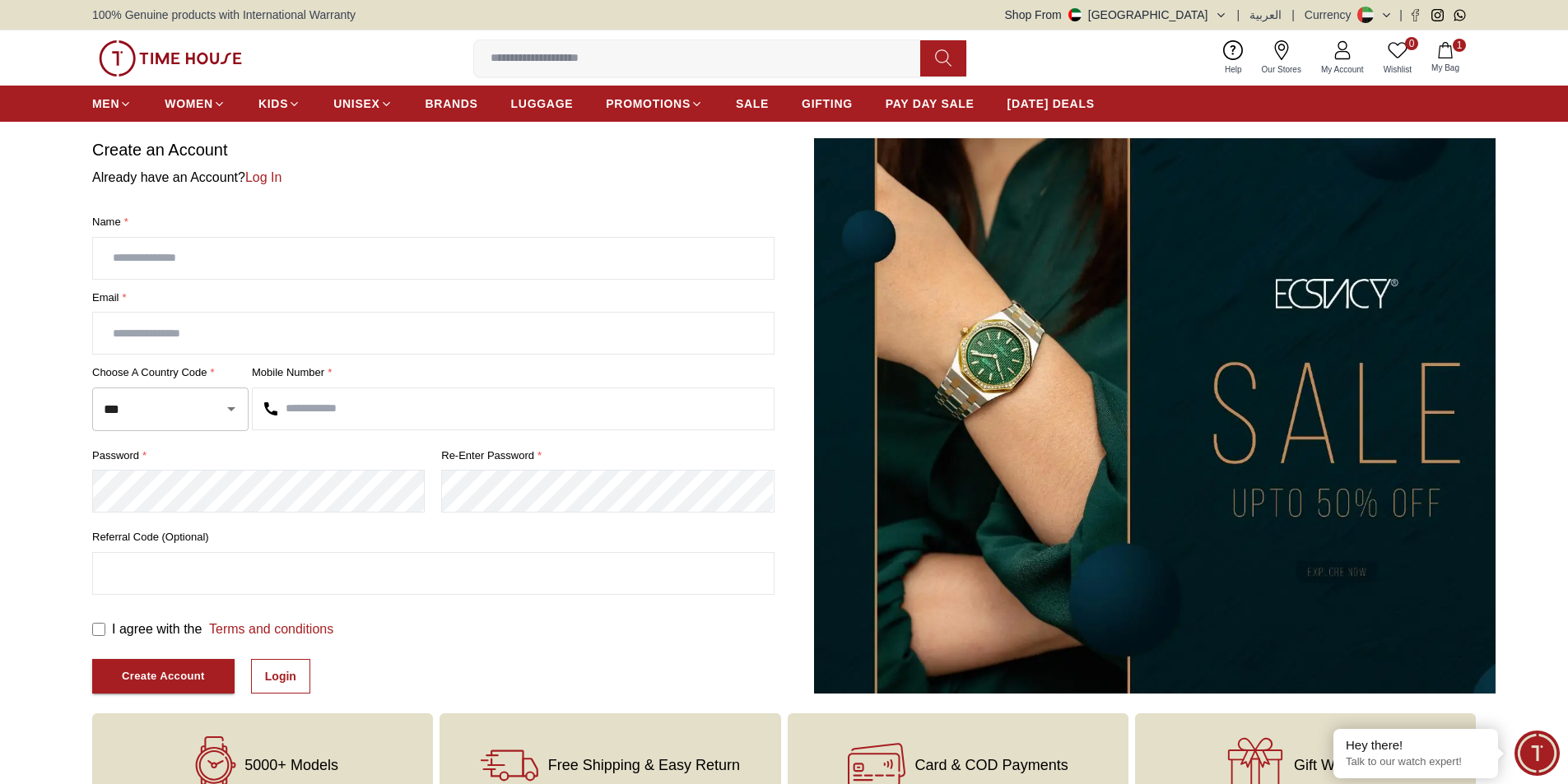
click at [257, 252] on input "text" at bounding box center [434, 258] width 681 height 41
type input "*"
type input "**********"
click at [559, 344] on input "text" at bounding box center [434, 333] width 681 height 41
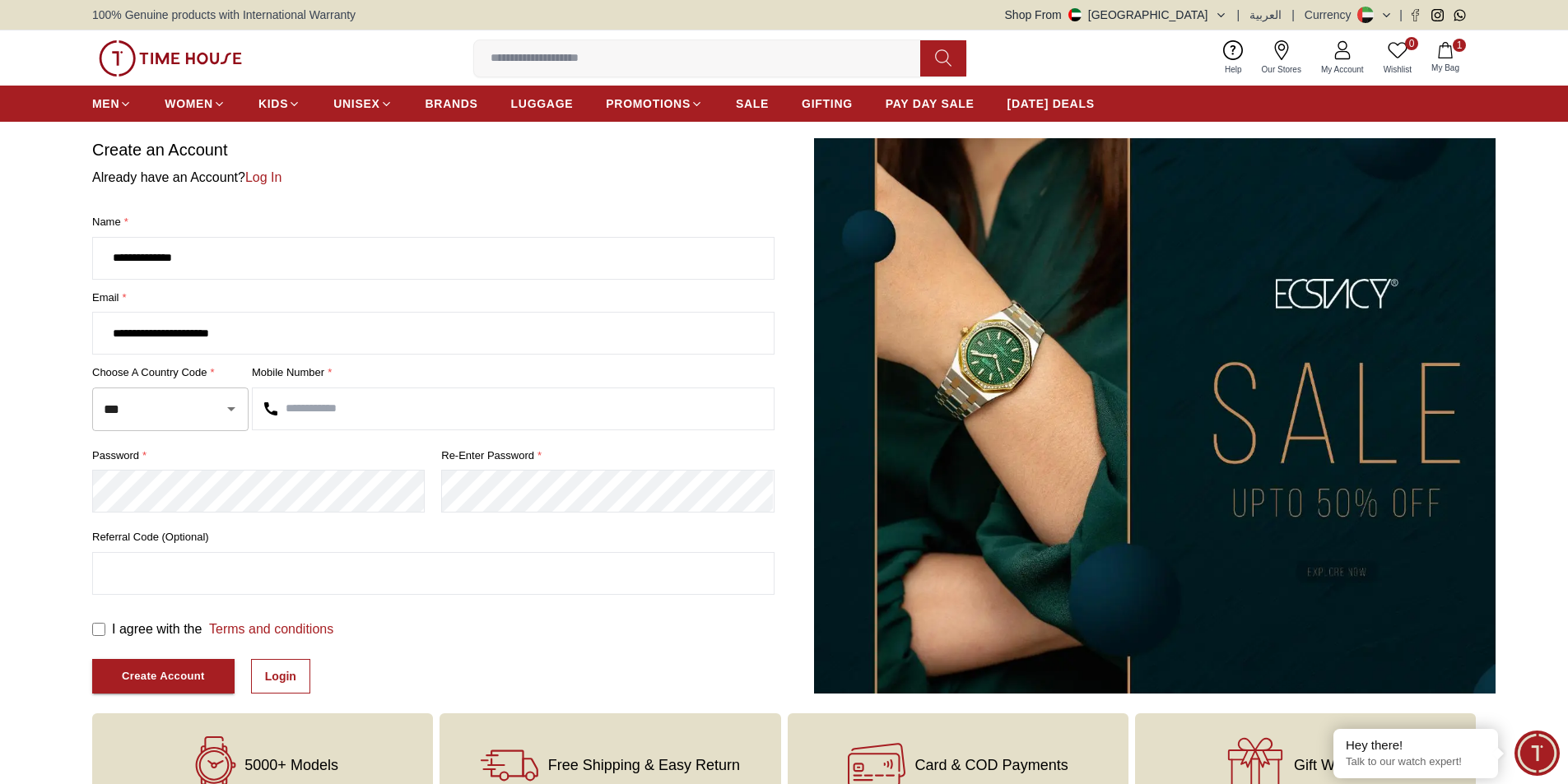
type input "**********"
drag, startPoint x: 305, startPoint y: 410, endPoint x: 520, endPoint y: 430, distance: 215.9
click at [307, 410] on input "text" at bounding box center [513, 408] width 520 height 41
type input "*********"
click at [579, 514] on div "password * Re-enter Password *" at bounding box center [433, 485] width 682 height 76
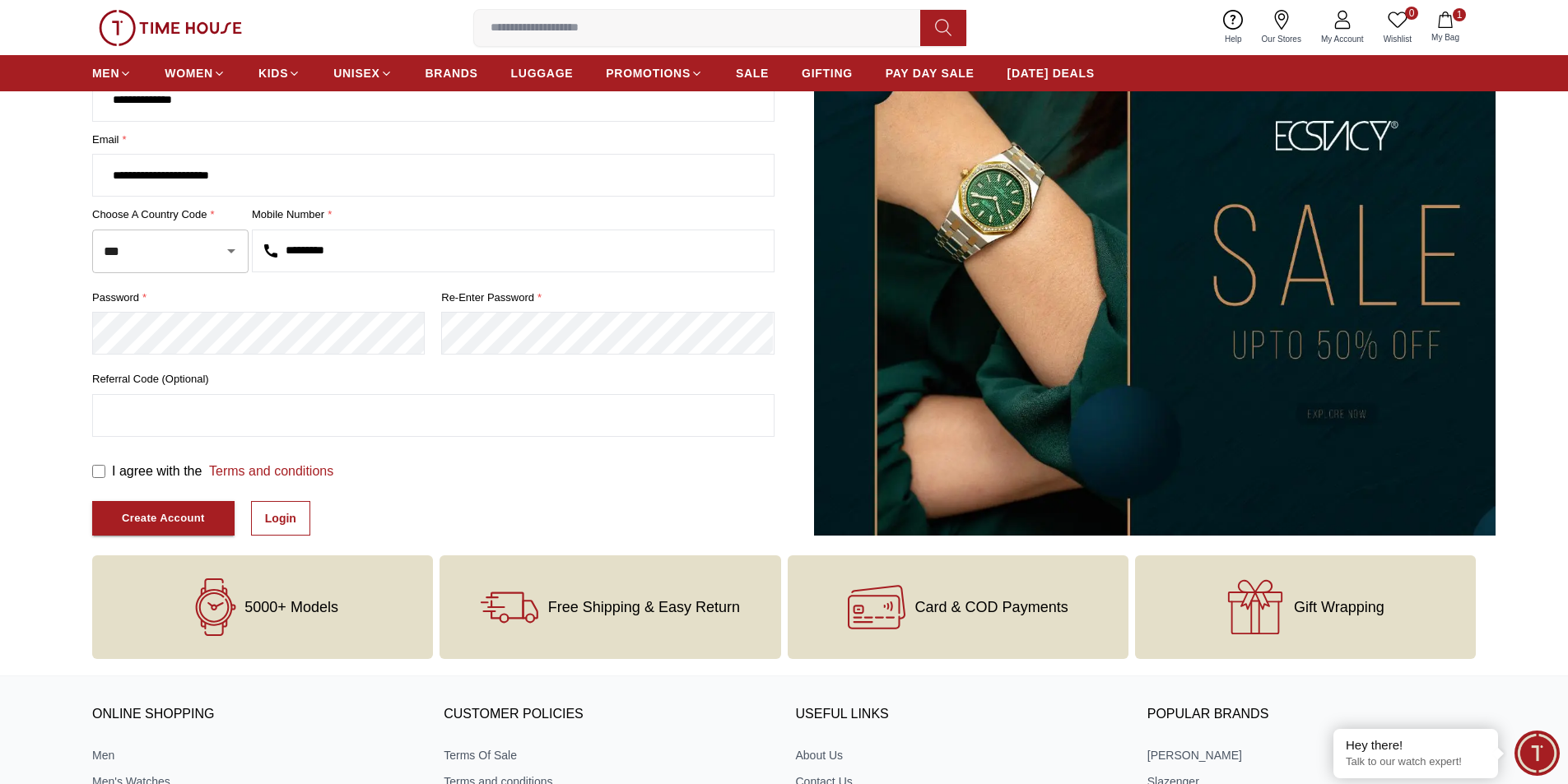
scroll to position [164, 0]
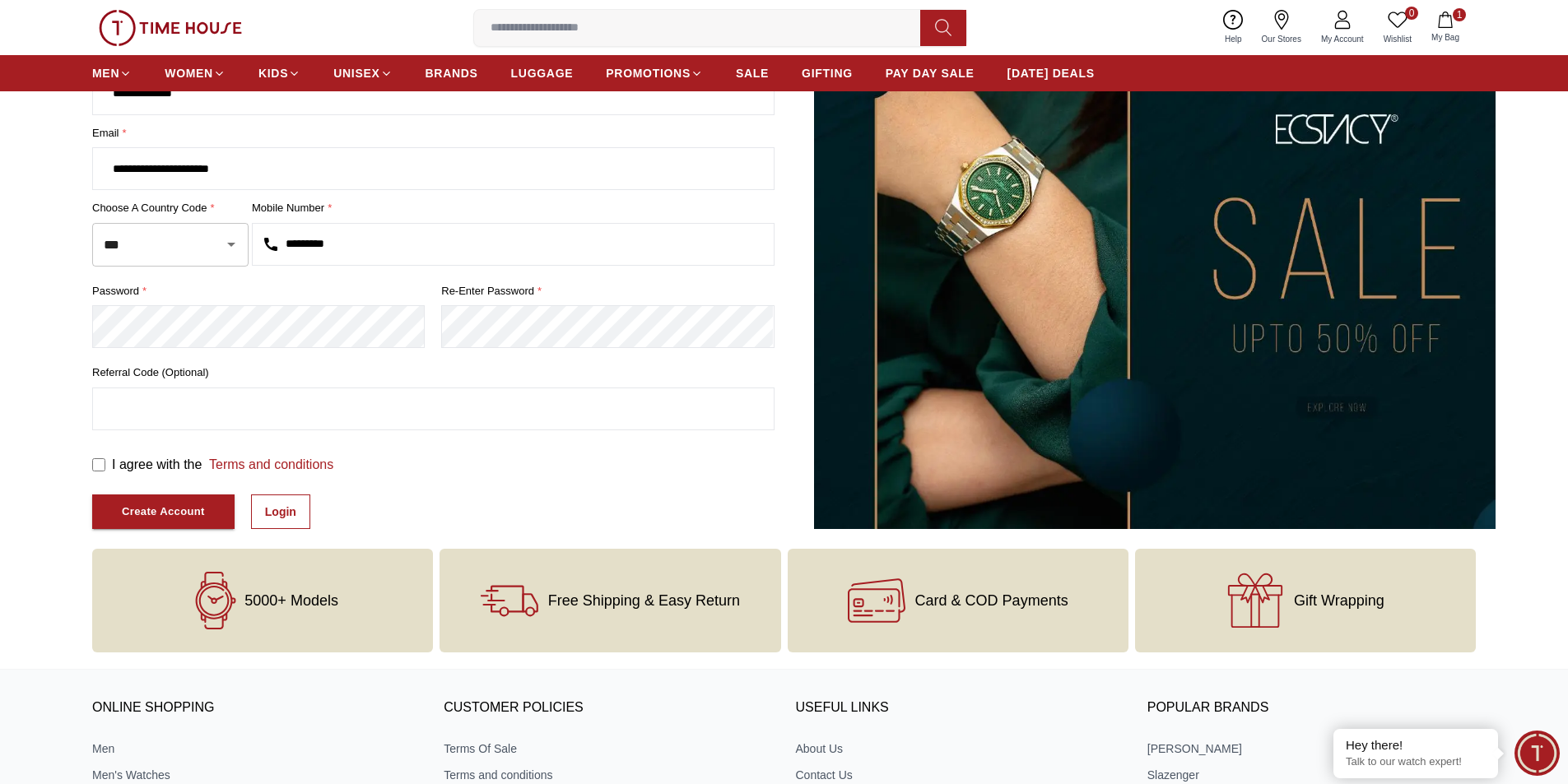
click at [104, 465] on div "I agree with the Terms and conditions" at bounding box center [433, 464] width 682 height 20
click at [122, 506] on div "Create Account" at bounding box center [163, 512] width 83 height 19
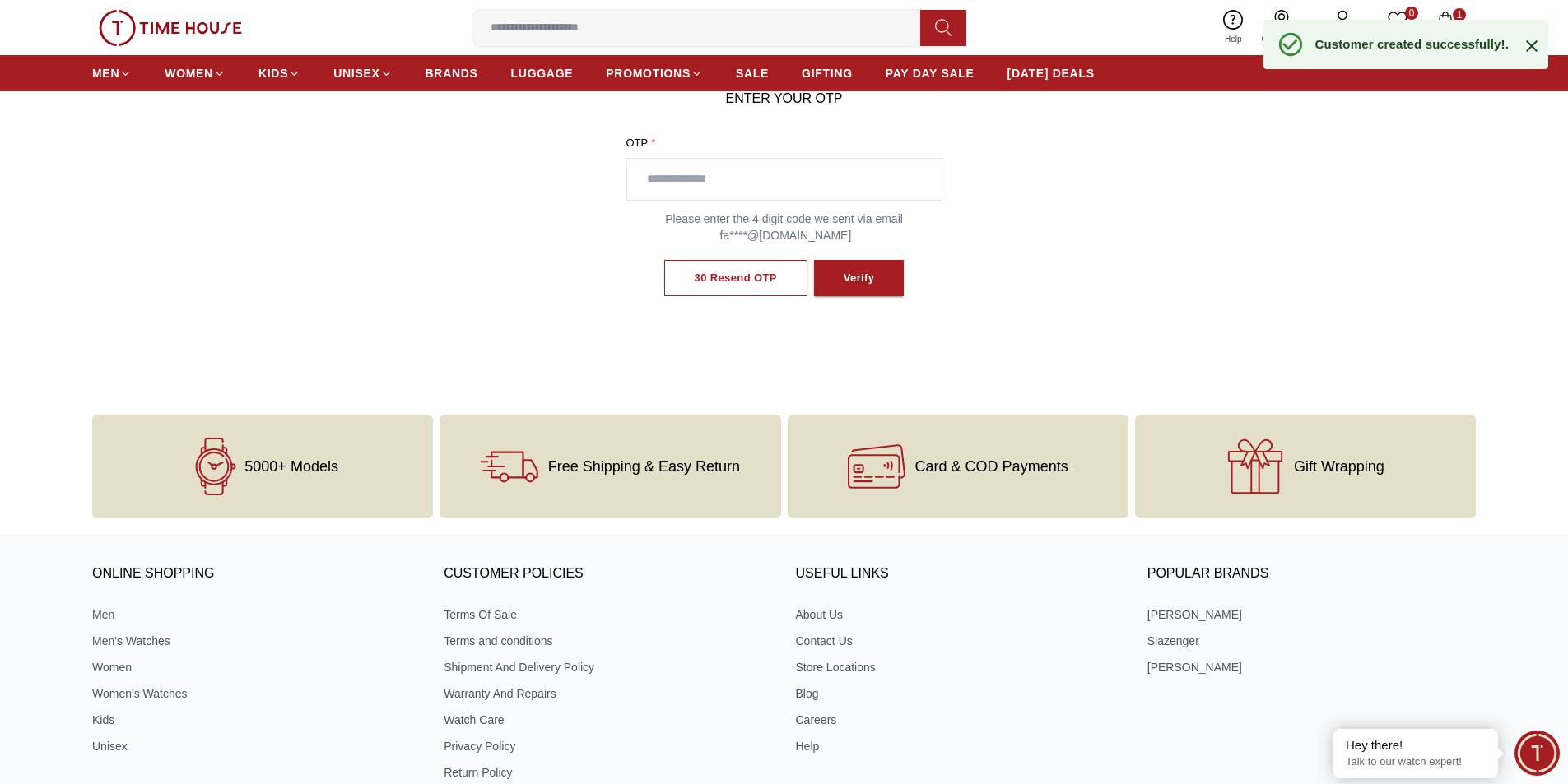
scroll to position [29, 0]
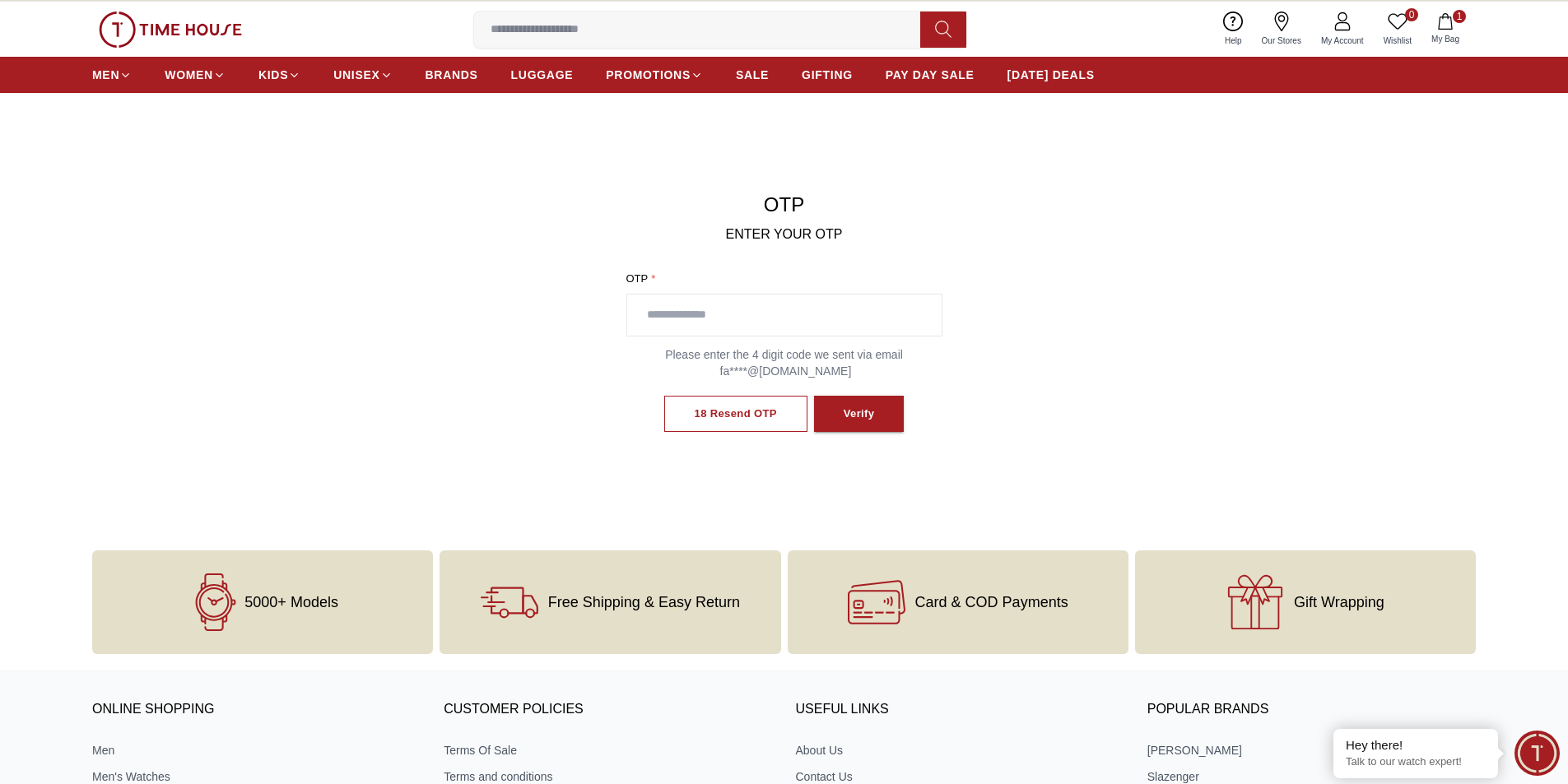
click at [859, 310] on input "text" at bounding box center [784, 315] width 314 height 41
type input "****"
click at [873, 402] on button "Verify" at bounding box center [859, 414] width 90 height 37
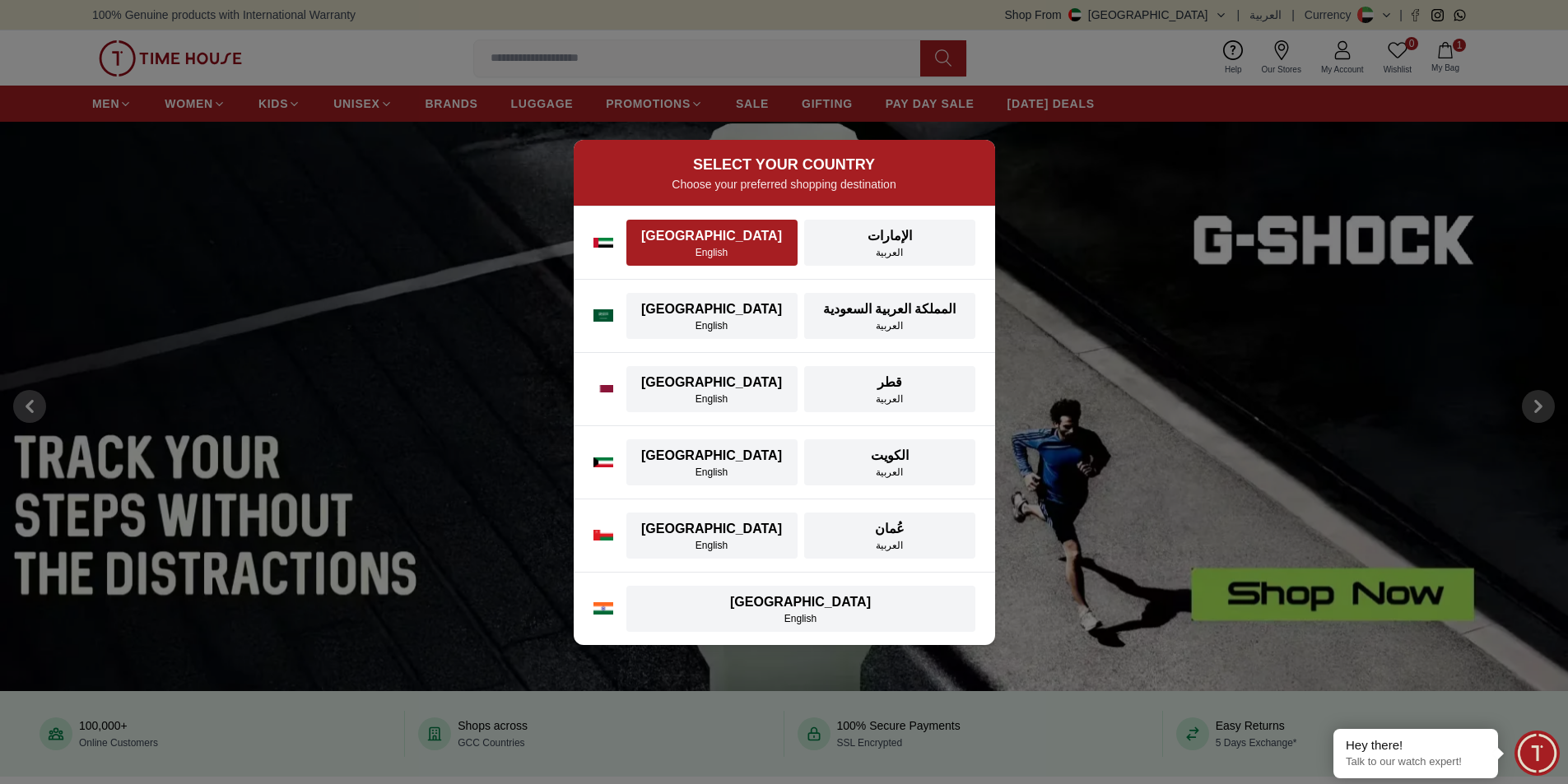
click at [683, 229] on div "[GEOGRAPHIC_DATA]" at bounding box center [712, 236] width 151 height 20
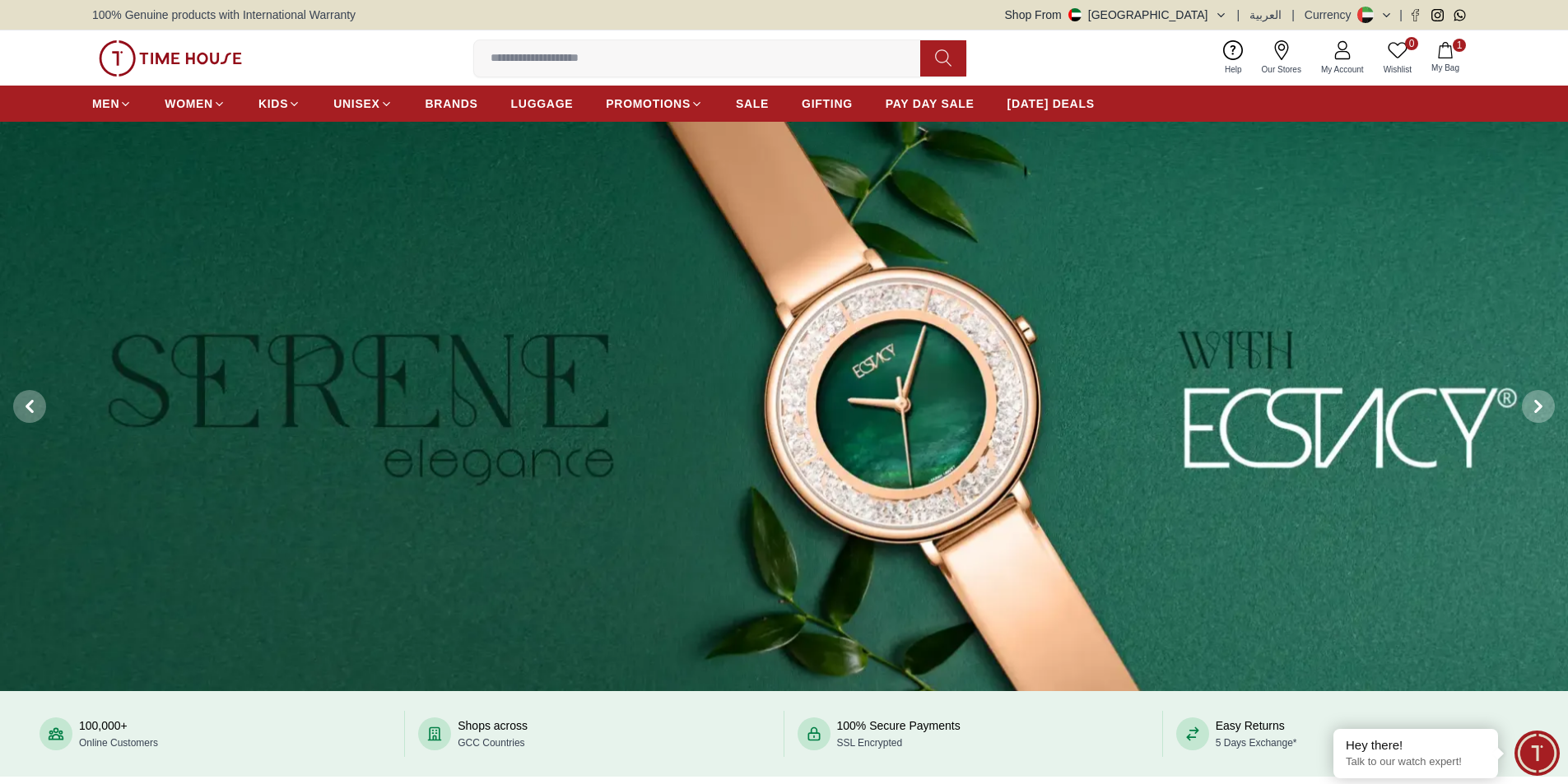
click at [1438, 46] on icon "button" at bounding box center [1445, 50] width 17 height 17
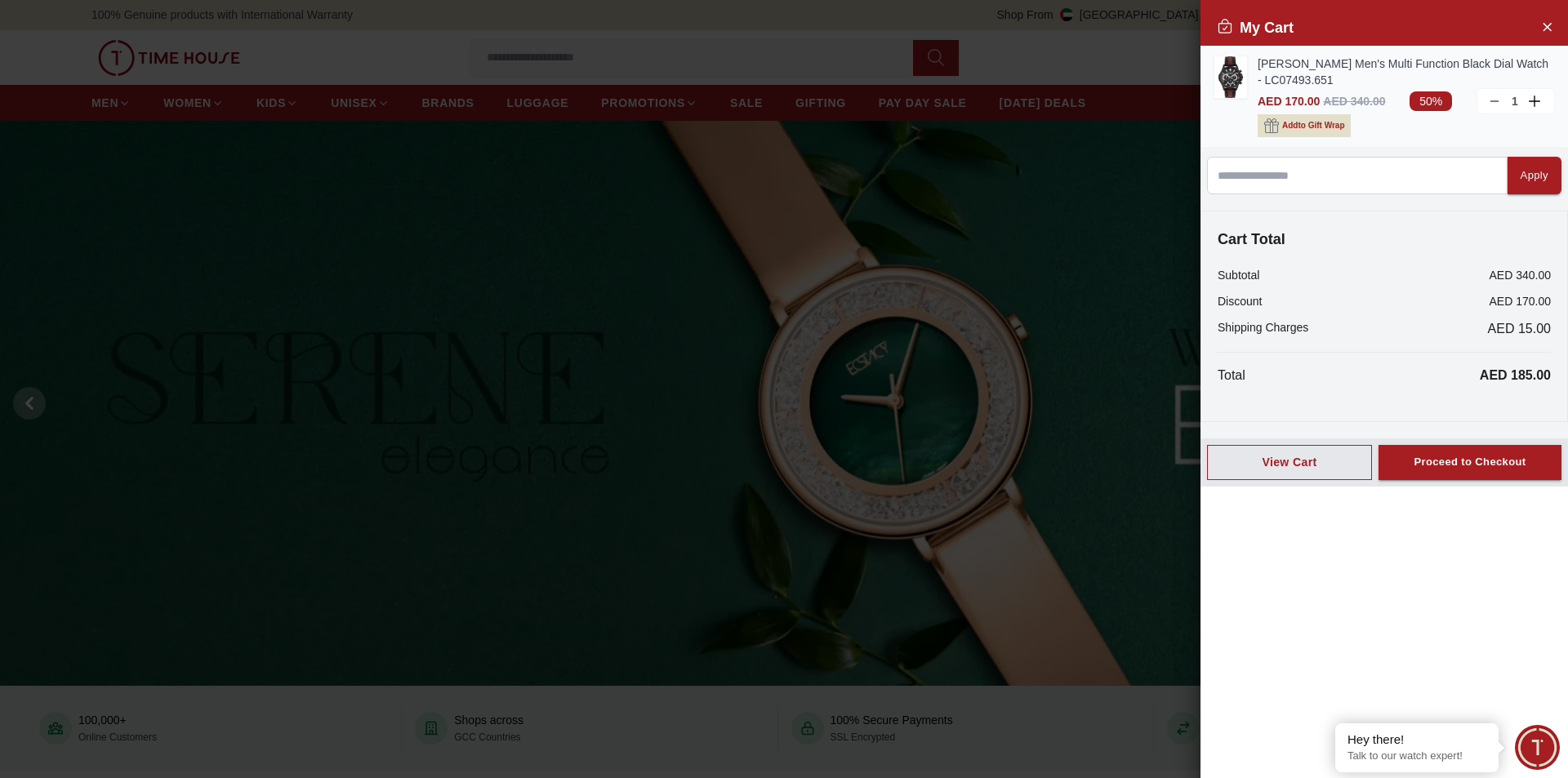
click at [1328, 126] on span "Add to Gift Wrap" at bounding box center [1313, 126] width 62 height 17
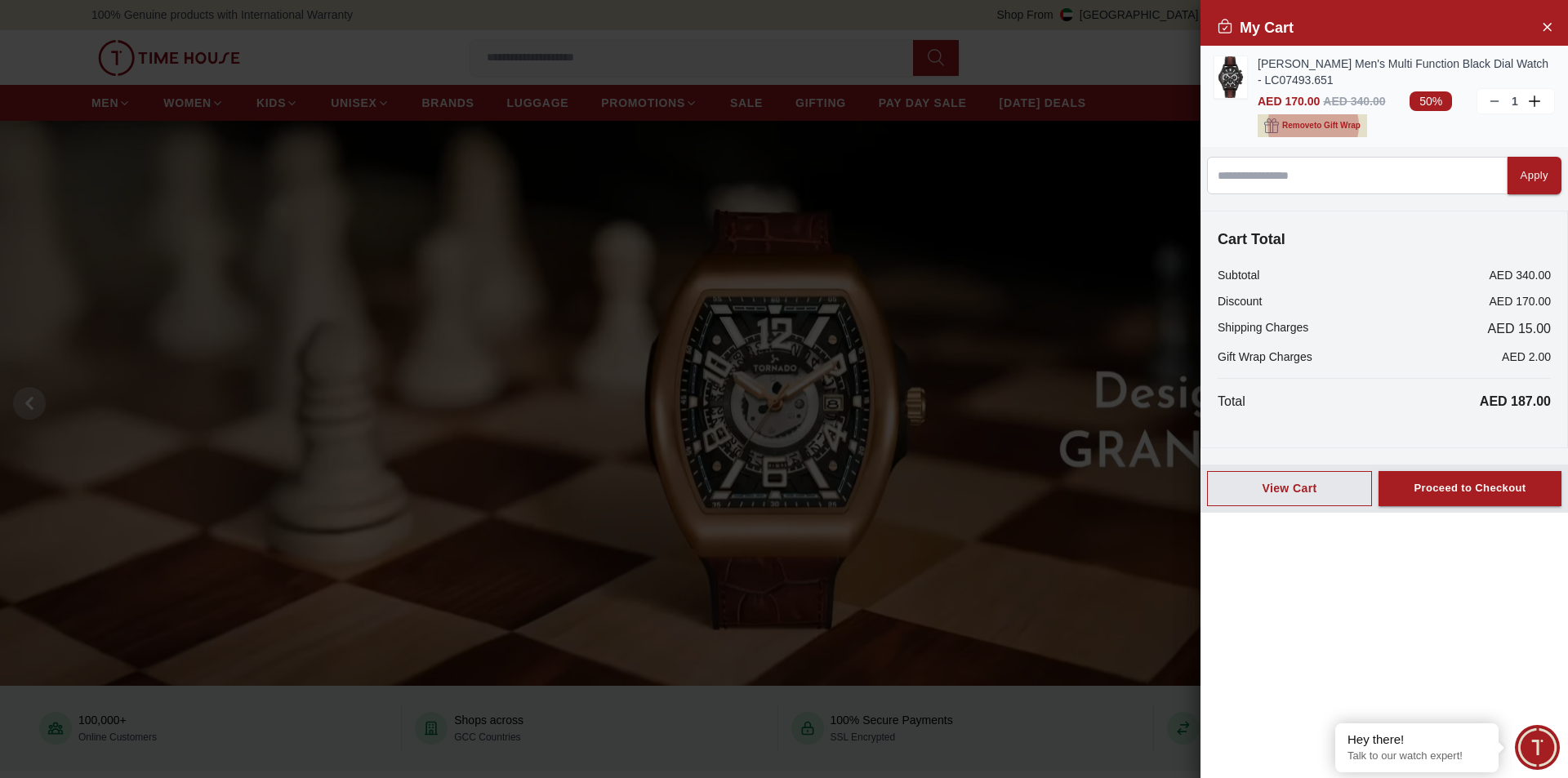
click at [1294, 132] on span "Remove to Gift Wrap" at bounding box center [1321, 126] width 79 height 17
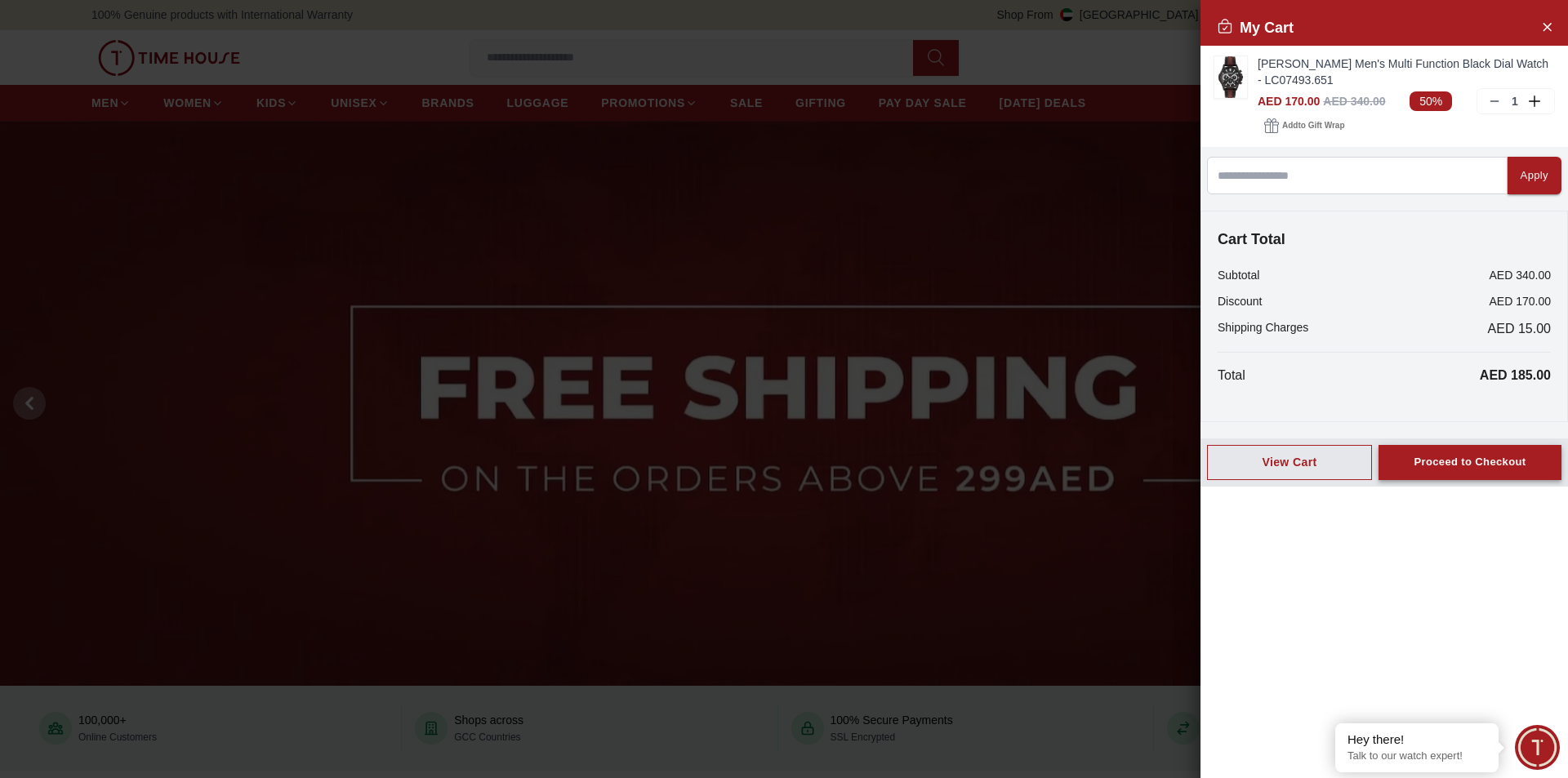
click at [1472, 454] on div "Proceed to Checkout" at bounding box center [1469, 463] width 112 height 19
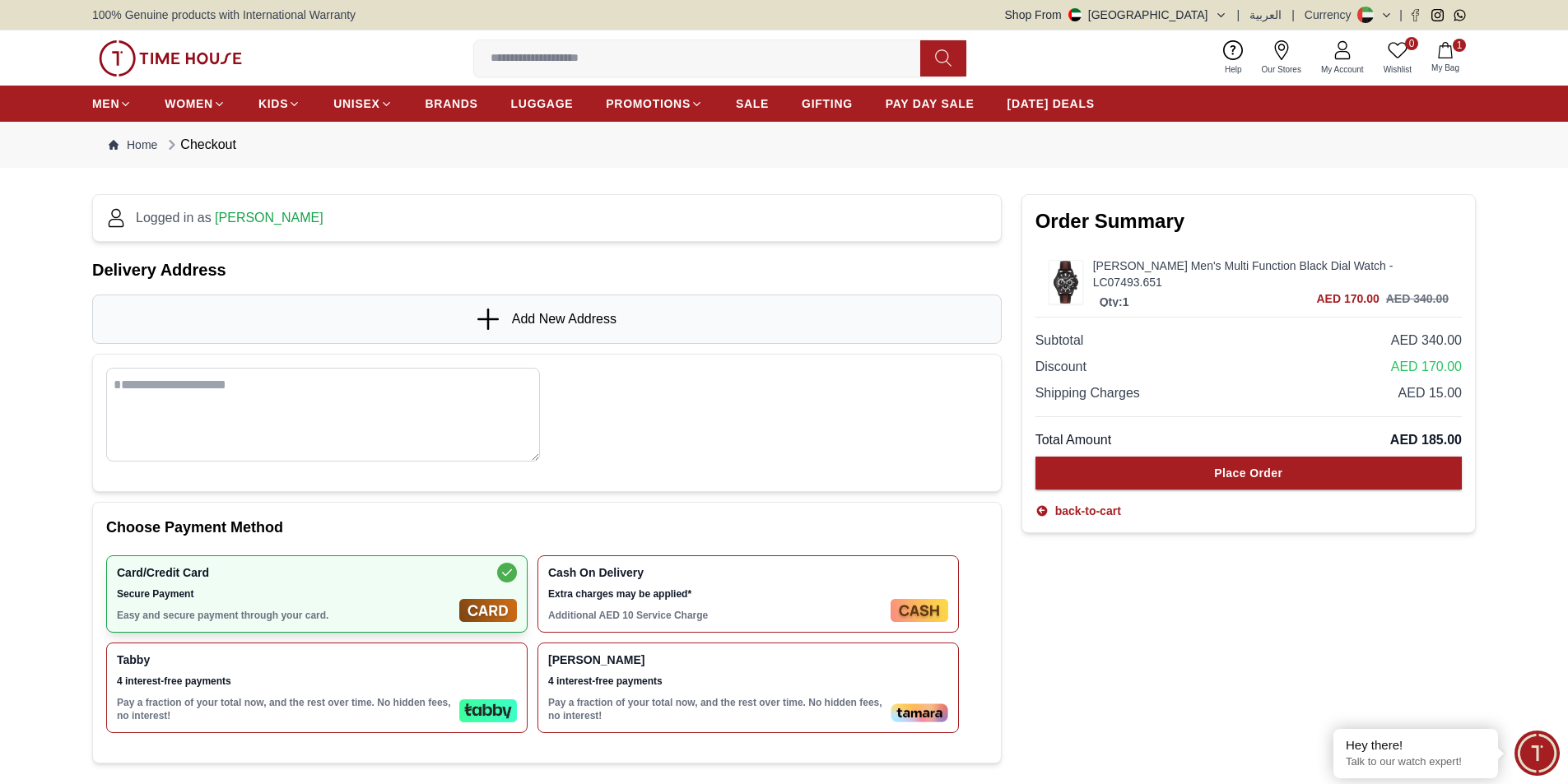
click at [562, 322] on span "Add New Address" at bounding box center [564, 319] width 104 height 20
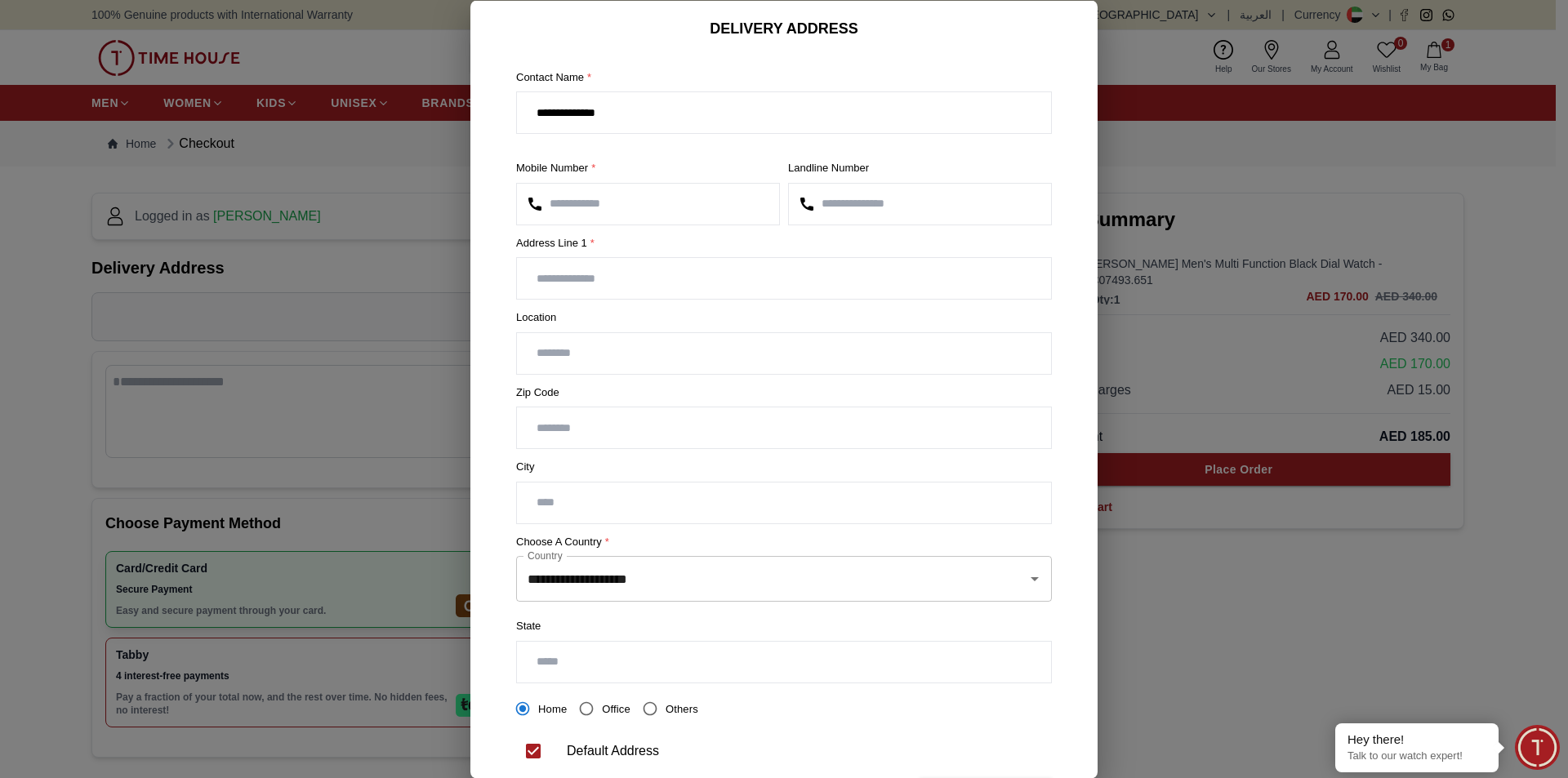
click at [609, 272] on input "text" at bounding box center [783, 278] width 534 height 41
paste input "**********"
drag, startPoint x: 602, startPoint y: 280, endPoint x: 630, endPoint y: 283, distance: 28.2
click at [630, 283] on input "**********" at bounding box center [783, 278] width 534 height 41
type input "**********"
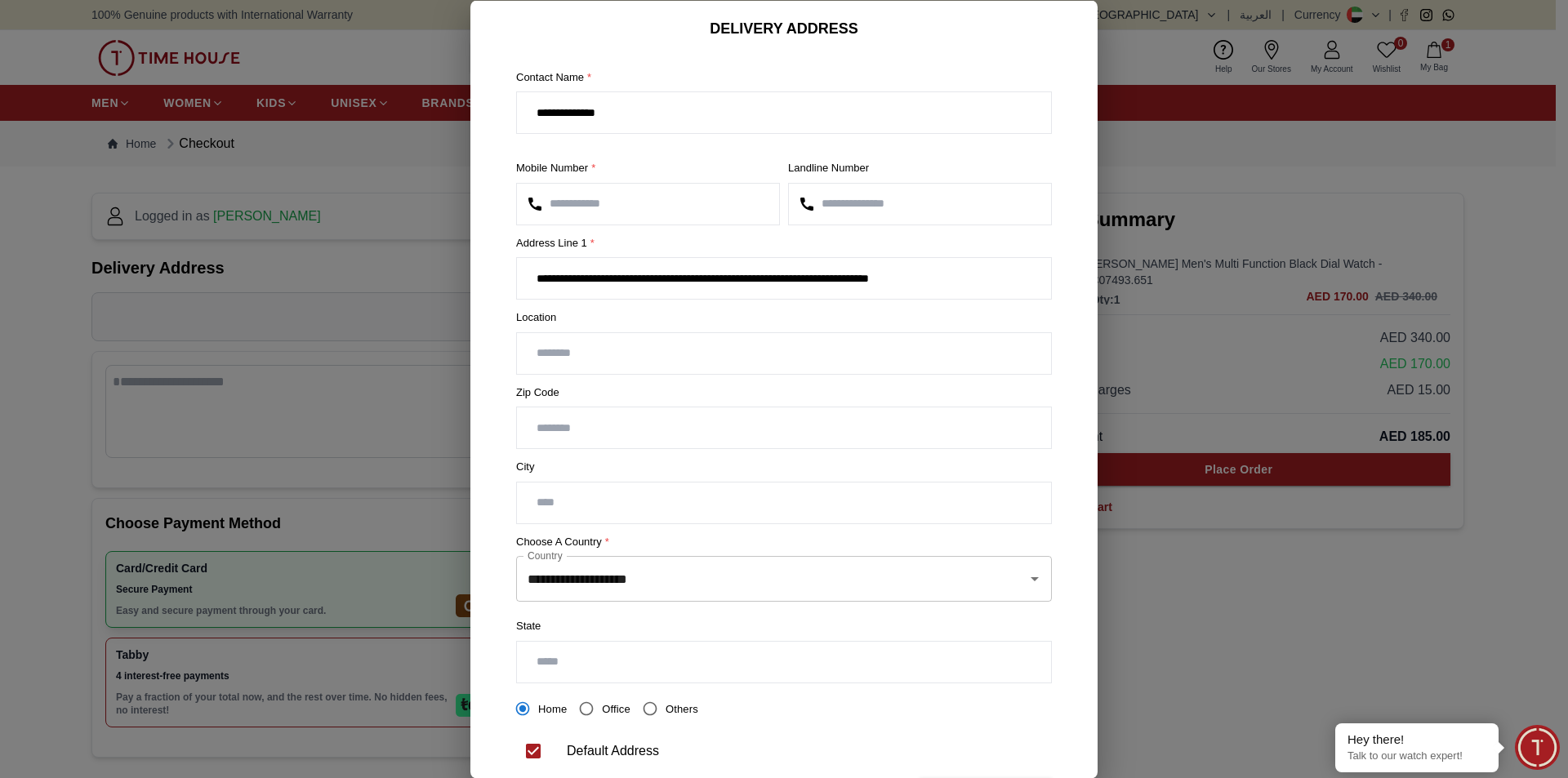
click at [736, 365] on input "text" at bounding box center [783, 352] width 534 height 41
type input "**********"
click at [608, 510] on input "text" at bounding box center [783, 502] width 534 height 41
type input "*****"
click at [619, 534] on label "Choose a country *" at bounding box center [784, 541] width 536 height 17
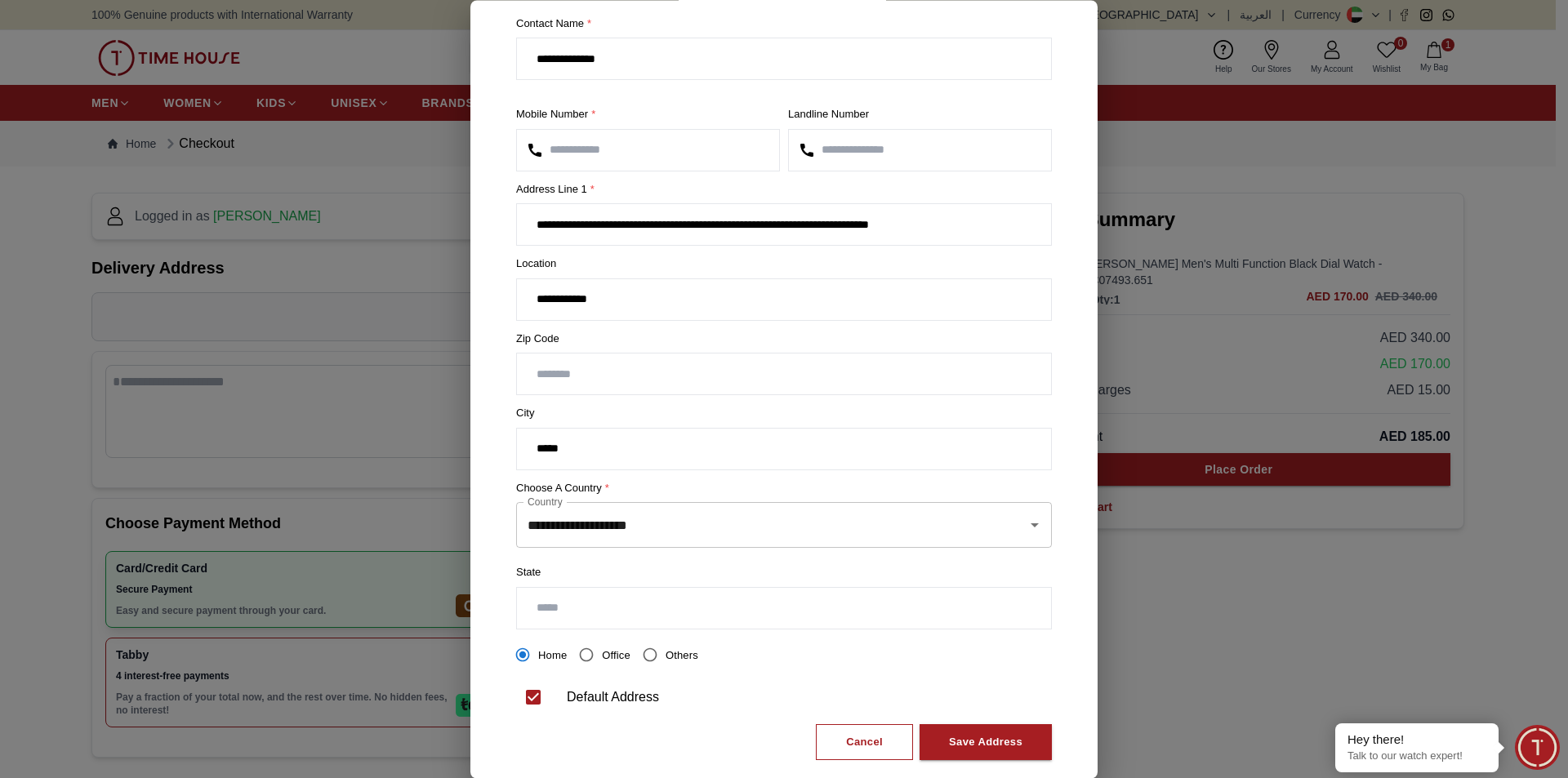
scroll to position [80, 0]
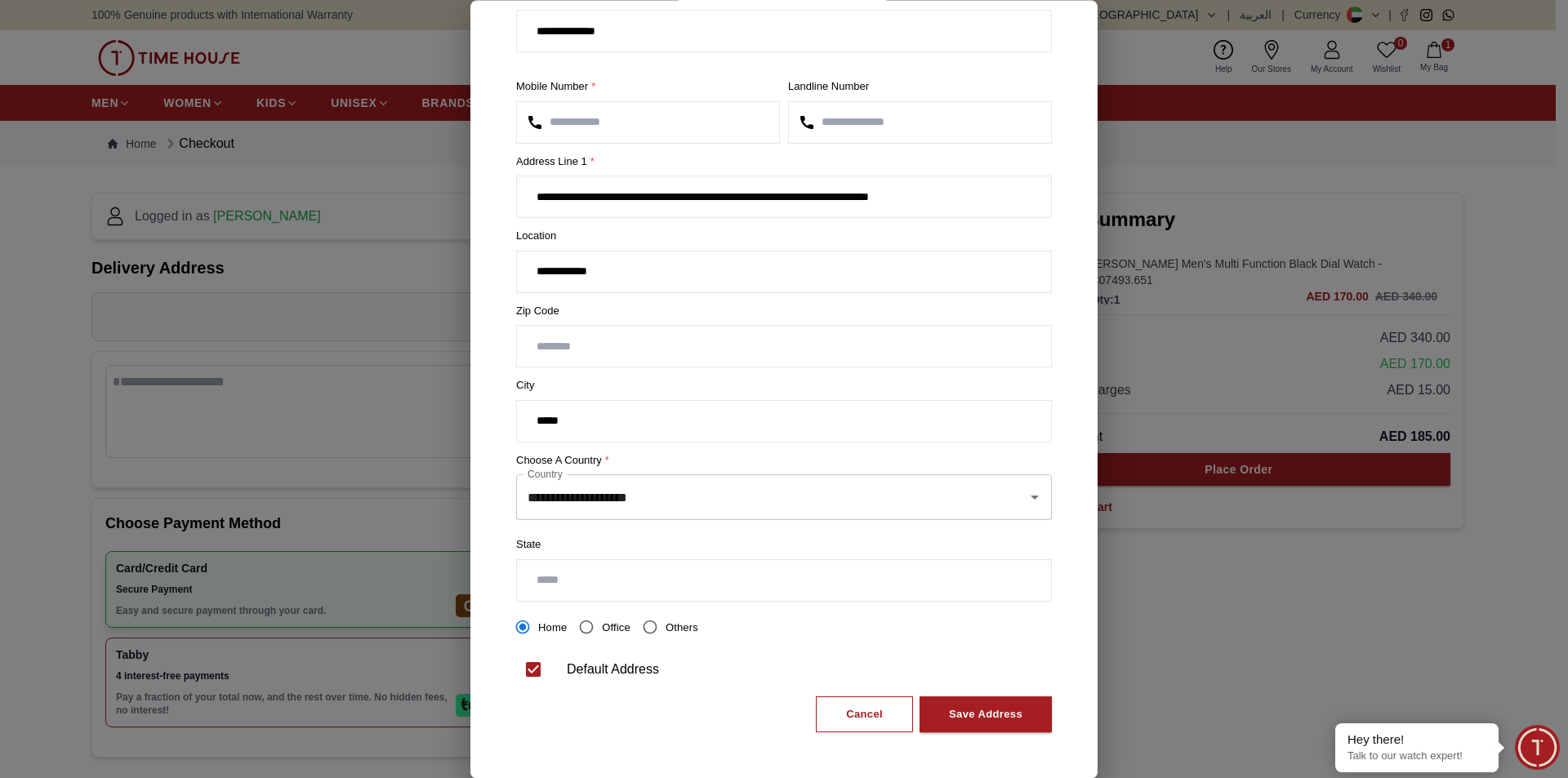
click at [668, 584] on input "text" at bounding box center [783, 580] width 534 height 41
type input "*****"
click at [766, 641] on div "Home Office Others" at bounding box center [784, 627] width 536 height 31
drag, startPoint x: 961, startPoint y: 715, endPoint x: 952, endPoint y: 715, distance: 9.0
click at [961, 717] on div "Save Address" at bounding box center [985, 714] width 73 height 19
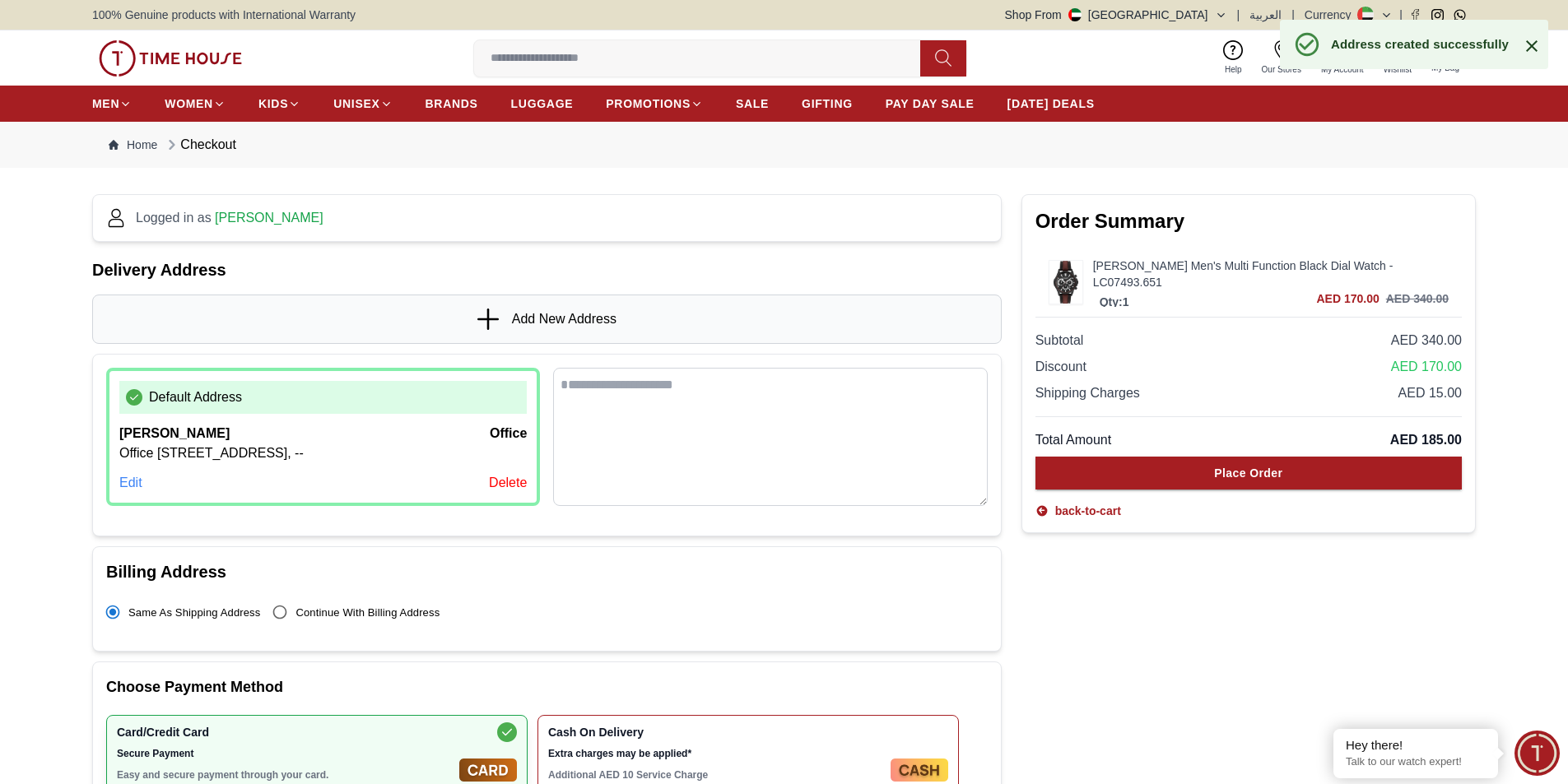
scroll to position [0, 0]
click at [1189, 630] on div "Order Summary Lee Cooper Men's Multi Function Black Dial Watch - LC07493.651 Qt…" at bounding box center [1248, 558] width 454 height 749
click at [735, 472] on textarea at bounding box center [770, 436] width 434 height 138
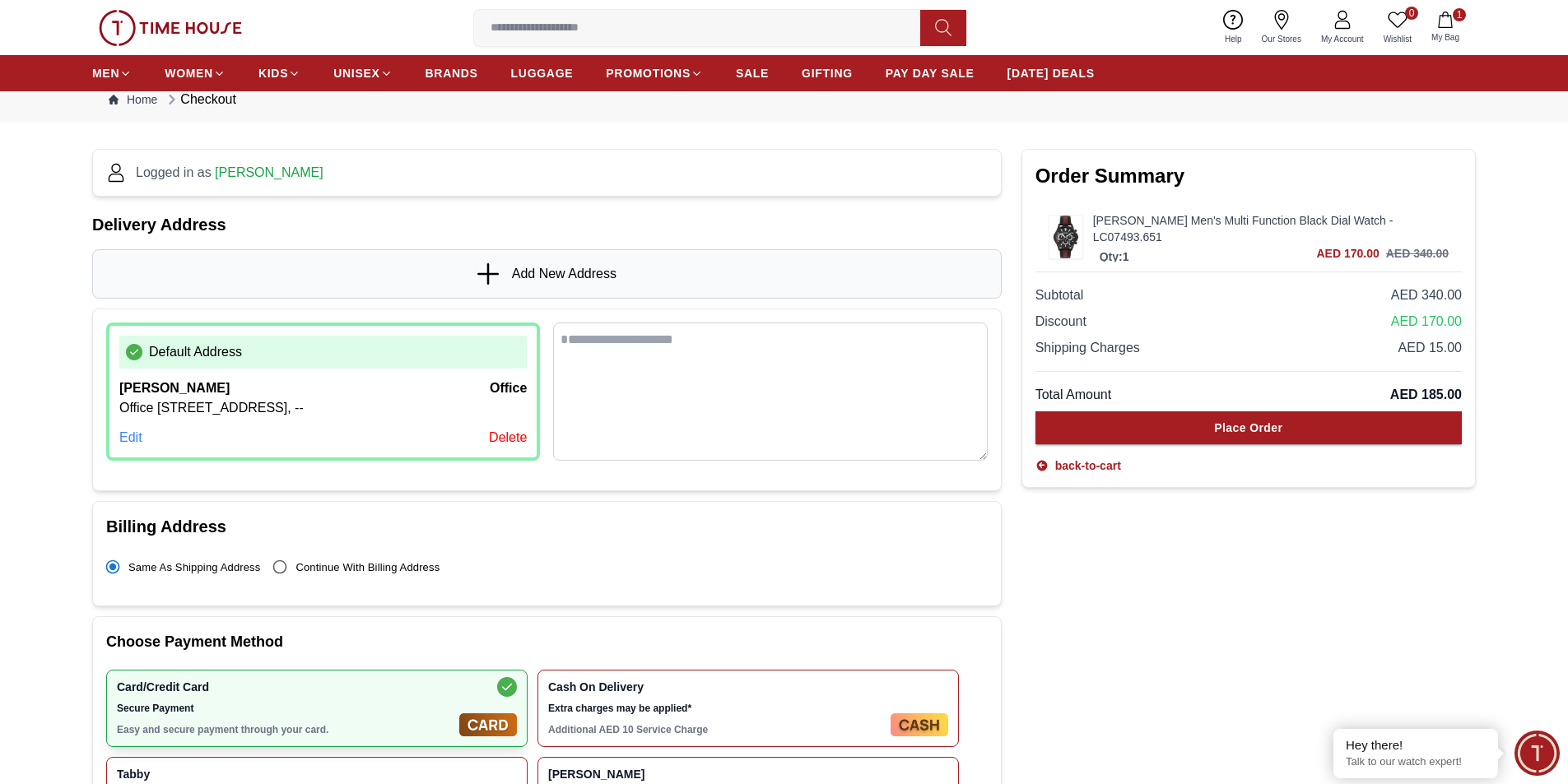
scroll to position [164, 0]
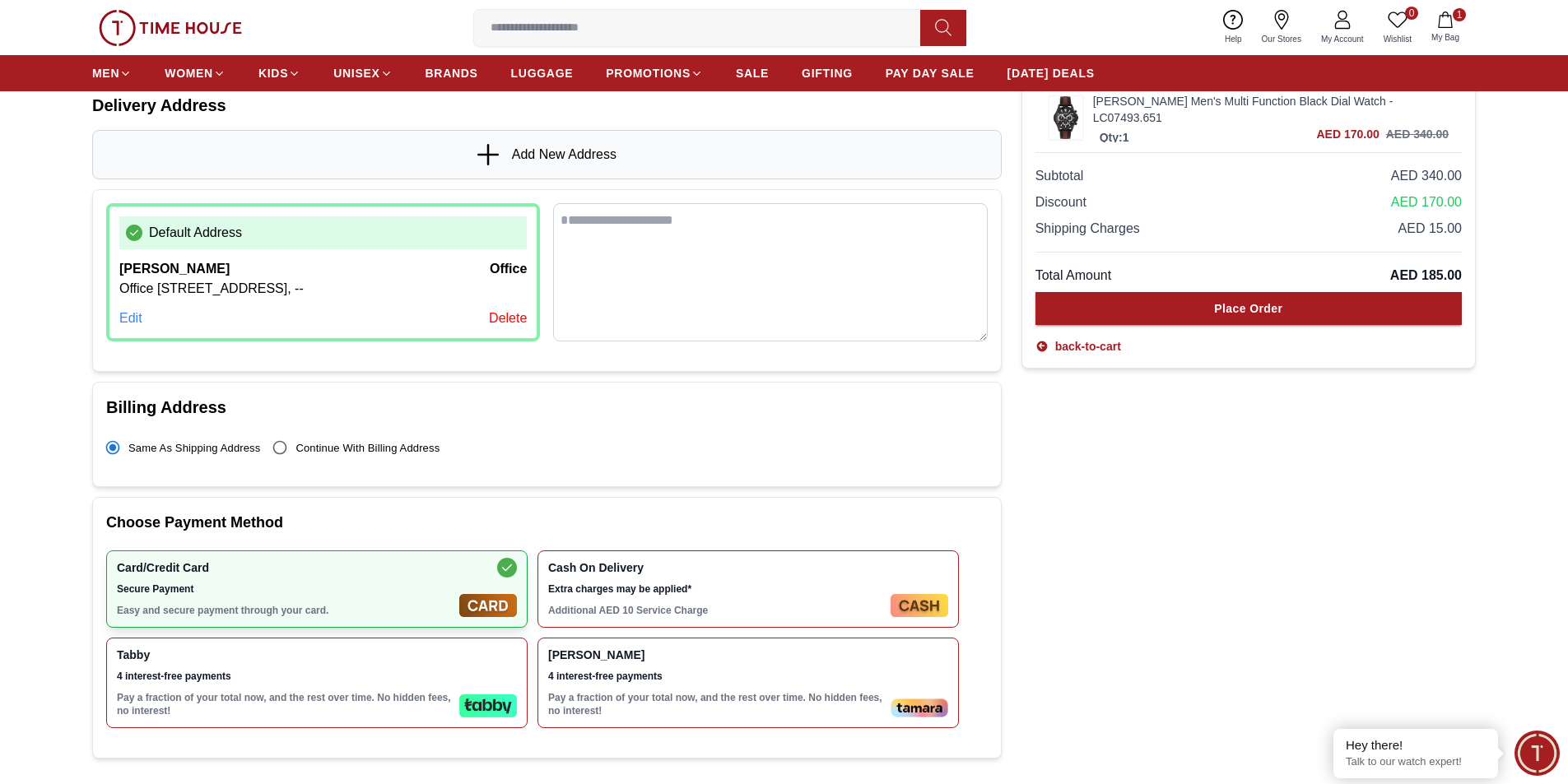
click at [1277, 585] on div "Order Summary Lee Cooper Men's Multi Function Black Dial Watch - LC07493.651 Qt…" at bounding box center [1248, 393] width 454 height 749
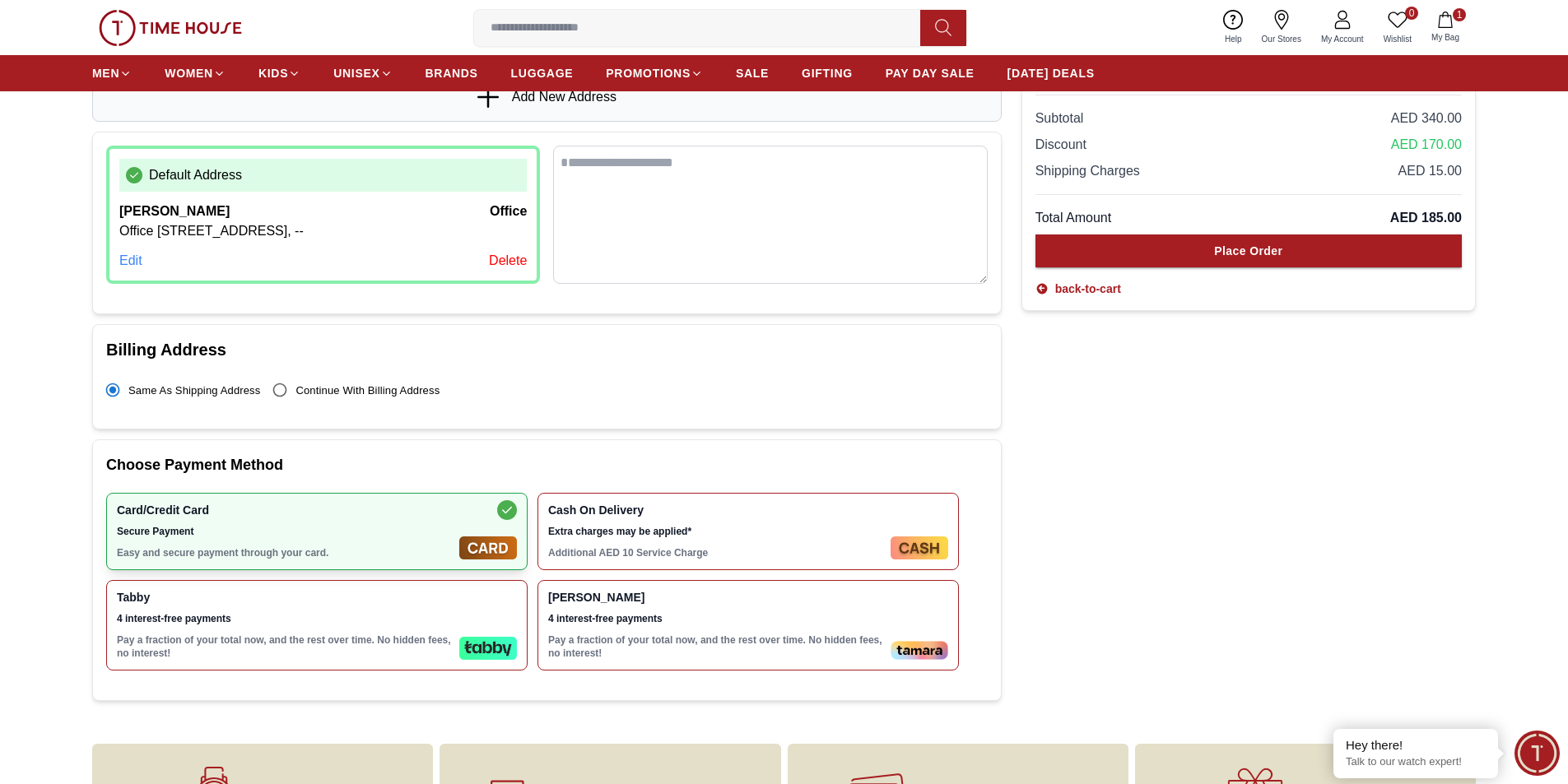
scroll to position [247, 0]
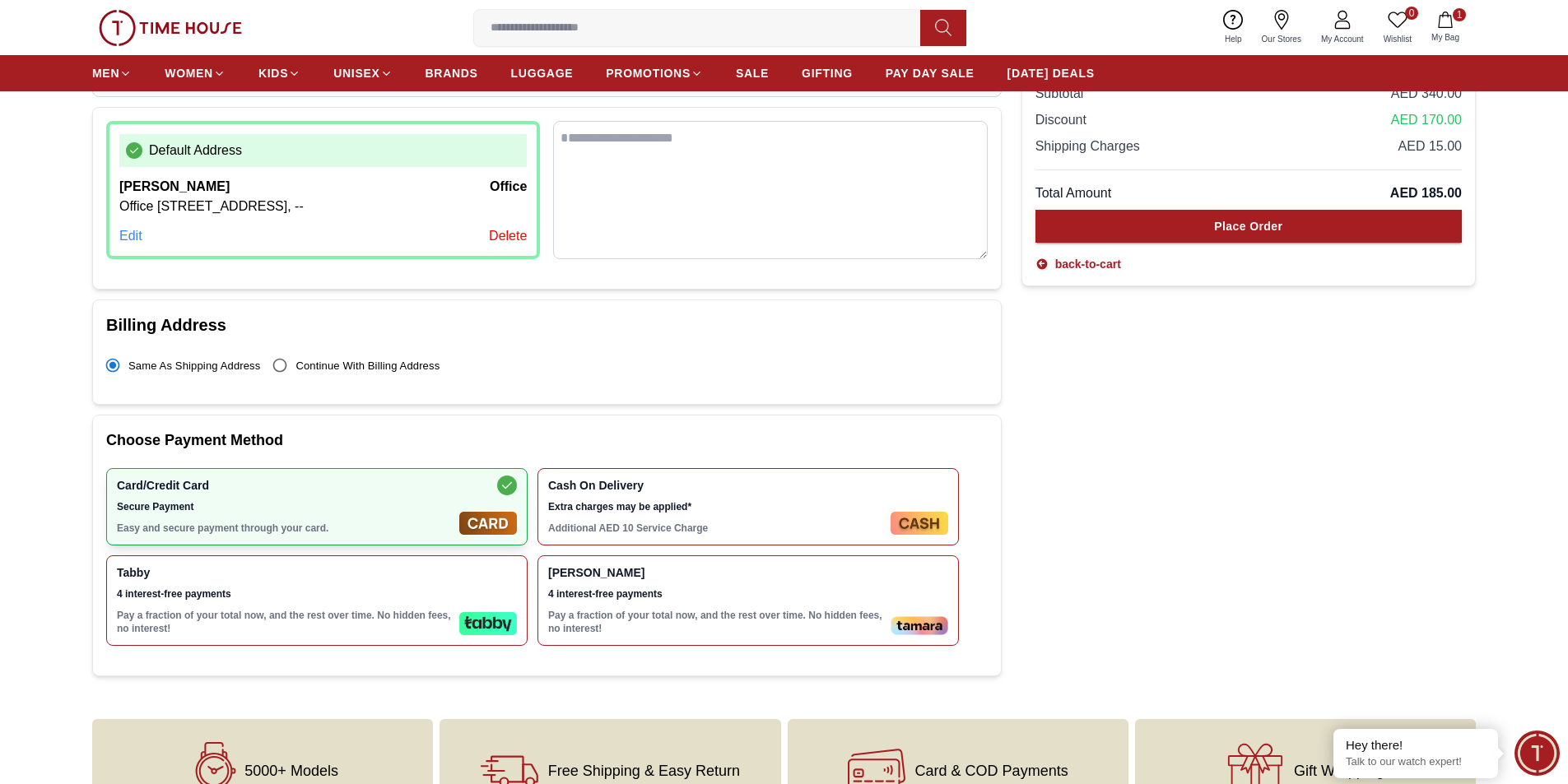
click at [389, 600] on span "4 interest-free payments" at bounding box center [284, 594] width 336 height 13
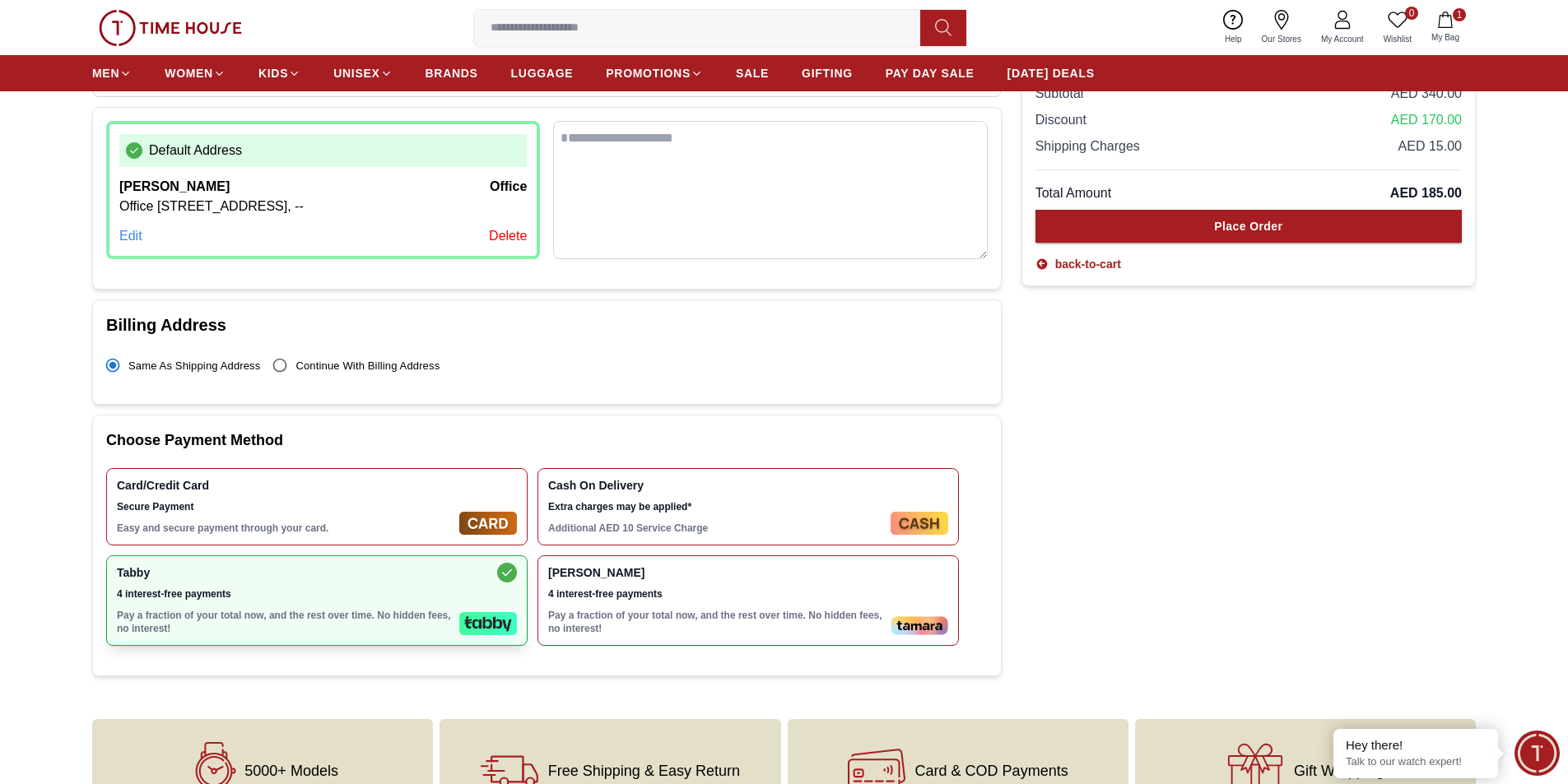
click at [505, 635] on img at bounding box center [488, 623] width 58 height 23
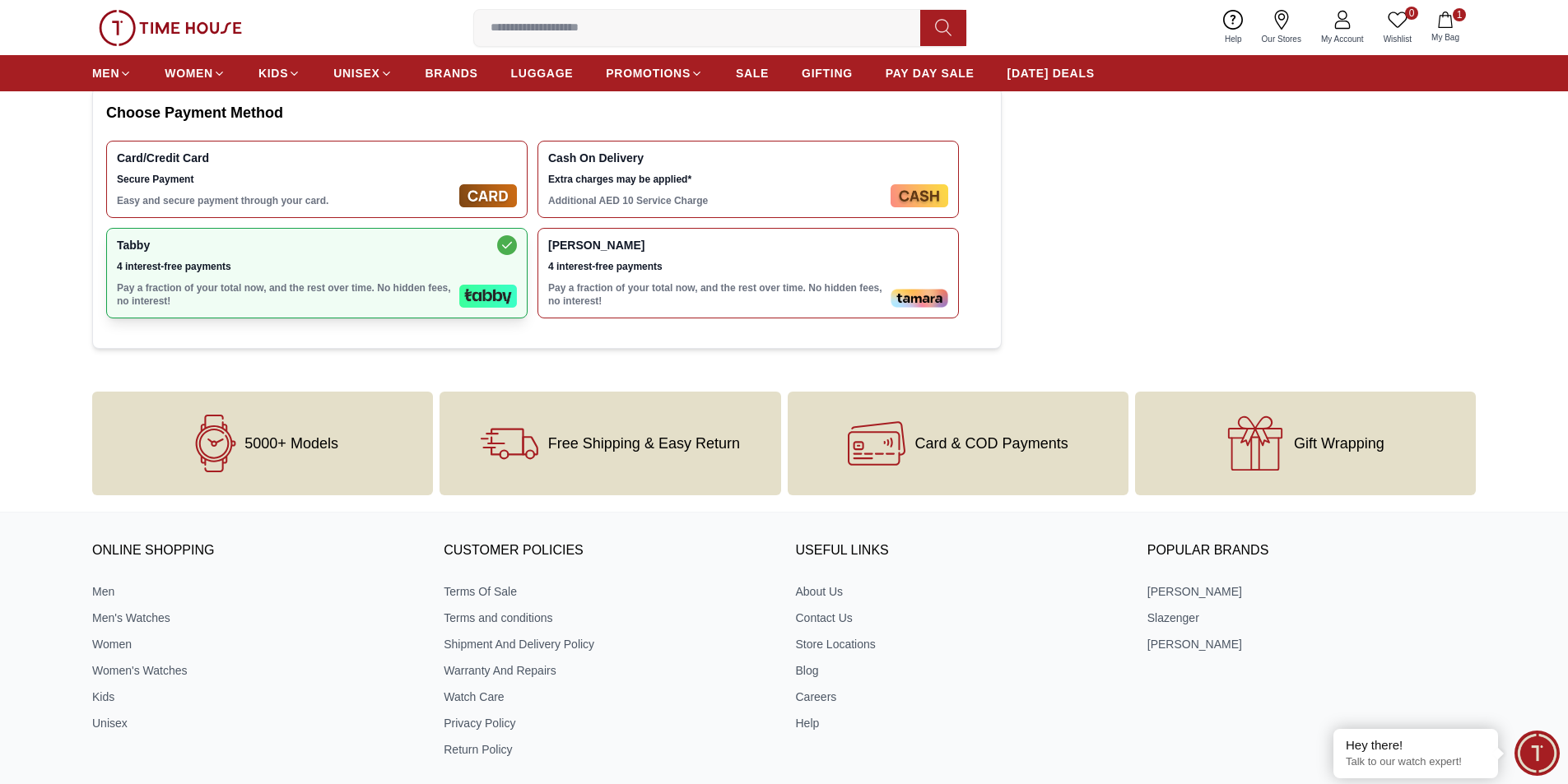
scroll to position [576, 0]
click at [420, 306] on p "Pay a fraction of your total now, and the rest over time. No hidden fees, no in…" at bounding box center [284, 293] width 336 height 26
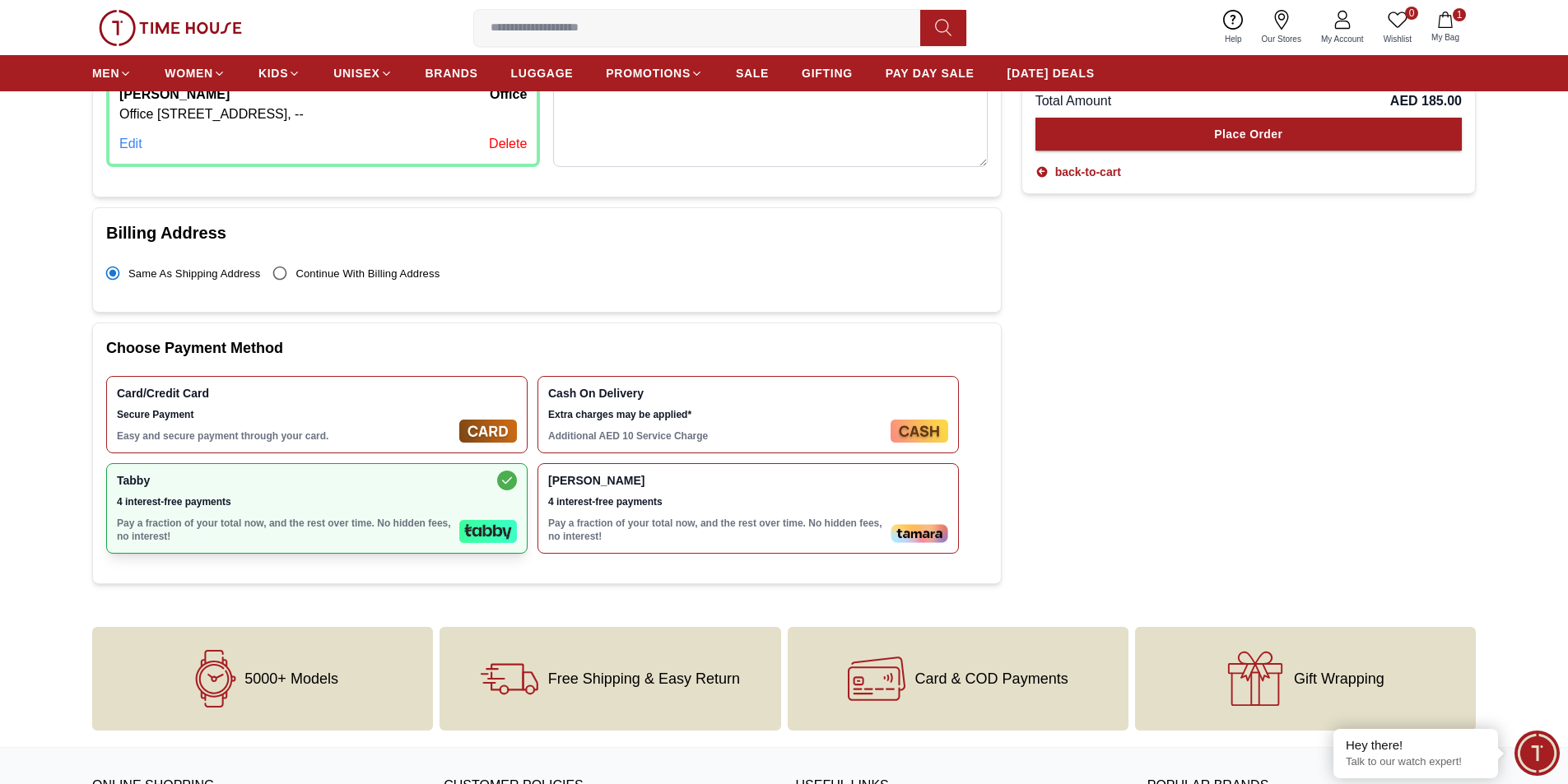
scroll to position [164, 0]
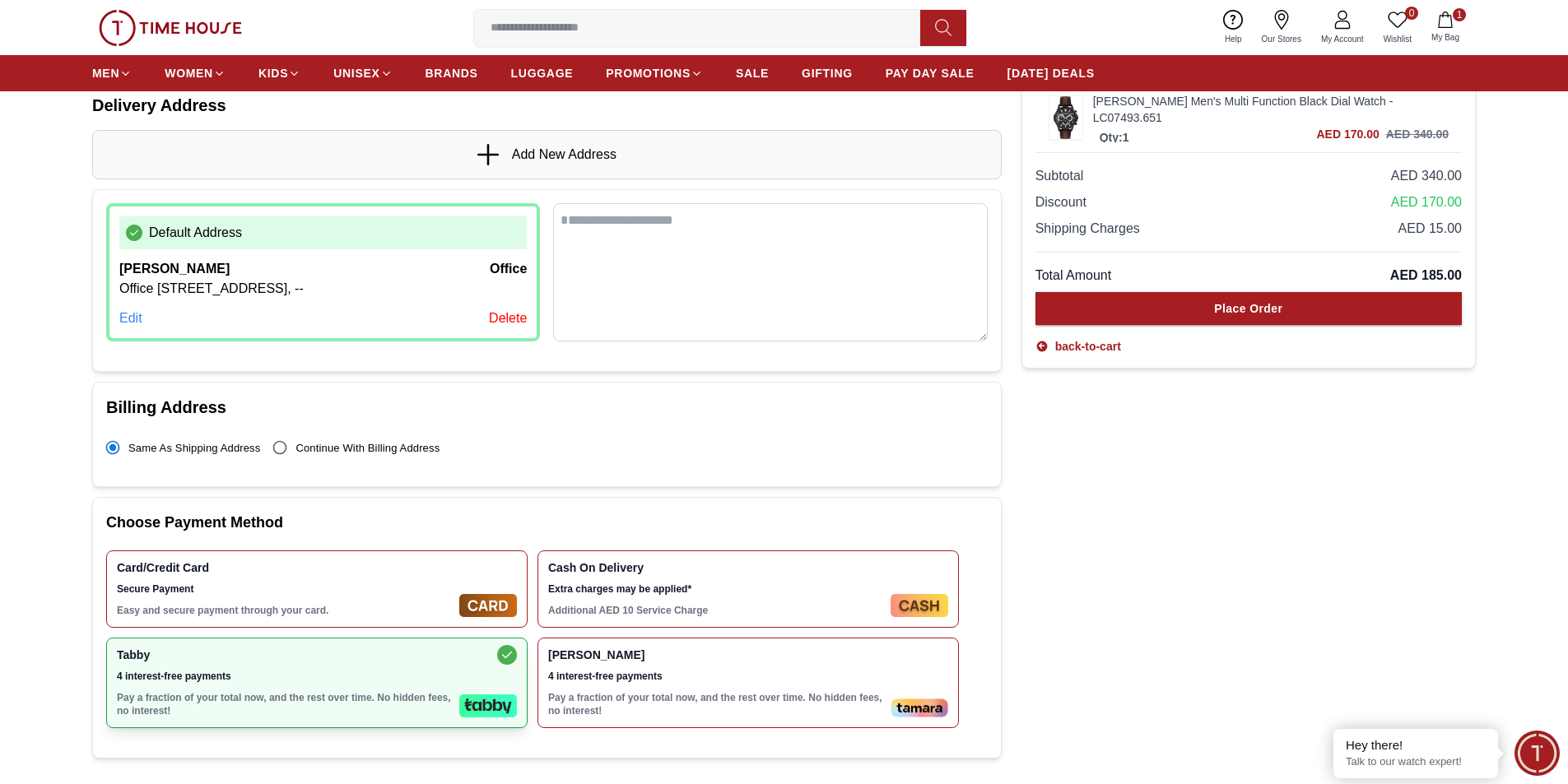
click at [809, 339] on textarea at bounding box center [770, 272] width 434 height 138
click at [1362, 406] on div "Order Summary Lee Cooper Men's Multi Function Black Dial Watch - LC07493.651 Qt…" at bounding box center [1248, 393] width 454 height 749
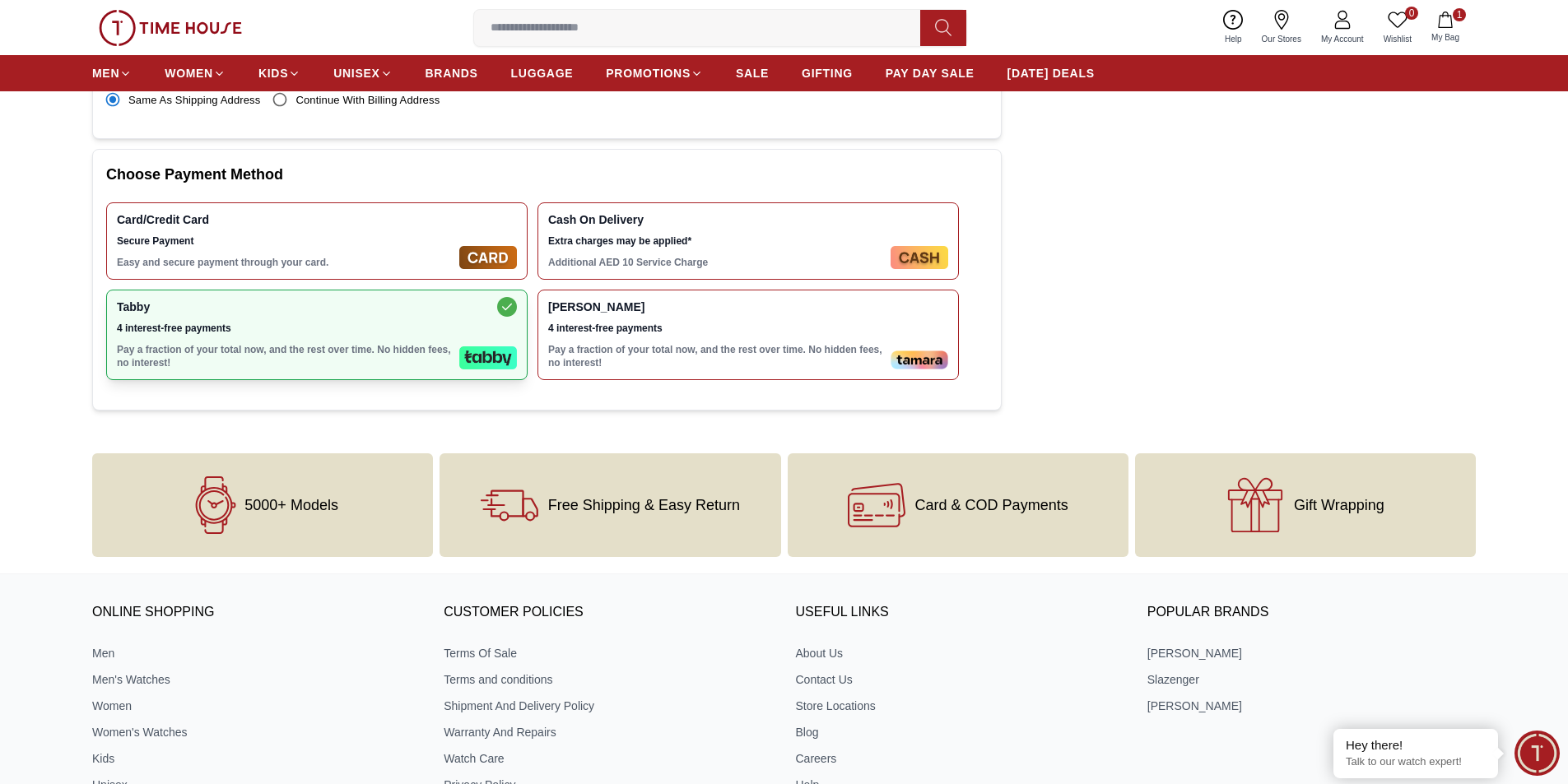
scroll to position [576, 0]
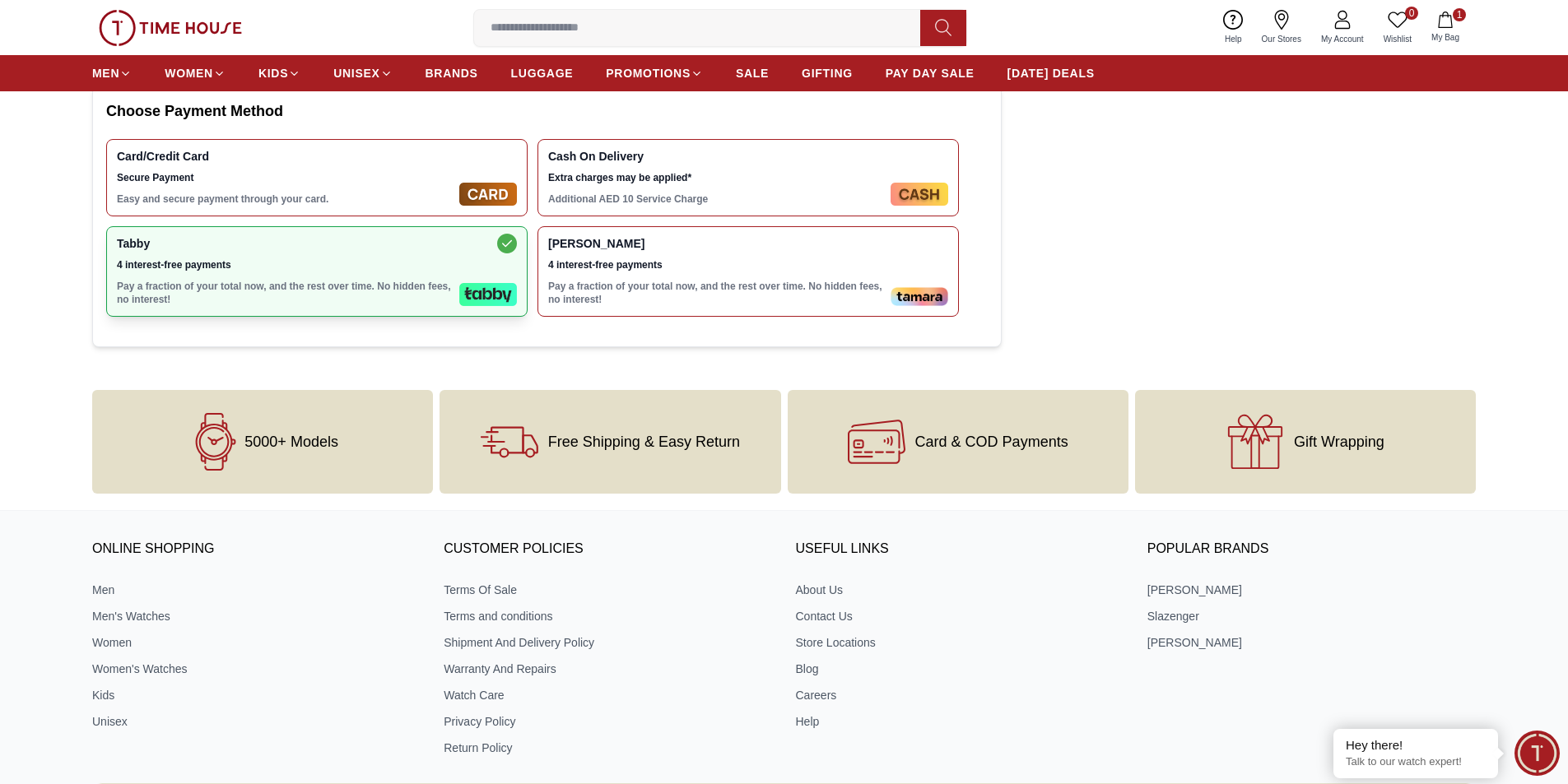
click at [459, 278] on div "Tabby 4 interest-free payments Pay a fraction of your total now, and the rest o…" at bounding box center [317, 271] width 422 height 90
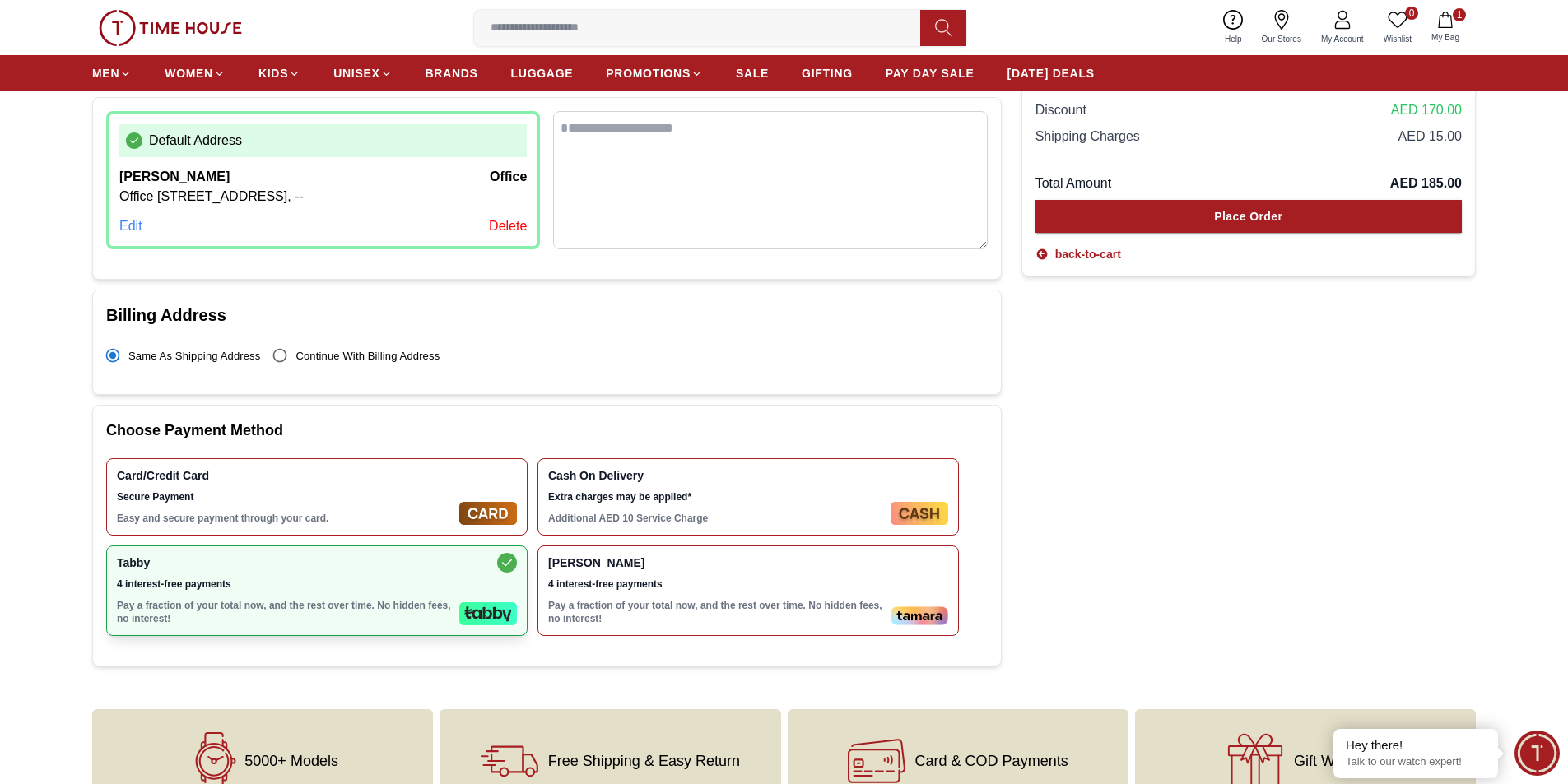
scroll to position [247, 0]
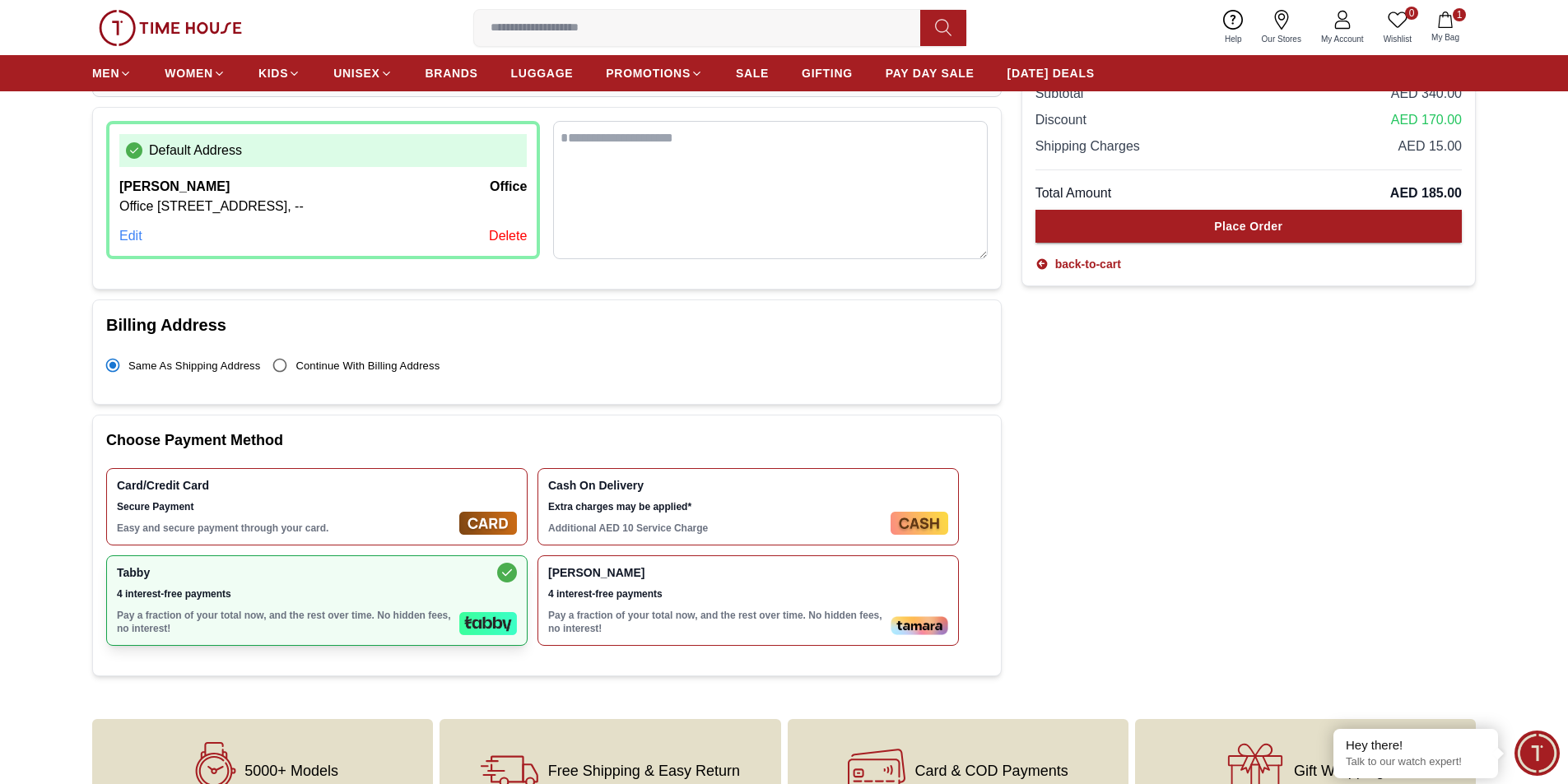
click at [321, 625] on div "Tabby 4 interest-free payments Pay a fraction of your total now, and the rest o…" at bounding box center [284, 600] width 336 height 69
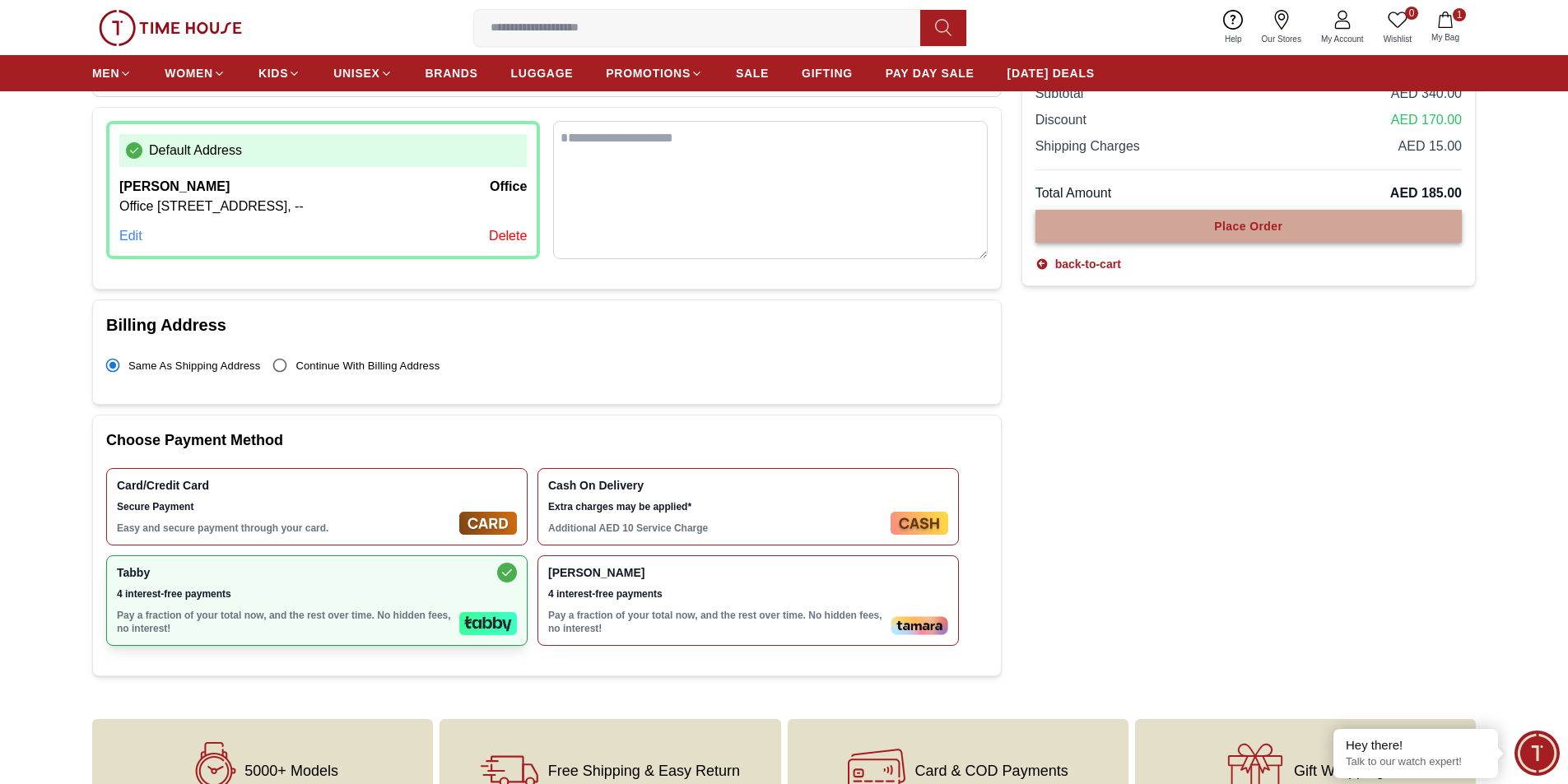
click at [1184, 222] on button "Place Order" at bounding box center [1248, 226] width 426 height 33
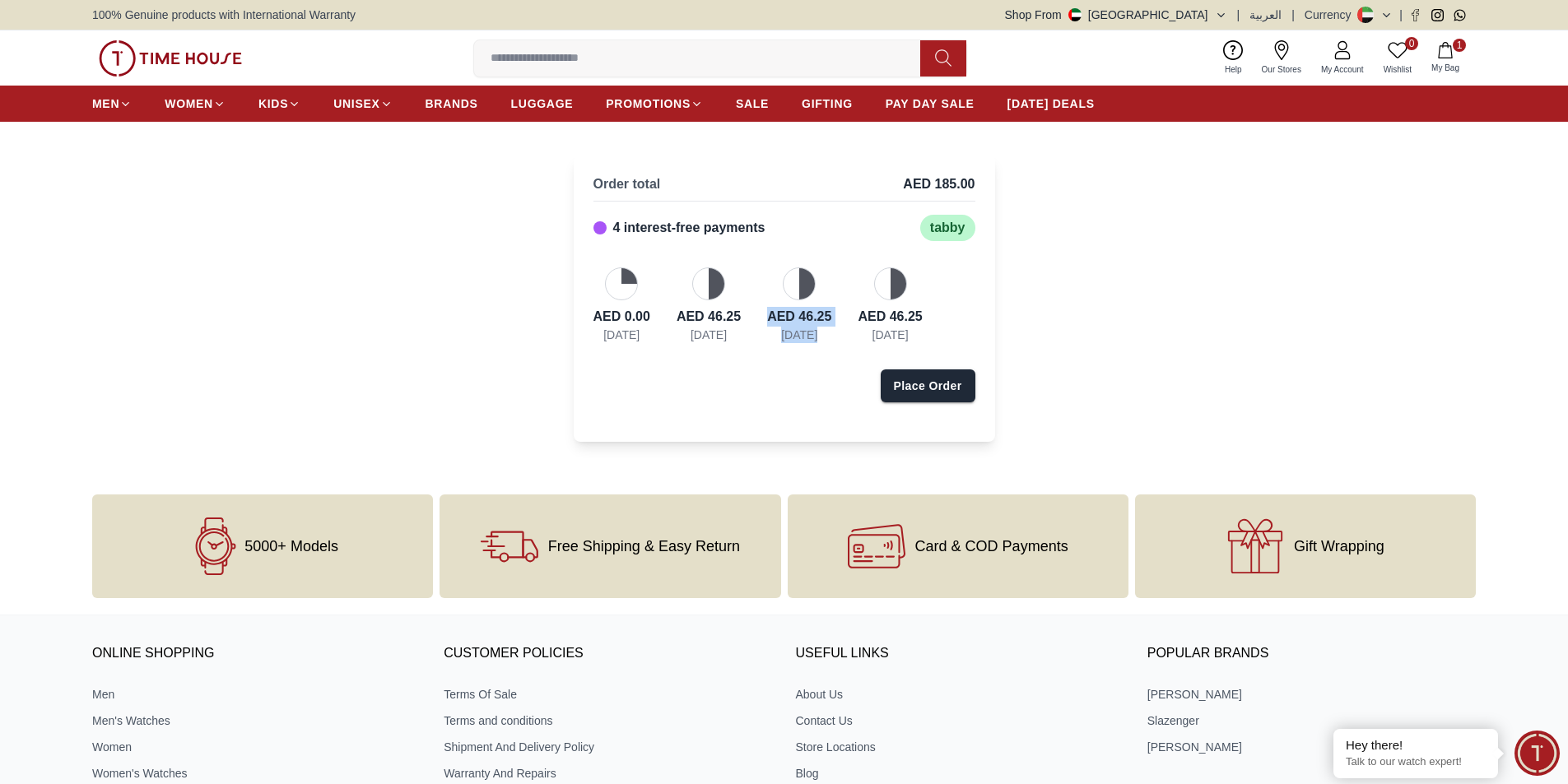
drag, startPoint x: 912, startPoint y: 299, endPoint x: 800, endPoint y: 303, distance: 112.1
click at [800, 303] on div "AED 0.00 Today AED 46.25 13-Nov-2025 AED 46.25 13-Dec-2025 AED 46.25 13-Jan-2026" at bounding box center [784, 305] width 382 height 76
click at [1018, 338] on div "Order total AED 185.00 4 interest-free payments tabby AED 0.00 Today AED 46.25 …" at bounding box center [784, 298] width 1568 height 352
click at [926, 390] on div "Place Order" at bounding box center [927, 386] width 68 height 17
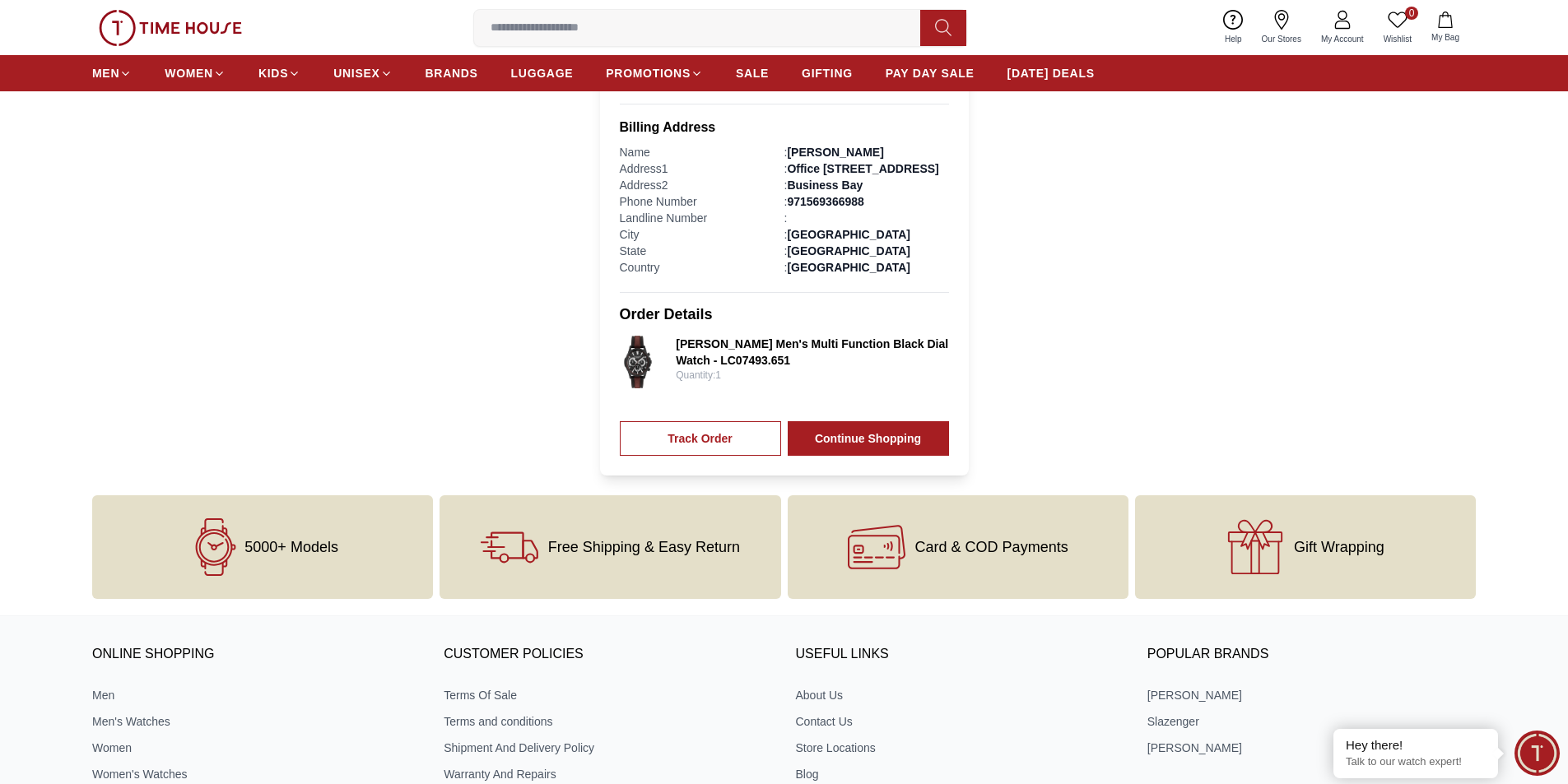
scroll to position [576, 0]
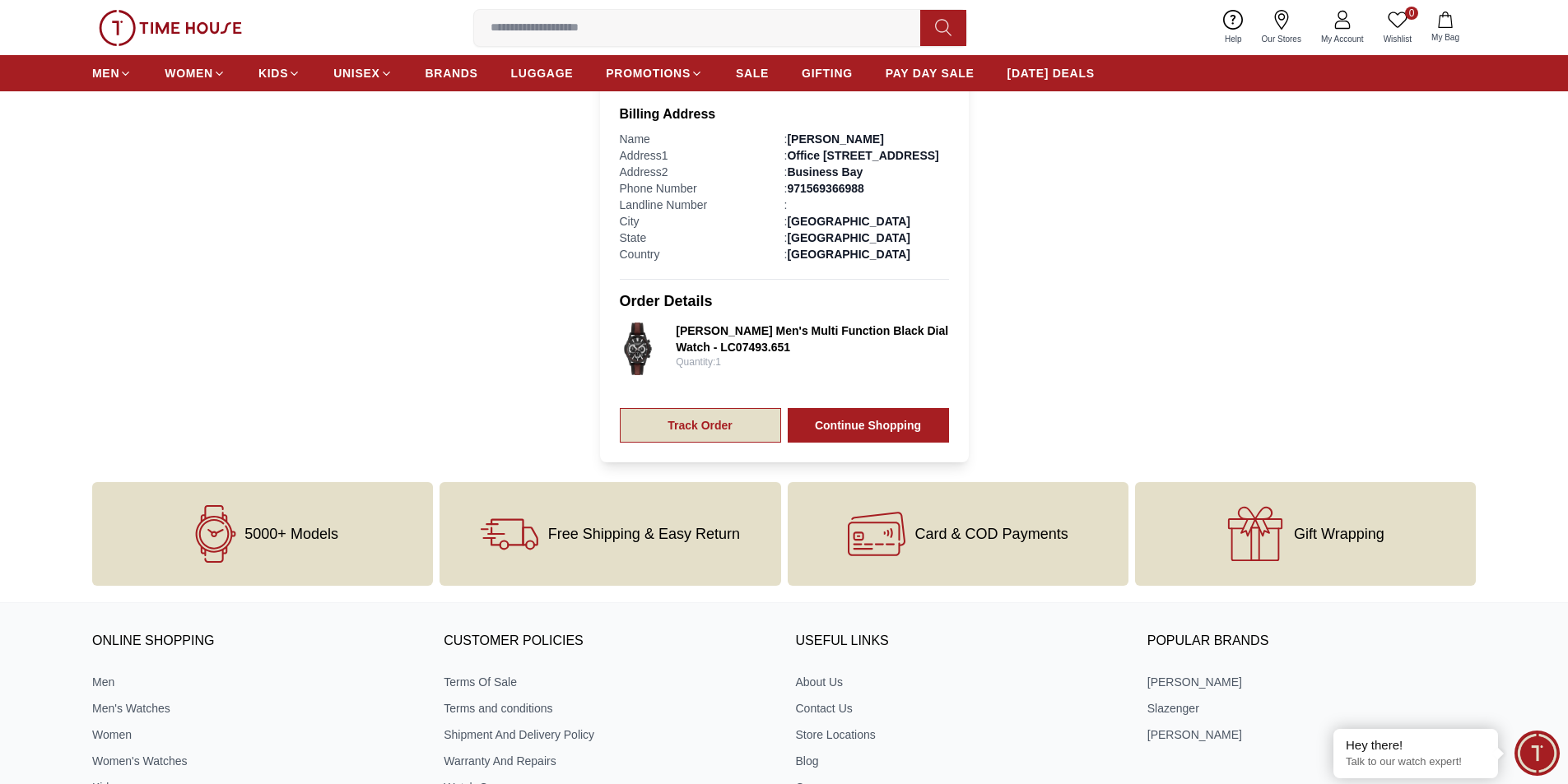
click at [751, 439] on link "Track Order" at bounding box center [700, 425] width 161 height 34
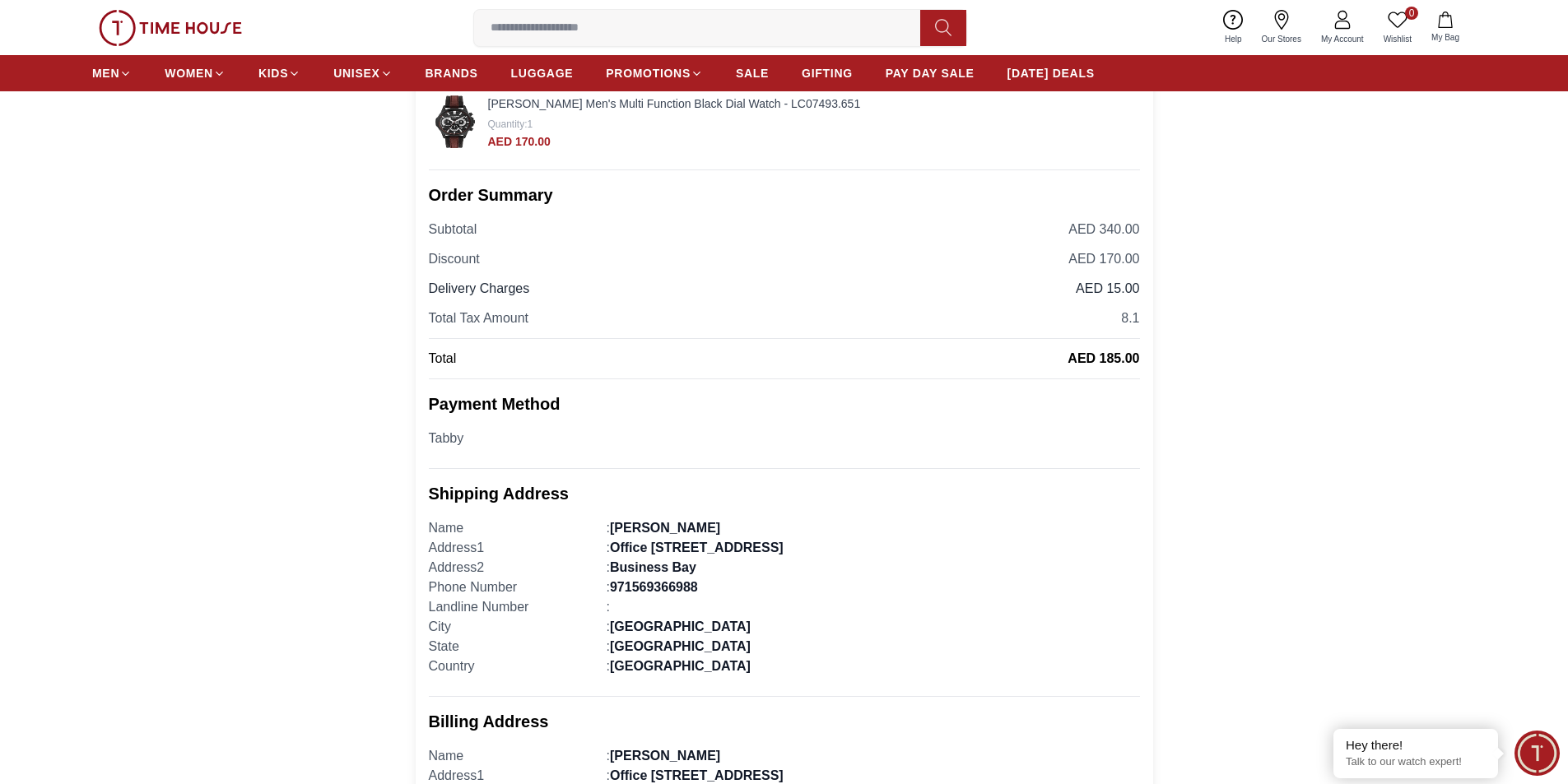
scroll to position [247, 0]
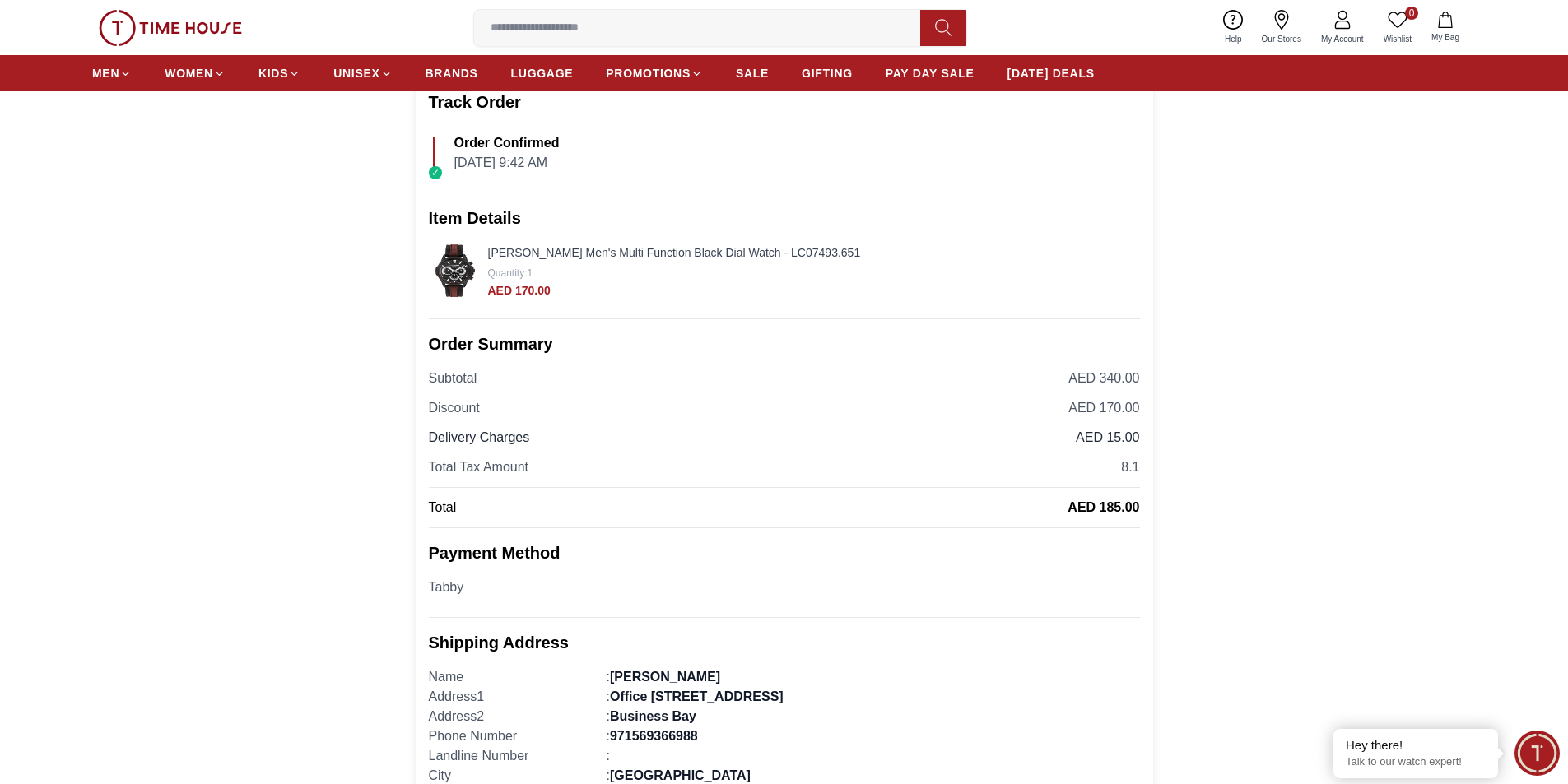
click at [489, 261] on div "Lee Cooper Men's Multi Function Black Dial Watch - LC07493.651 Quantity : 1 AED…" at bounding box center [674, 270] width 373 height 56
click at [462, 267] on img at bounding box center [455, 270] width 52 height 52
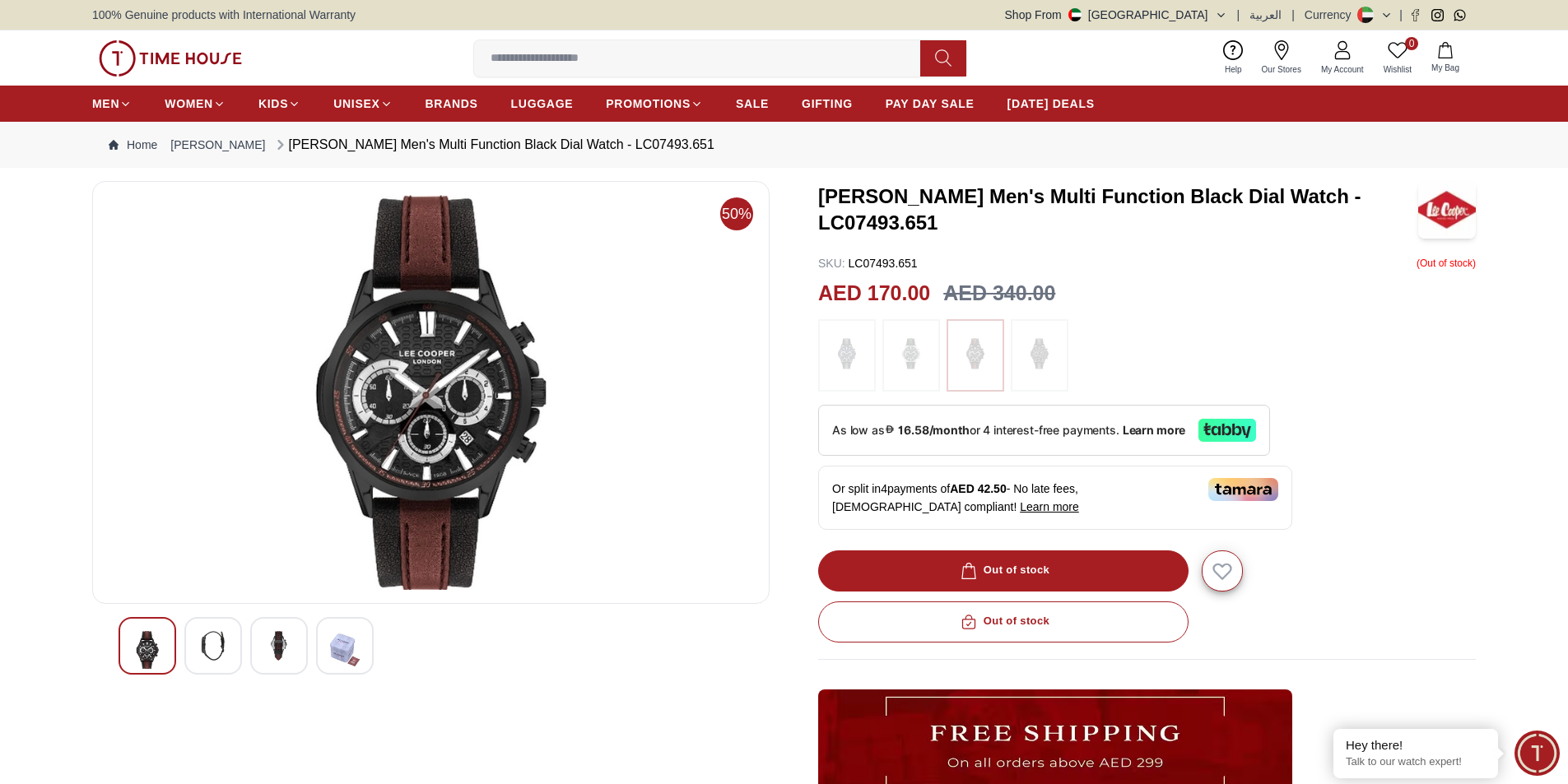
click at [198, 639] on div at bounding box center [214, 646] width 58 height 58
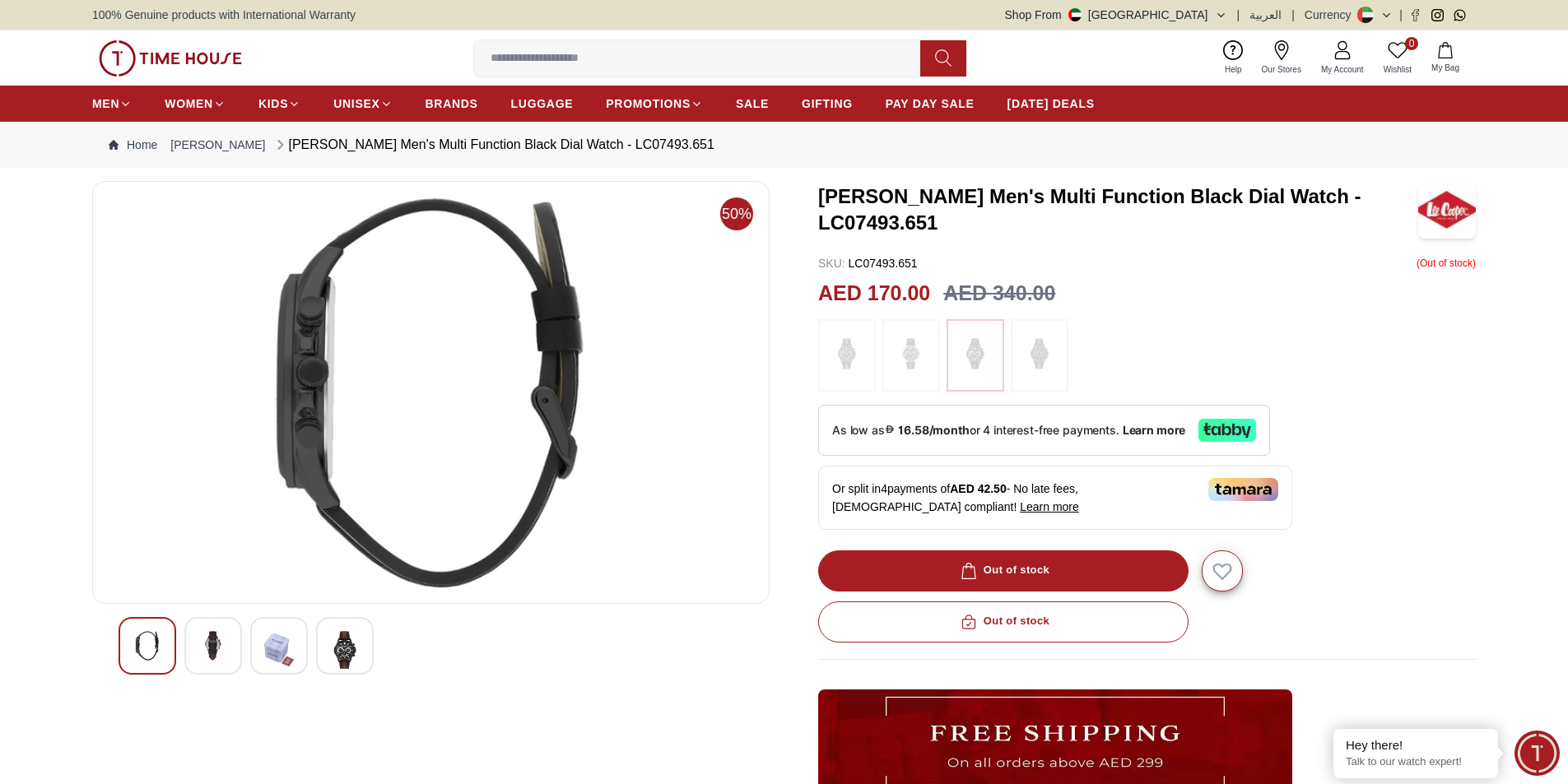
click at [265, 647] on img at bounding box center [279, 650] width 30 height 38
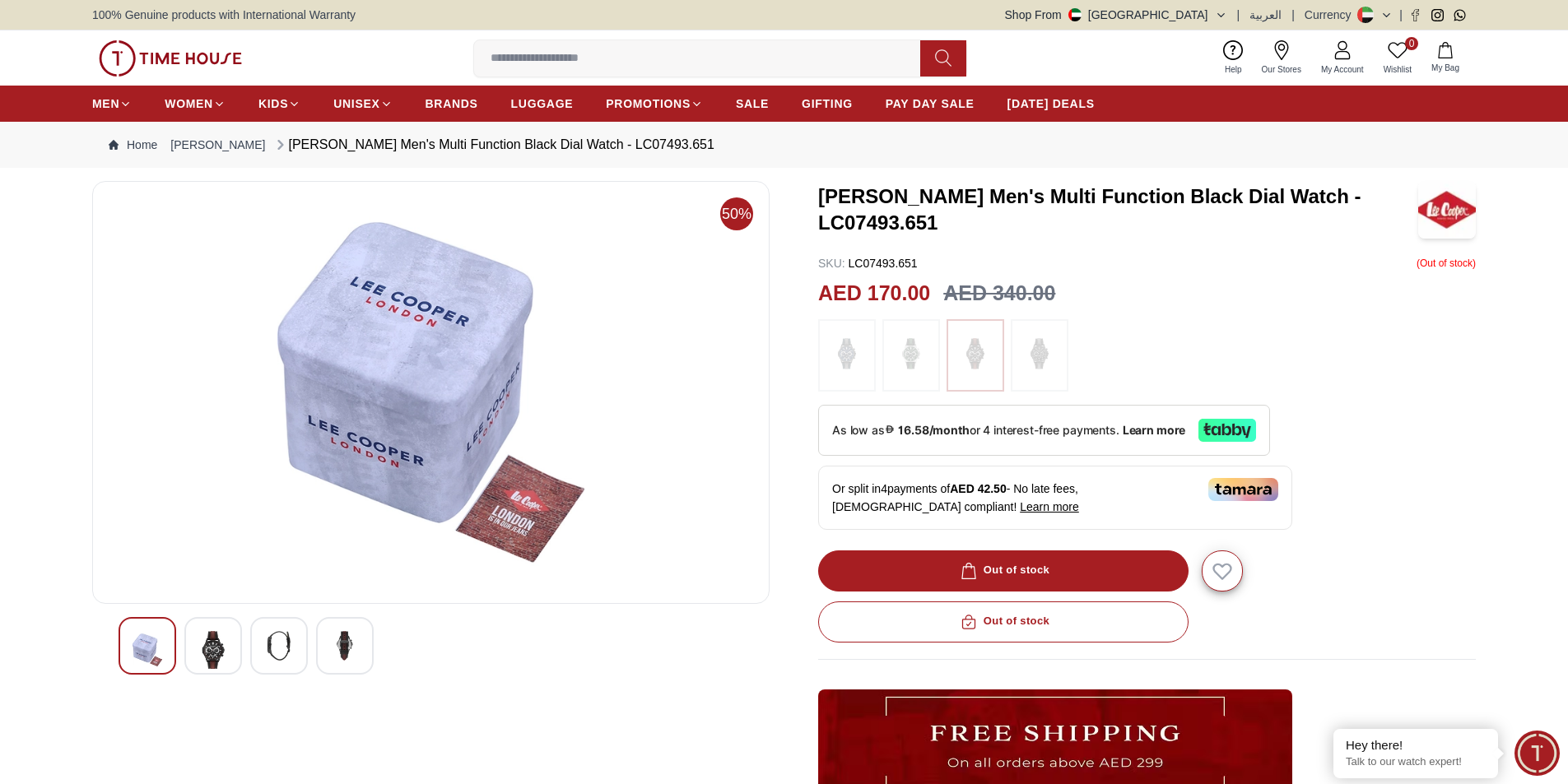
click at [353, 655] on img at bounding box center [345, 646] width 30 height 30
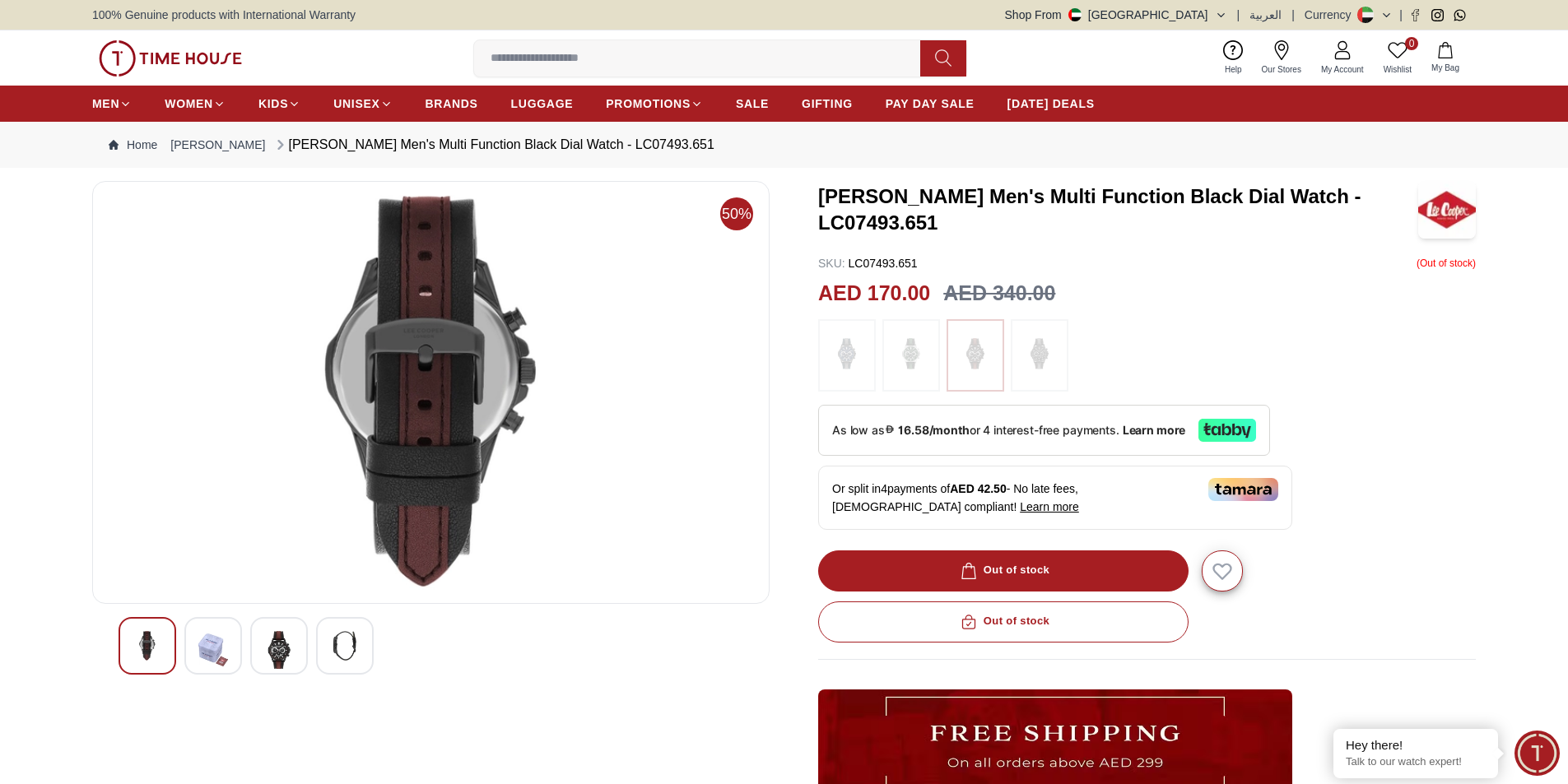
click at [155, 652] on img at bounding box center [147, 646] width 30 height 30
click at [136, 642] on img at bounding box center [147, 646] width 30 height 30
click at [212, 646] on img at bounding box center [214, 650] width 30 height 38
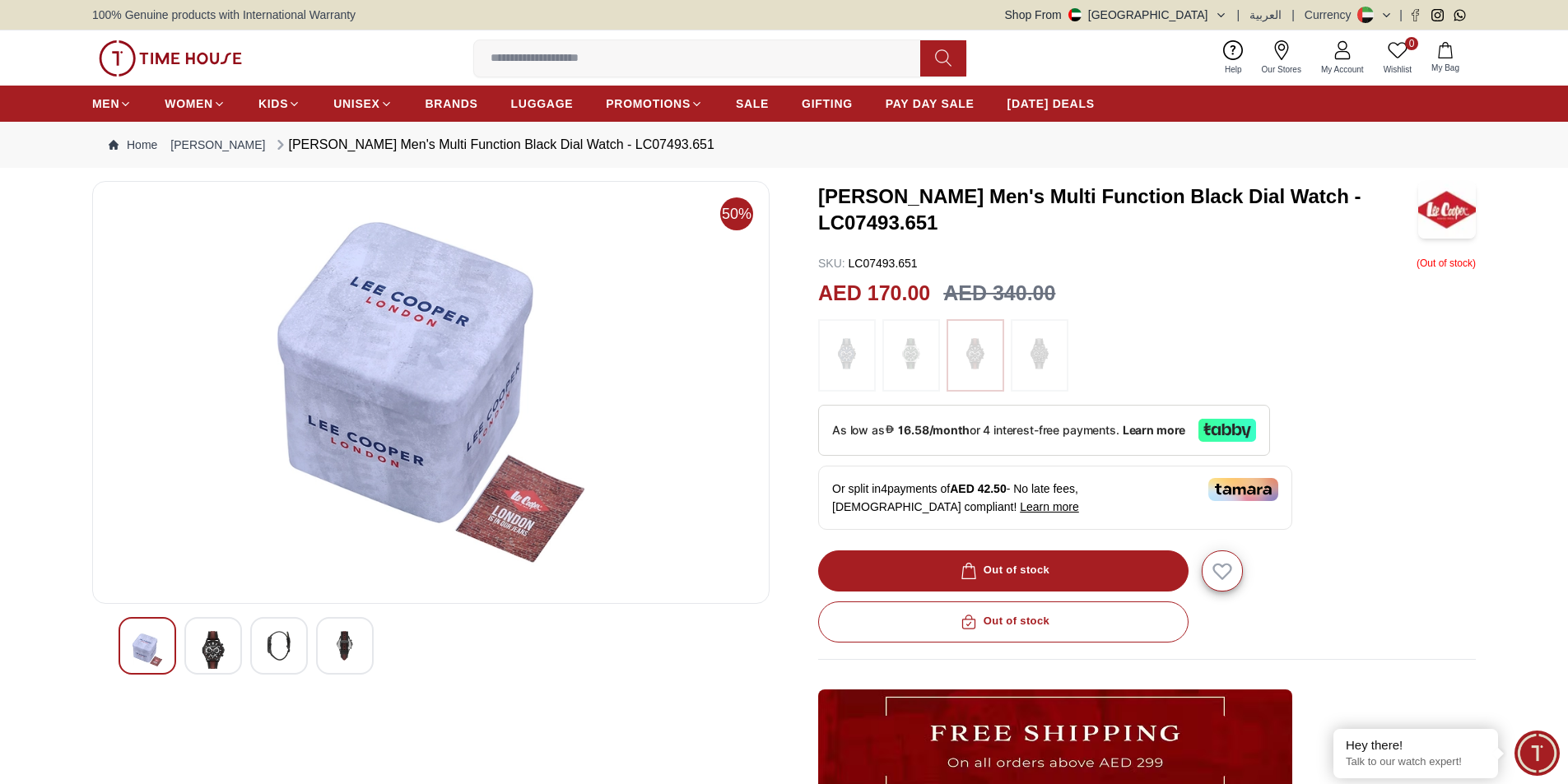
click at [306, 649] on div at bounding box center [279, 646] width 58 height 58
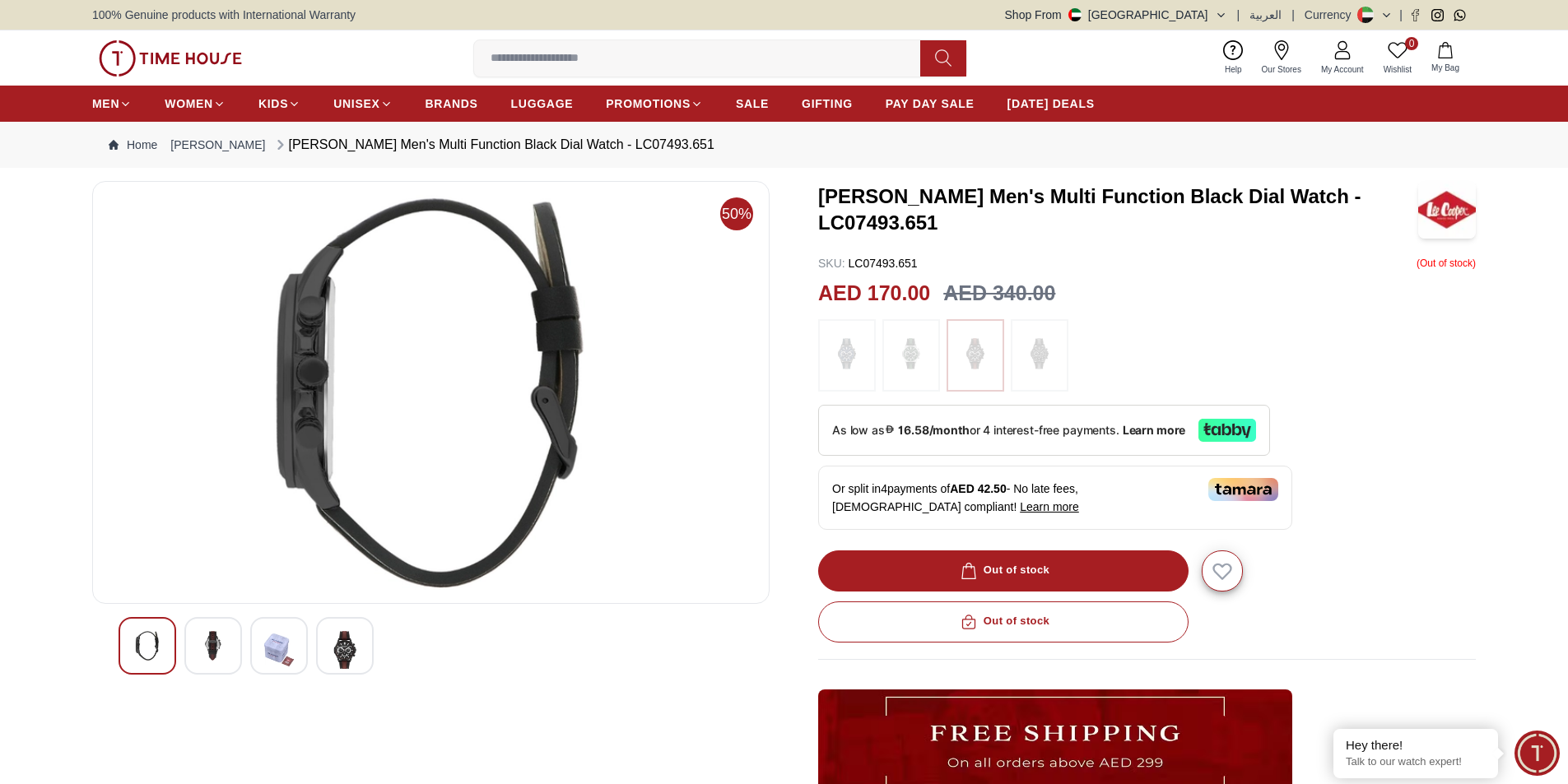
click at [357, 648] on img at bounding box center [345, 650] width 30 height 38
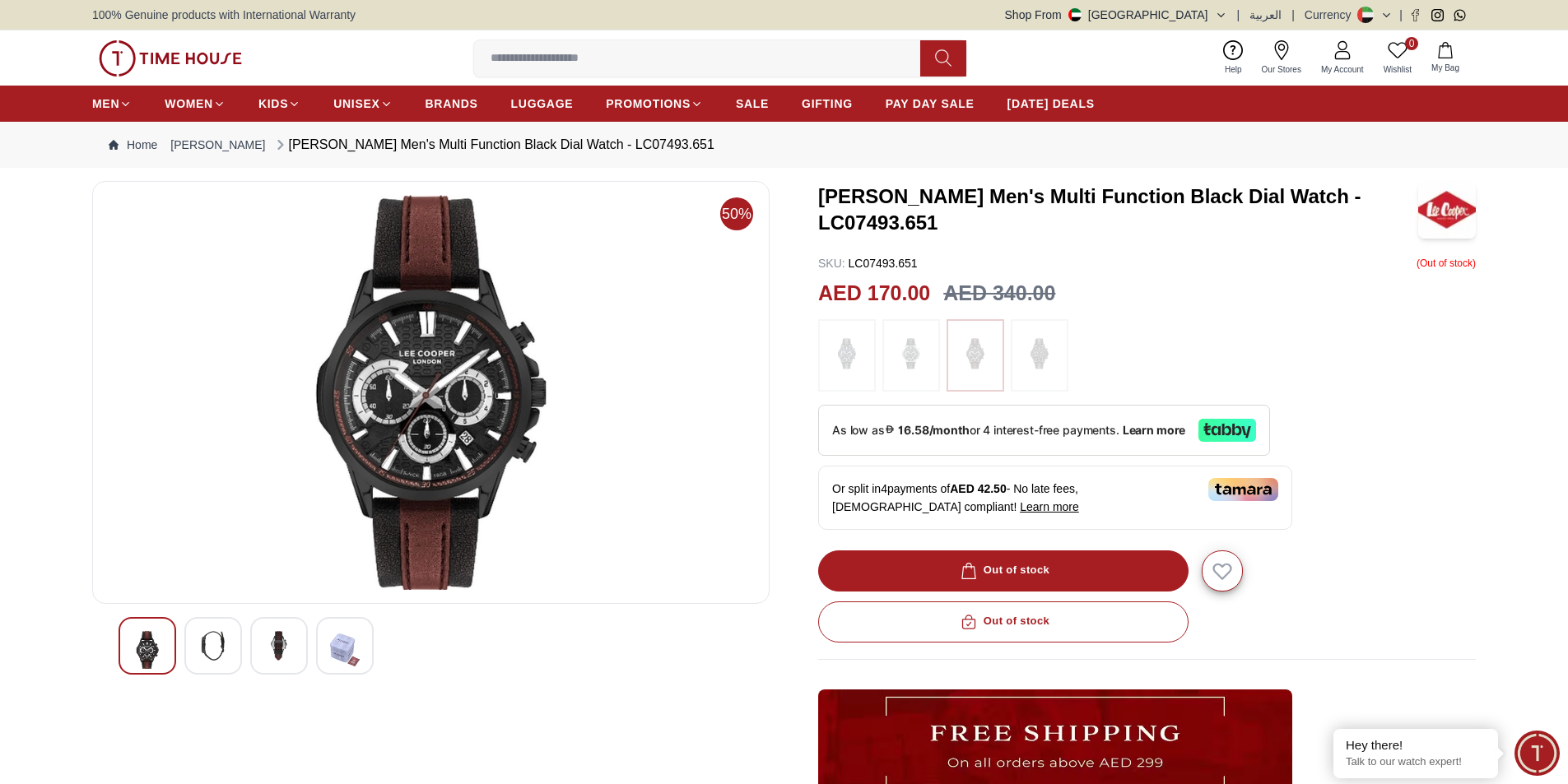
click at [146, 653] on img at bounding box center [147, 650] width 30 height 38
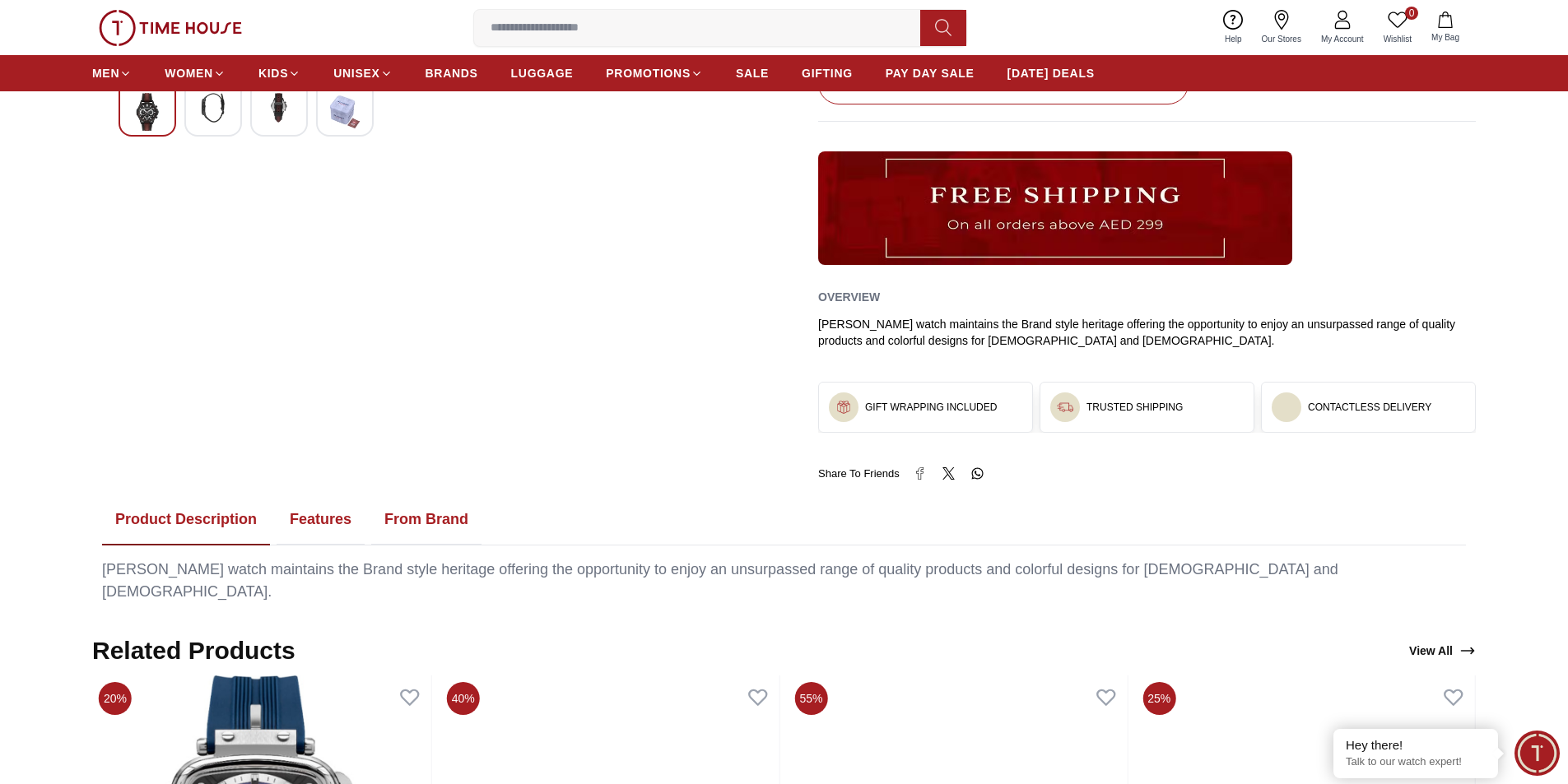
scroll to position [493, 0]
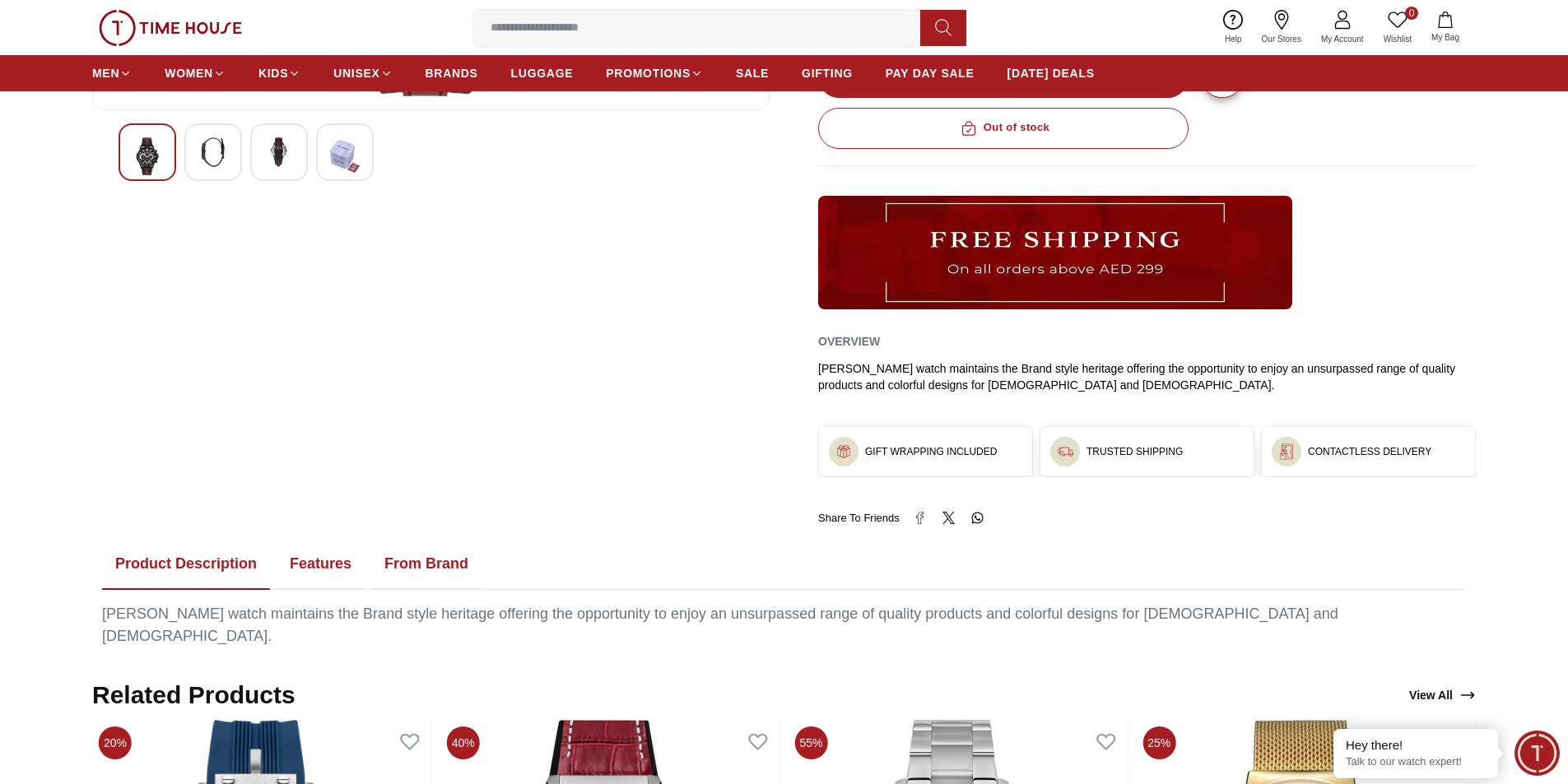
click at [927, 454] on h3 "GIFT WRAPPING INCLUDED" at bounding box center [930, 451] width 132 height 13
click at [856, 450] on div at bounding box center [843, 451] width 30 height 30
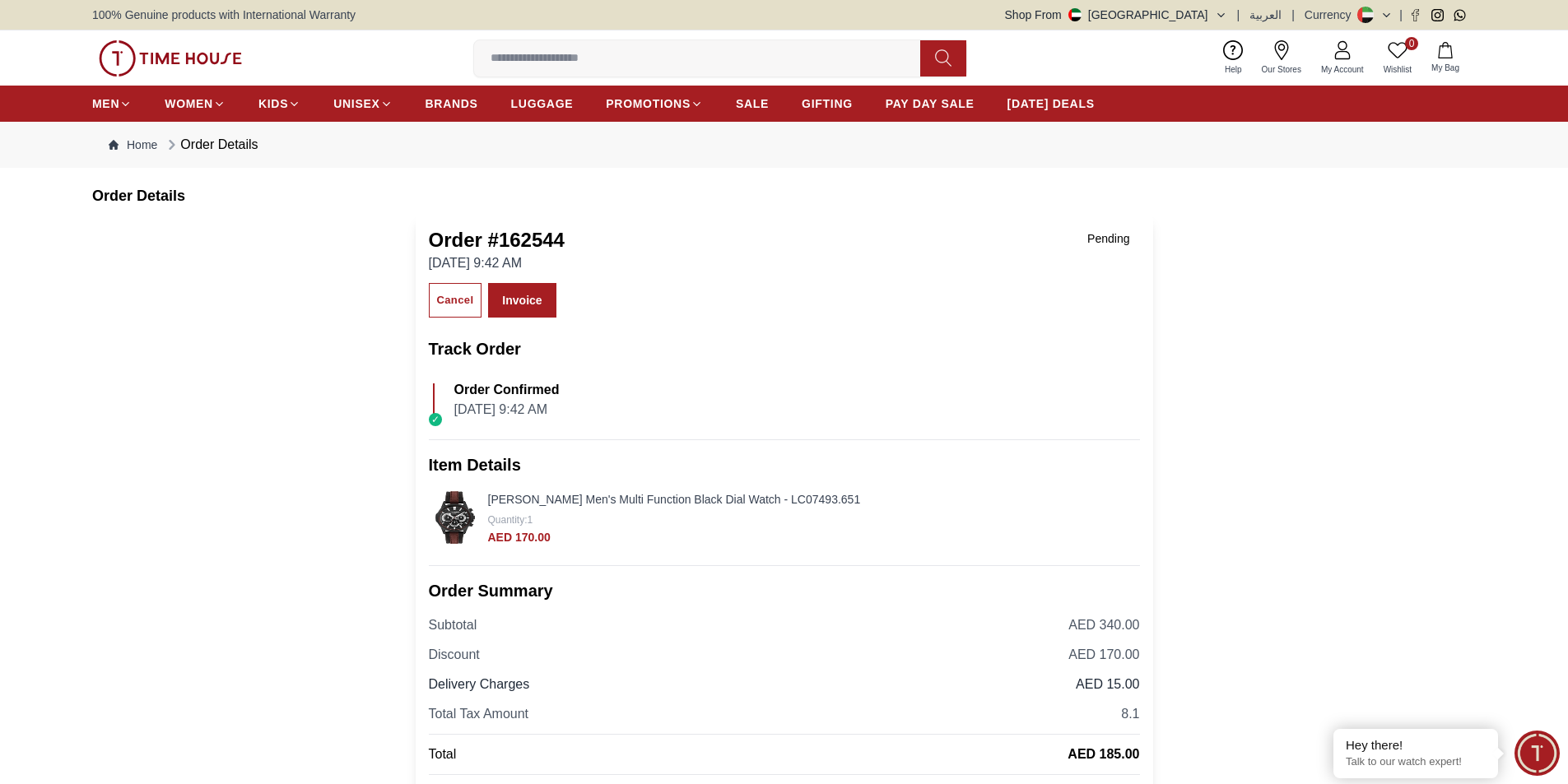
click at [28, 23] on div "100% Genuine products with International Warranty Shop From UAE | العربية | Cur…" at bounding box center [784, 15] width 1568 height 30
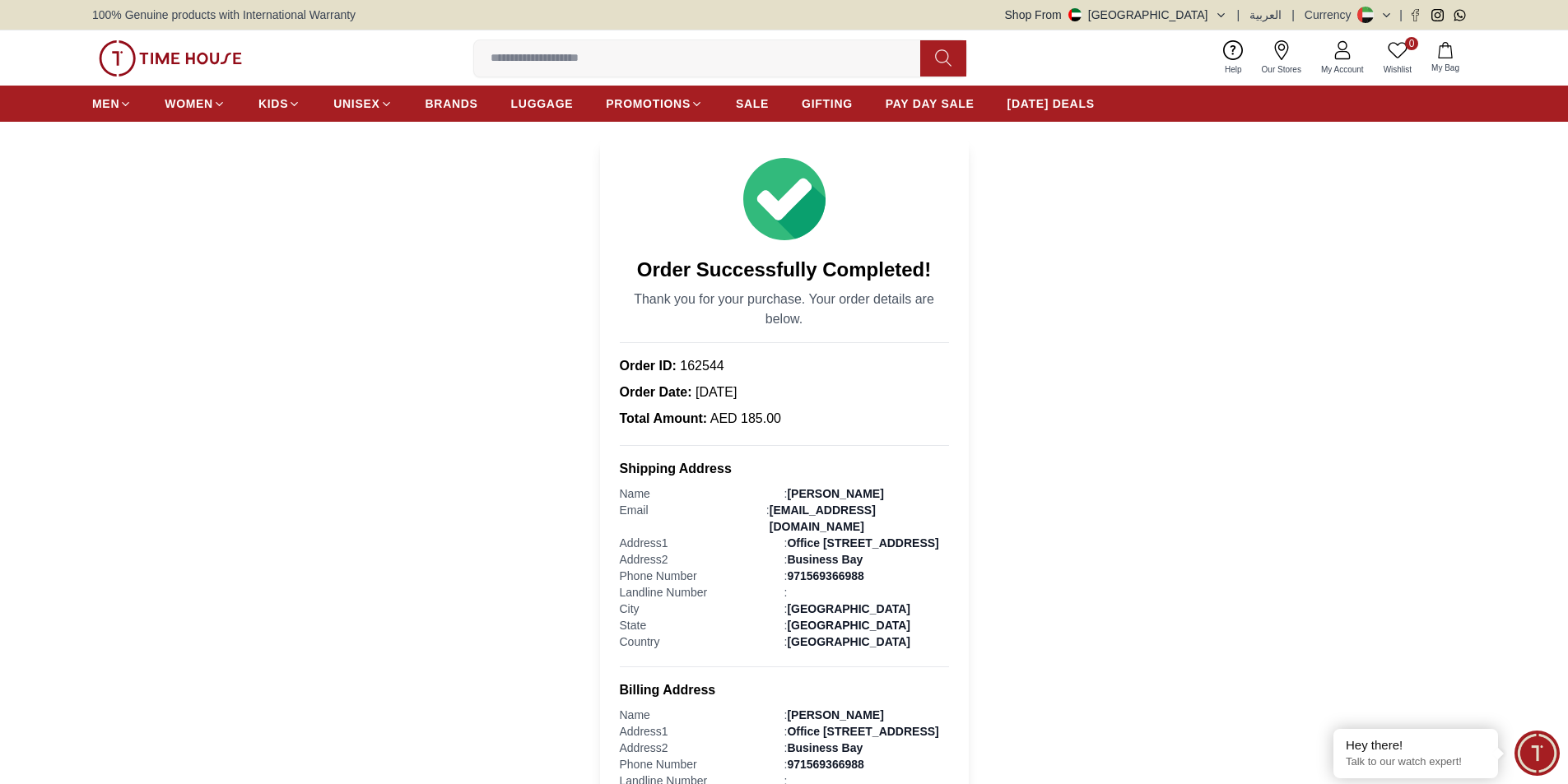
scroll to position [576, 0]
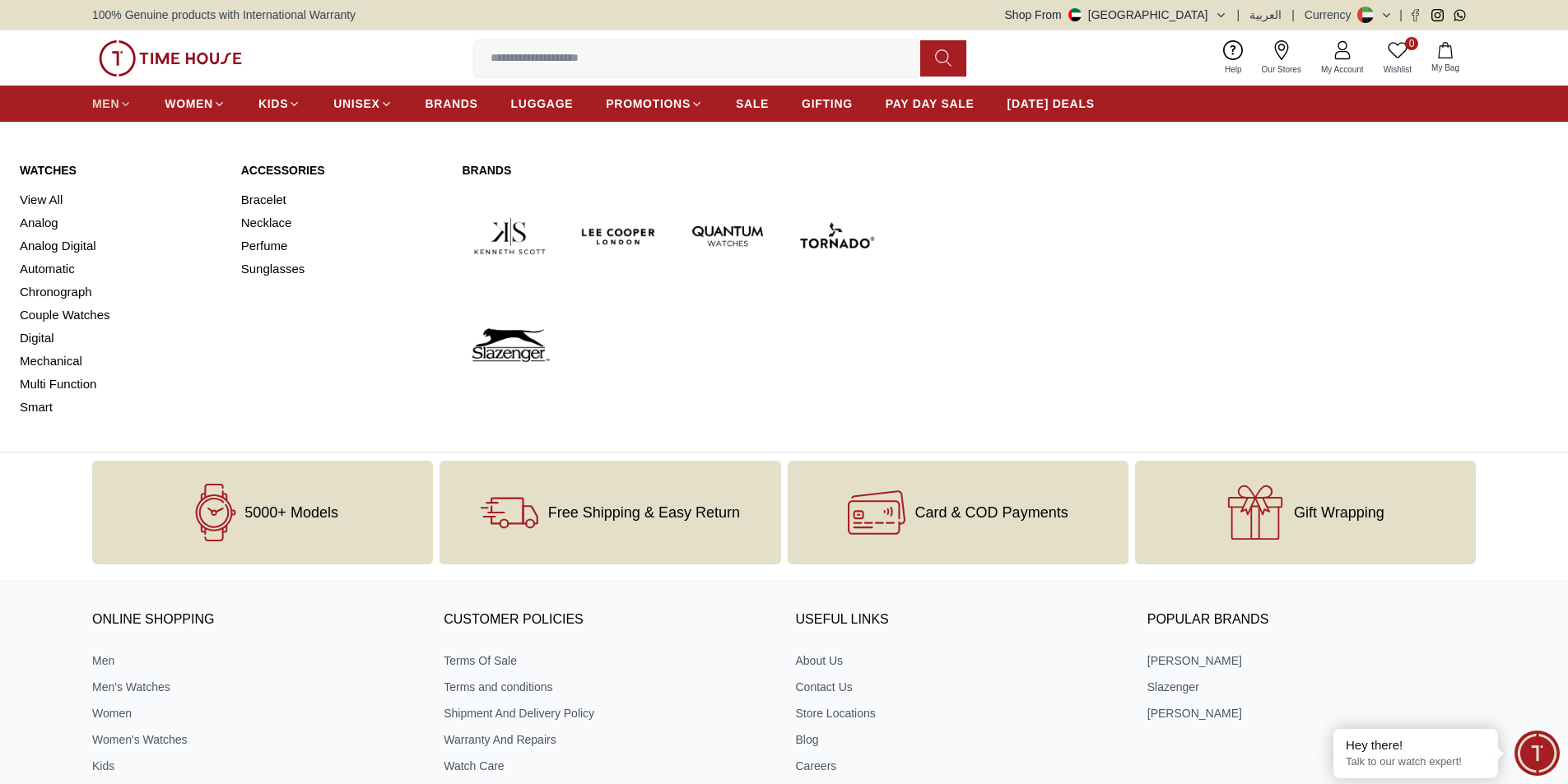
click at [101, 103] on span "MEN" at bounding box center [105, 103] width 27 height 17
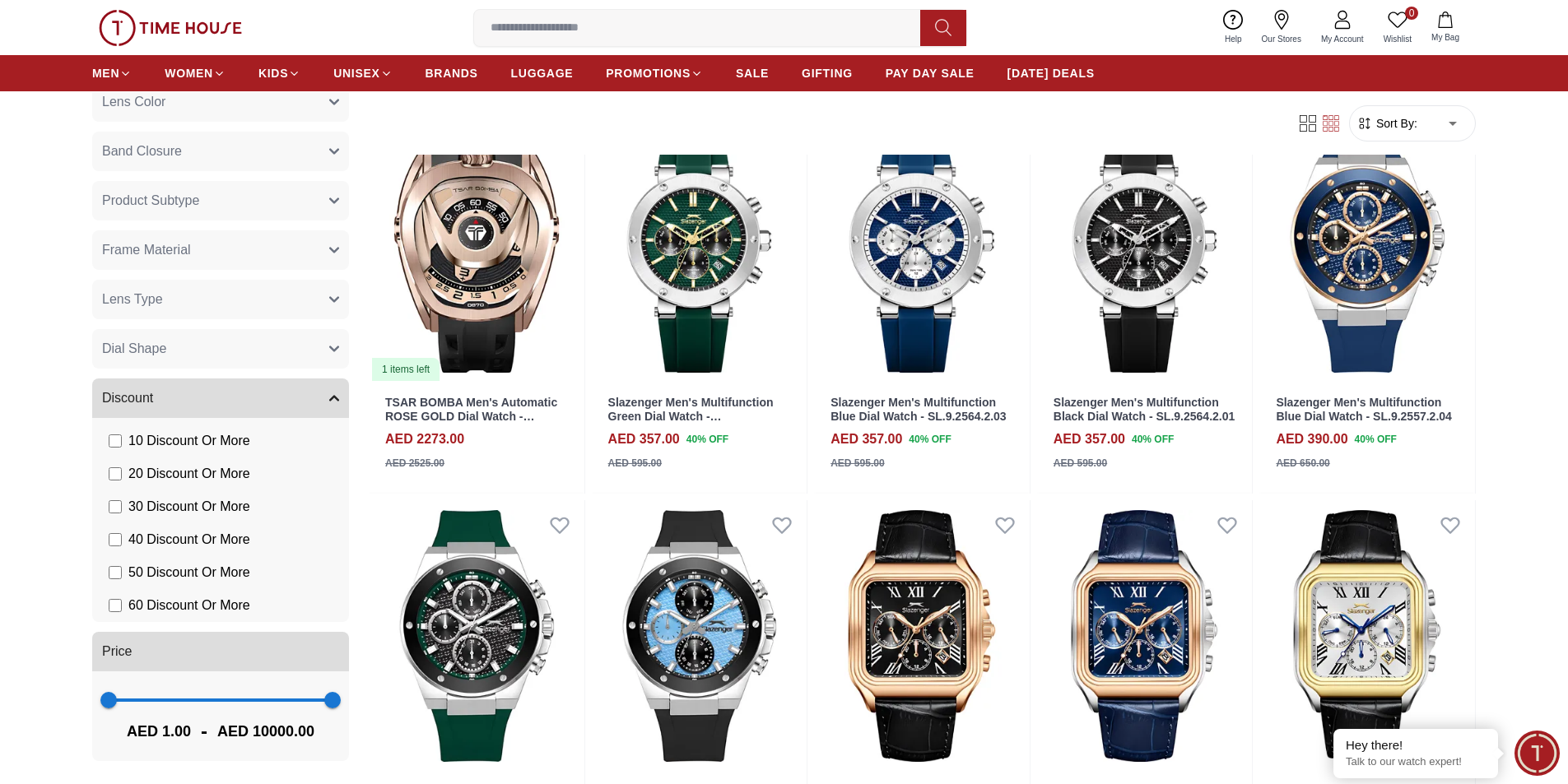
scroll to position [493, 0]
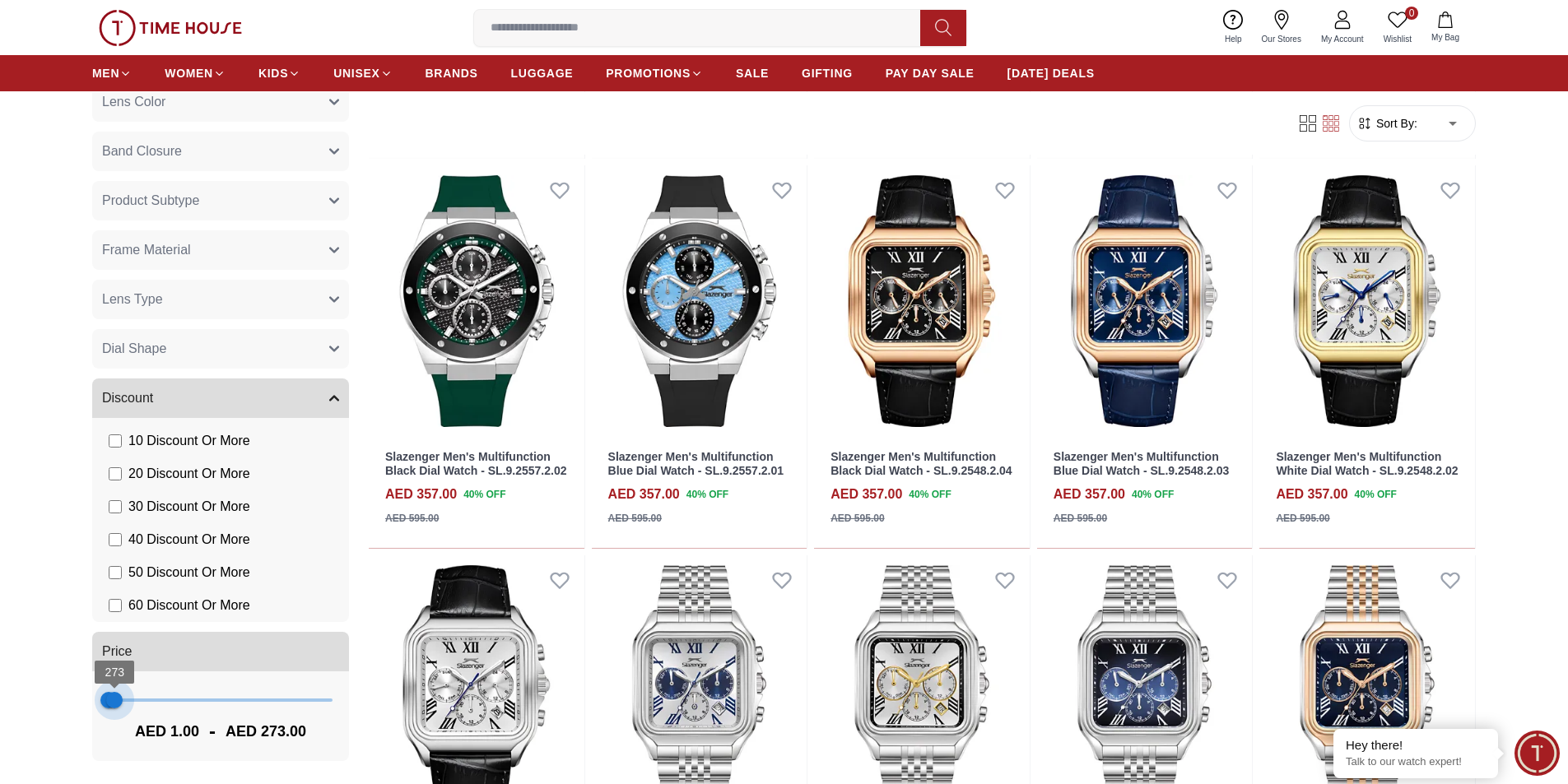
type input "***"
drag, startPoint x: 323, startPoint y: 699, endPoint x: 113, endPoint y: 689, distance: 210.2
click at [113, 692] on span "196" at bounding box center [113, 700] width 17 height 17
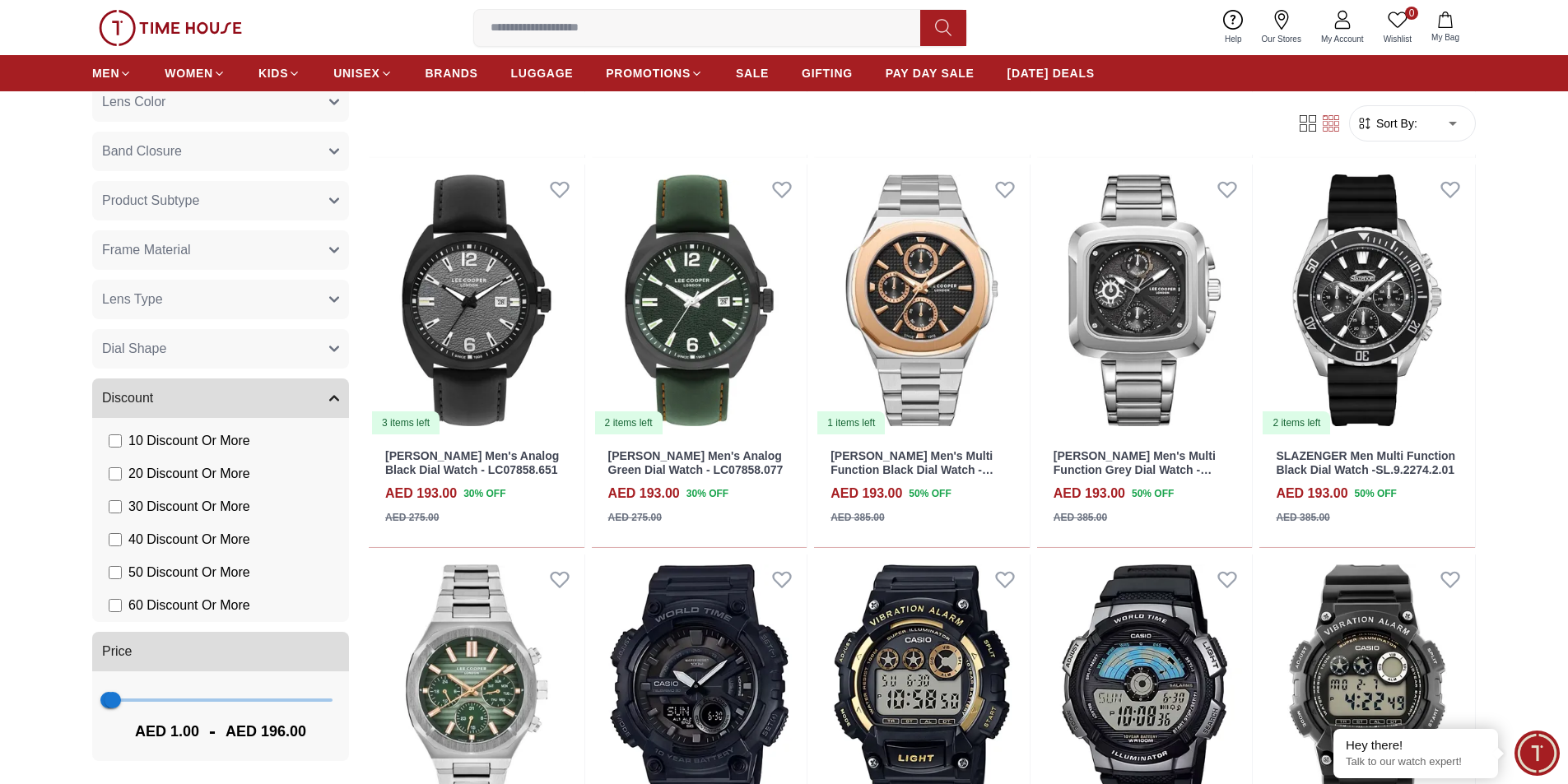
scroll to position [493, 0]
click at [937, 333] on img at bounding box center [922, 300] width 215 height 271
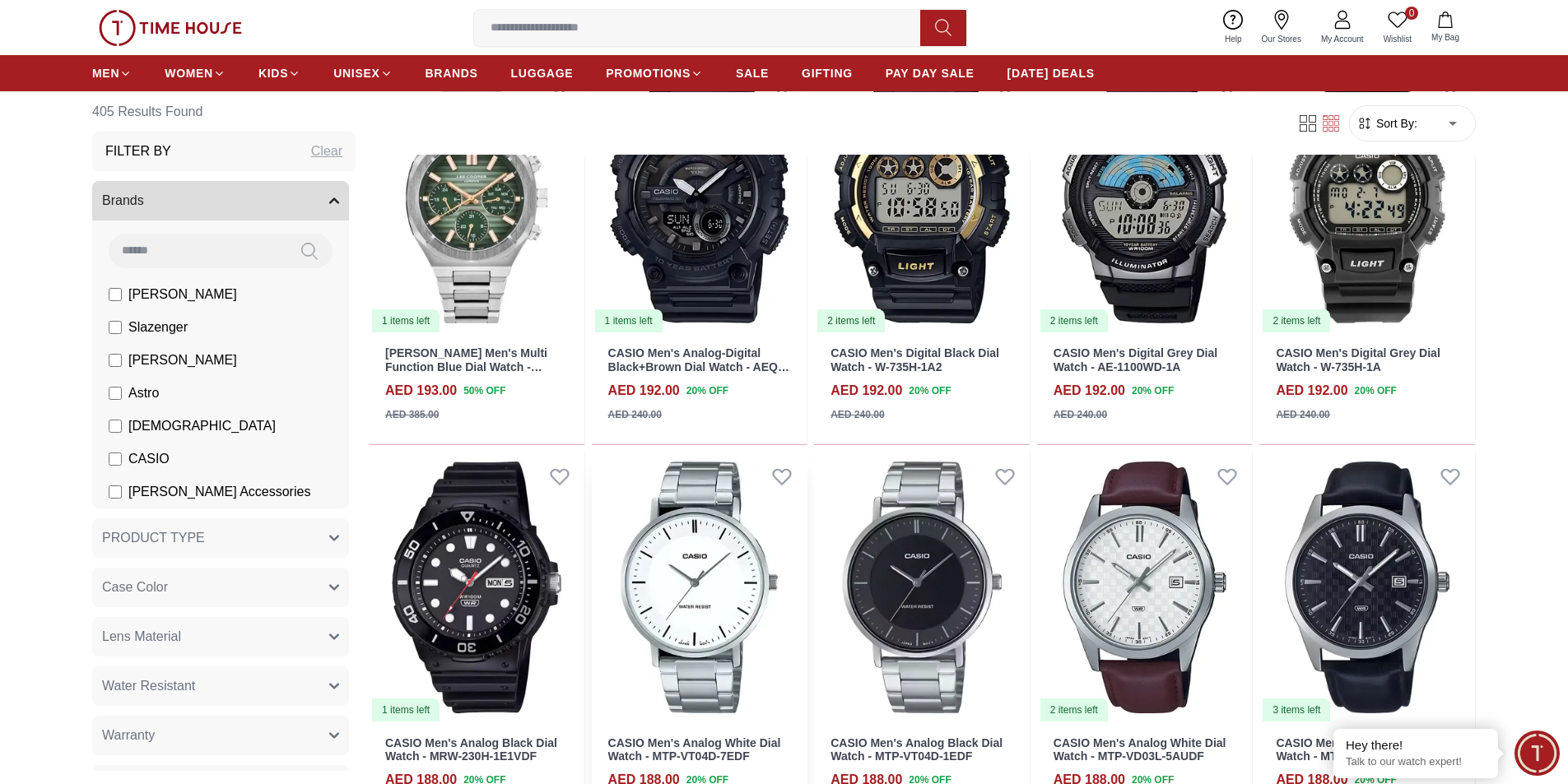
scroll to position [987, 0]
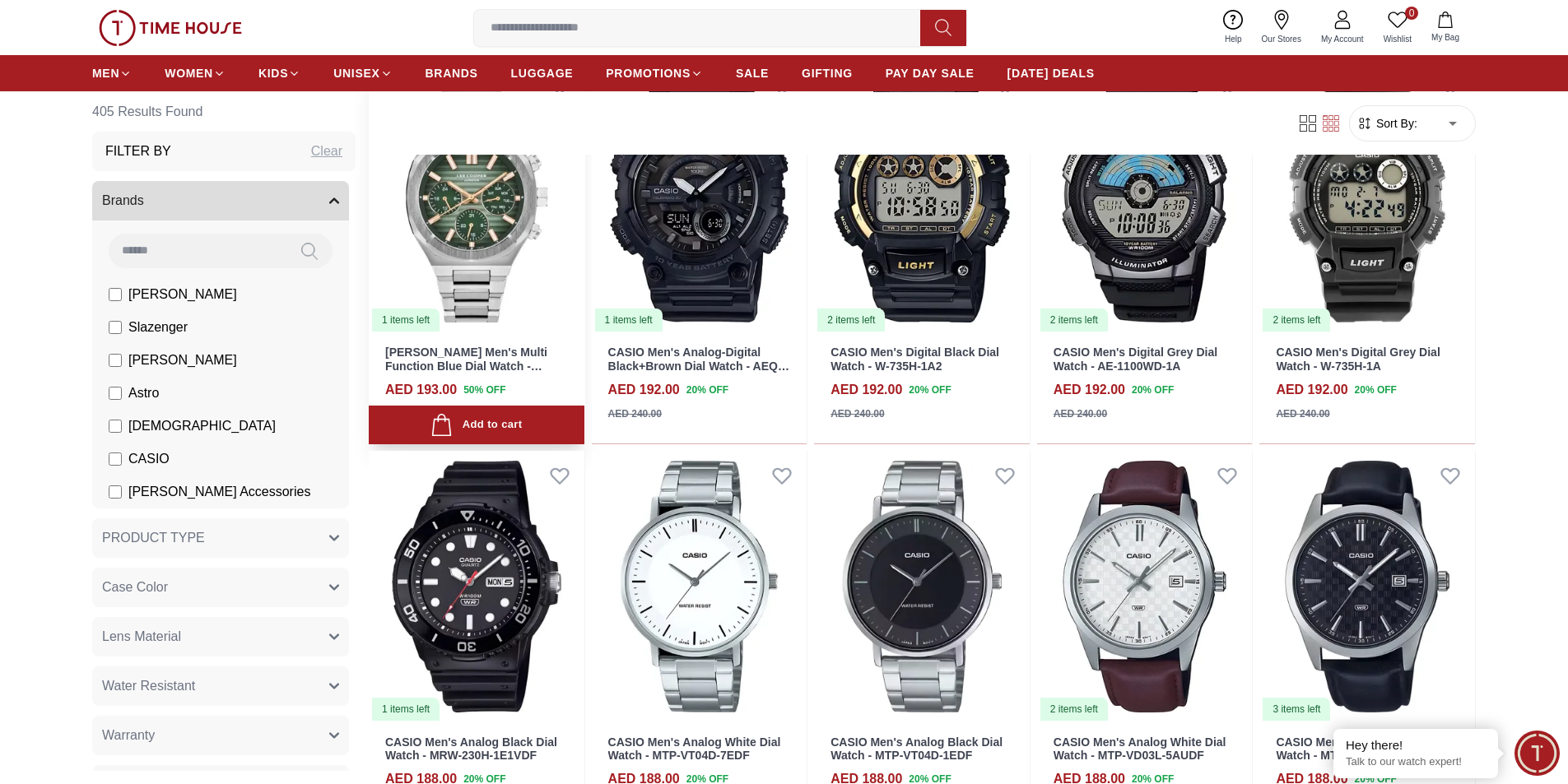
click at [518, 325] on img at bounding box center [476, 197] width 215 height 271
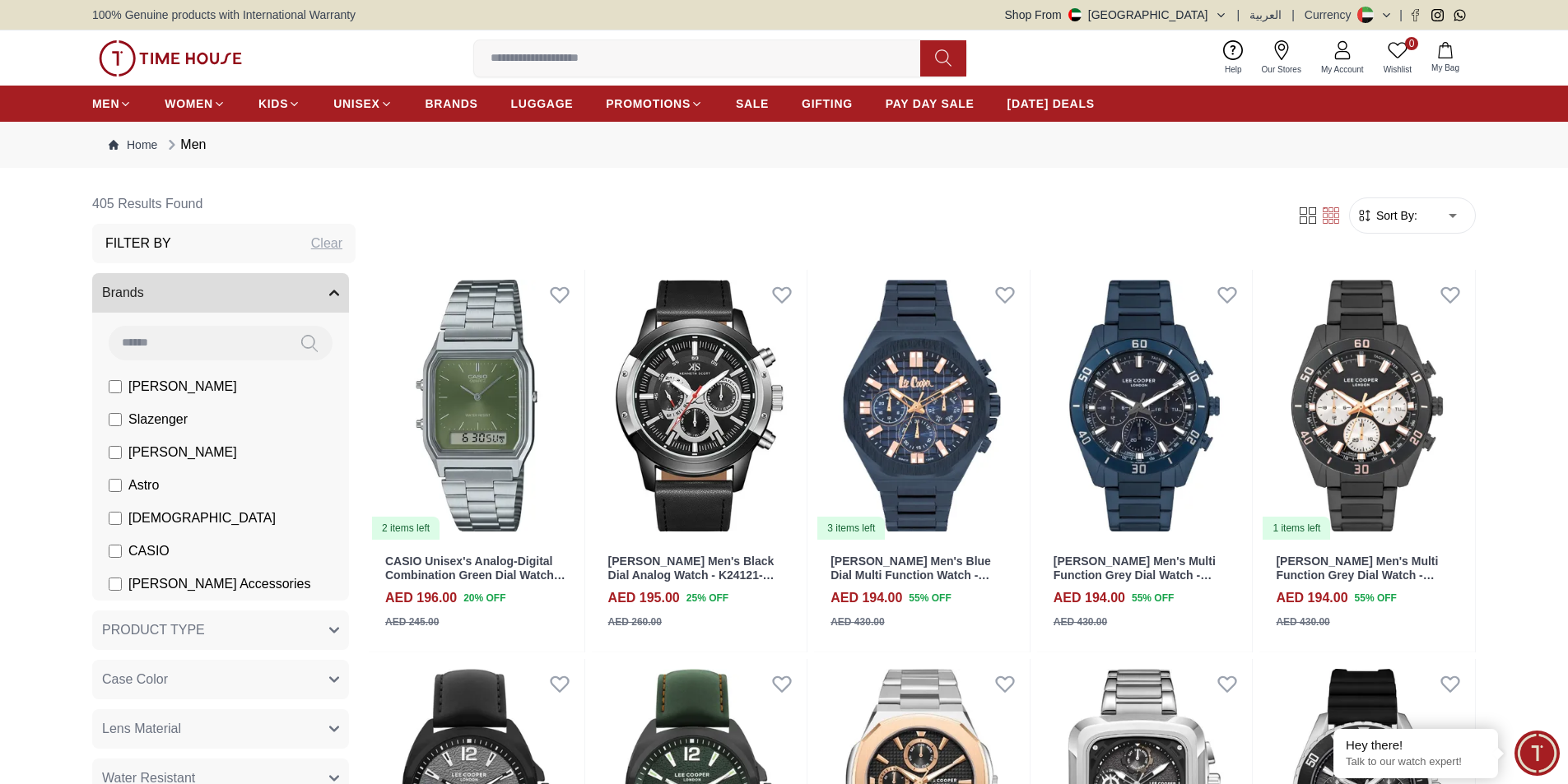
click at [128, 430] on li "Slazenger" at bounding box center [224, 419] width 250 height 33
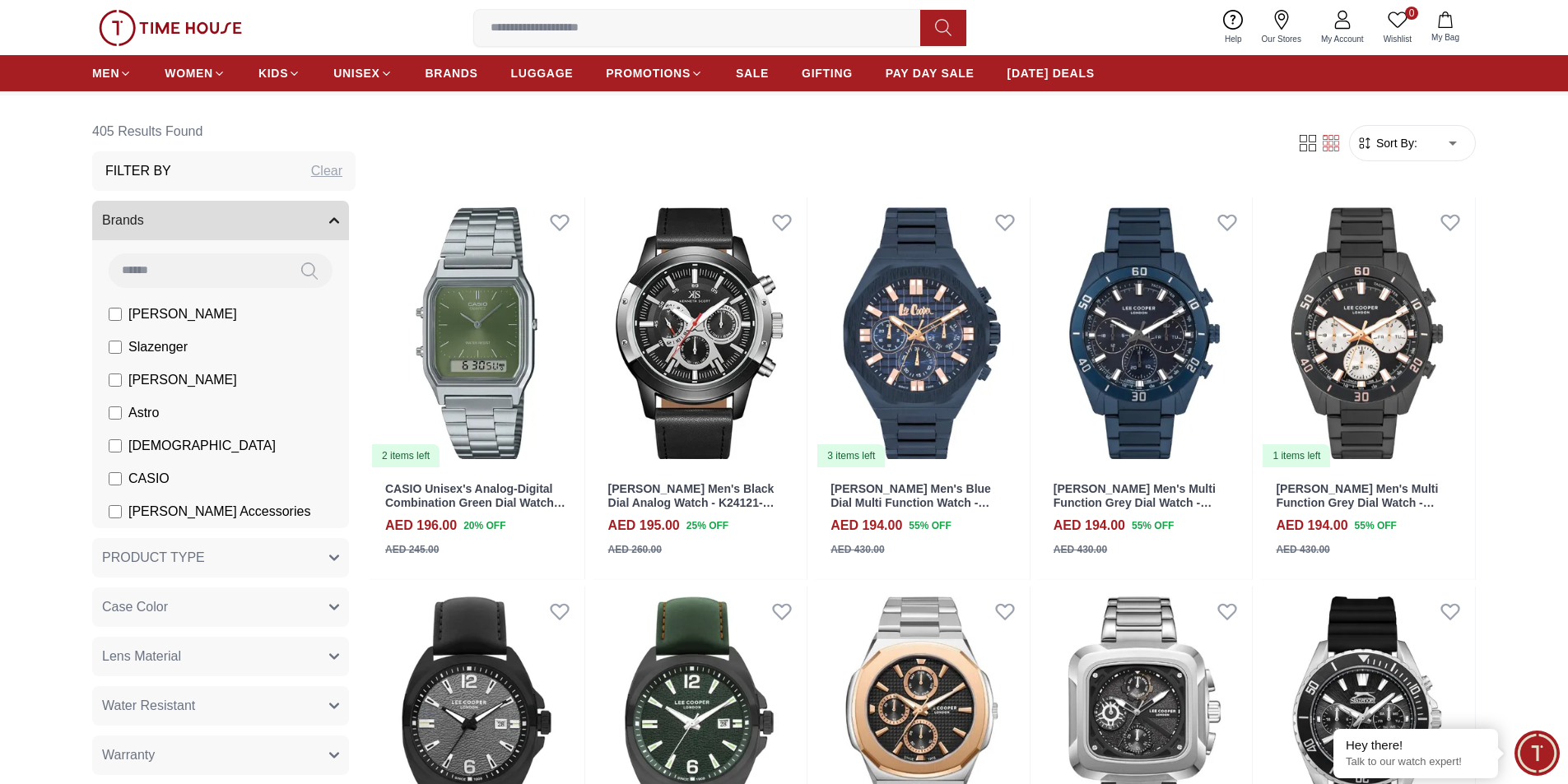
scroll to position [164, 0]
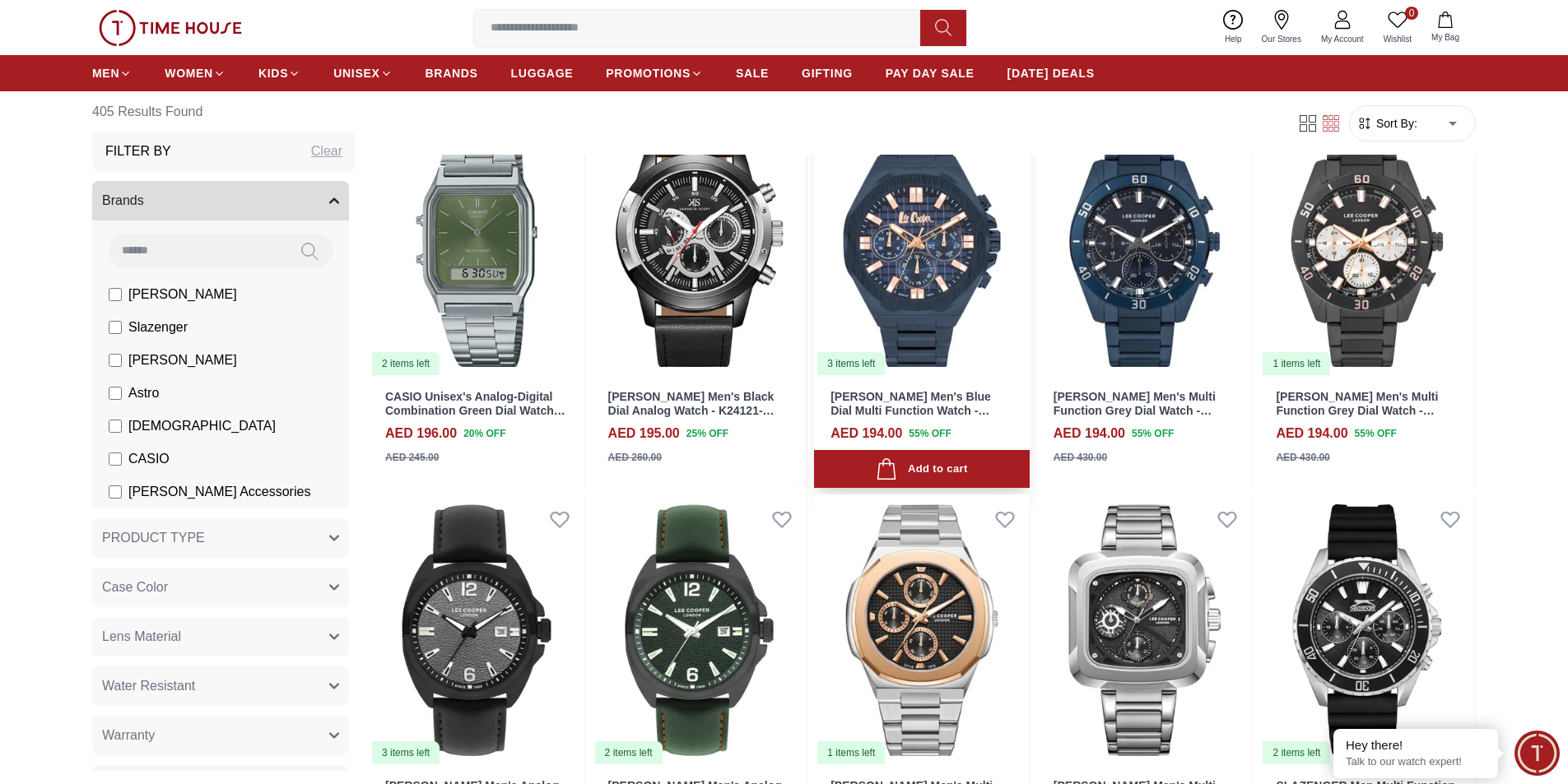
click at [922, 296] on img at bounding box center [922, 241] width 215 height 271
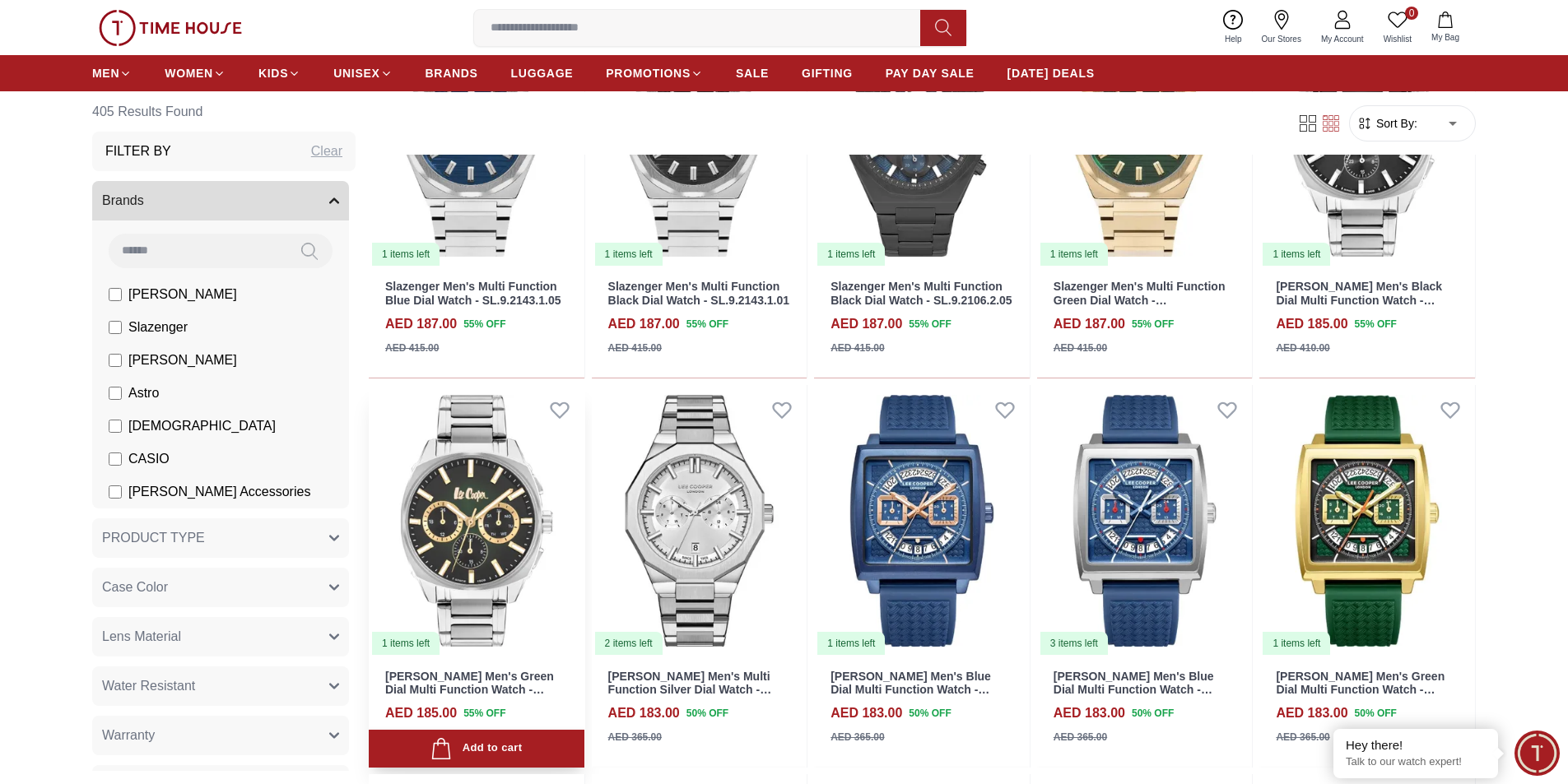
scroll to position [2303, 0]
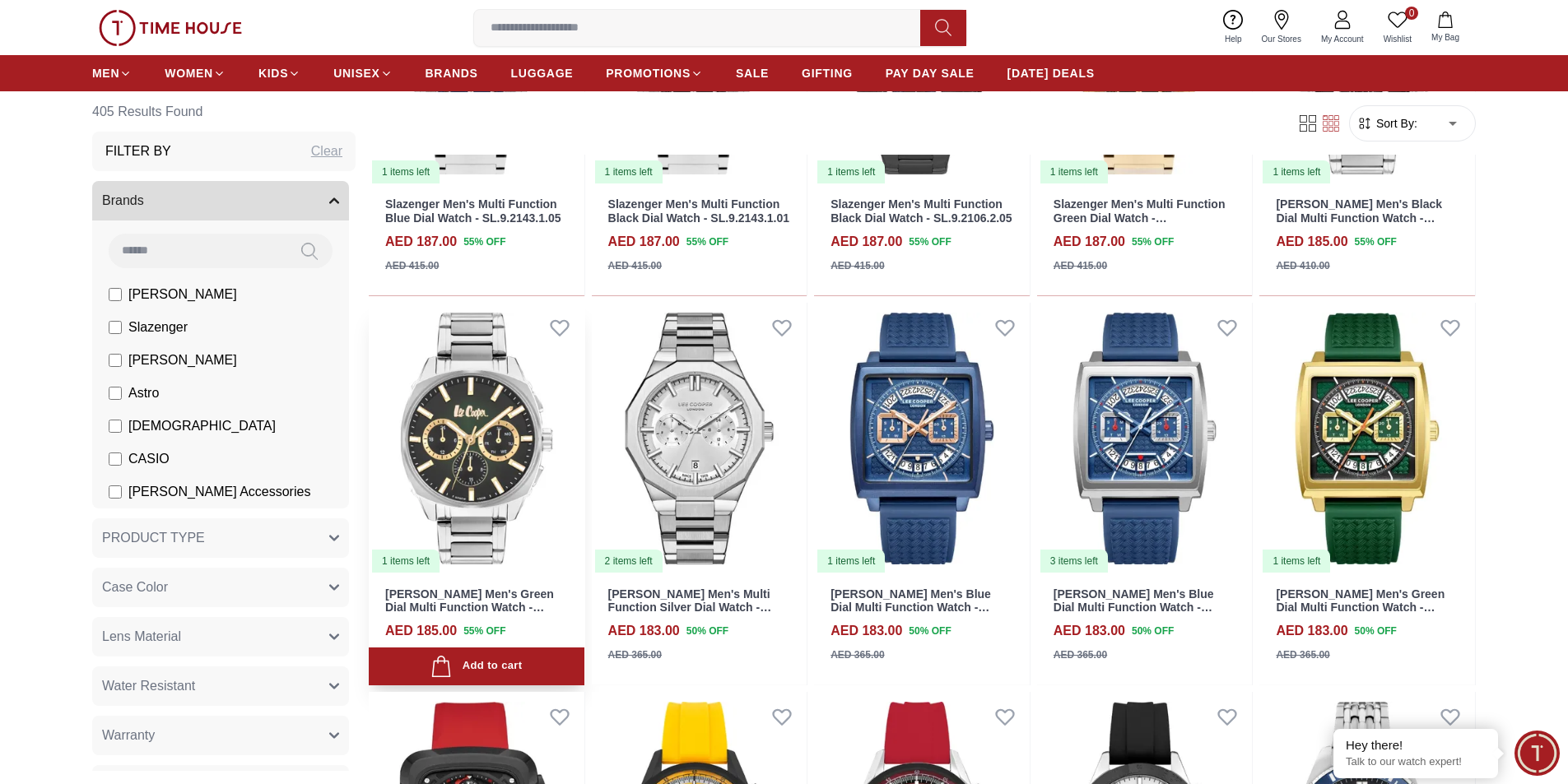
click at [548, 598] on h3 "[PERSON_NAME] Men's Green Dial Multi Function Watch - LC07925.370" at bounding box center [477, 601] width 183 height 28
click at [527, 475] on img at bounding box center [476, 438] width 215 height 271
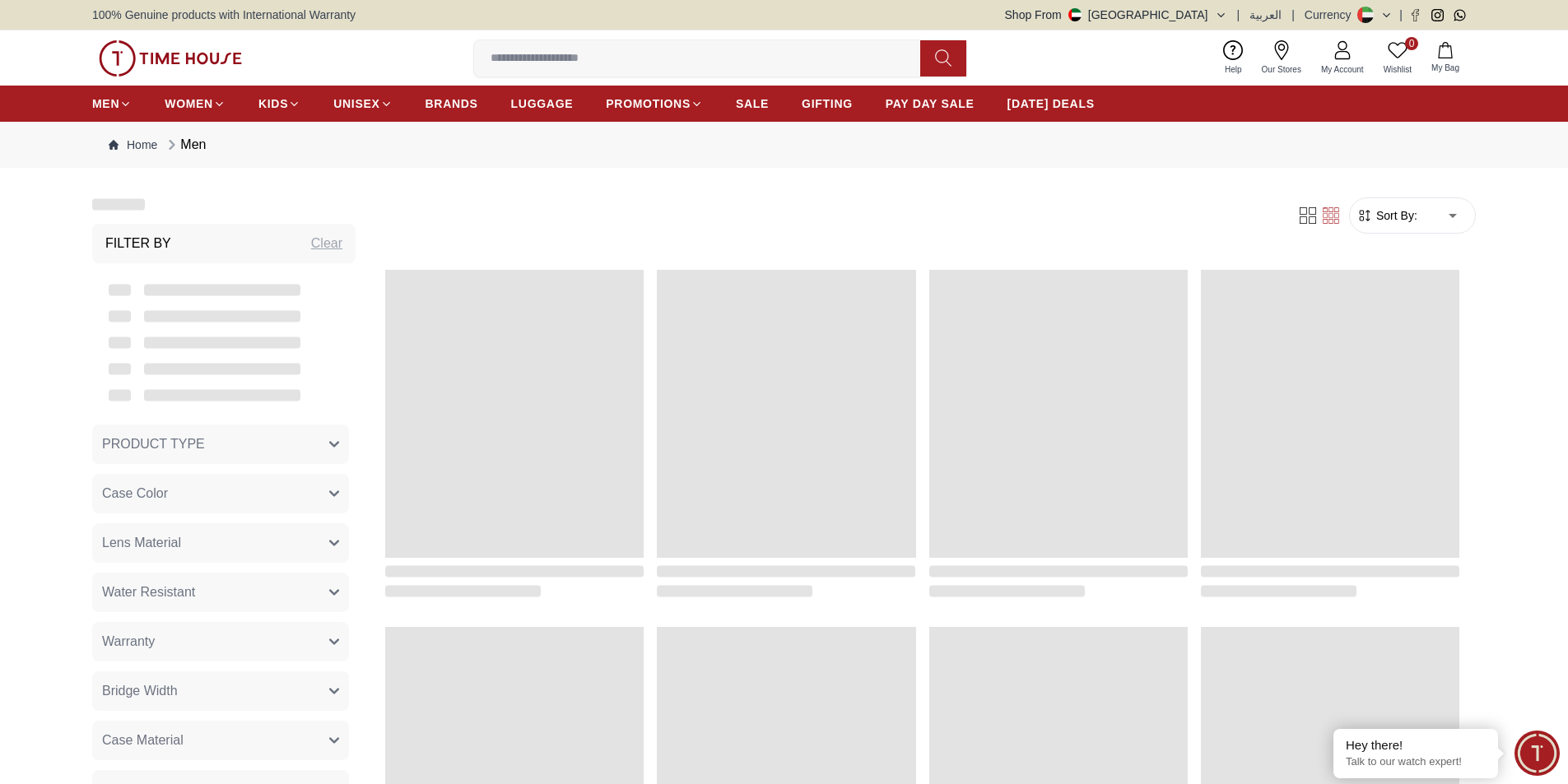
scroll to position [1547, 0]
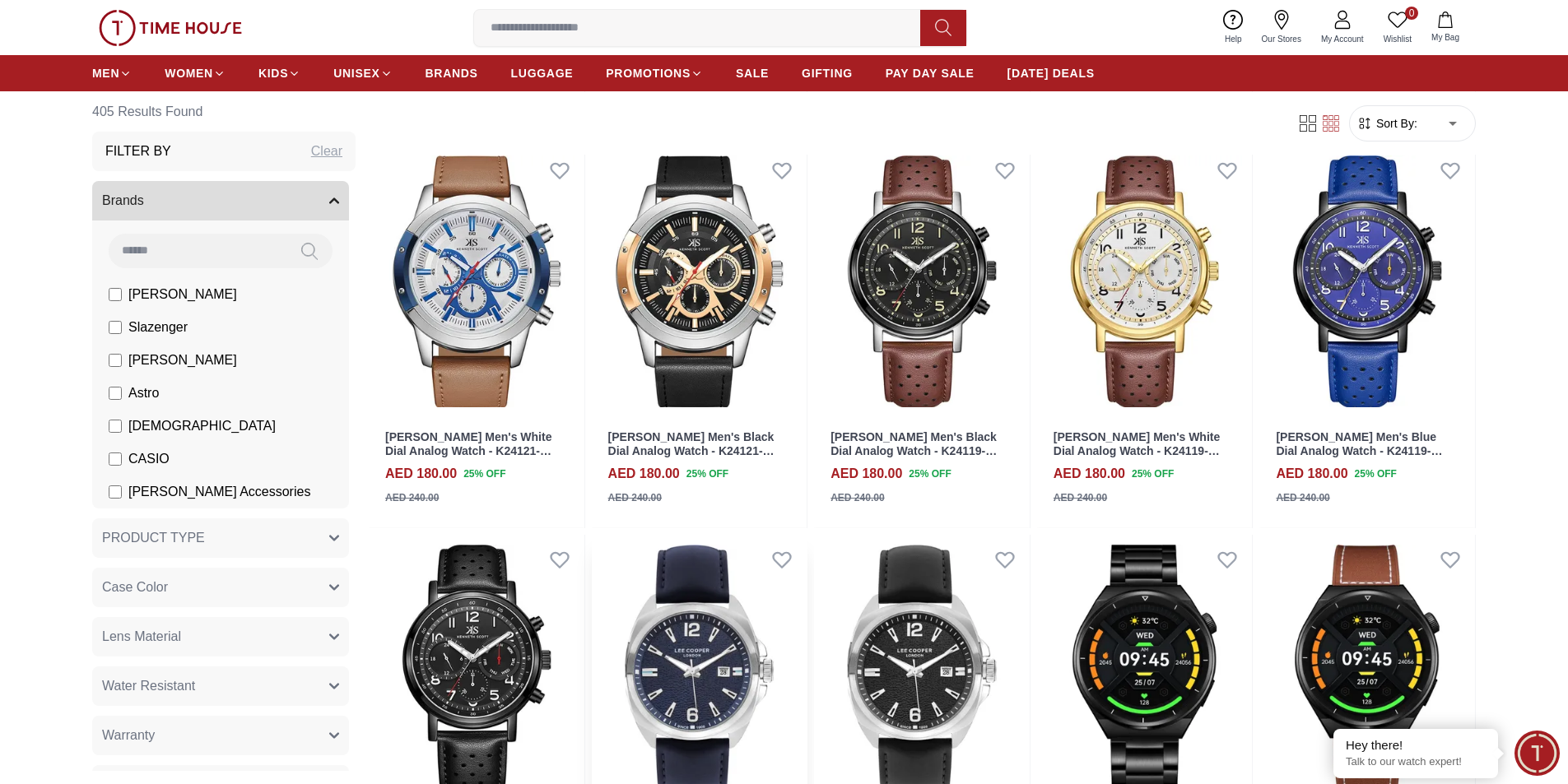
scroll to position [4260, 0]
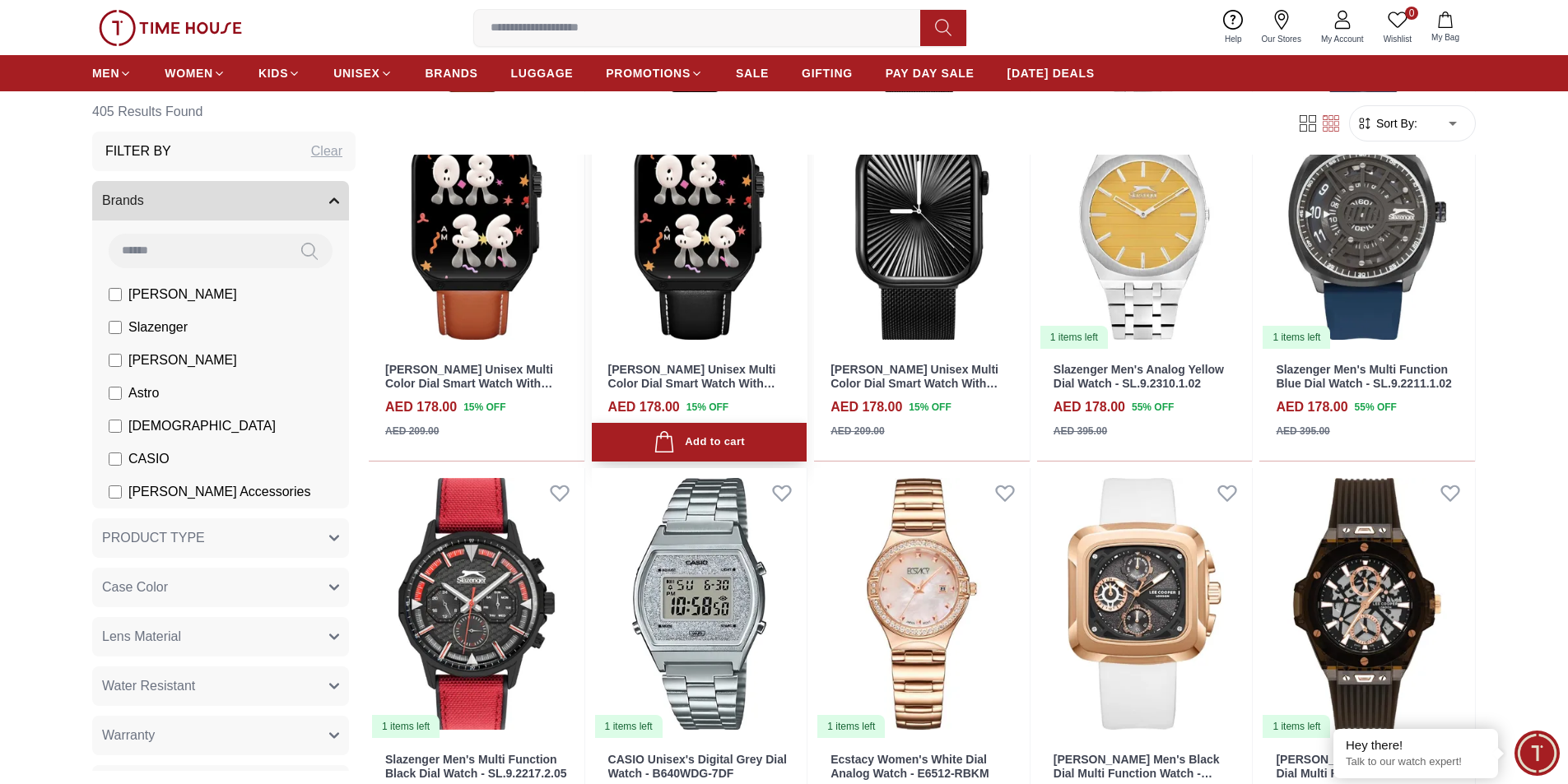
scroll to position [4918, 0]
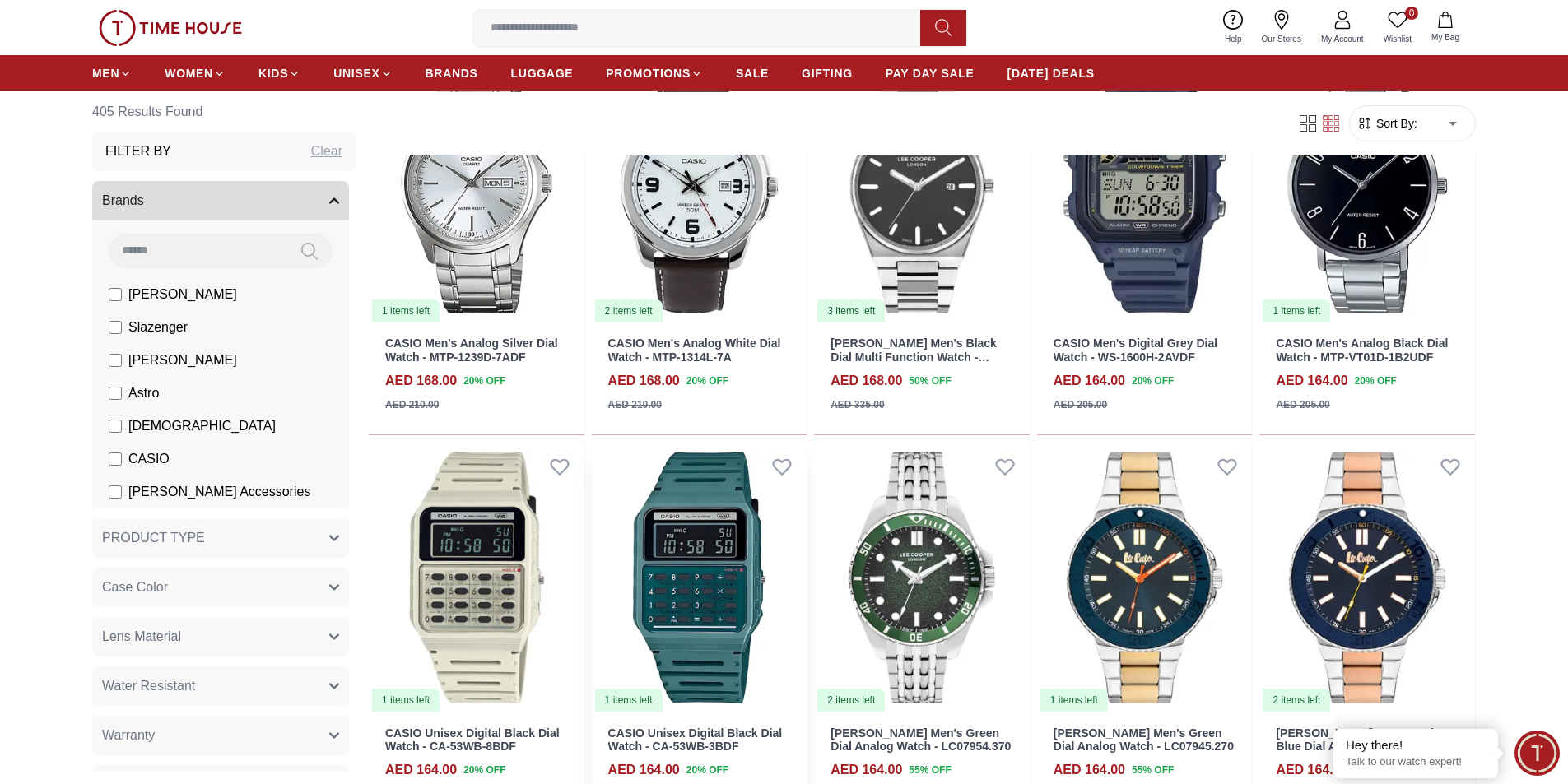
scroll to position [7386, 0]
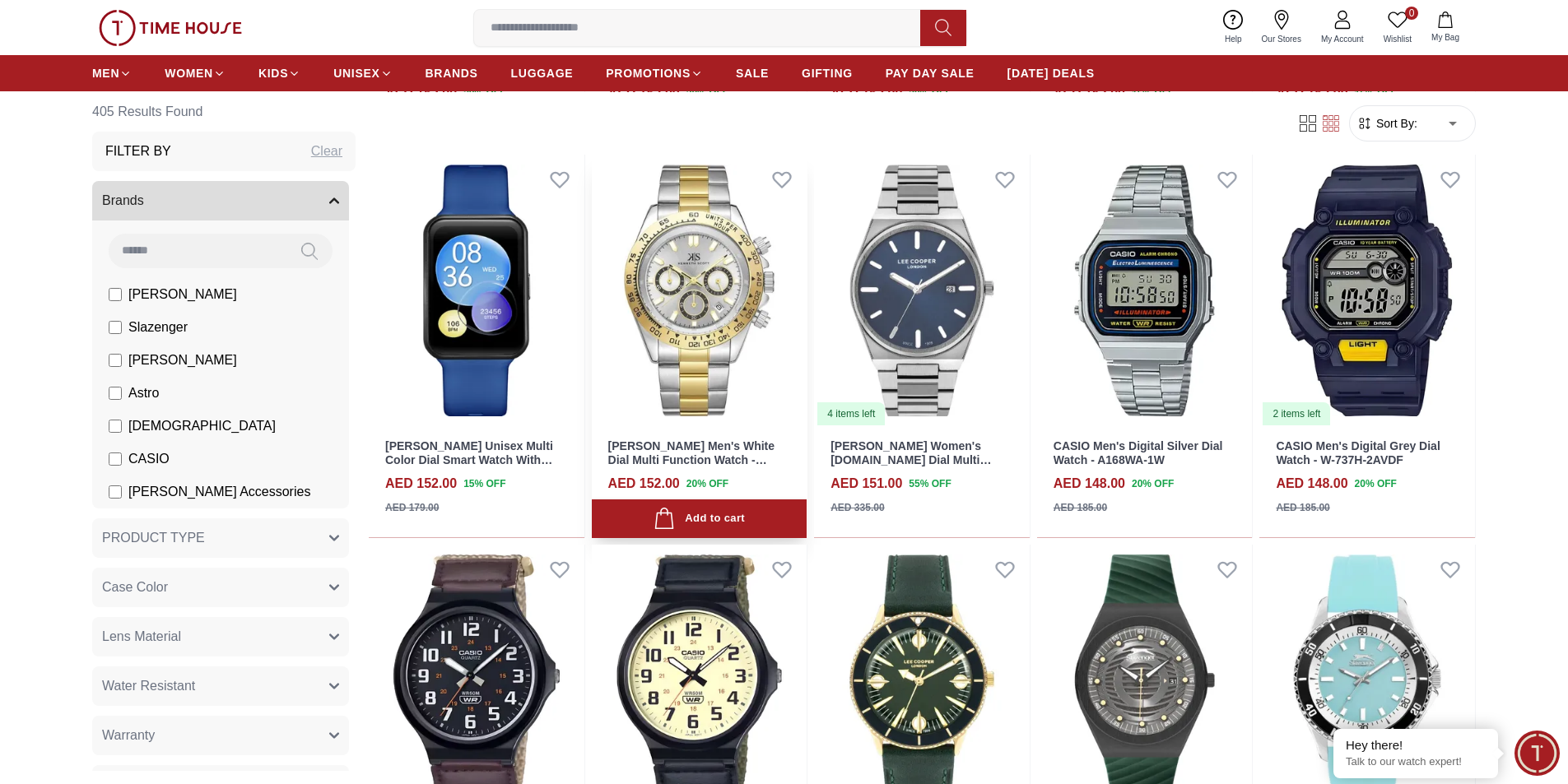
scroll to position [10347, 0]
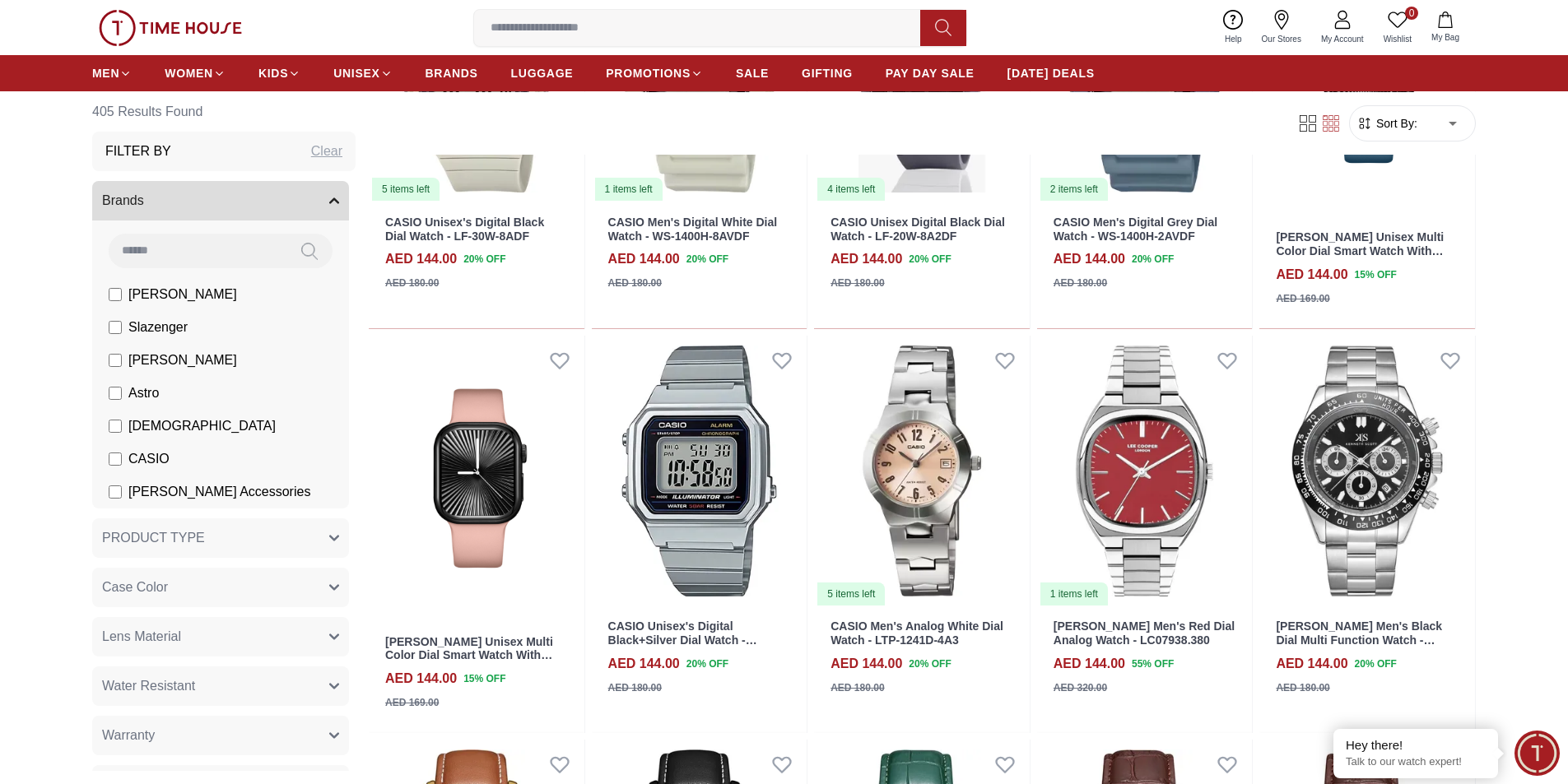
scroll to position [11063, 0]
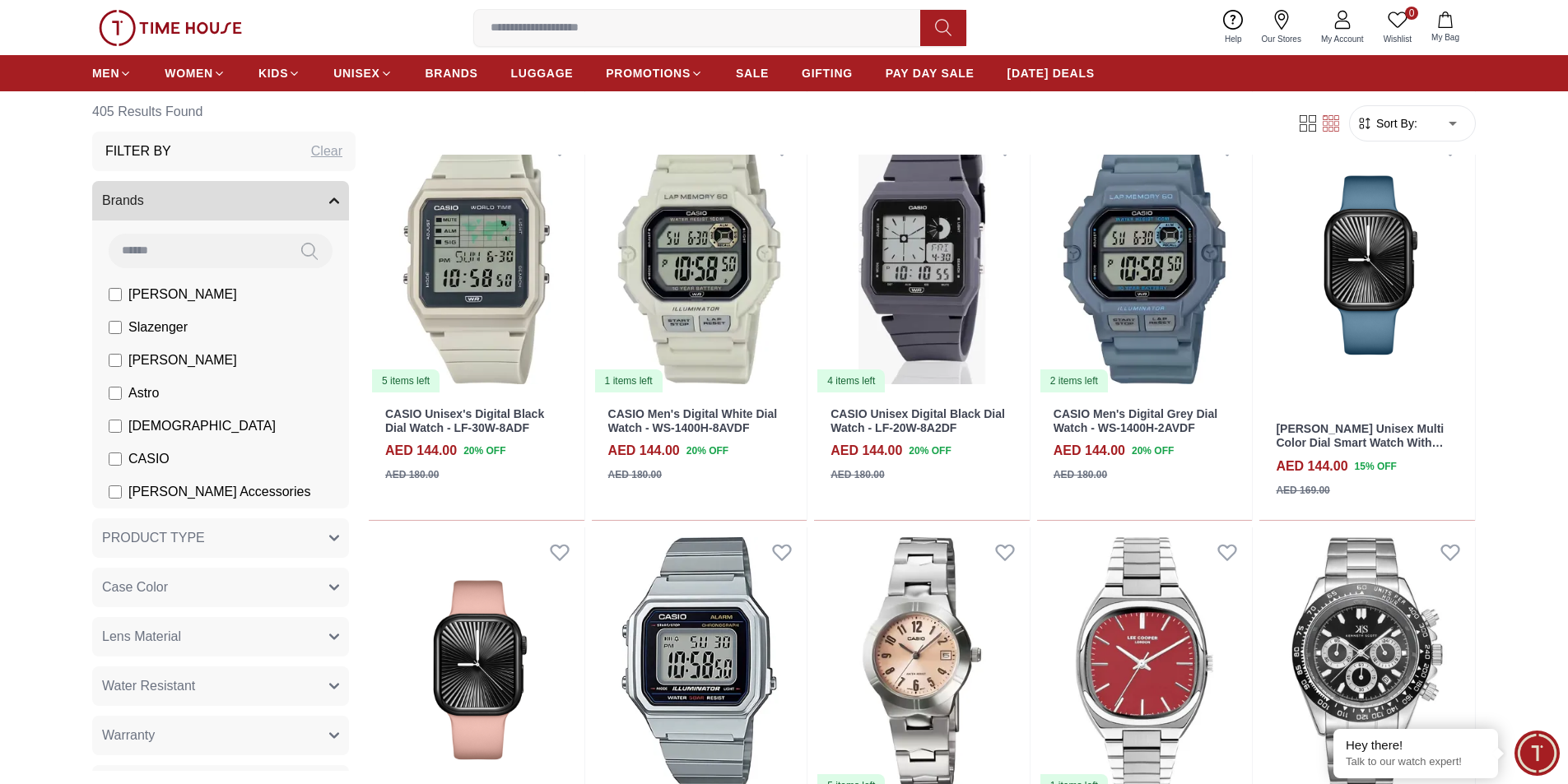
click at [1460, 23] on button "My Bag" at bounding box center [1445, 27] width 48 height 38
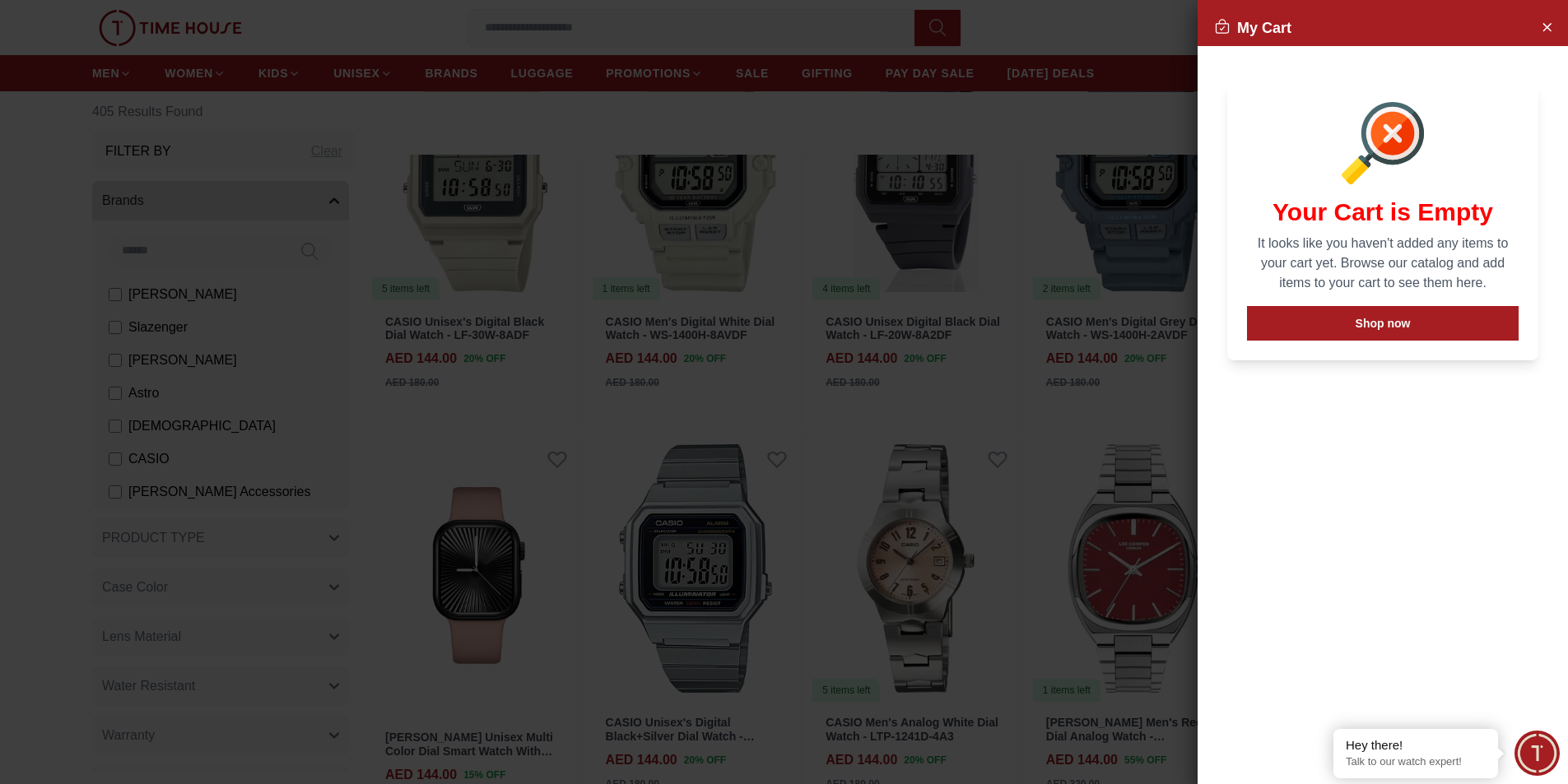
click at [370, 24] on div "My Cart Your Cart is Empty It looks like you haven't added any items to your ca…" at bounding box center [185, 392] width 370 height 784
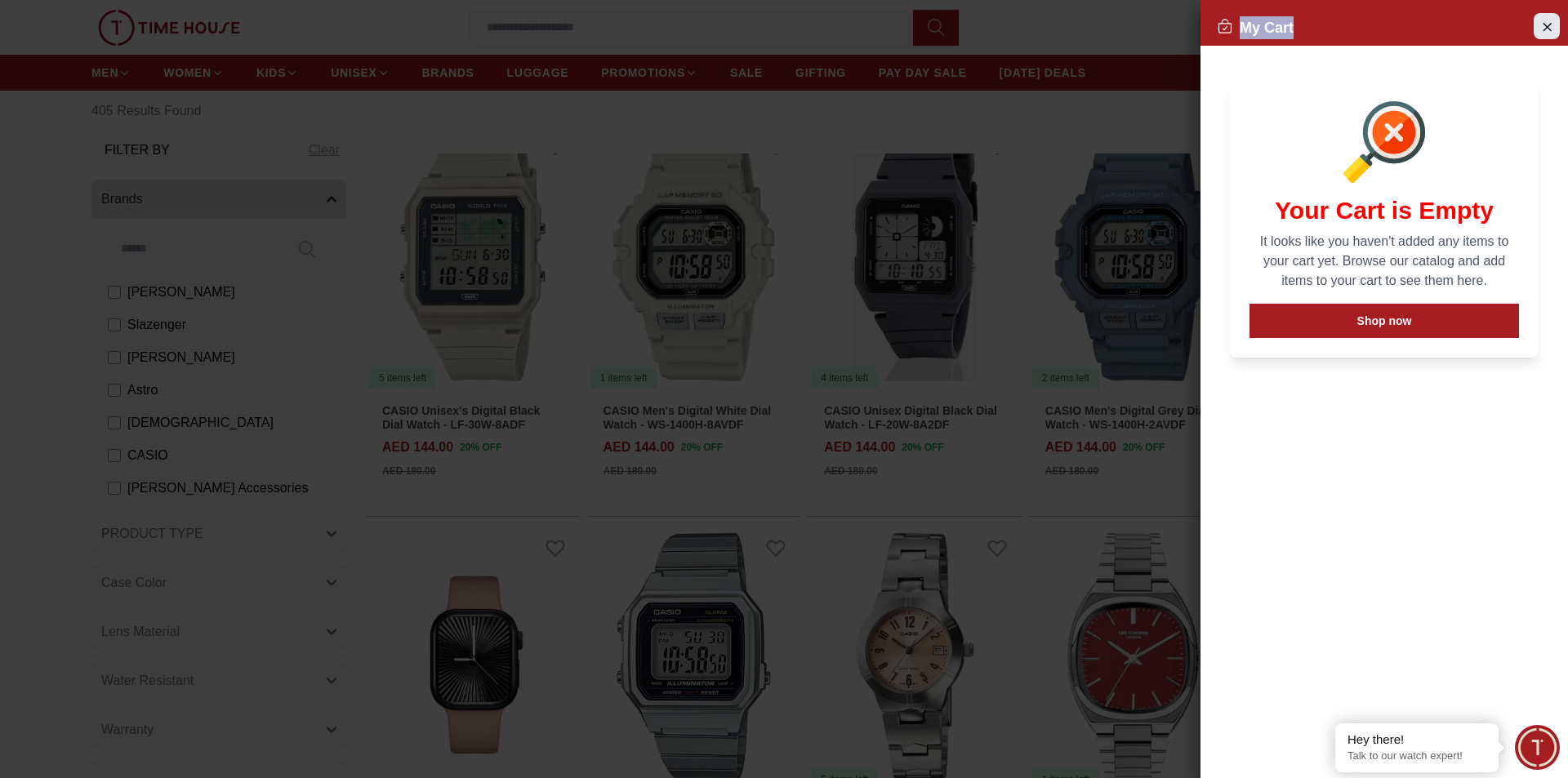
click at [1555, 21] on div "My Cart" at bounding box center [1384, 28] width 367 height 36
click at [1555, 24] on button "Close Account" at bounding box center [1547, 26] width 26 height 26
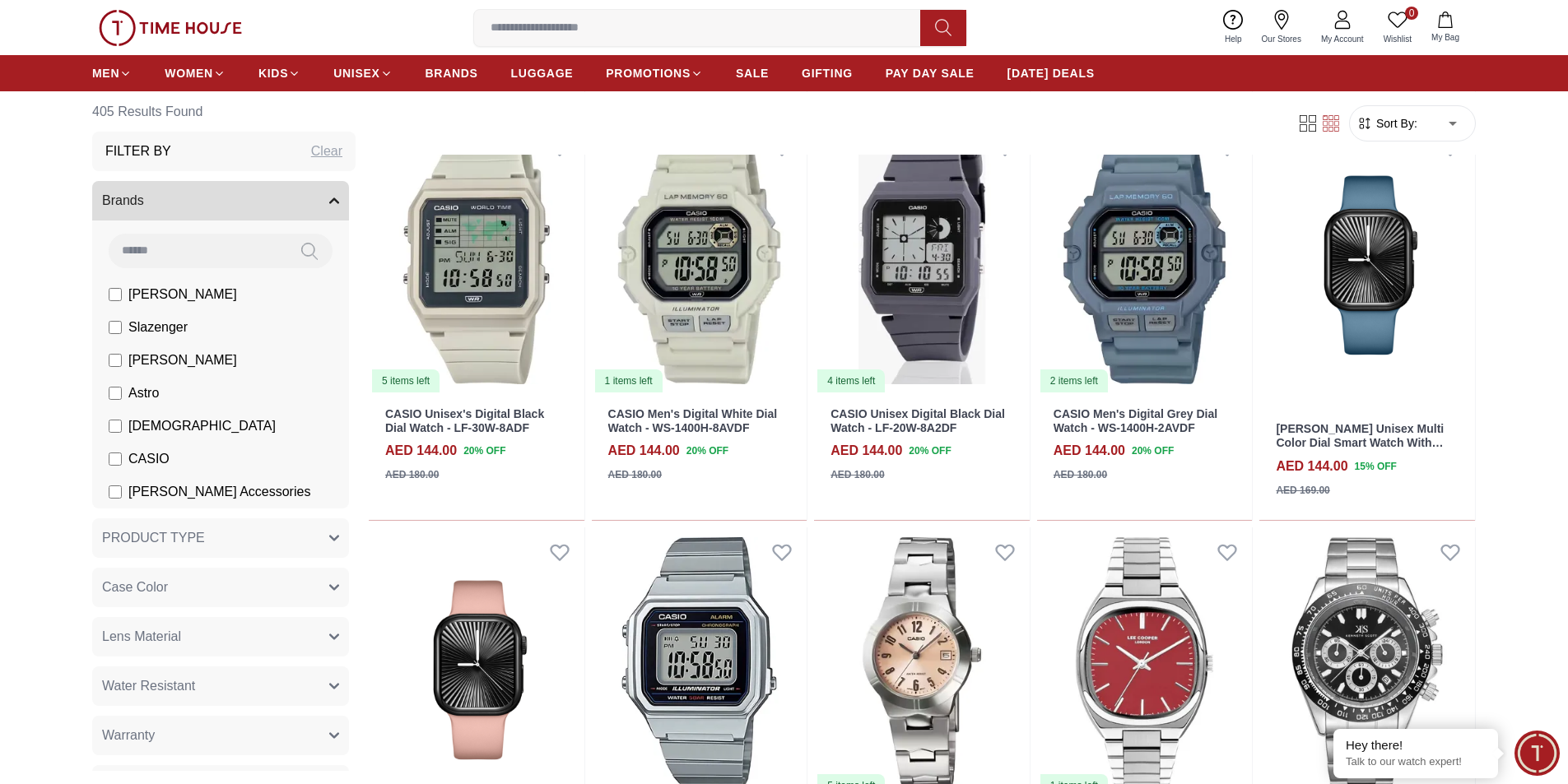
click at [1350, 29] on icon at bounding box center [1341, 20] width 20 height 20
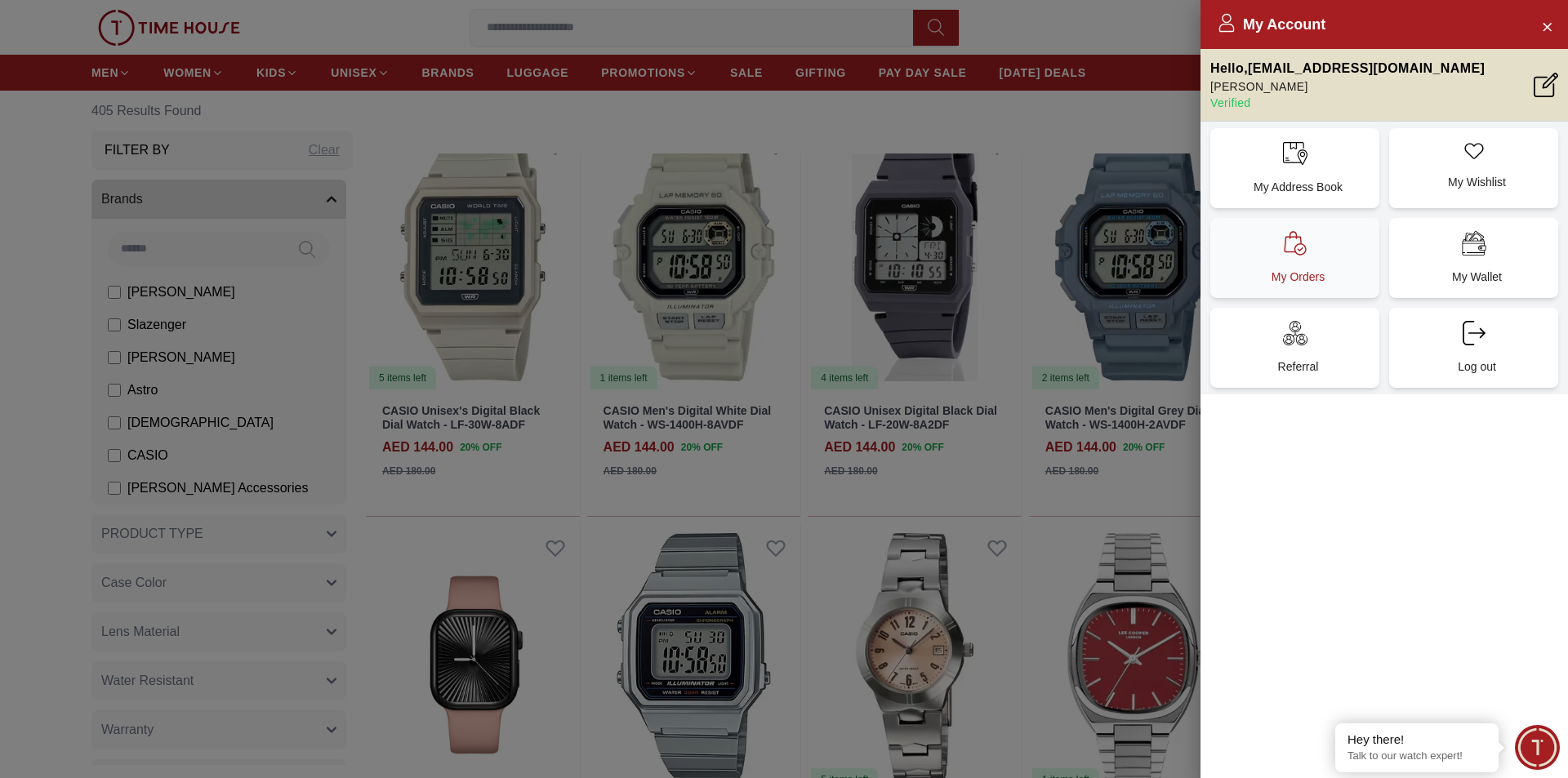
click at [1321, 279] on p "My Orders" at bounding box center [1298, 277] width 149 height 17
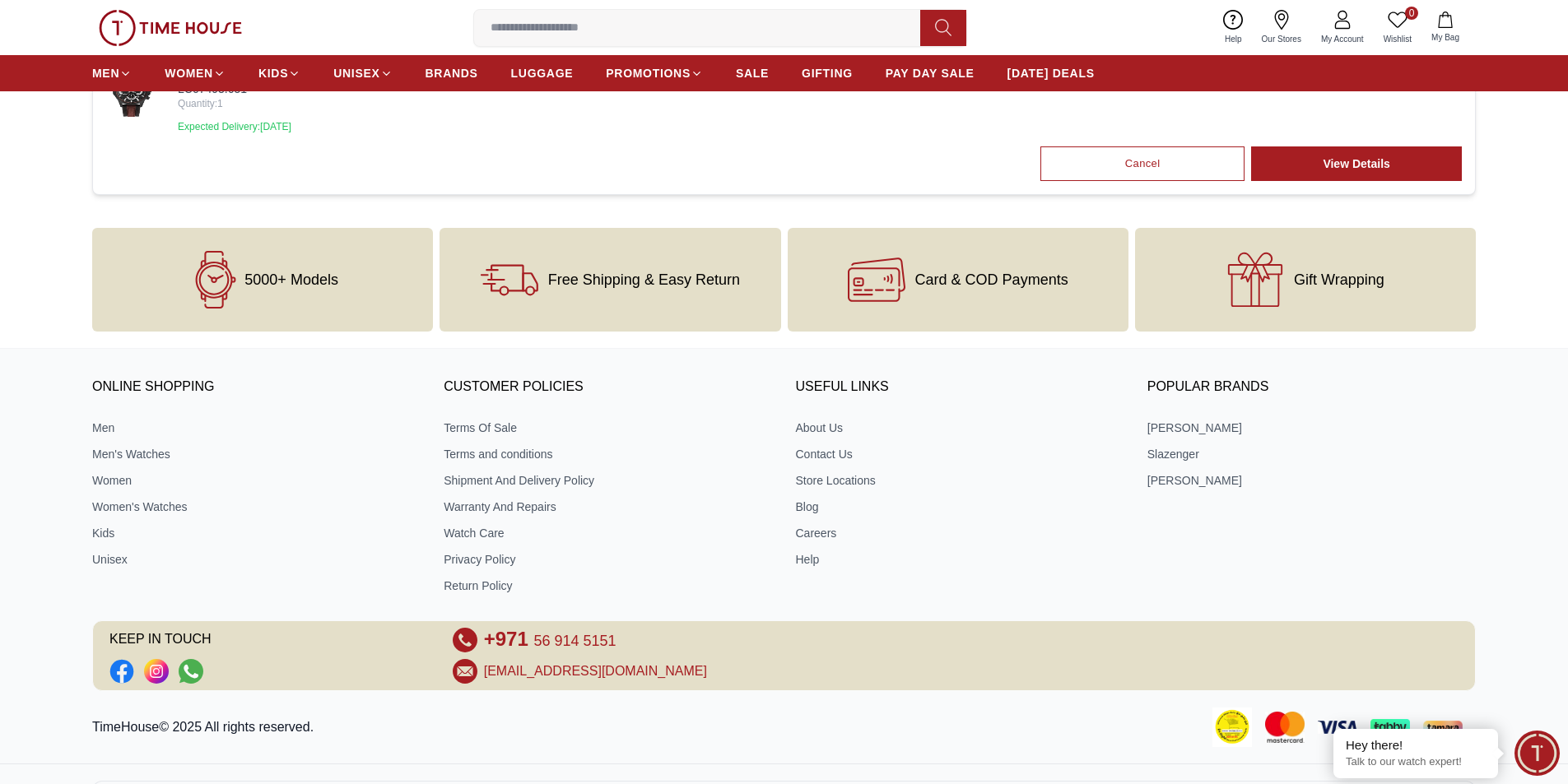
scroll to position [247, 0]
click at [492, 576] on link "Return Policy" at bounding box center [608, 585] width 328 height 17
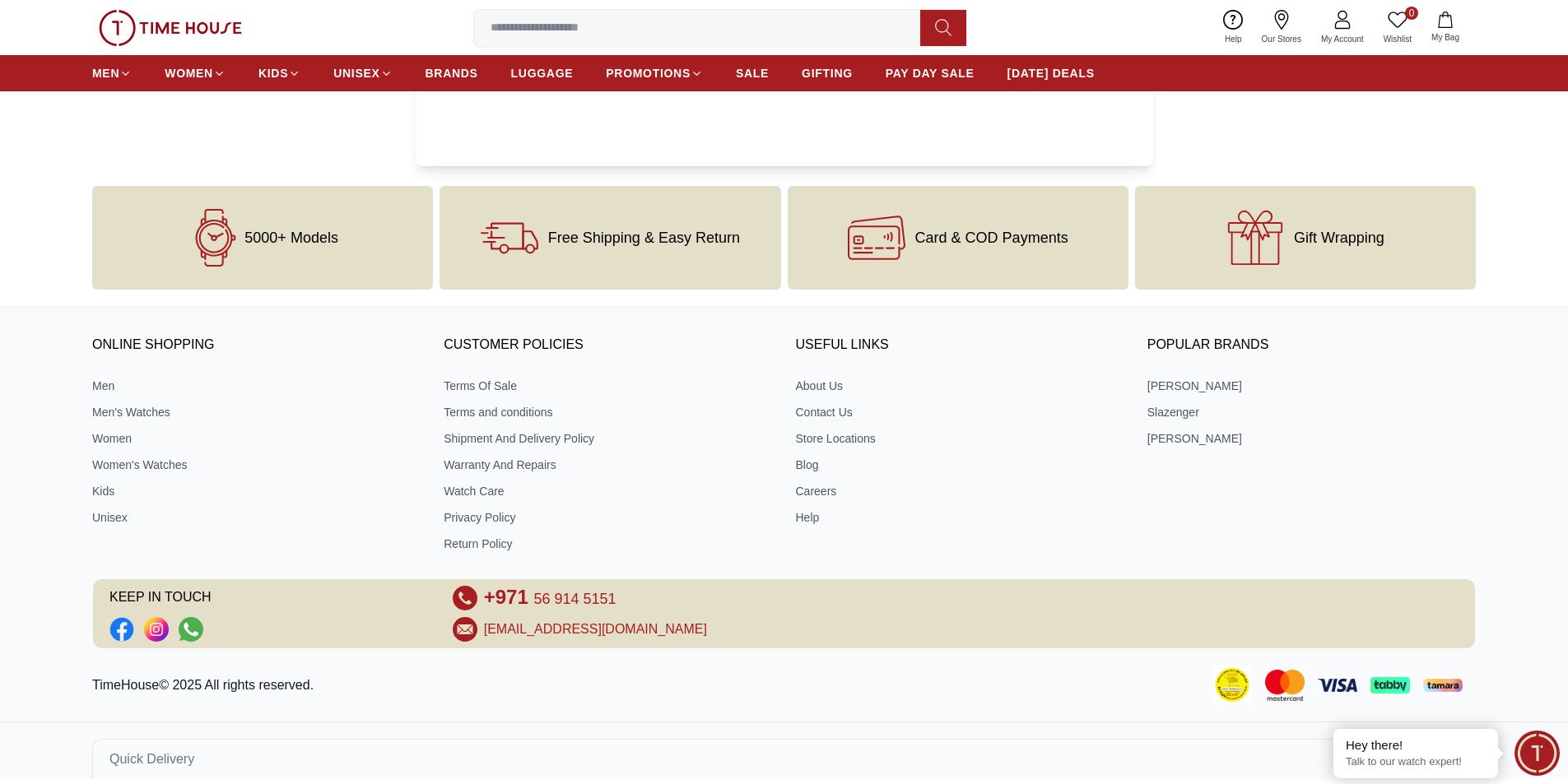
scroll to position [1626, 0]
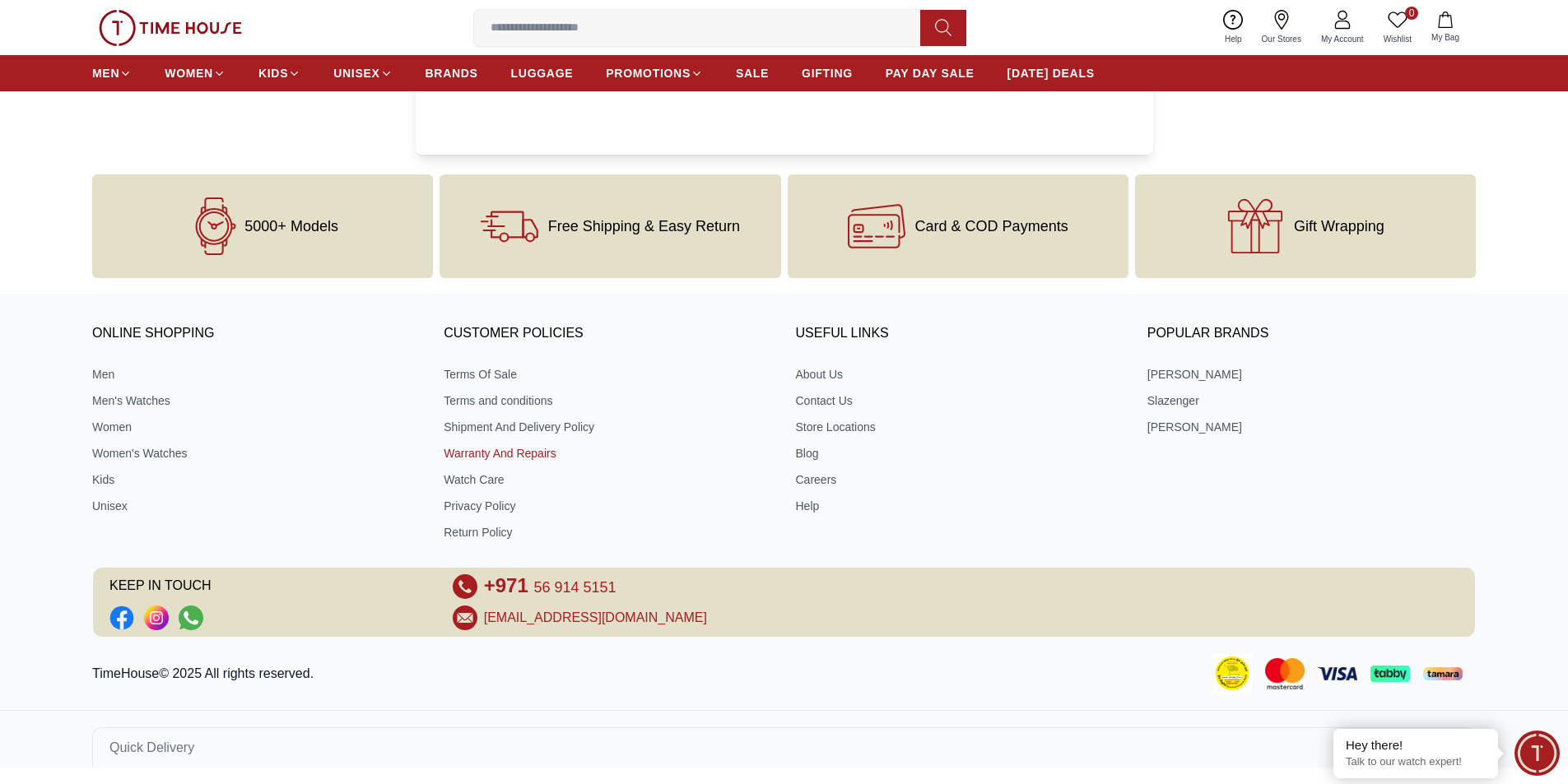
click at [496, 458] on link "Warranty And Repairs" at bounding box center [608, 453] width 328 height 17
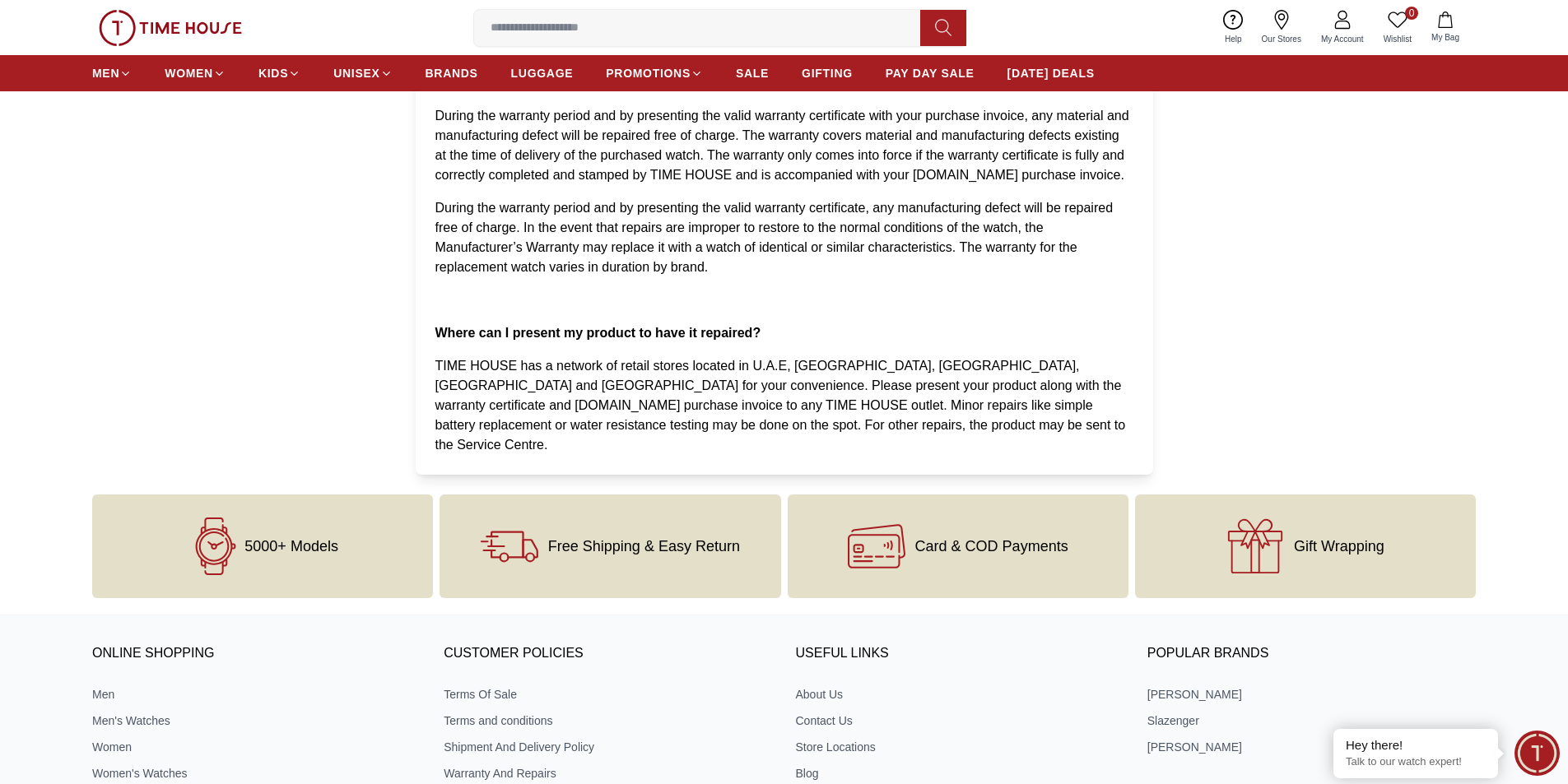
scroll to position [477, 0]
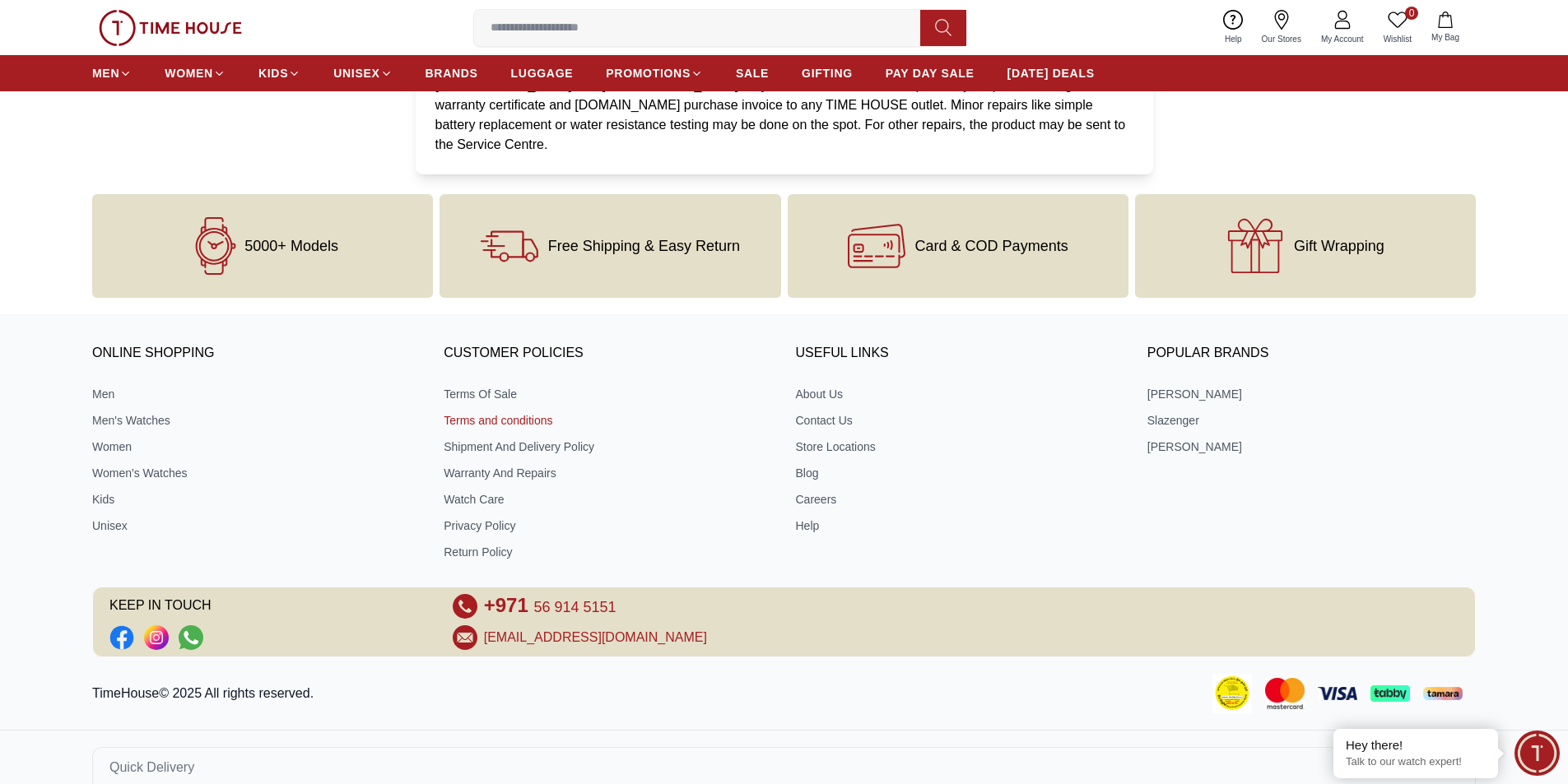
click at [513, 412] on link "Terms and conditions" at bounding box center [608, 420] width 328 height 17
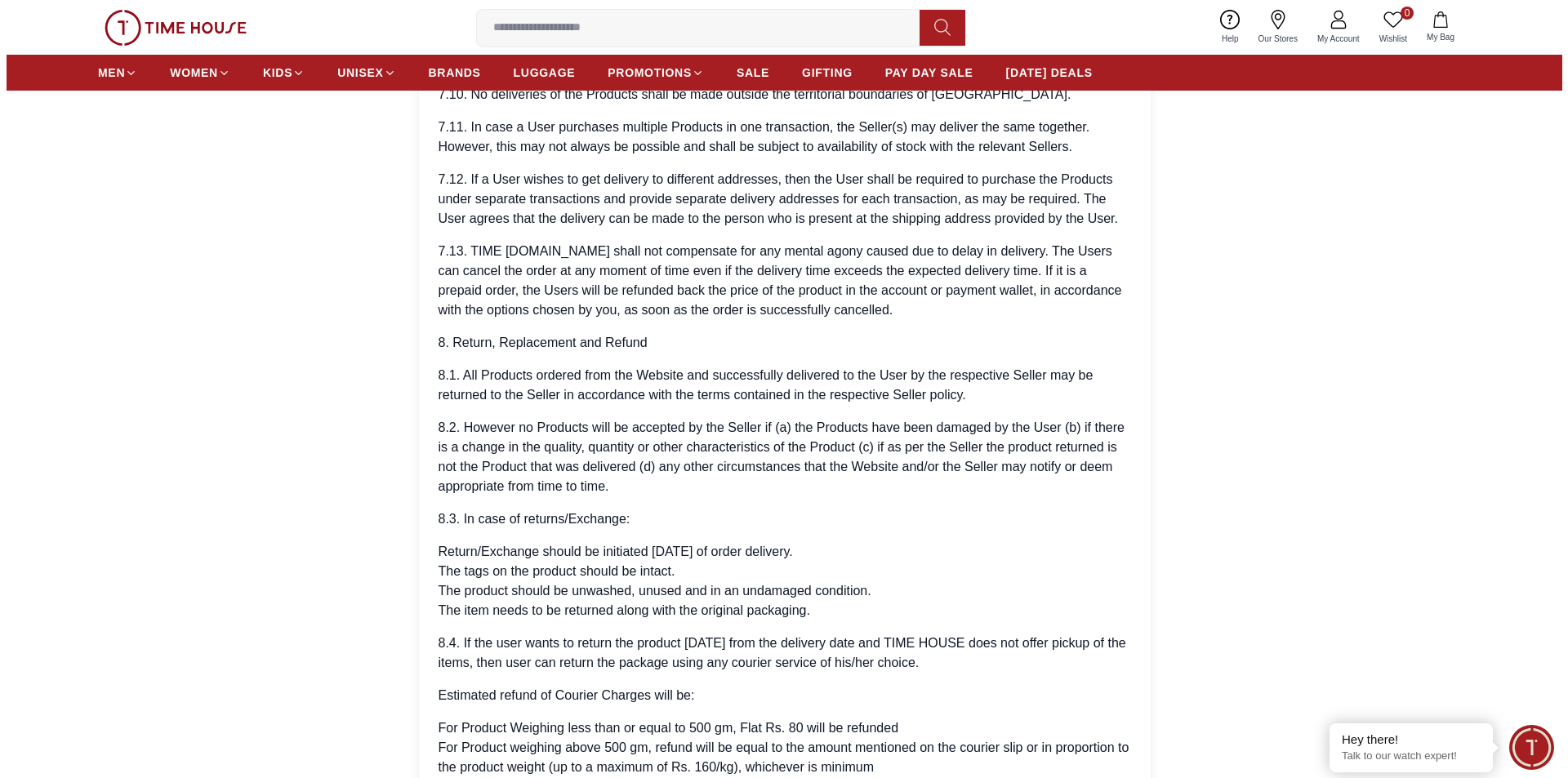
scroll to position [5060, 0]
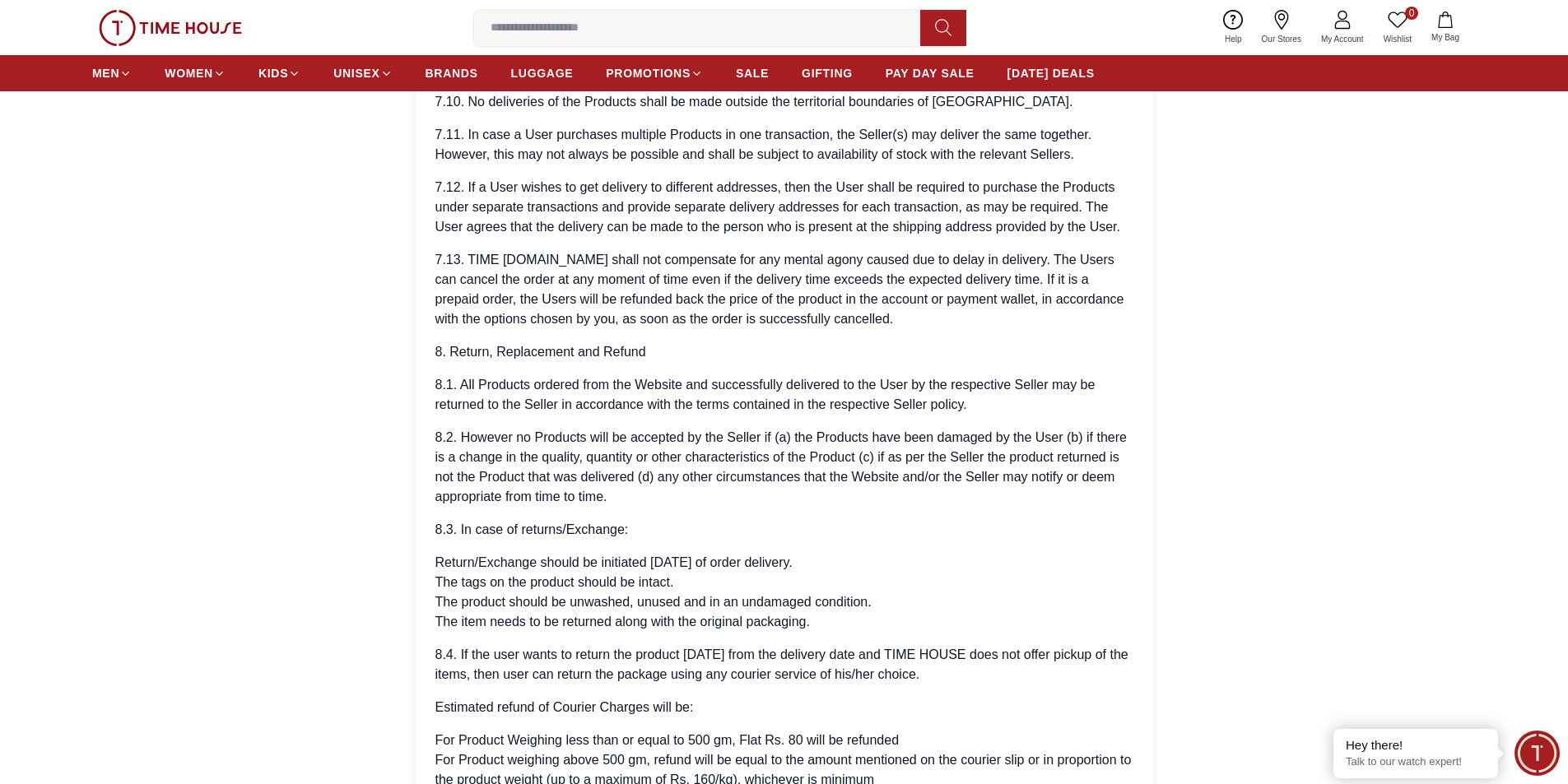
click at [1343, 20] on icon at bounding box center [1342, 15] width 9 height 9
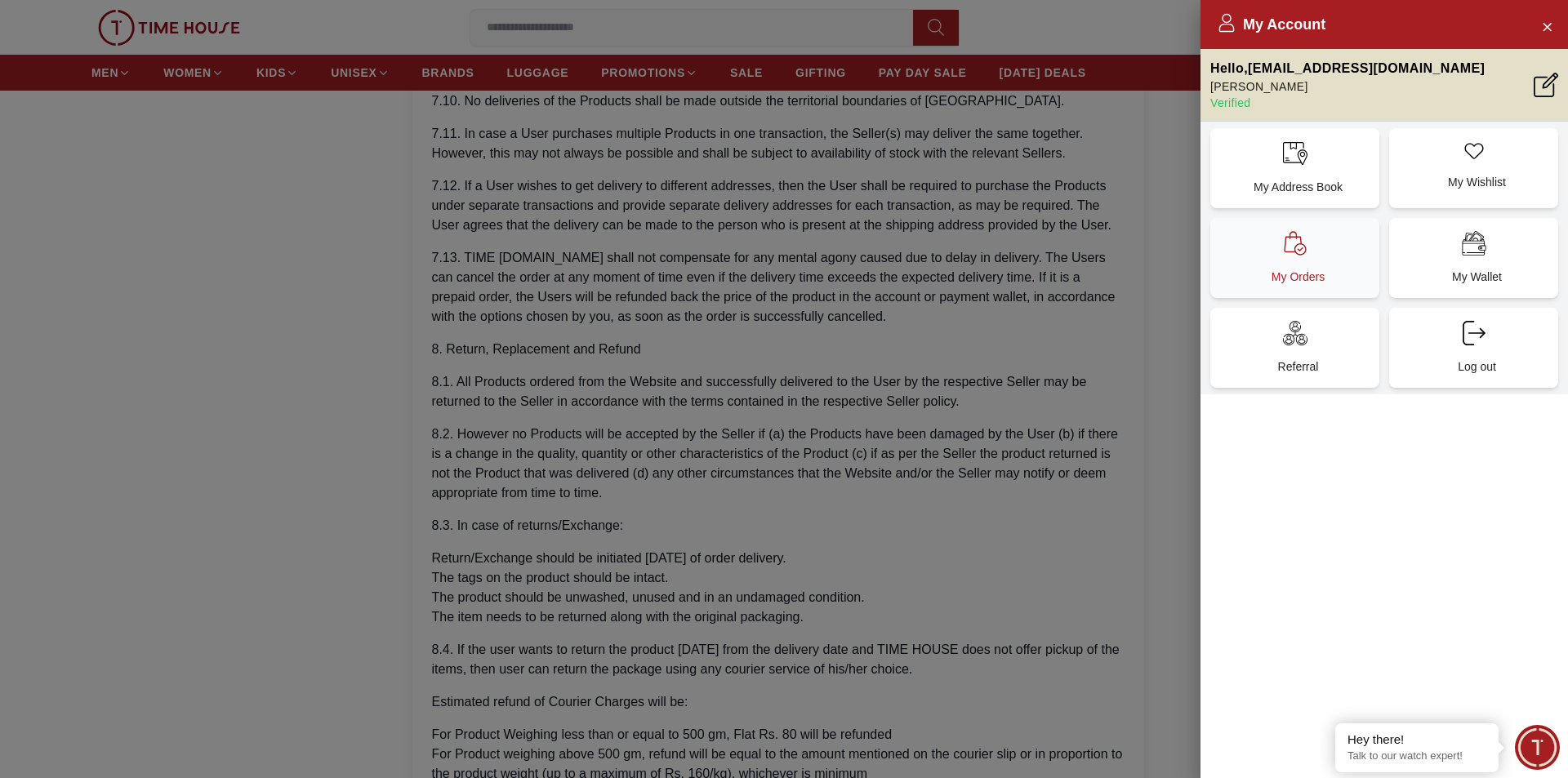
click at [1313, 264] on div "My Orders" at bounding box center [1295, 258] width 169 height 80
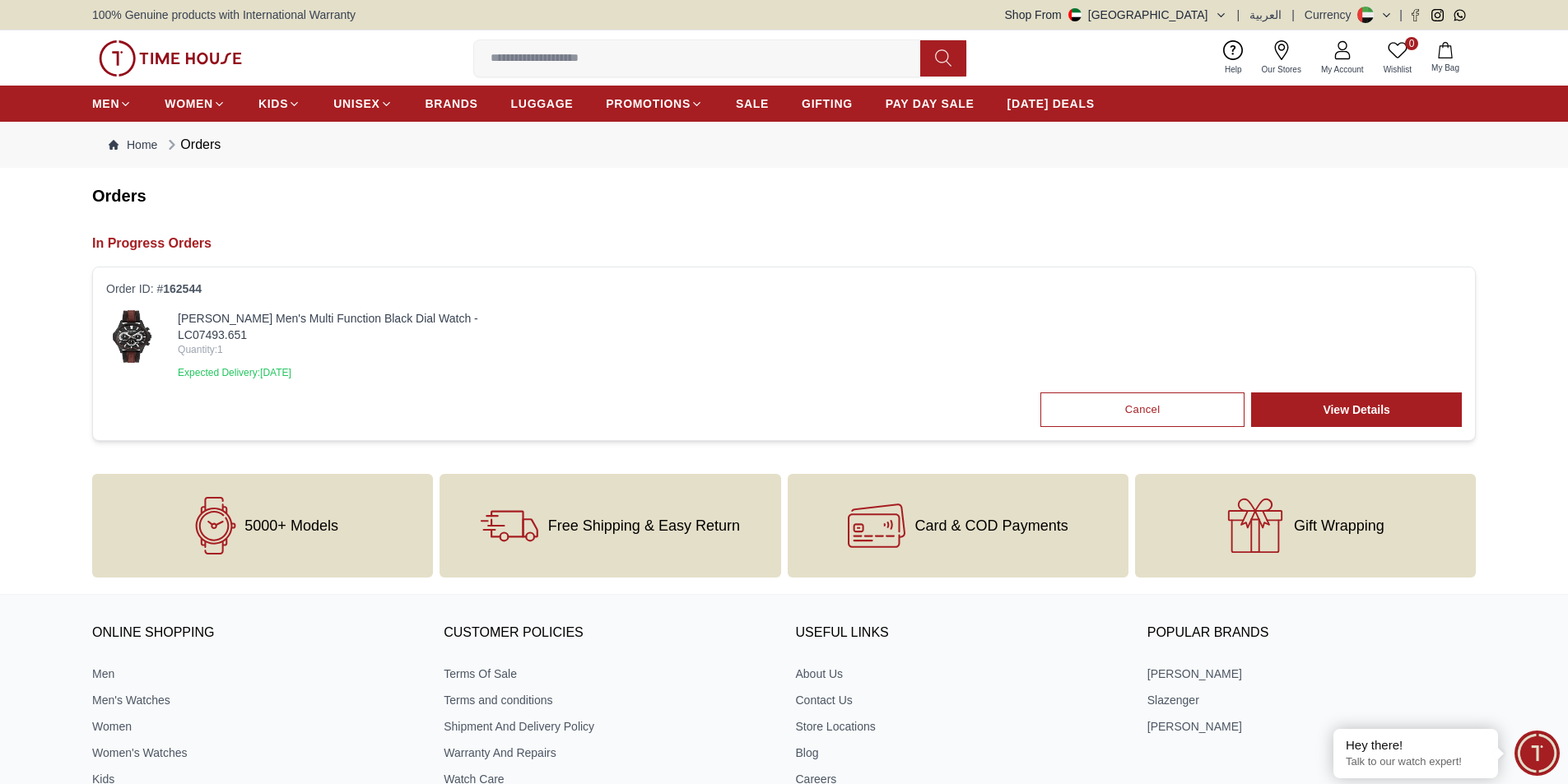
click at [133, 337] on img at bounding box center [132, 337] width 52 height 52
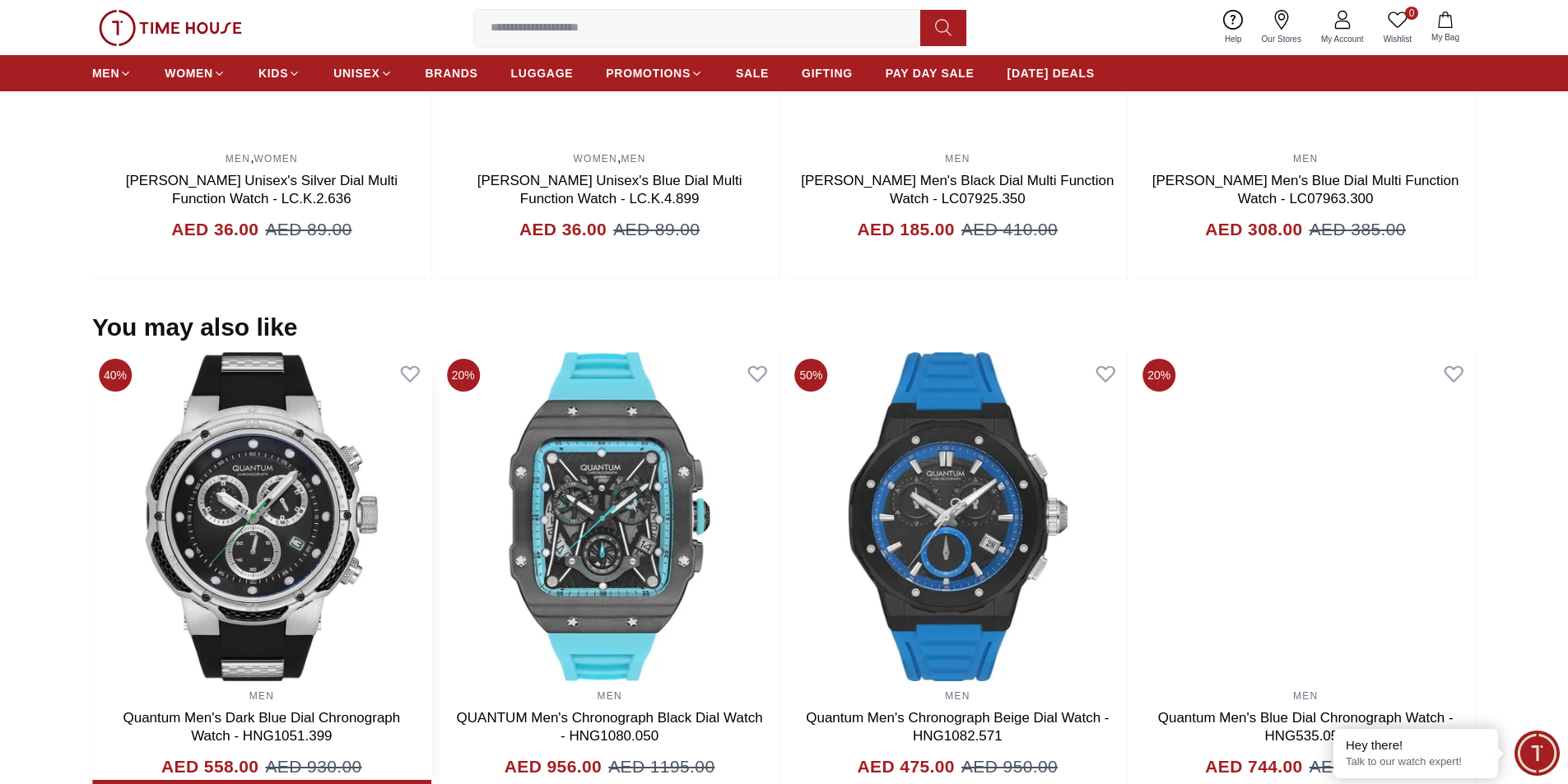
scroll to position [1891, 0]
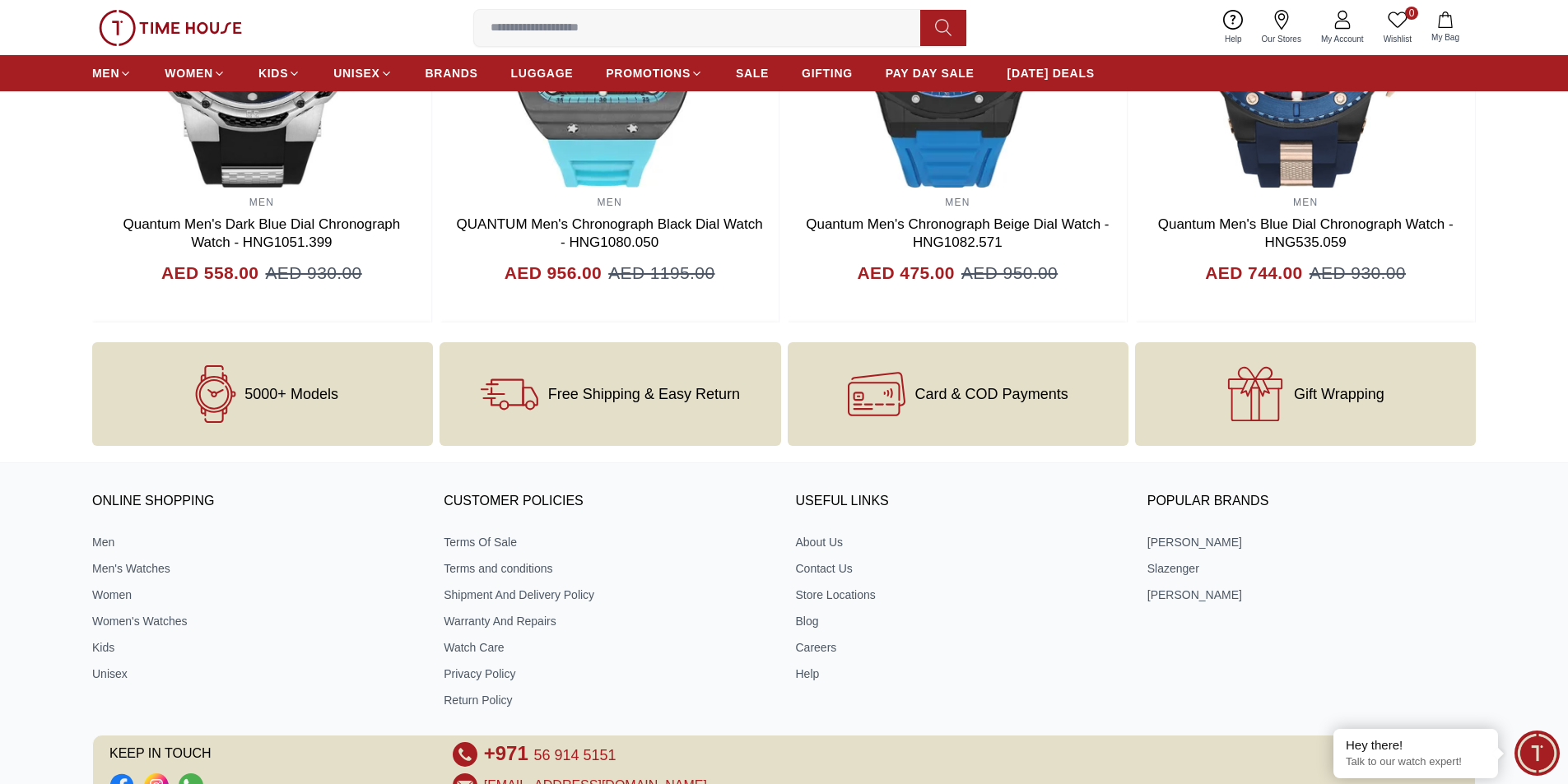
click at [642, 386] on span "Free Shipping & Easy Return" at bounding box center [645, 394] width 192 height 17
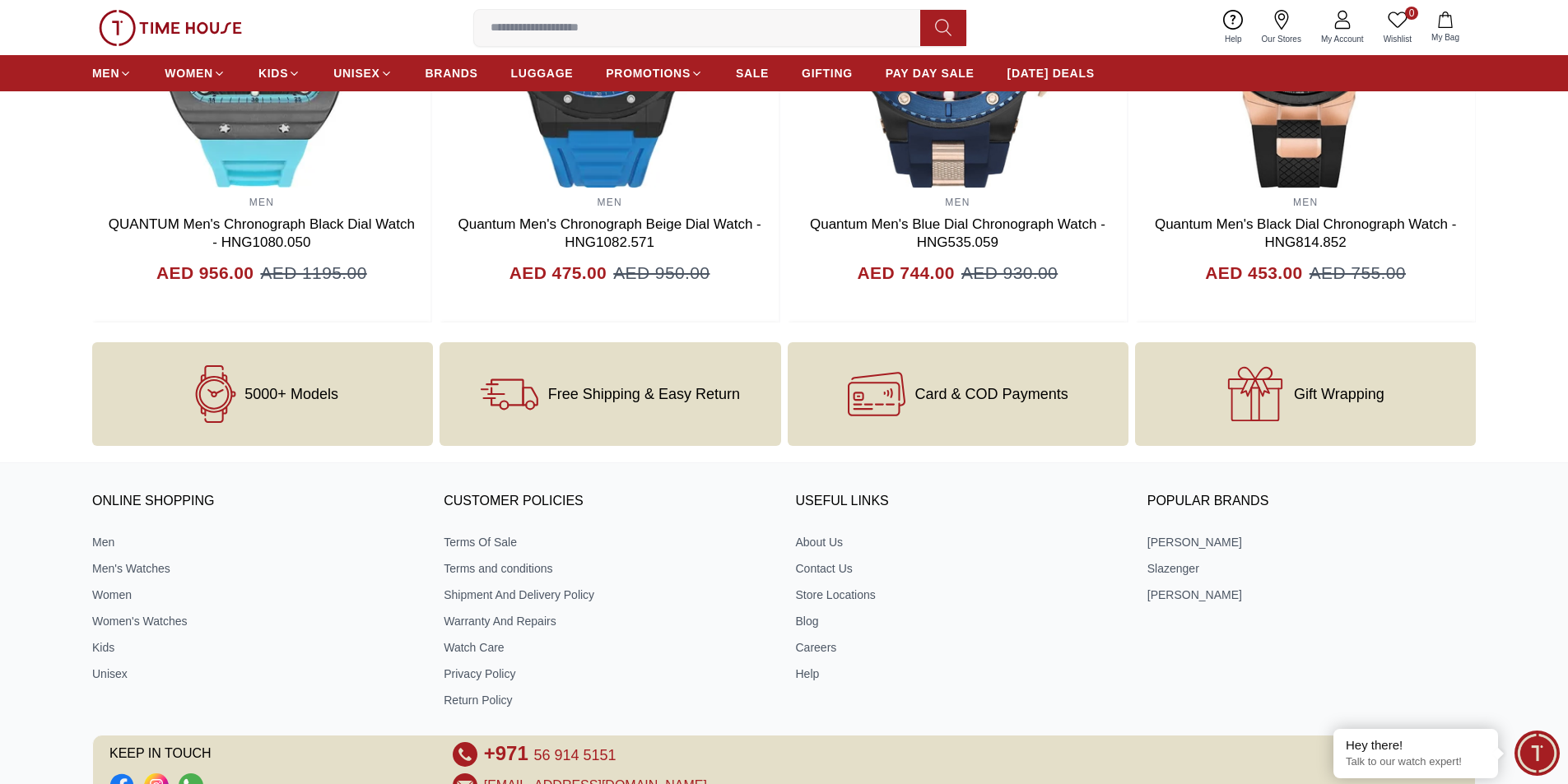
click at [506, 401] on icon at bounding box center [504, 406] width 10 height 10
click at [504, 375] on icon at bounding box center [509, 394] width 58 height 58
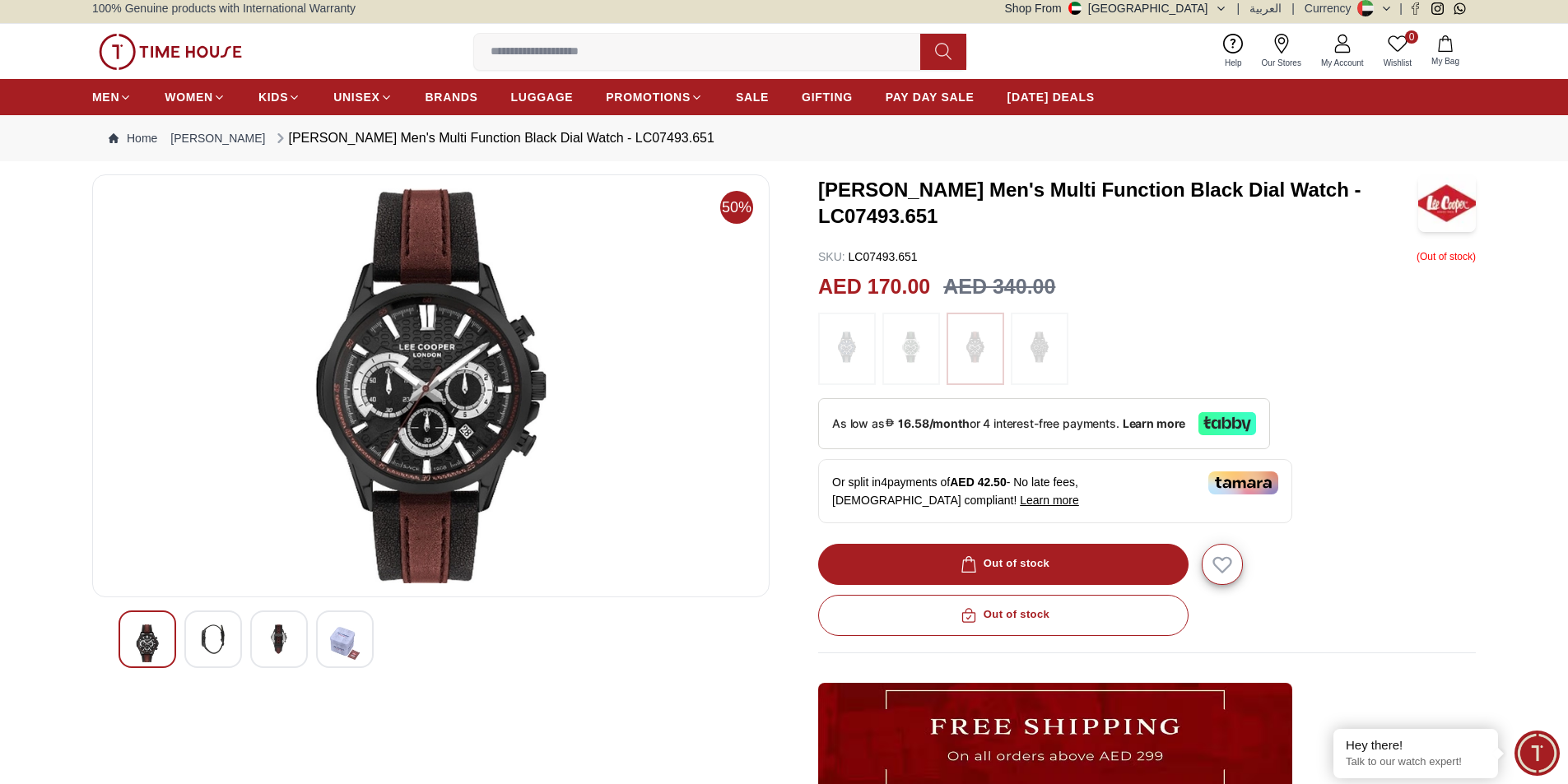
scroll to position [0, 0]
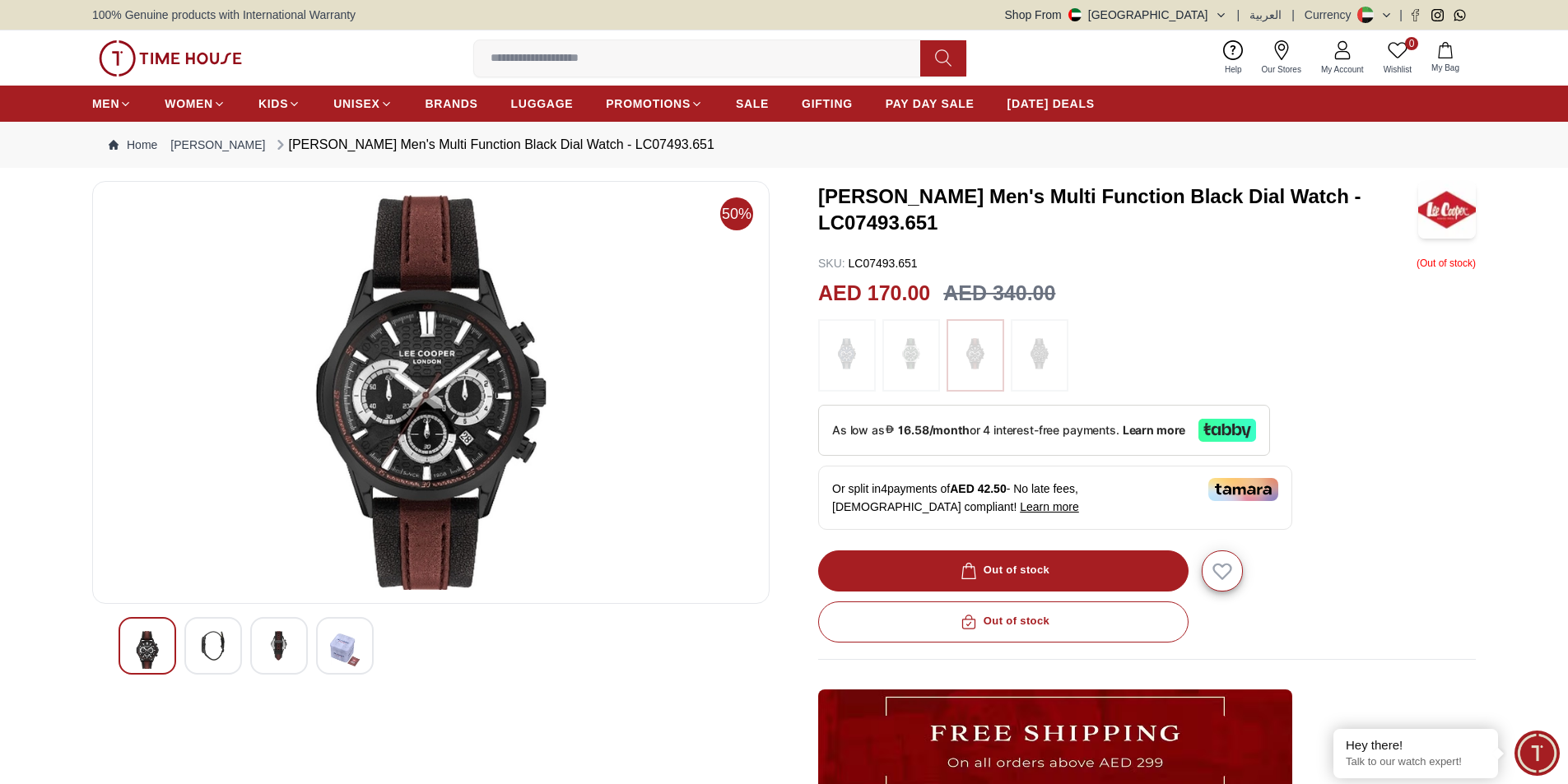
click at [991, 573] on div "Out of stock" at bounding box center [1146, 571] width 658 height 41
click at [399, 431] on img at bounding box center [431, 392] width 649 height 394
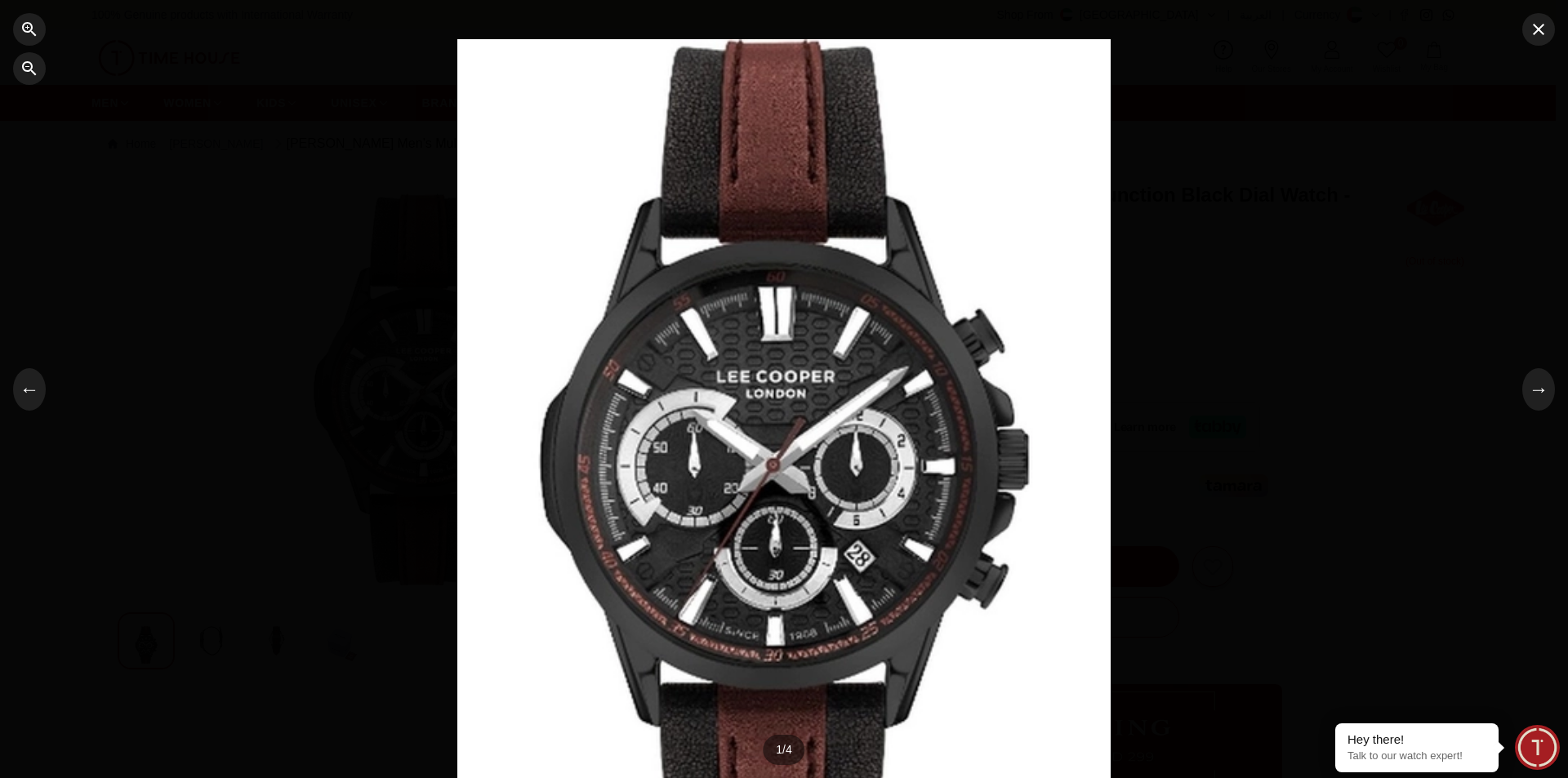
drag, startPoint x: 1266, startPoint y: 475, endPoint x: 1214, endPoint y: 477, distance: 52.0
click at [1263, 475] on div at bounding box center [784, 389] width 1568 height 778
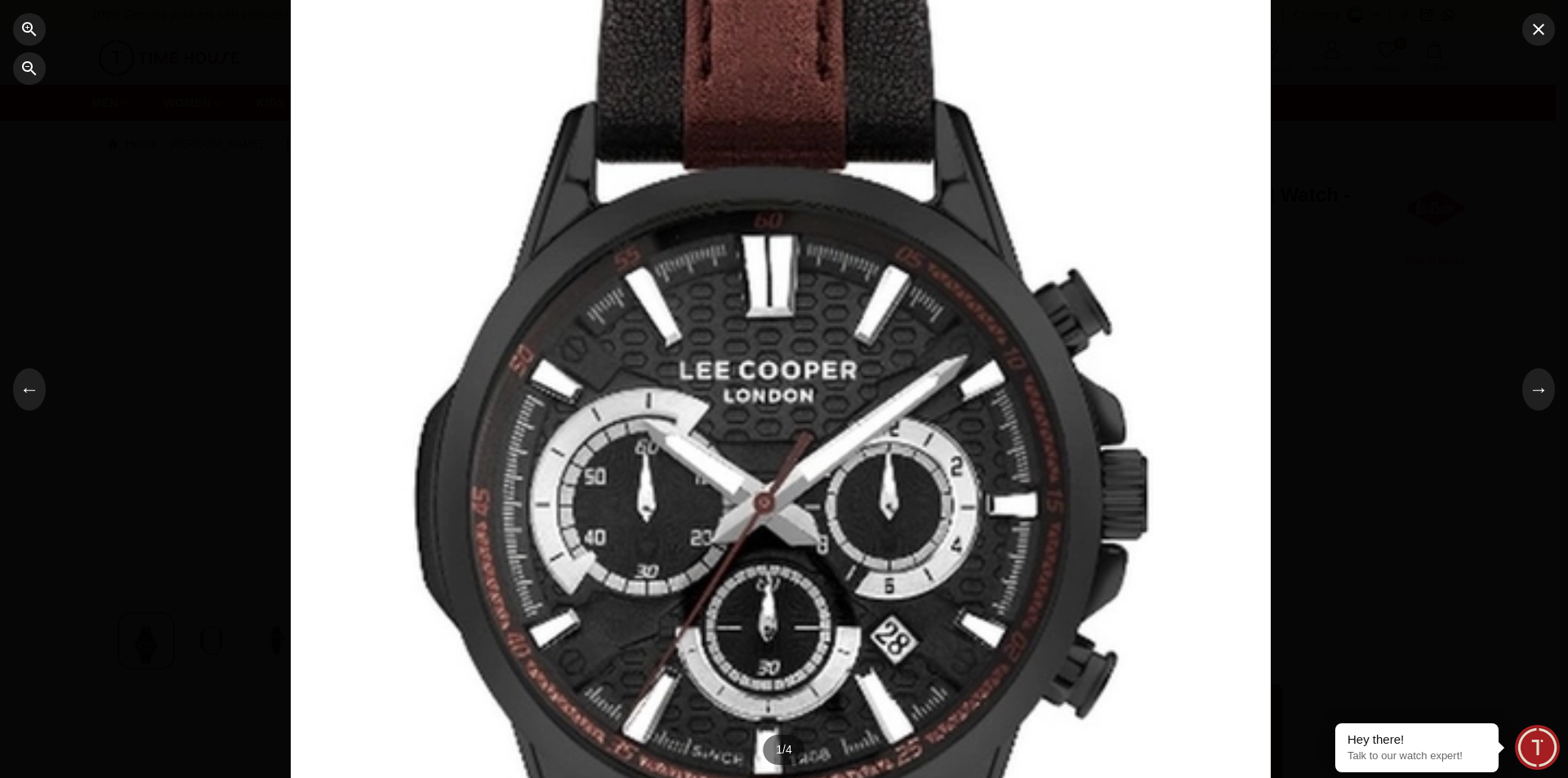
click at [1478, 378] on div at bounding box center [784, 389] width 1568 height 778
click at [1531, 28] on icon "button" at bounding box center [1538, 29] width 19 height 19
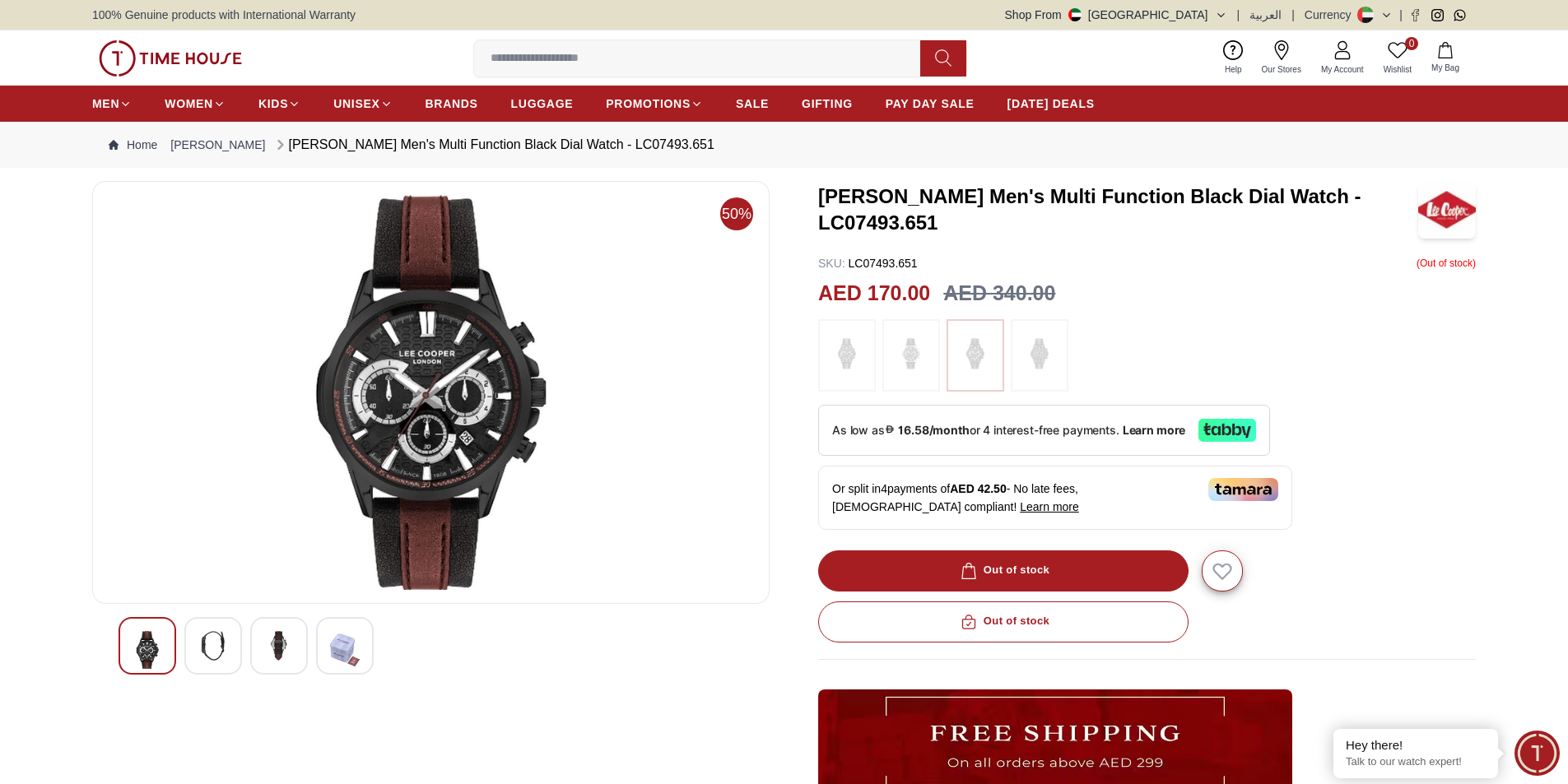
click at [205, 651] on img at bounding box center [214, 646] width 30 height 30
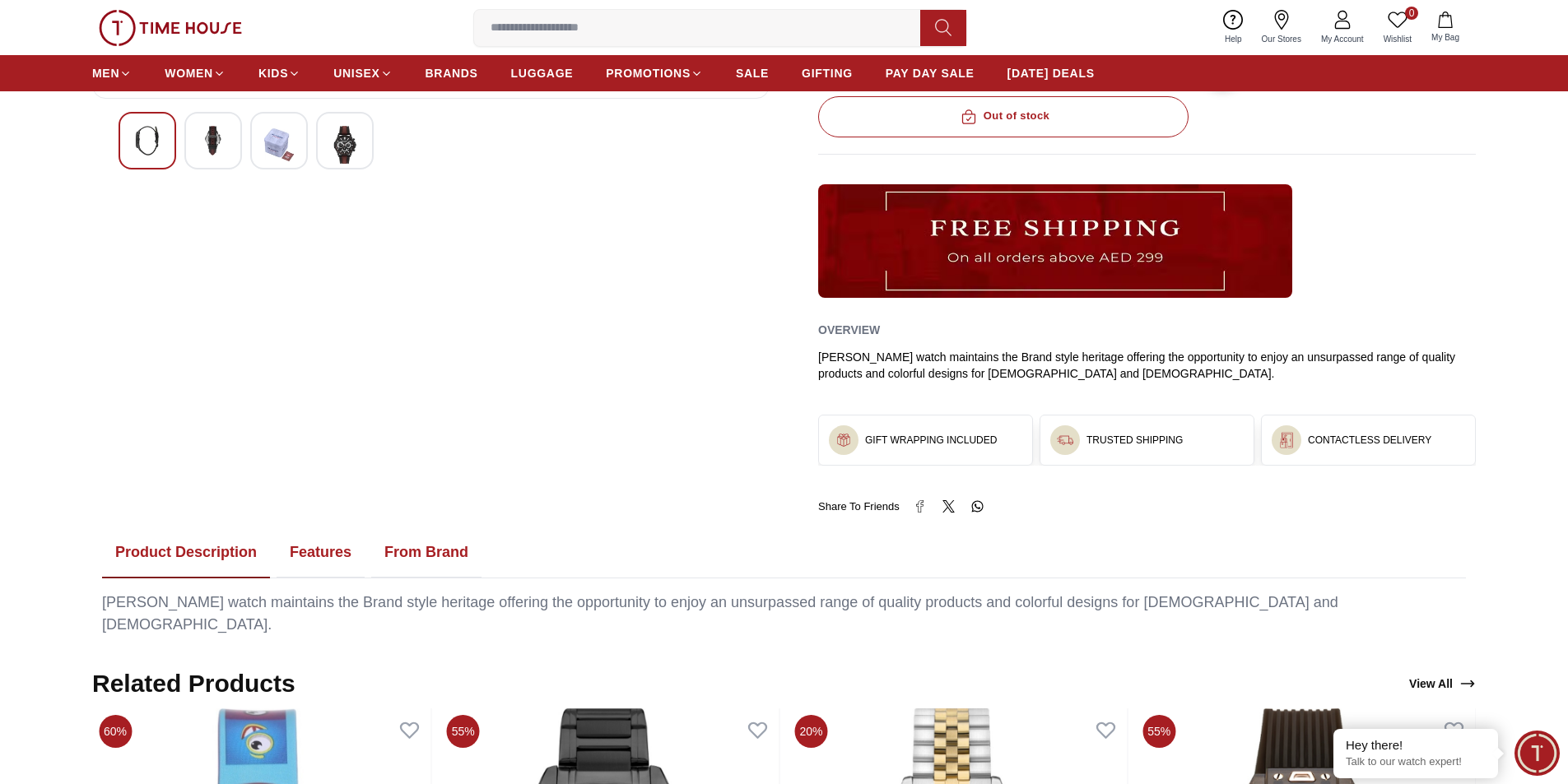
scroll to position [493, 0]
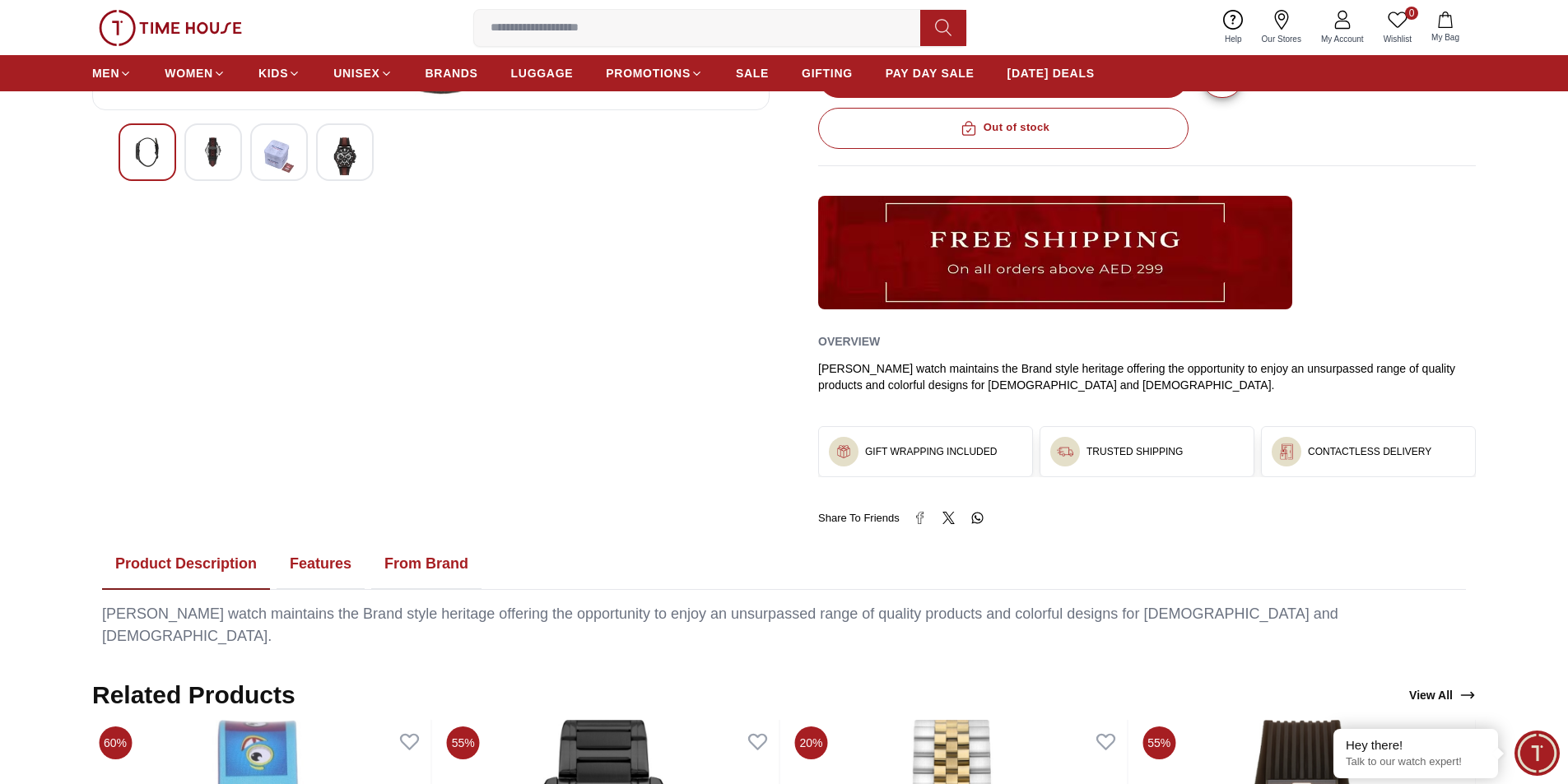
click at [322, 568] on button "Features" at bounding box center [320, 564] width 88 height 51
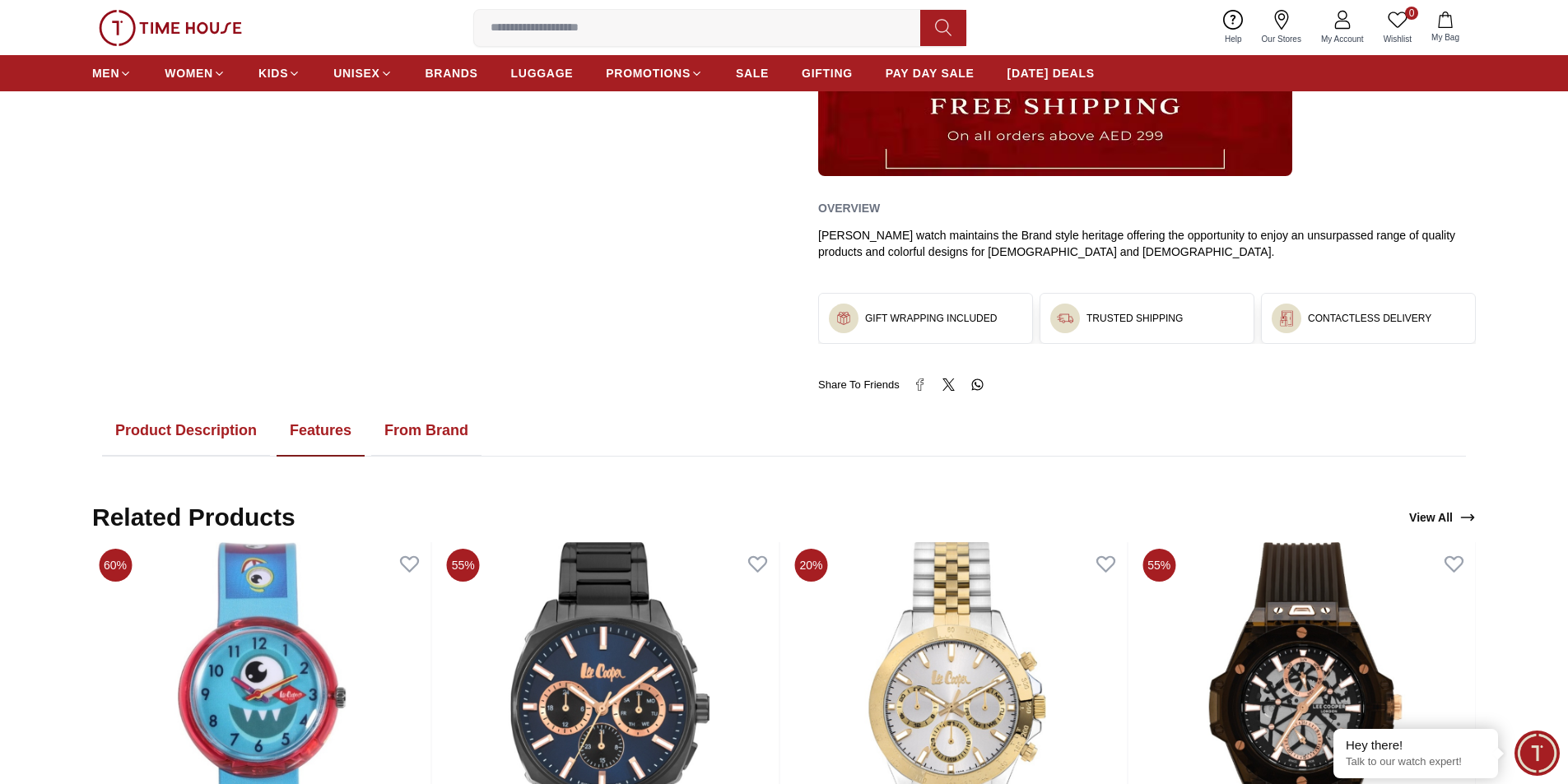
scroll to position [658, 0]
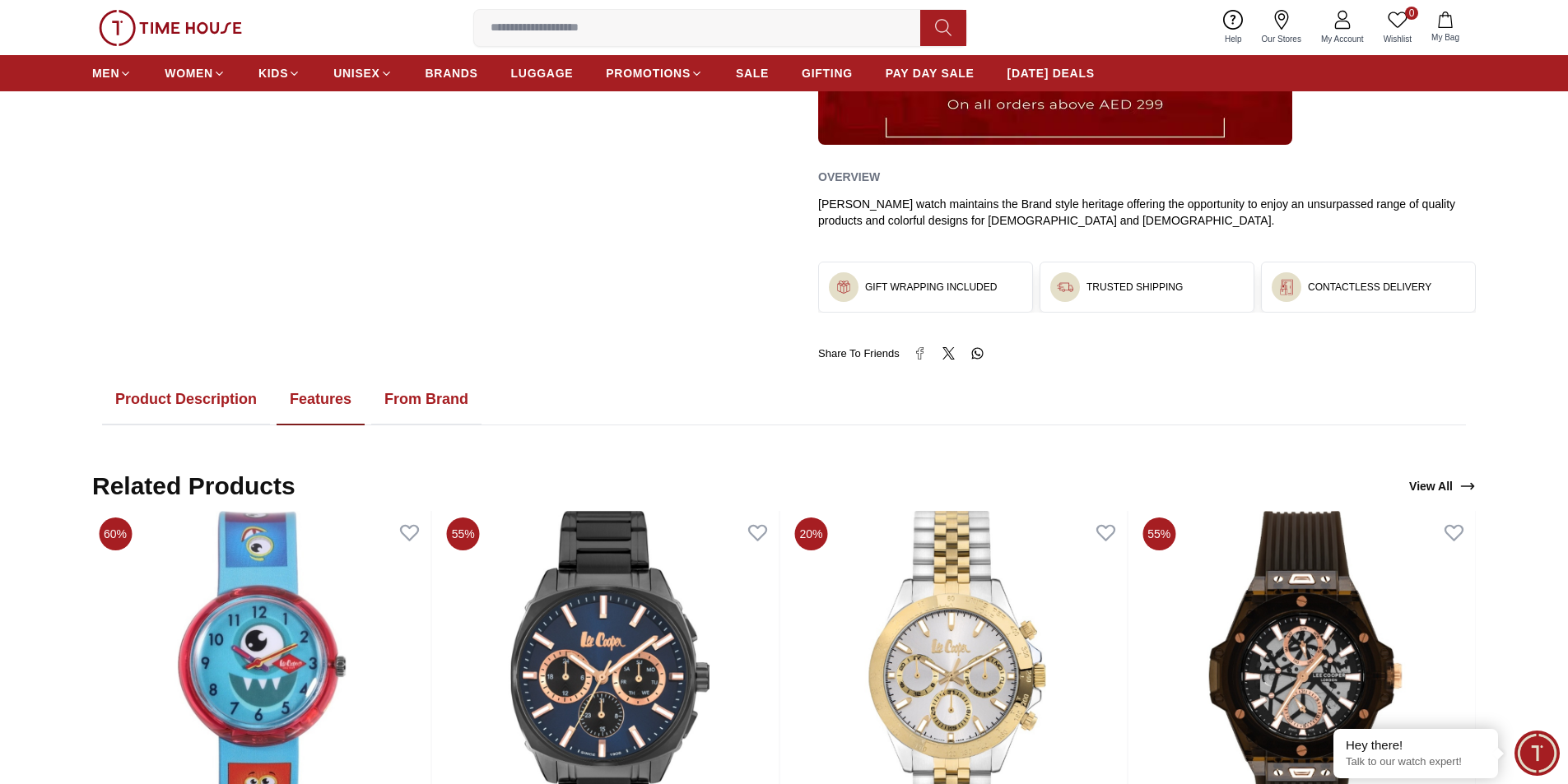
click at [186, 405] on button "Product Description" at bounding box center [186, 399] width 168 height 51
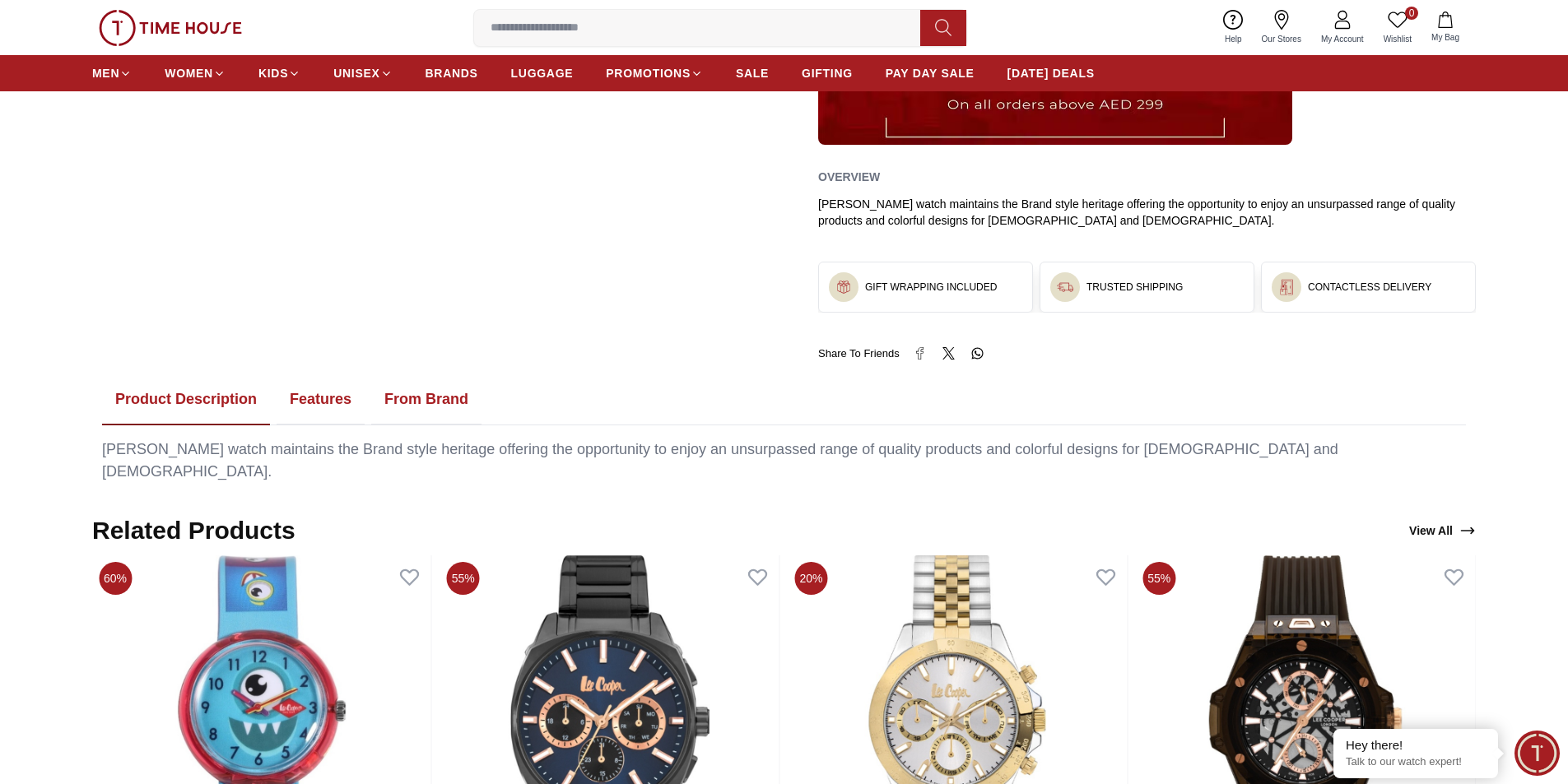
click at [435, 415] on button "From Brand" at bounding box center [426, 399] width 110 height 51
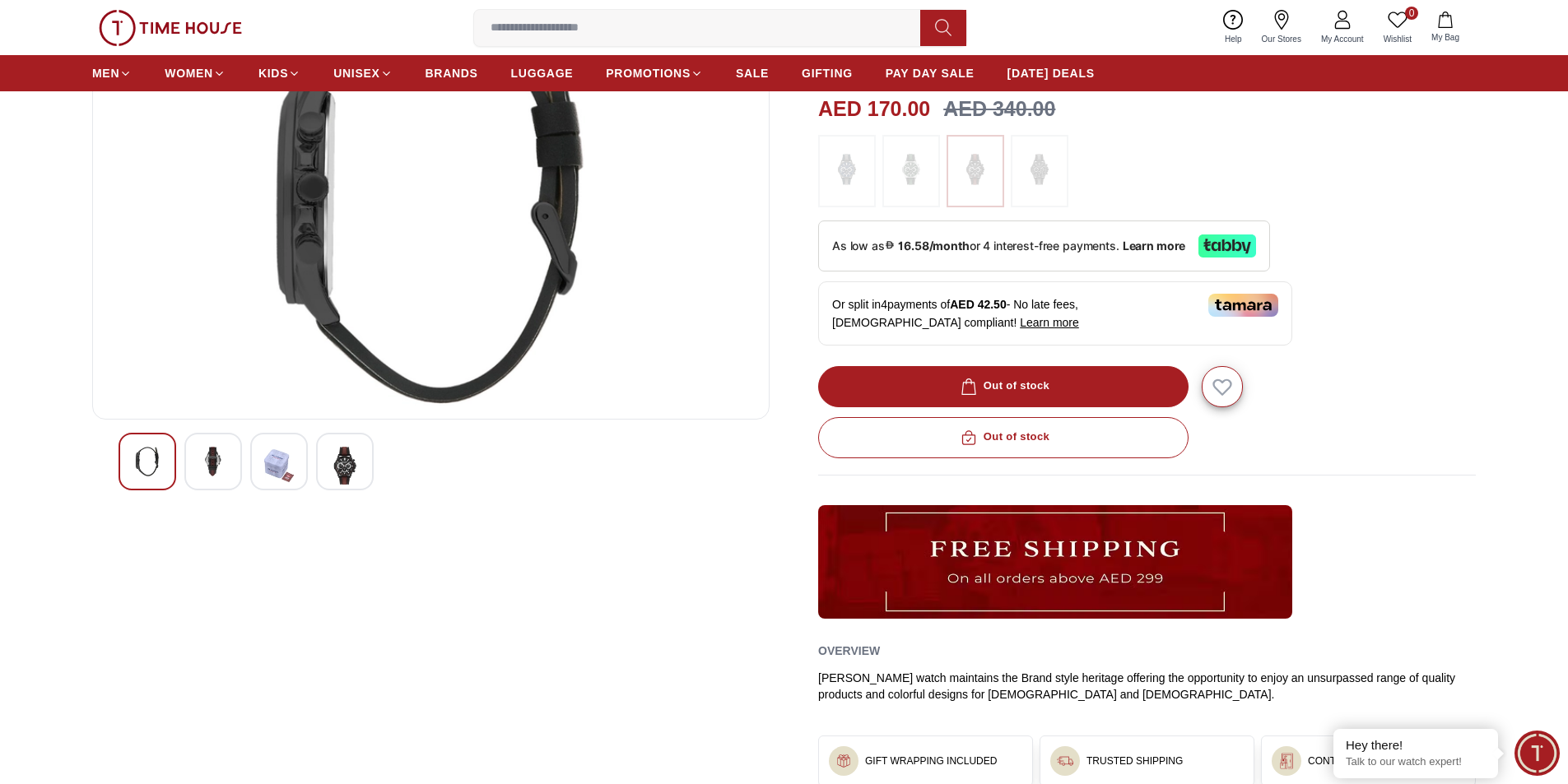
scroll to position [0, 0]
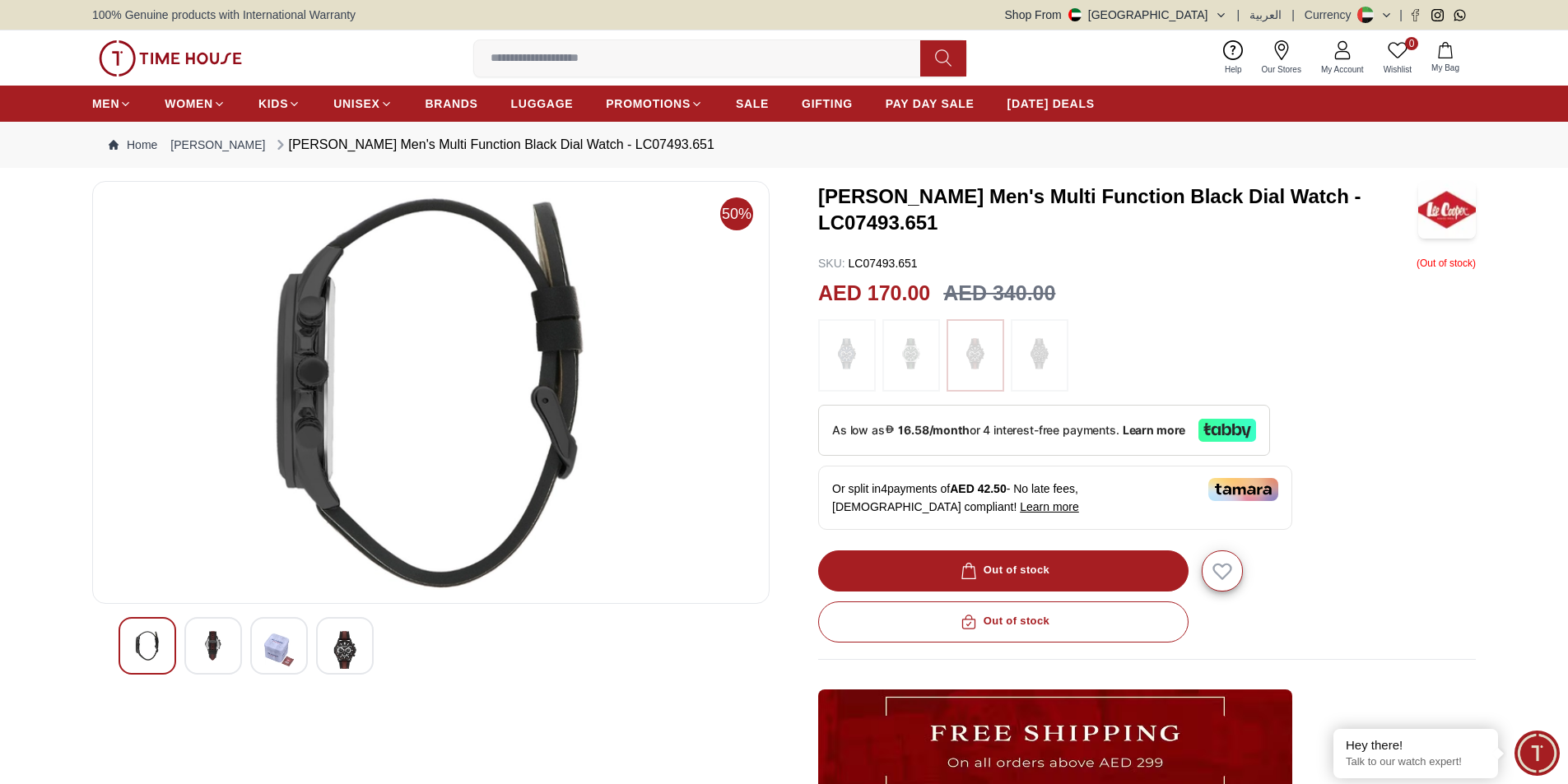
drag, startPoint x: 1447, startPoint y: 267, endPoint x: 1424, endPoint y: 315, distance: 53.2
click at [1446, 276] on div "Lee Cooper Men's Multi Function Black Dial Watch - LC07493.651 SKU : LC07493.65…" at bounding box center [1146, 599] width 658 height 838
click at [1413, 504] on div "Lee Cooper Men's Multi Function Black Dial Watch - LC07493.651 SKU : LC07493.65…" at bounding box center [1146, 599] width 658 height 838
click at [906, 273] on div "Lee Cooper Men's Multi Function Black Dial Watch - LC07493.651 SKU : LC07493.65…" at bounding box center [1146, 599] width 658 height 838
click at [939, 206] on h3 "[PERSON_NAME] Men's Multi Function Black Dial Watch - LC07493.651" at bounding box center [1117, 210] width 600 height 52
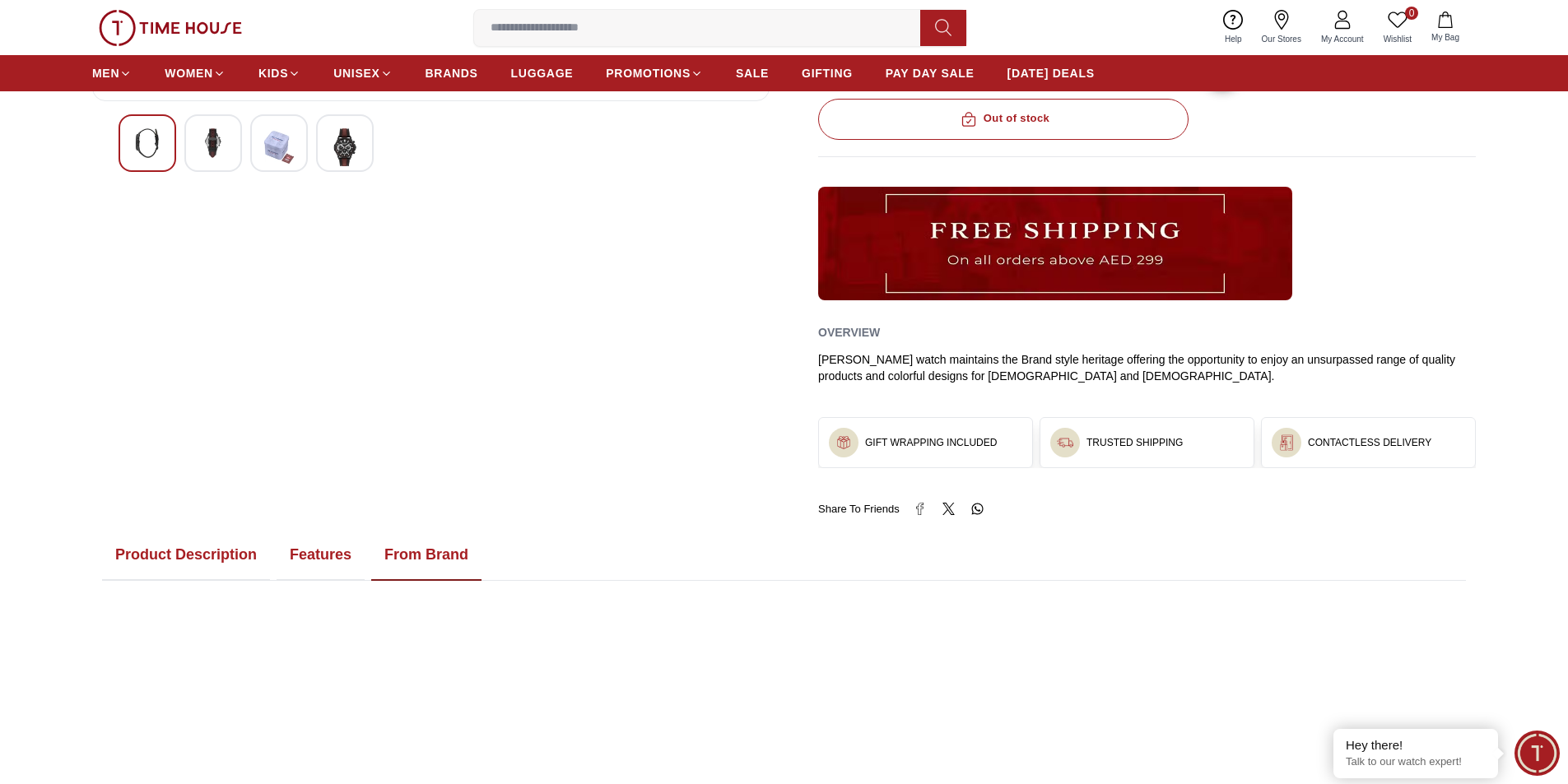
scroll to position [493, 0]
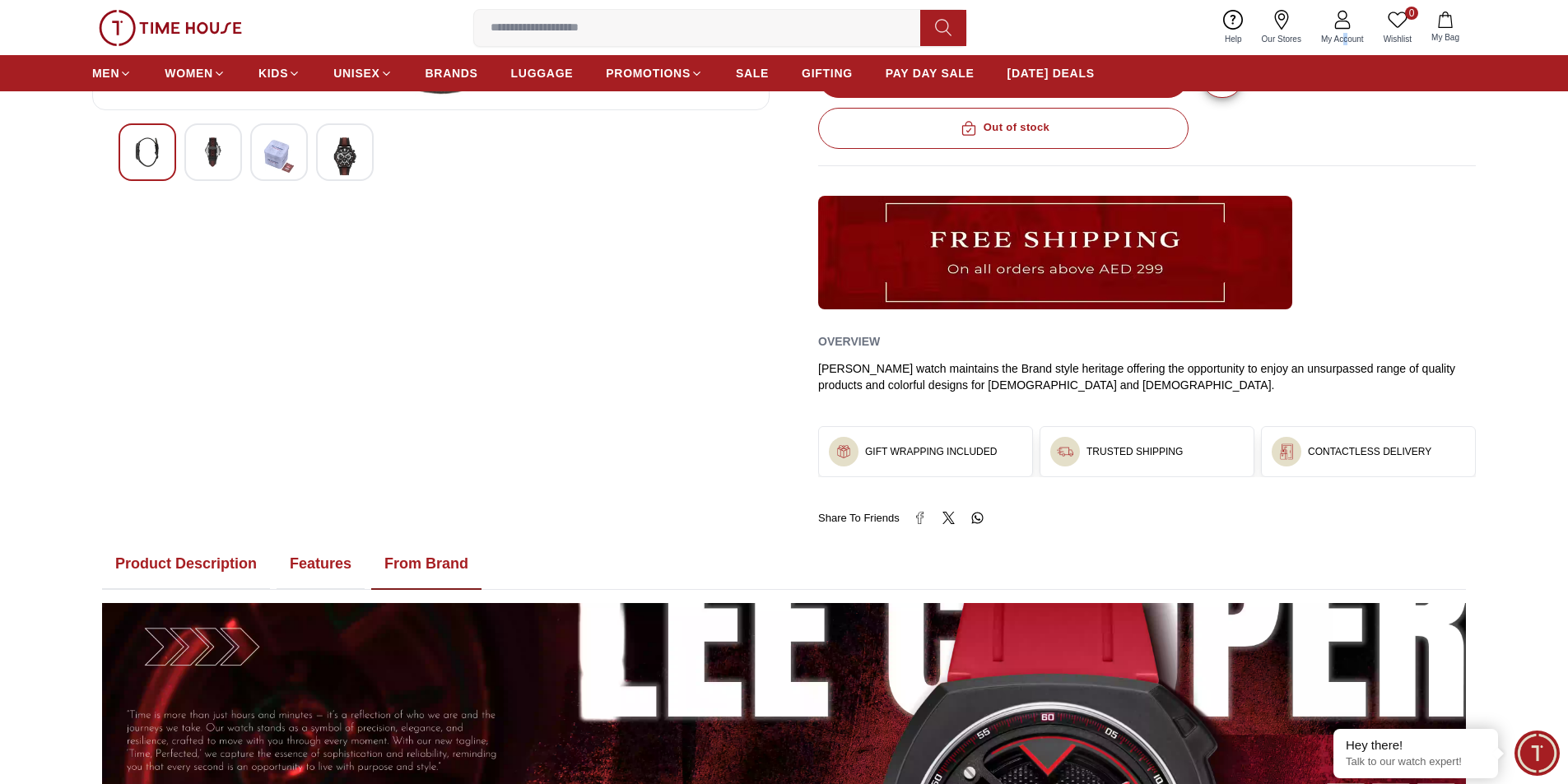
click at [1344, 34] on span "My Account" at bounding box center [1342, 38] width 56 height 12
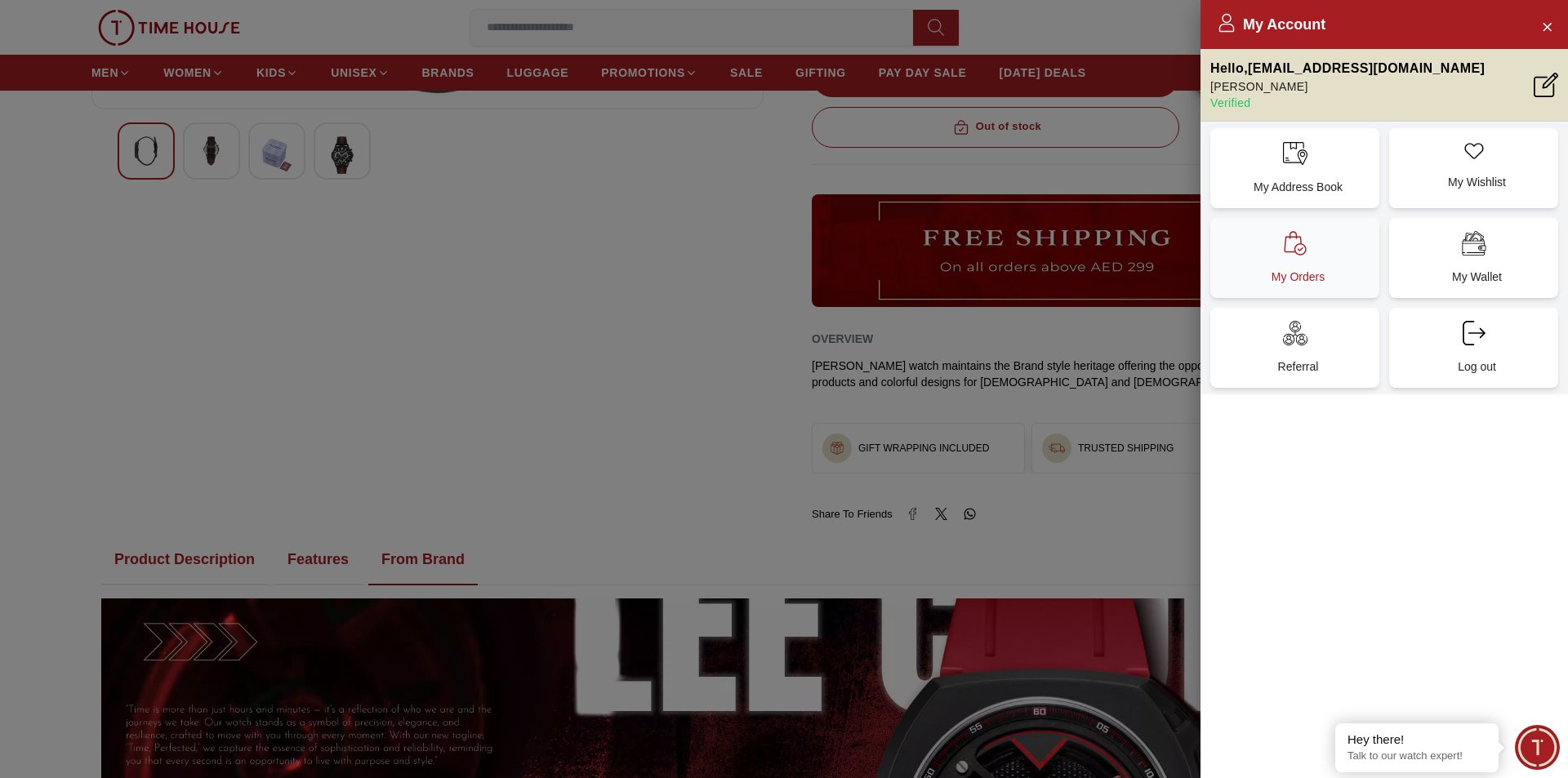
click at [1307, 245] on icon at bounding box center [1295, 243] width 24 height 24
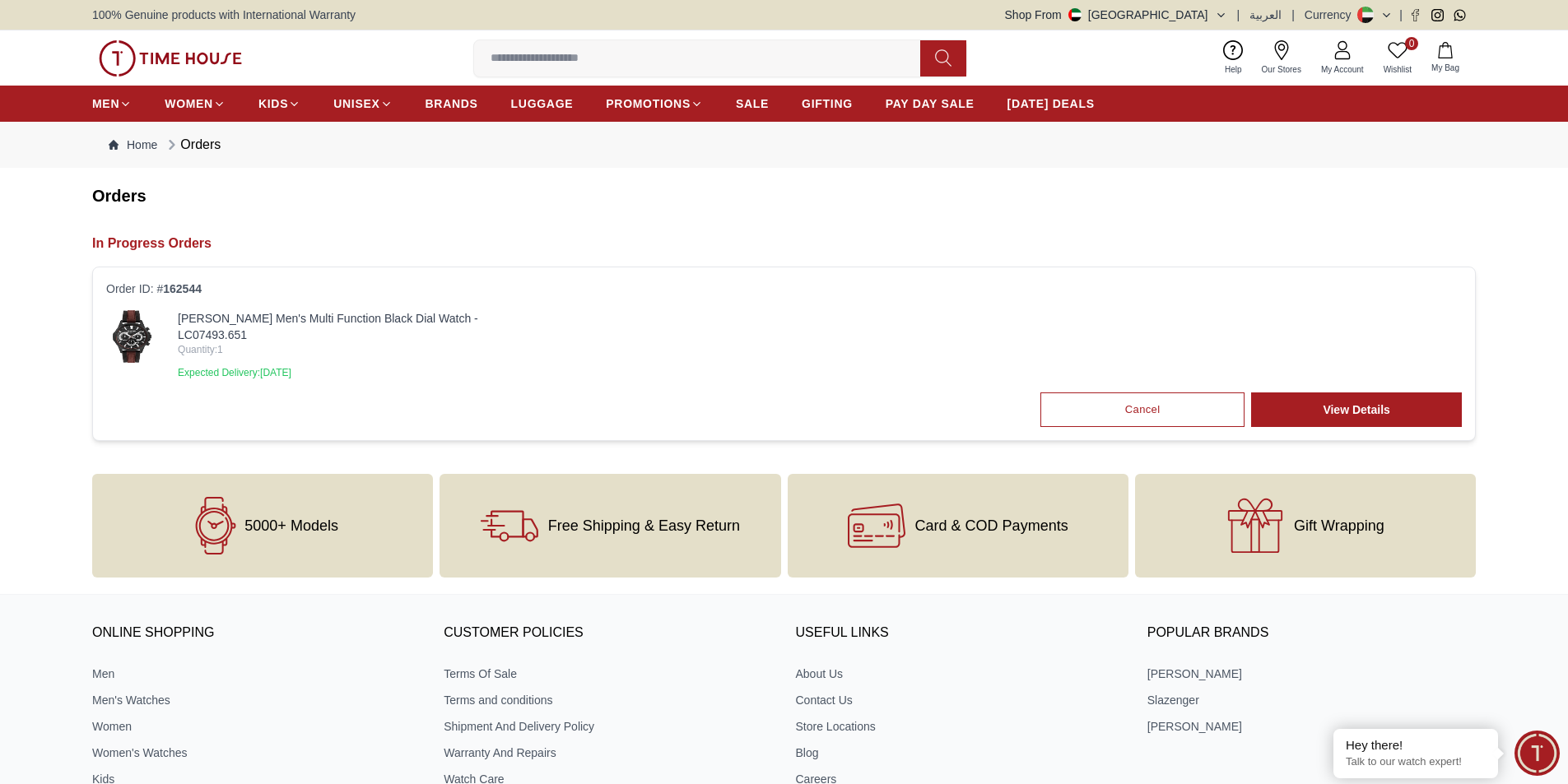
click at [136, 329] on img at bounding box center [132, 337] width 52 height 52
click at [267, 366] on p "Expected Delivery: Thursday, October 16" at bounding box center [361, 373] width 367 height 13
click at [1350, 392] on link "View Details" at bounding box center [1356, 409] width 211 height 34
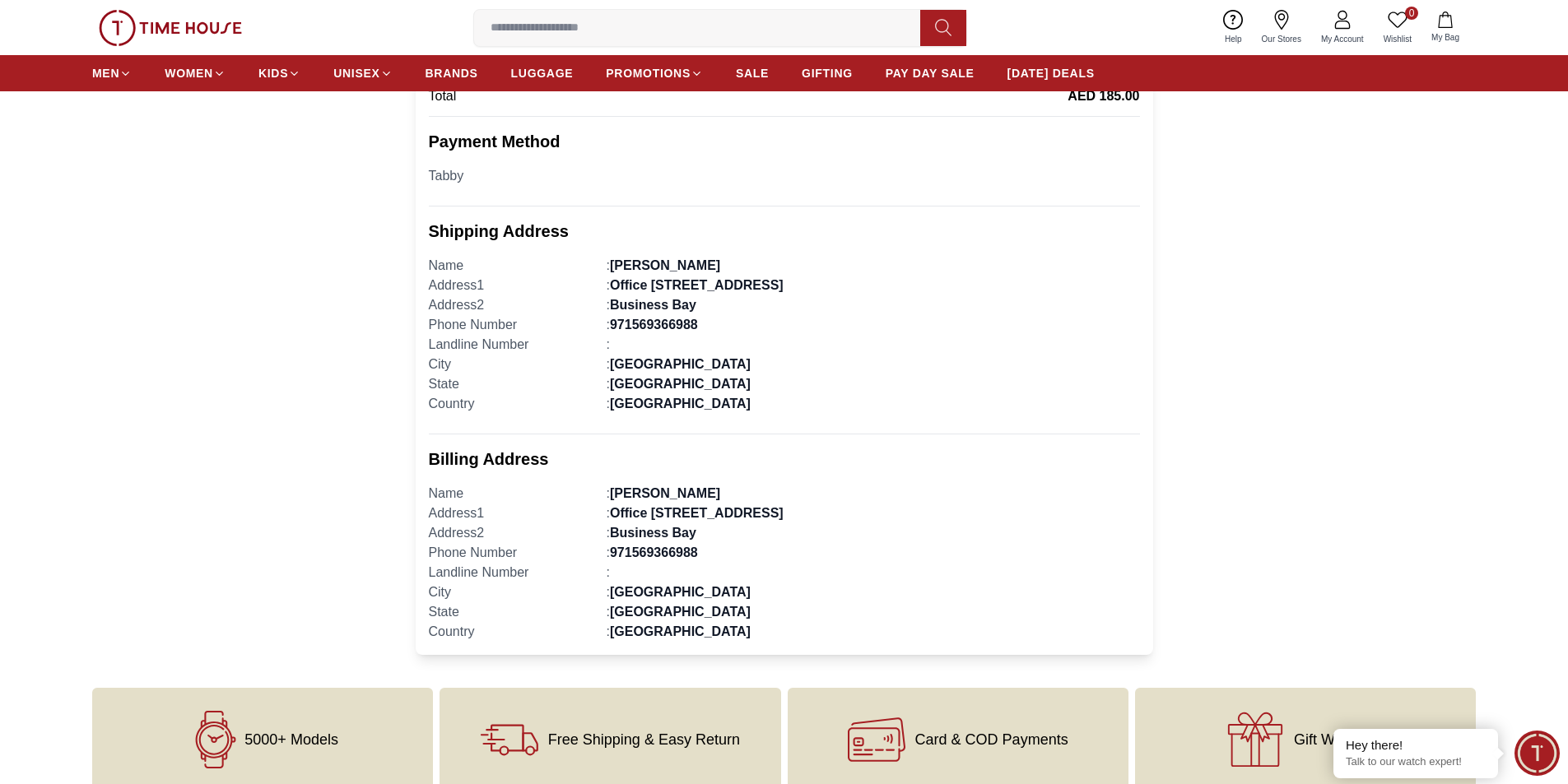
scroll to position [576, 0]
